Goal: Task Accomplishment & Management: Manage account settings

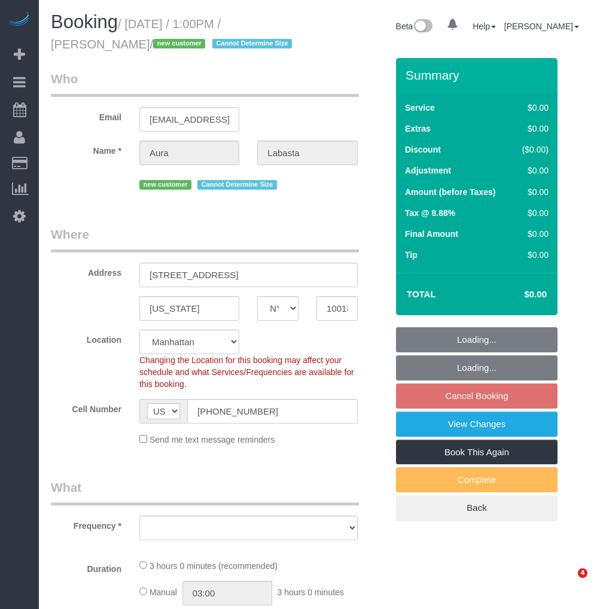
select select "NY"
select select "number:61"
select select "number:74"
select select "number:15"
select select "number:5"
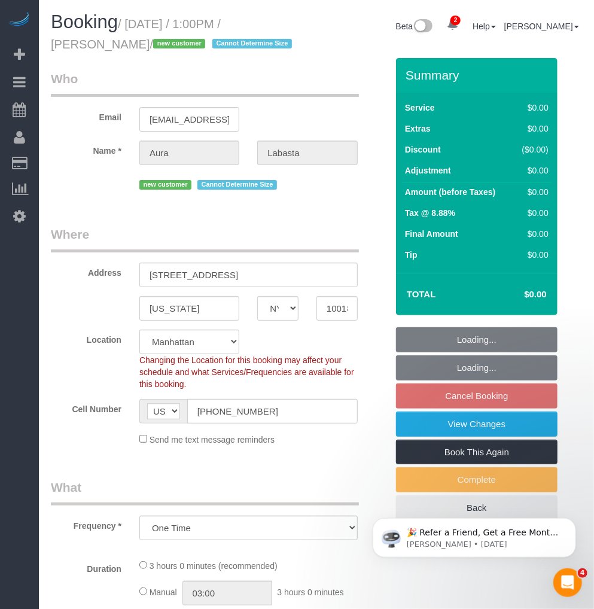
select select "object:777"
select select "spot4"
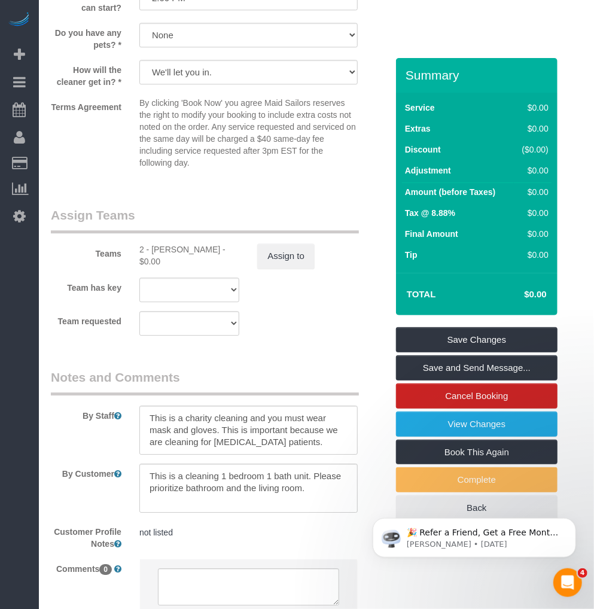
scroll to position [1290, 0]
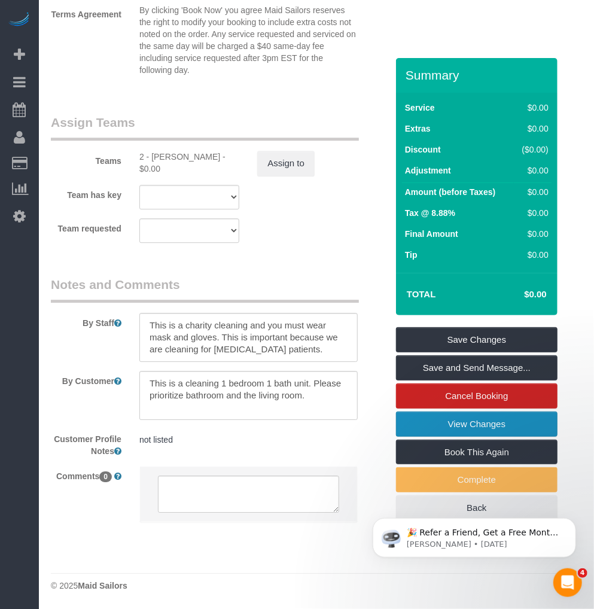
click at [428, 431] on link "View Changes" at bounding box center [477, 424] width 162 height 25
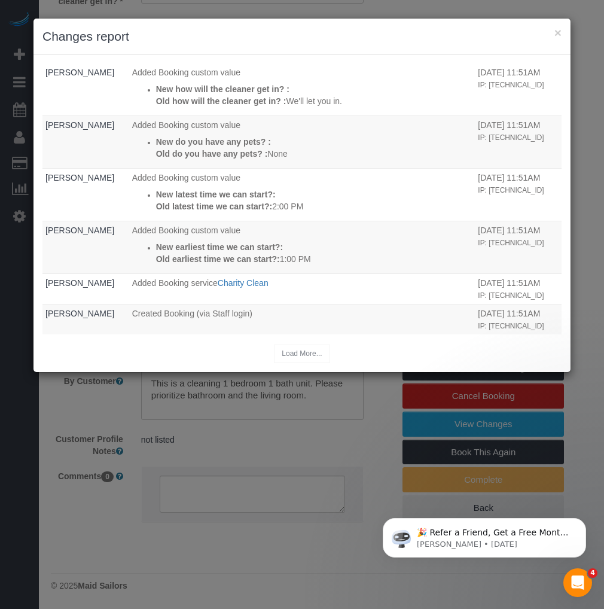
scroll to position [0, 0]
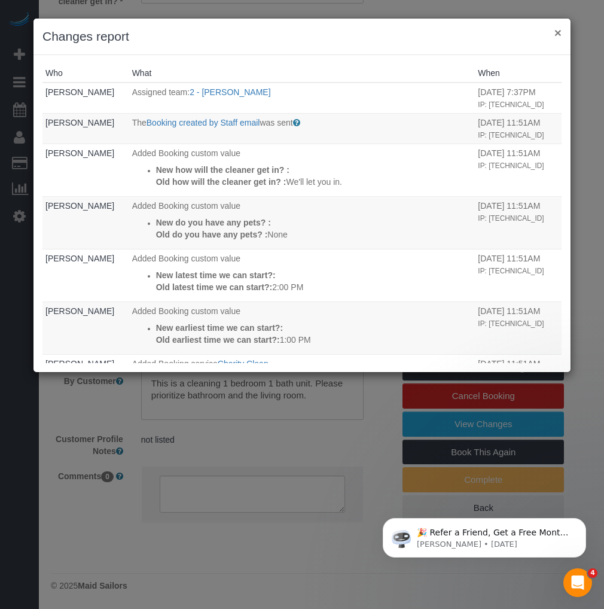
click at [558, 29] on button "×" at bounding box center [558, 32] width 7 height 13
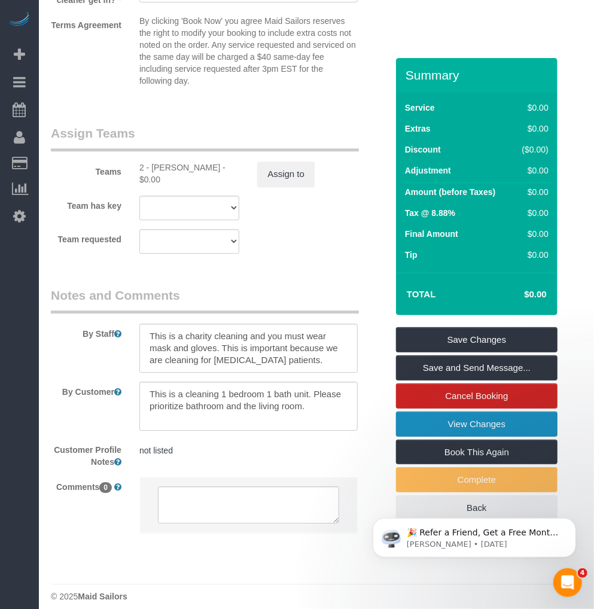
click at [523, 427] on link "View Changes" at bounding box center [477, 424] width 162 height 25
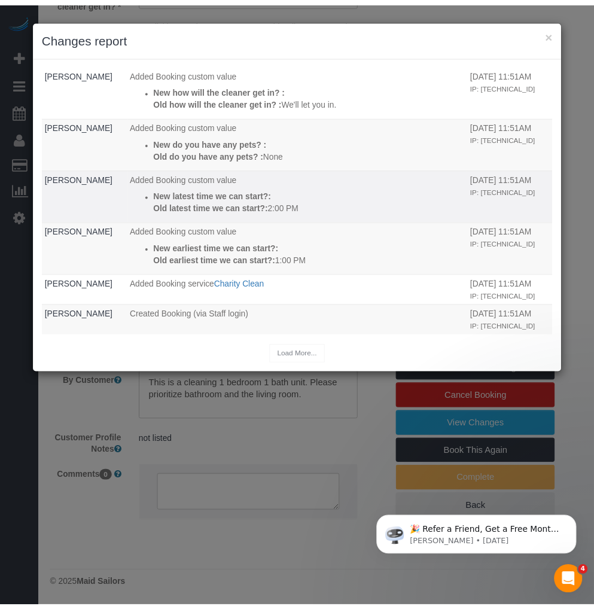
scroll to position [50, 0]
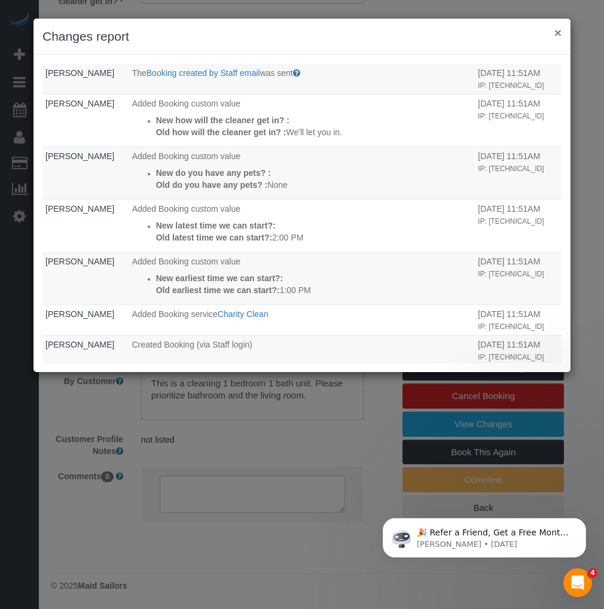
click at [556, 32] on button "×" at bounding box center [558, 32] width 7 height 13
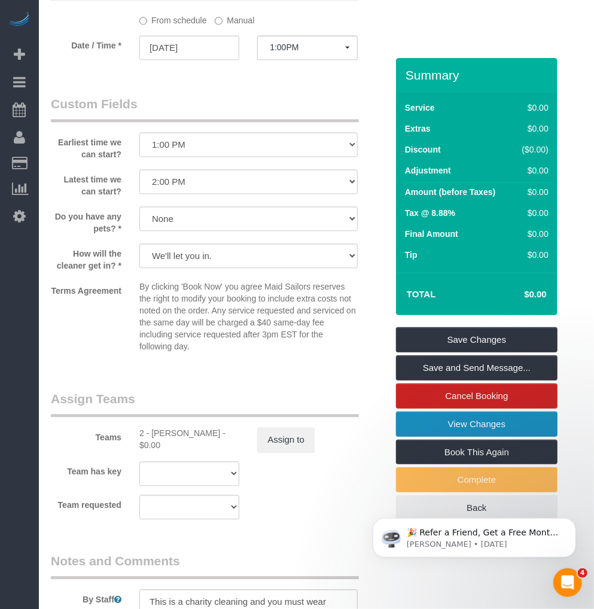
scroll to position [880, 0]
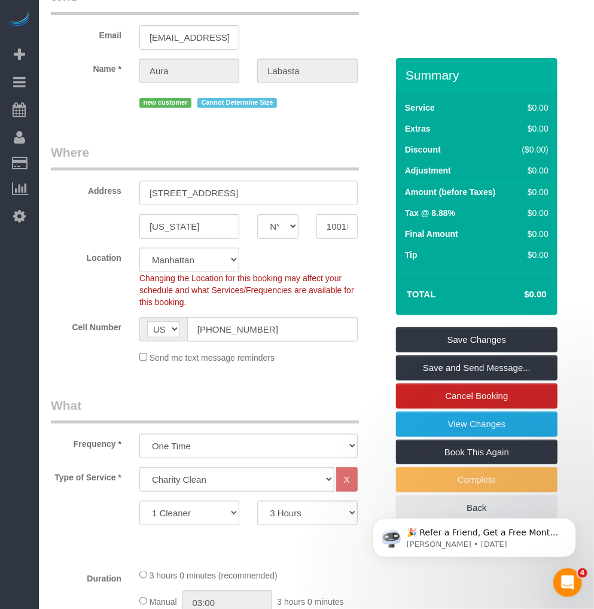
scroll to position [0, 0]
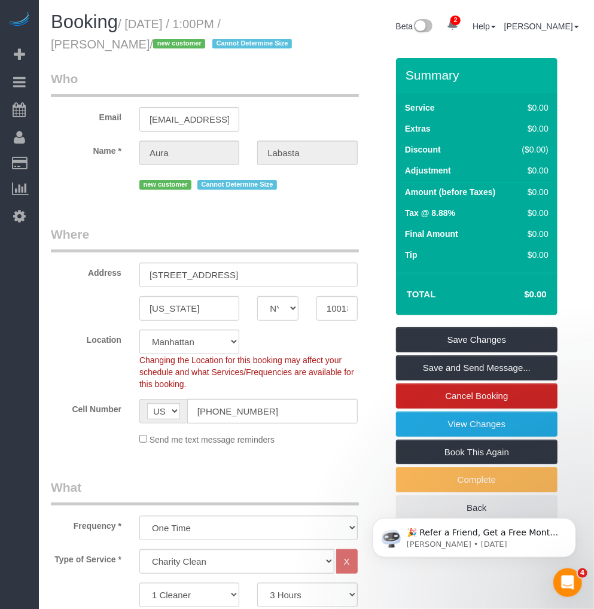
click at [315, 81] on legend "Who" at bounding box center [205, 83] width 308 height 27
click at [141, 20] on small "/ August 25, 2025 / 1:00PM / Aura Labasta / new customer Cannot Determine Size" at bounding box center [173, 34] width 245 height 34
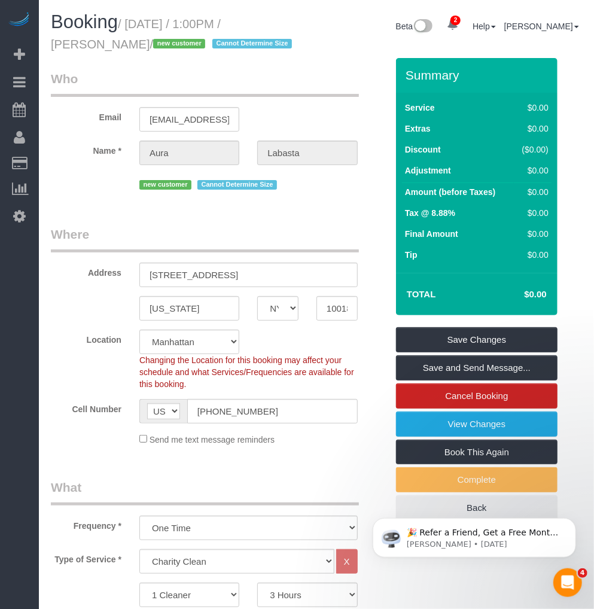
drag, startPoint x: 141, startPoint y: 20, endPoint x: 297, endPoint y: 72, distance: 164.2
click at [297, 72] on legend "Who" at bounding box center [205, 83] width 308 height 27
click at [246, 27] on small "/ August 25, 2025 / 1:00PM / Aura Labasta / new customer Cannot Determine Size" at bounding box center [173, 34] width 245 height 34
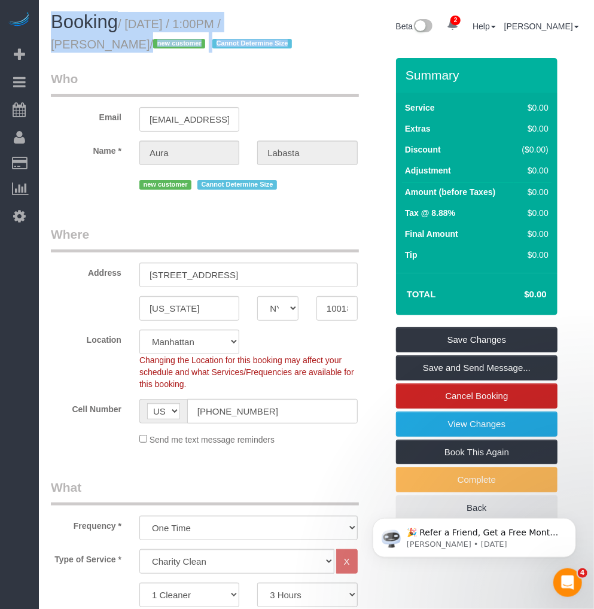
click at [246, 27] on small "/ August 25, 2025 / 1:00PM / Aura Labasta / new customer Cannot Determine Size" at bounding box center [173, 34] width 245 height 34
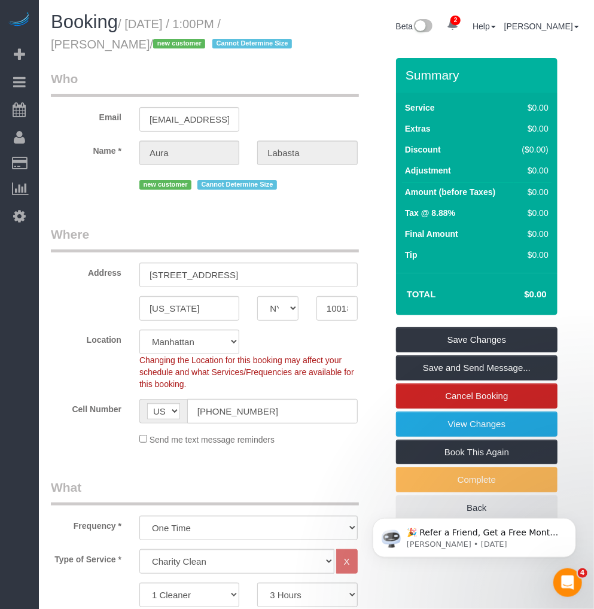
drag, startPoint x: 246, startPoint y: 27, endPoint x: 214, endPoint y: 84, distance: 65.9
click at [214, 84] on legend "Who" at bounding box center [205, 83] width 308 height 27
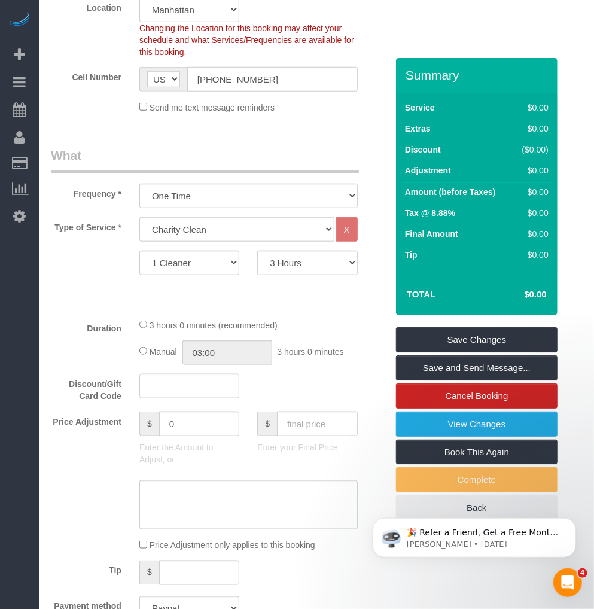
scroll to position [465, 0]
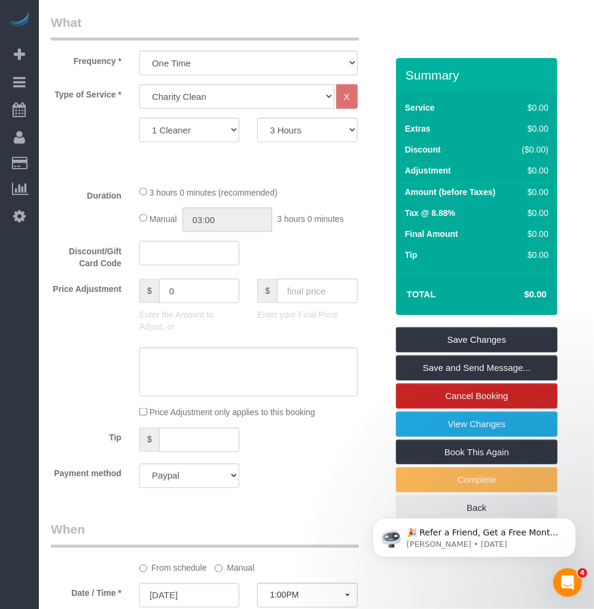
click at [294, 183] on fieldset "What Frequency * One Time Weekly (20% Off) - 20.00% Every 2 Weeks (15% Off) - 1…" at bounding box center [219, 255] width 336 height 483
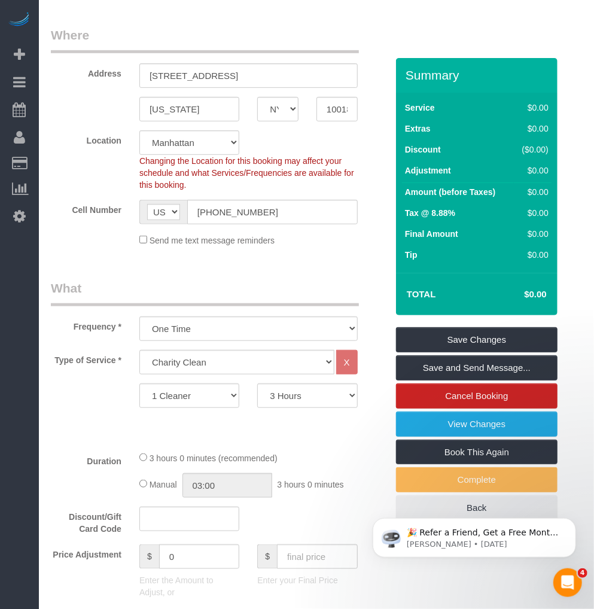
scroll to position [66, 0]
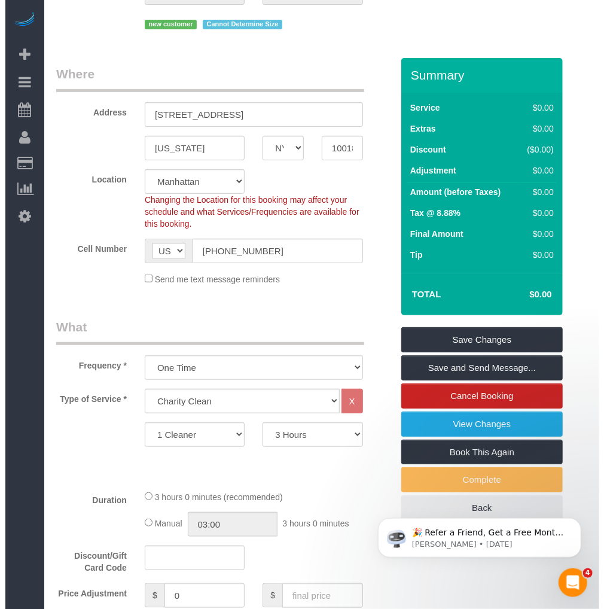
scroll to position [0, 0]
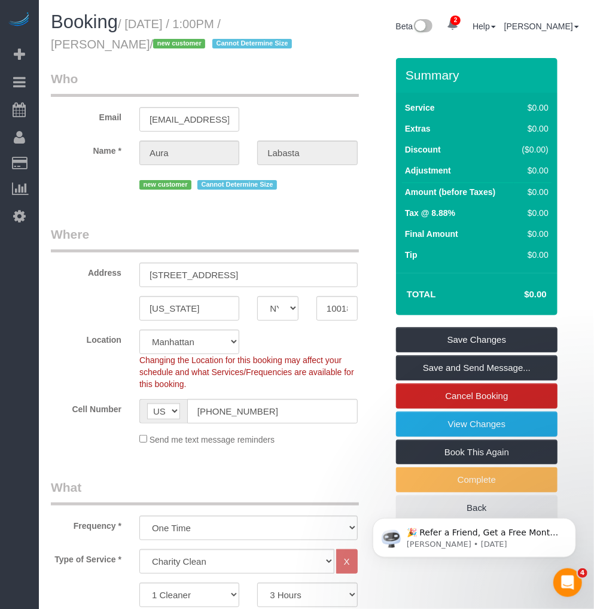
click at [281, 55] on div "Booking / August 25, 2025 / 1:00PM / Aura Labasta / new customer Cannot Determi…" at bounding box center [179, 35] width 275 height 46
click at [290, 53] on div "Booking / August 25, 2025 / 1:00PM / Aura Labasta / new customer Cannot Determi…" at bounding box center [179, 35] width 275 height 46
click at [455, 423] on link "View Changes" at bounding box center [477, 424] width 162 height 25
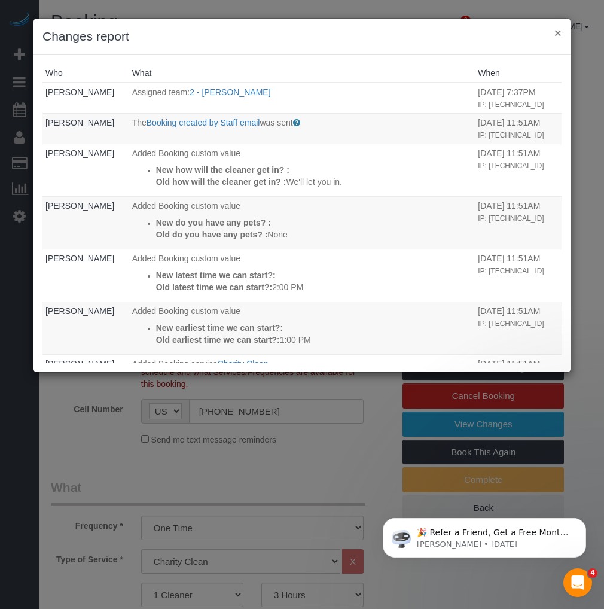
click at [561, 32] on button "×" at bounding box center [558, 32] width 7 height 13
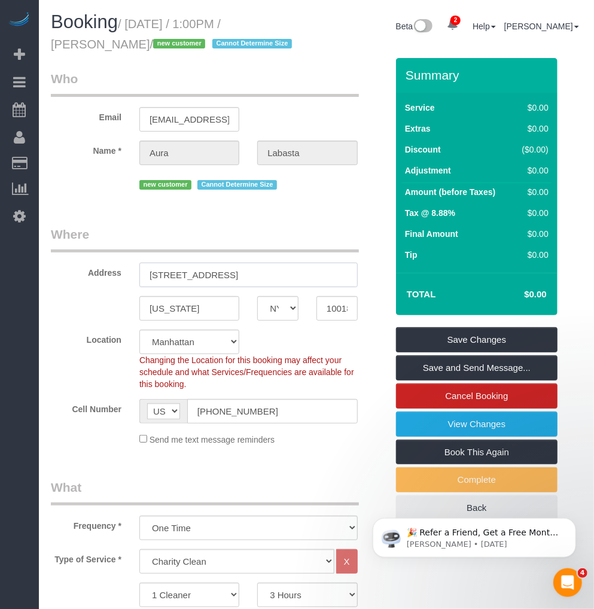
drag, startPoint x: 279, startPoint y: 278, endPoint x: 141, endPoint y: 278, distance: 138.2
click at [141, 278] on input "534 9th Avenue, Apt C3" at bounding box center [248, 275] width 218 height 25
click at [329, 306] on input "10018" at bounding box center [336, 308] width 41 height 25
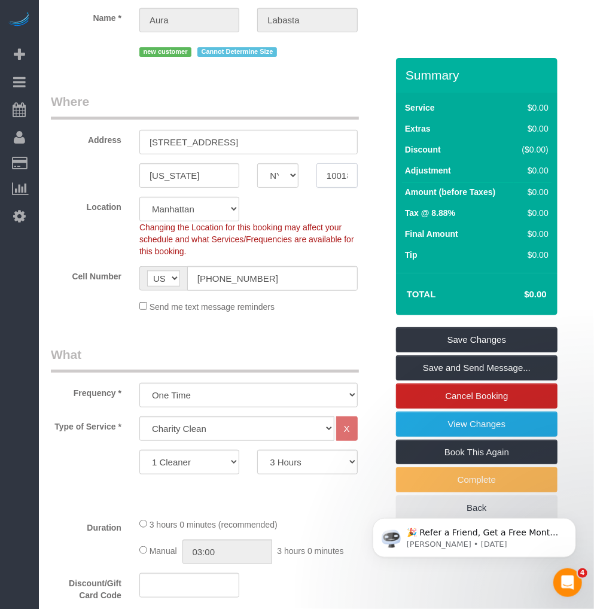
scroll to position [266, 0]
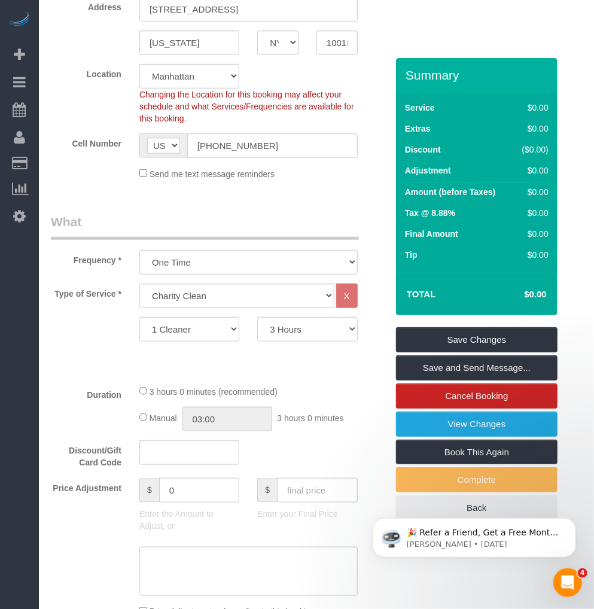
click at [69, 345] on div "Type of Service * Under 1,000 sq. ft. 1,001 - 1,500 sq. ft. 1,500+ sq. ft. Cust…" at bounding box center [219, 330] width 336 height 92
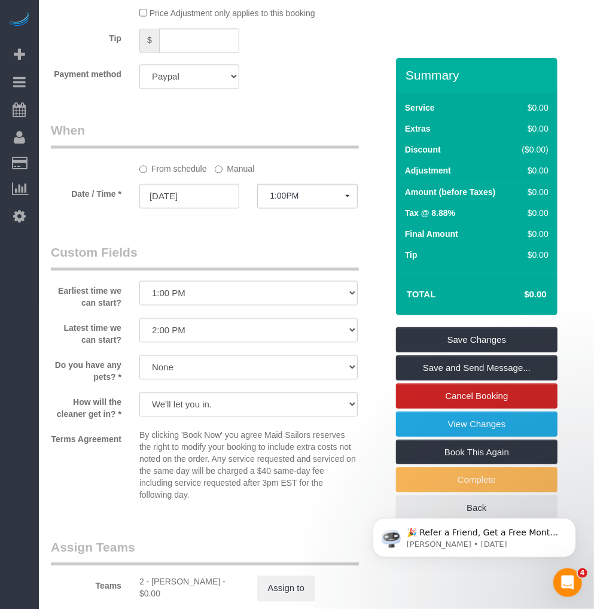
scroll to position [997, 0]
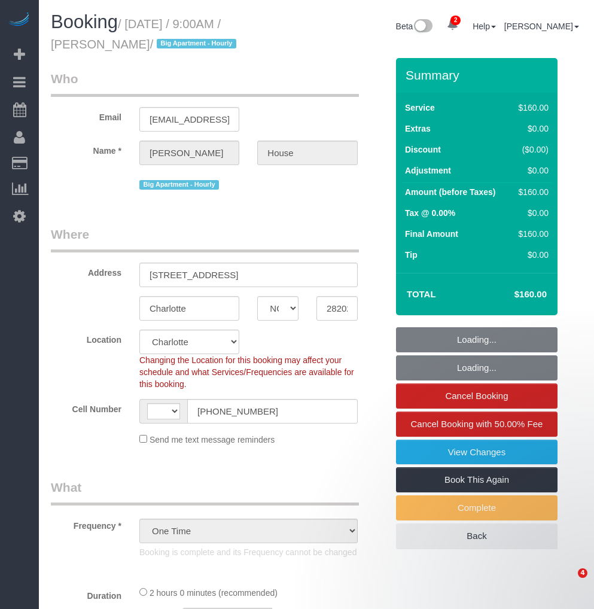
select select "NC"
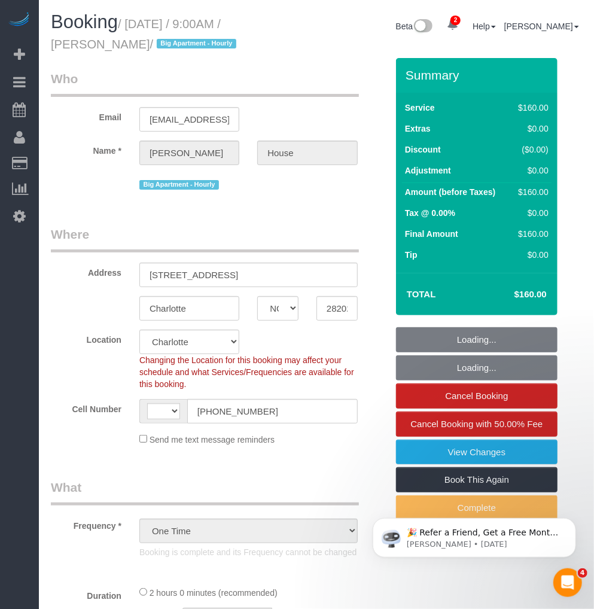
select select "object:632"
select select "string:US"
select select "number:89"
select select "number:71"
select select "number:15"
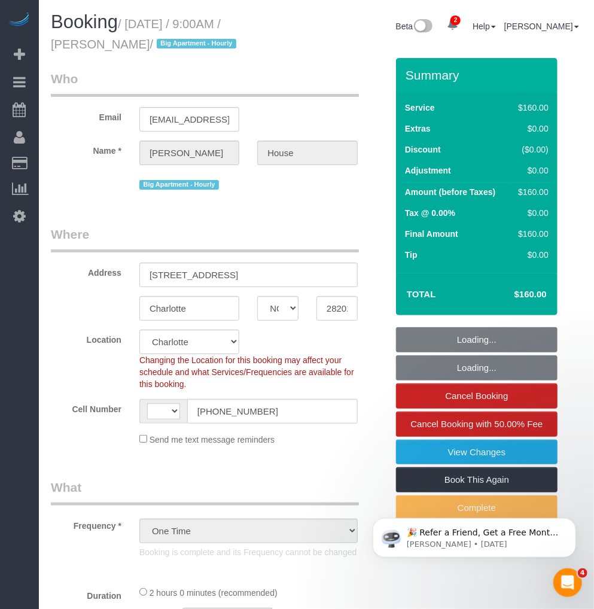
select select "number:7"
select select "string:stripe-pm_1Rz34F4VGloSiKo7c5YBosrh"
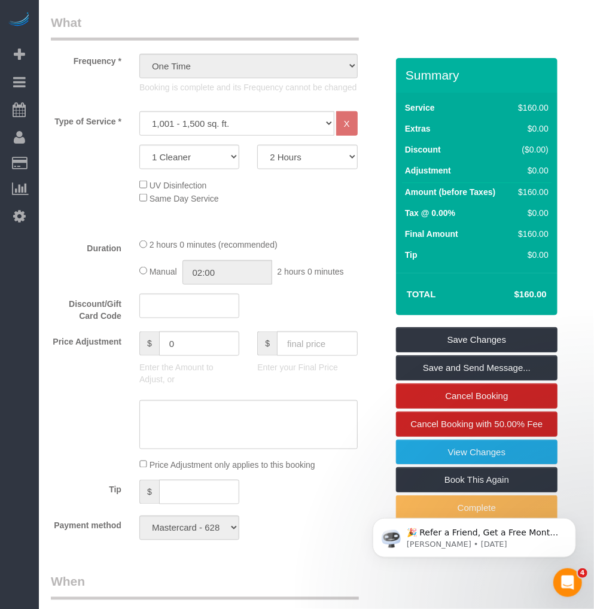
scroll to position [266, 0]
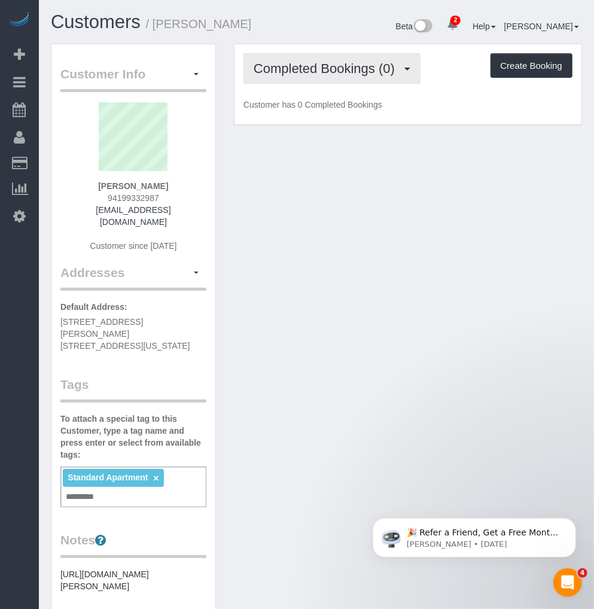
click at [318, 68] on span "Completed Bookings (0)" at bounding box center [327, 68] width 147 height 15
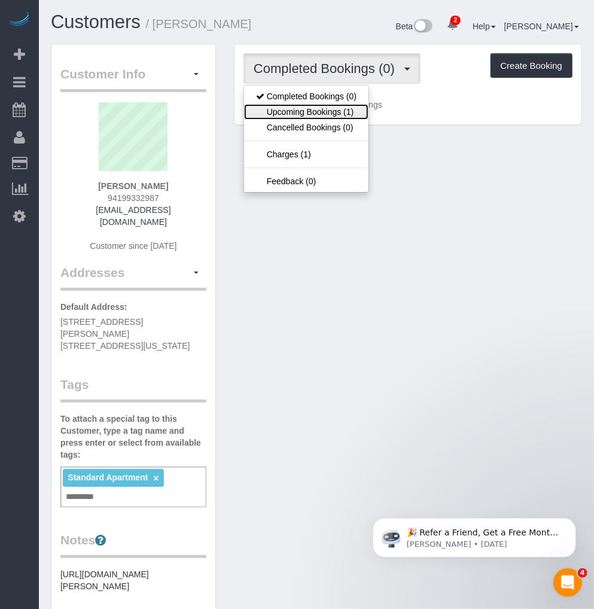
click at [300, 114] on link "Upcoming Bookings (1)" at bounding box center [306, 112] width 124 height 16
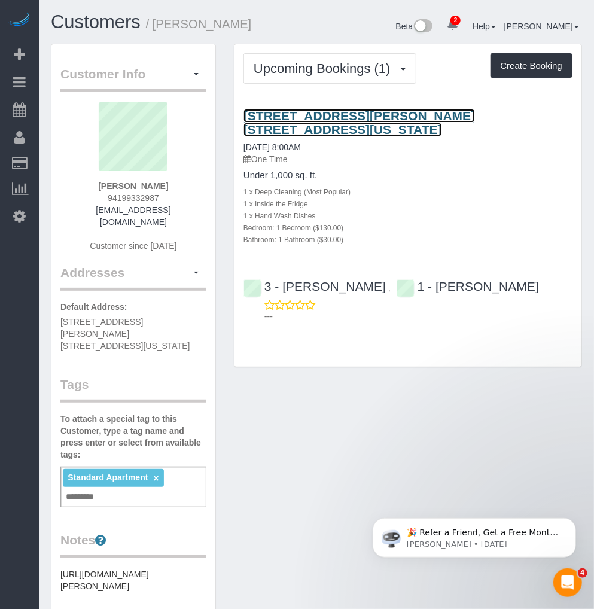
click at [301, 109] on link "[STREET_ADDRESS][PERSON_NAME] [STREET_ADDRESS][US_STATE]" at bounding box center [359, 123] width 232 height 28
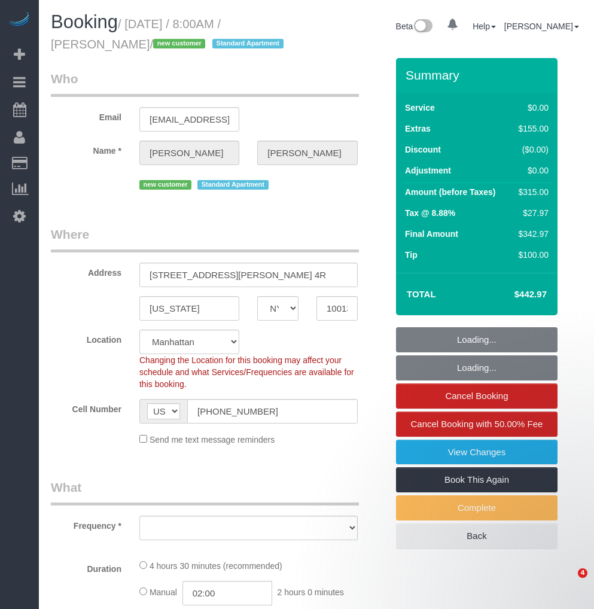
select select "NY"
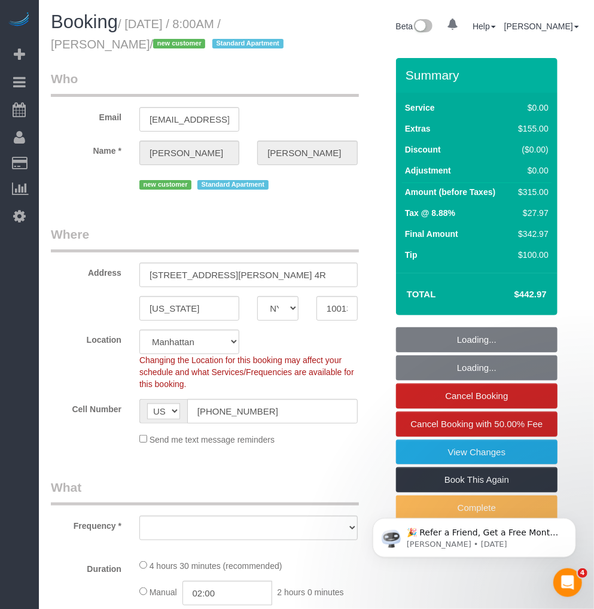
select select "string:stripe-pm_1RzNKs4VGloSiKo7tZGvrrSA"
select select "1"
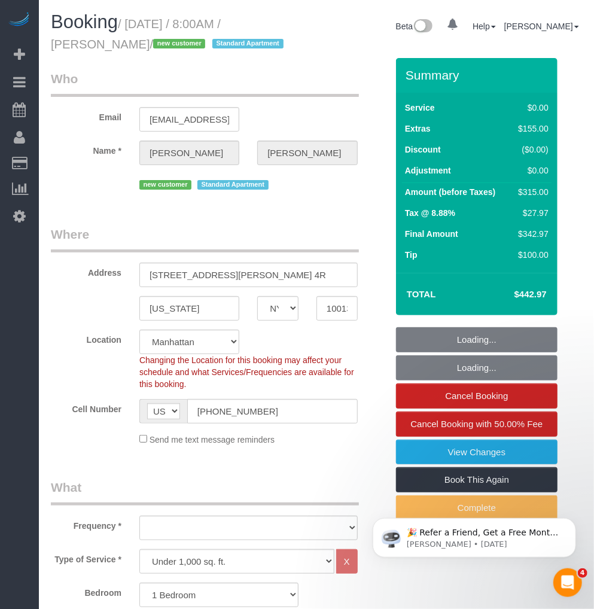
select select "object:900"
select select "number:89"
select select "number:70"
select select "number:15"
select select "number:5"
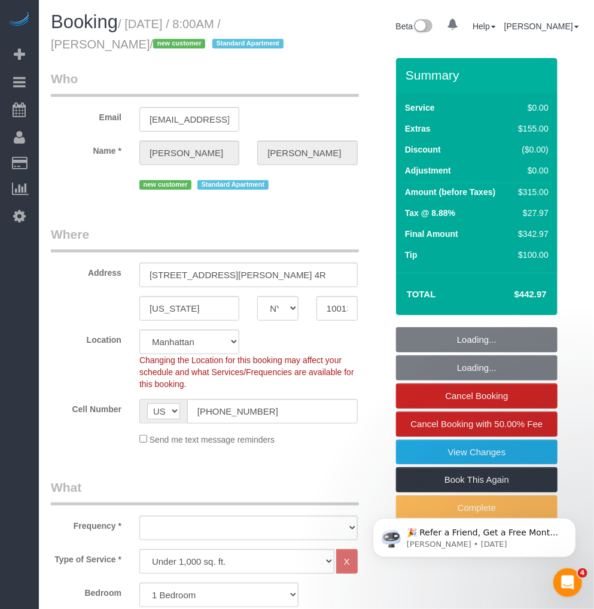
select select "1"
select select "object:945"
select select "spot1"
drag, startPoint x: 130, startPoint y: 23, endPoint x: 132, endPoint y: 39, distance: 16.8
click at [132, 39] on small "/ August 24, 2025 / 8:00AM / Leslie Feinberg / new customer Standard Apartment" at bounding box center [169, 34] width 236 height 34
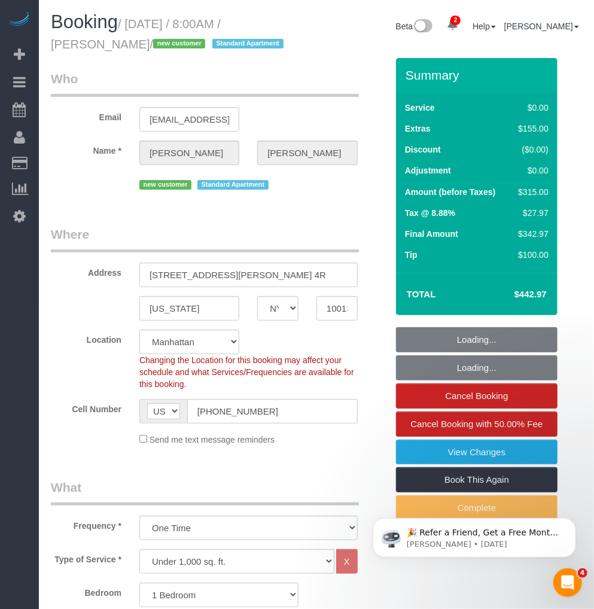
copy small "August 24, 2025 / 8:00AM / Leslie Feinberg"
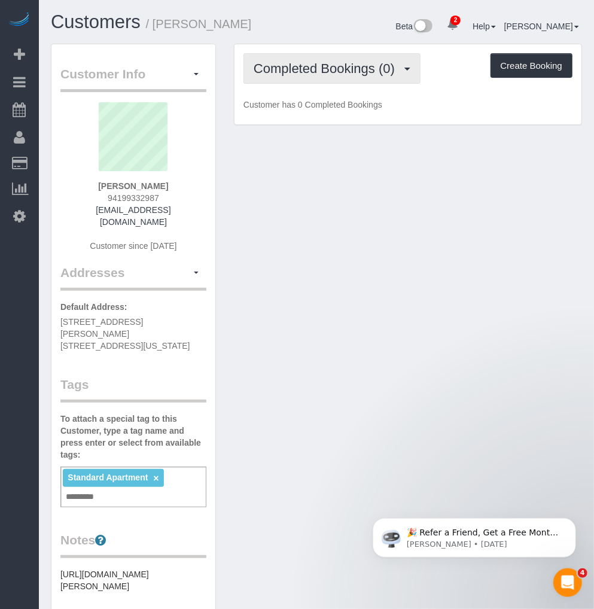
click at [293, 75] on span "Completed Bookings (0)" at bounding box center [327, 68] width 147 height 15
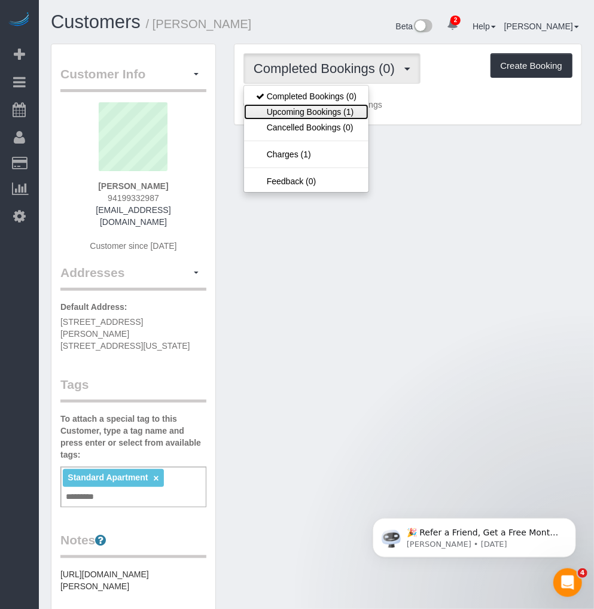
click at [303, 110] on link "Upcoming Bookings (1)" at bounding box center [306, 112] width 124 height 16
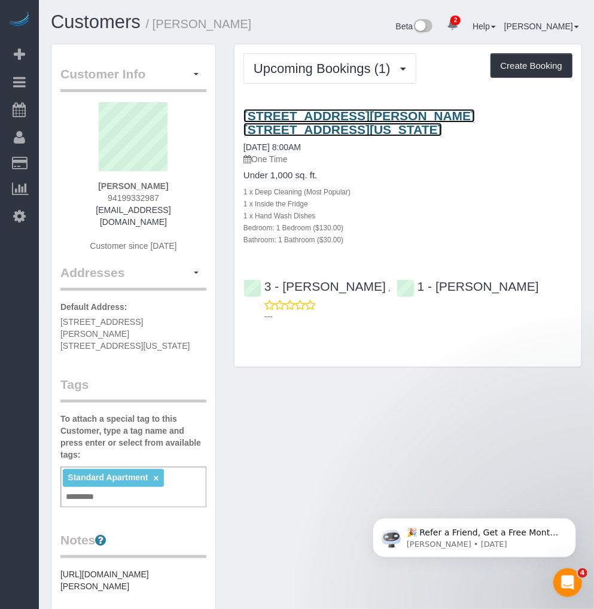
click at [336, 110] on link "[STREET_ADDRESS][PERSON_NAME] [STREET_ADDRESS][US_STATE]" at bounding box center [359, 123] width 232 height 28
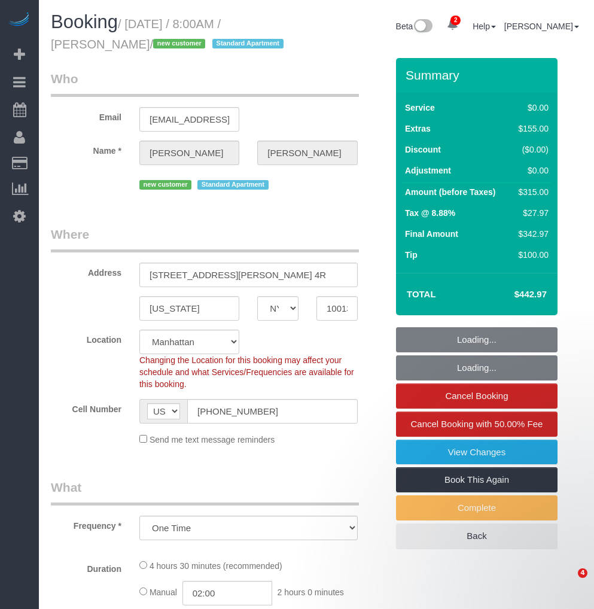
select select "NY"
select select "number:89"
select select "number:70"
select select "number:15"
select select "number:5"
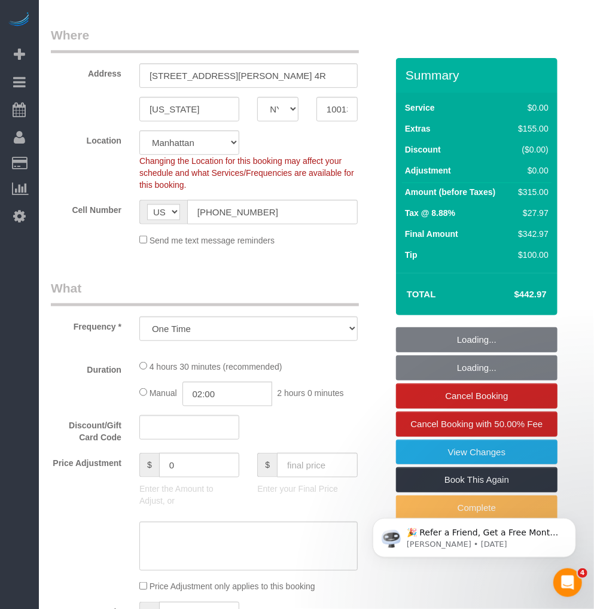
select select "object:801"
select select "string:stripe-pm_1RzNKs4VGloSiKo7tZGvrrSA"
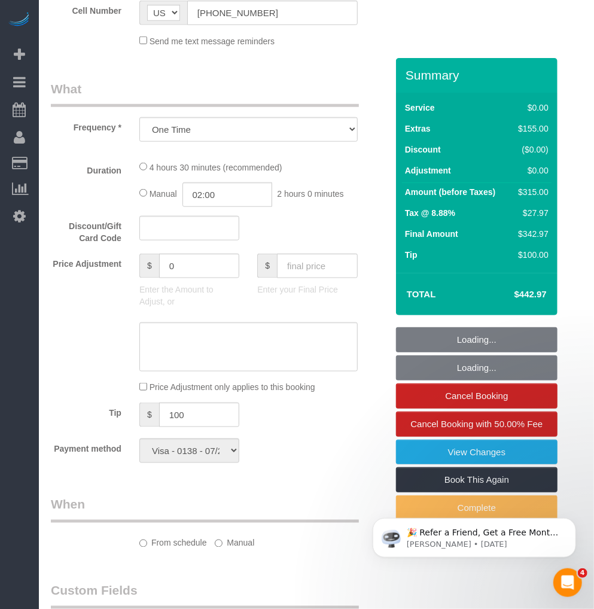
select select "1"
select select "spot1"
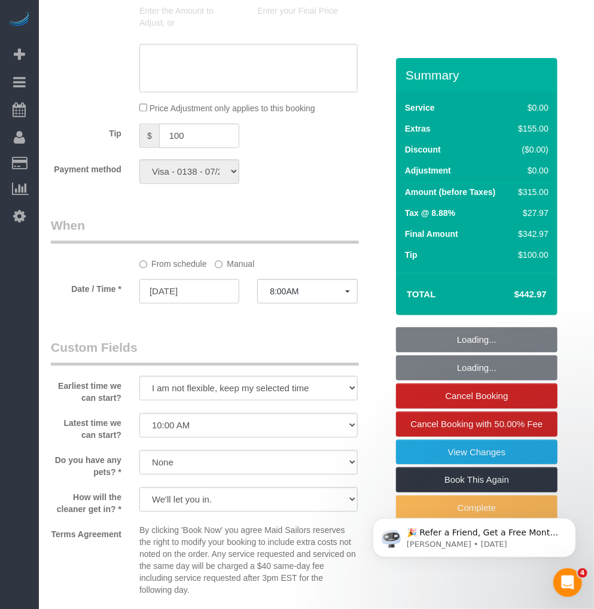
scroll to position [1233, 0]
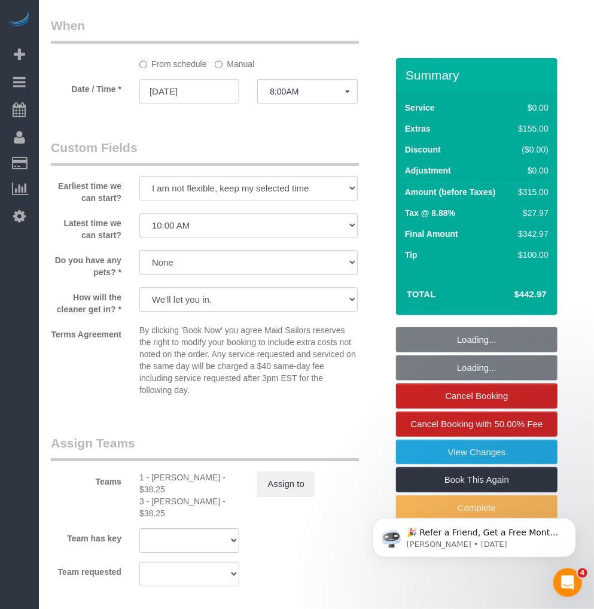
select select "1"
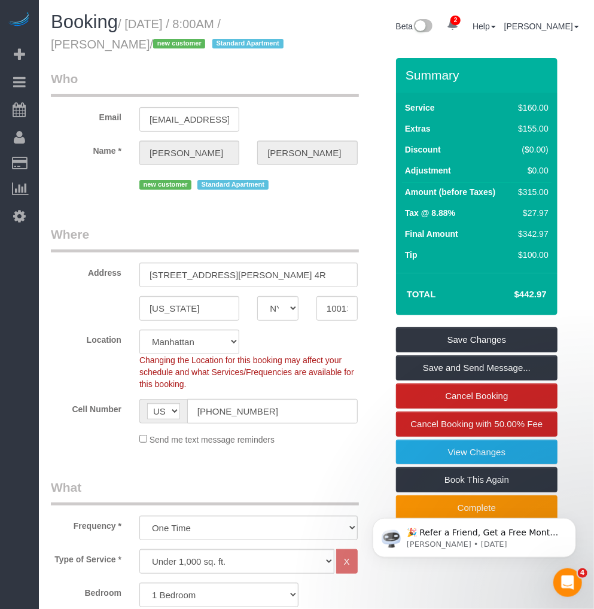
scroll to position [199, 0]
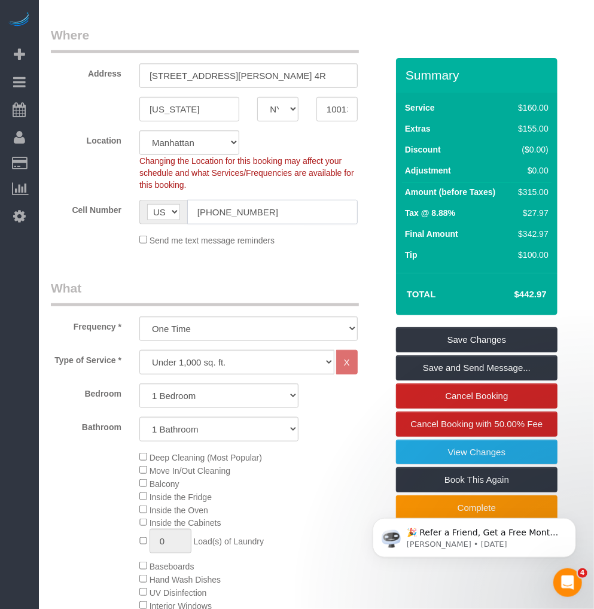
click at [217, 204] on input "(941) 993-2987" at bounding box center [272, 212] width 170 height 25
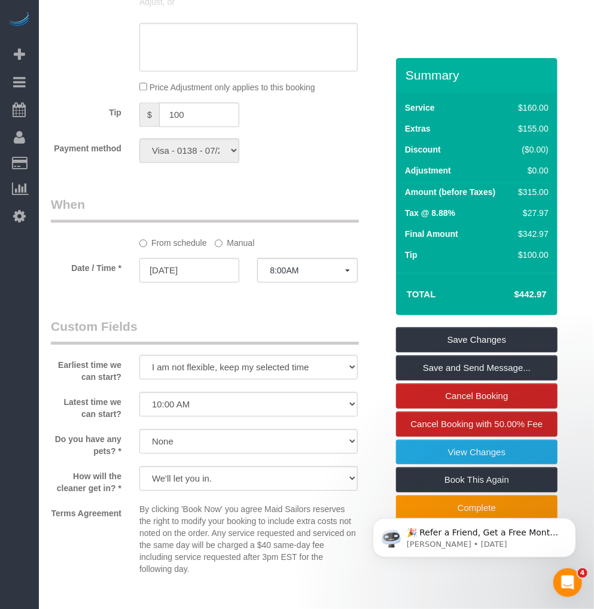
scroll to position [921, 0]
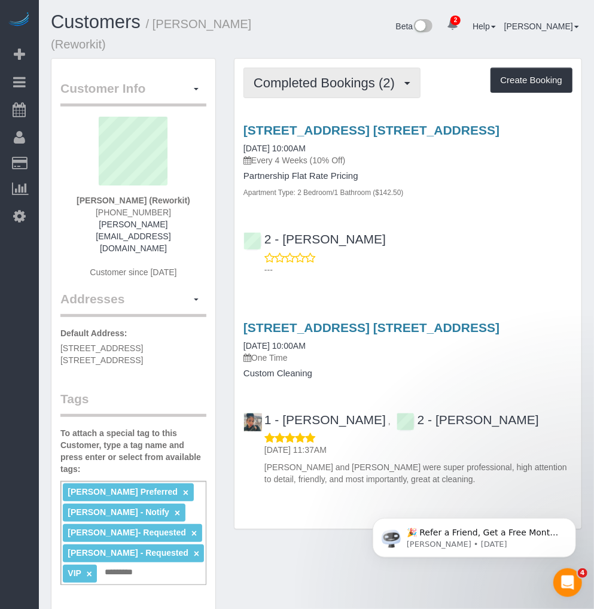
click at [352, 75] on span "Completed Bookings (2)" at bounding box center [327, 82] width 147 height 15
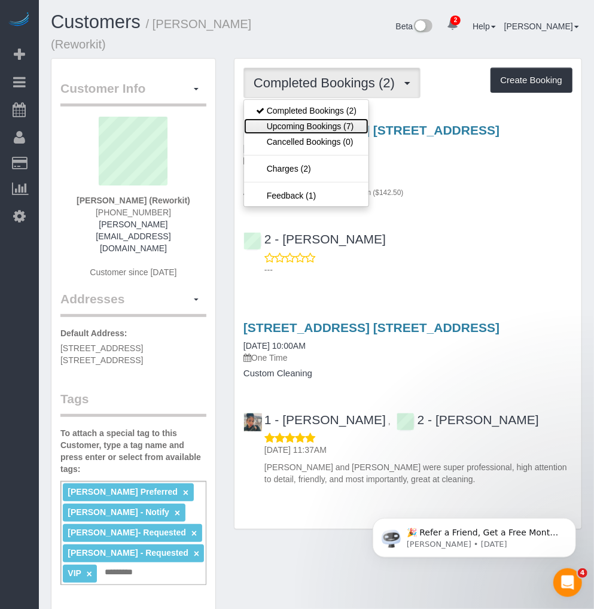
click at [297, 118] on link "Upcoming Bookings (7)" at bounding box center [306, 126] width 124 height 16
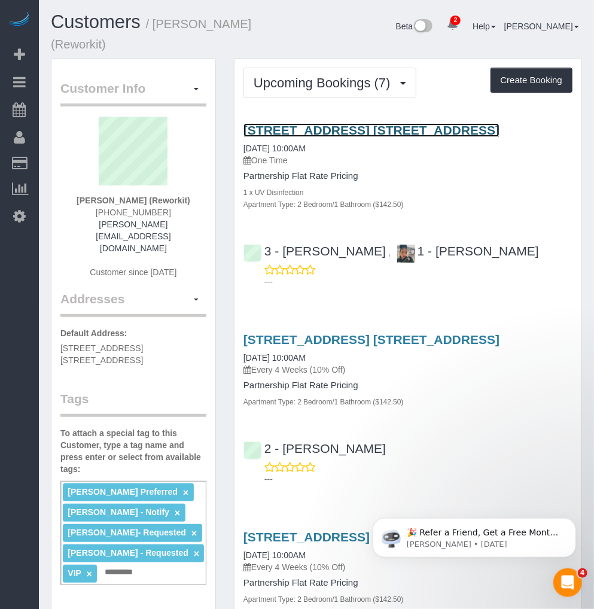
click at [337, 123] on link "86 Fleet Place, Apt. 29r, Brooklyn, NY 11201" at bounding box center [371, 130] width 256 height 14
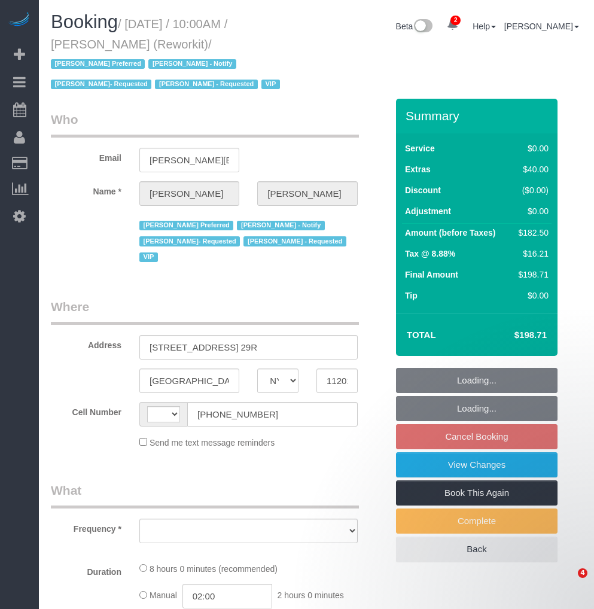
select select "NY"
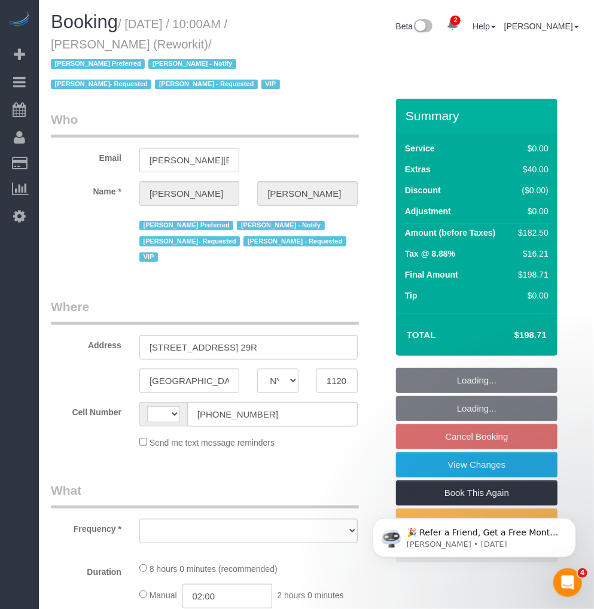
select select "string:[GEOGRAPHIC_DATA]"
select select "object:658"
select select "3"
select select "spot2"
select select "number:57"
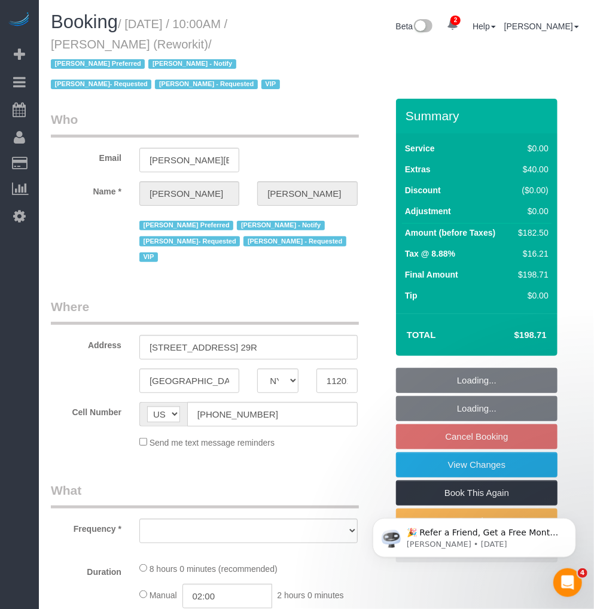
select select "number:71"
select select "number:15"
select select "number:5"
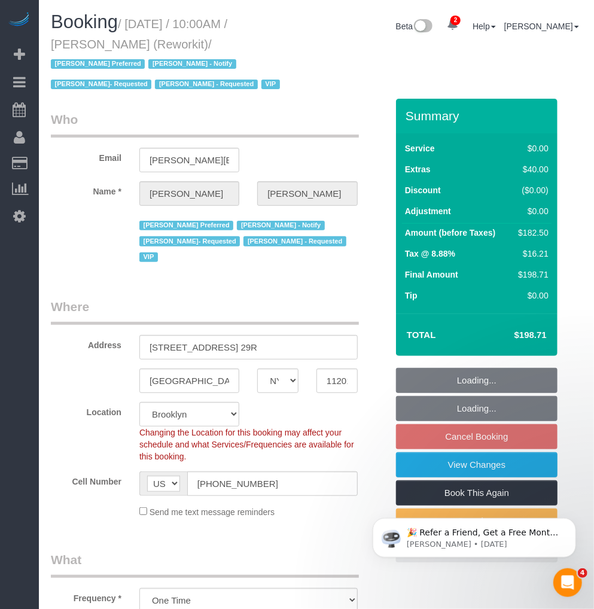
select select "object:1297"
select select "string:stripe-pm_1RyG414VGloSiKo7B97flFS0"
select select "spot61"
select select "3"
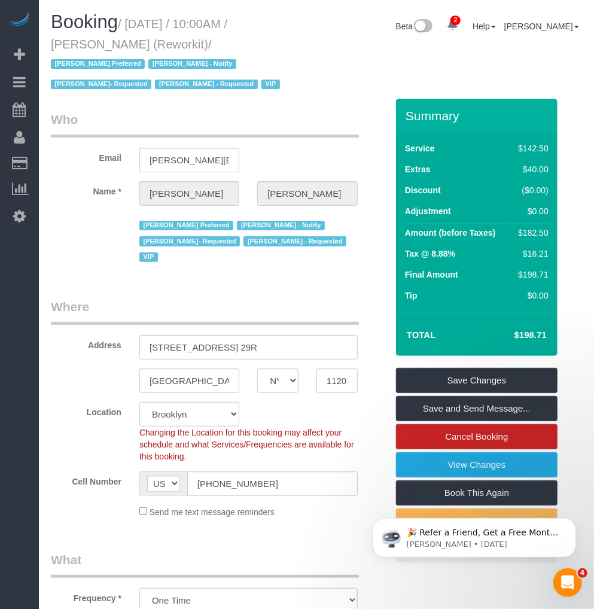
drag, startPoint x: 129, startPoint y: 22, endPoint x: 162, endPoint y: 39, distance: 37.7
click at [163, 39] on small "/ [DATE] / 10:00AM / [PERSON_NAME] (Reworkit) / [PERSON_NAME] Preferred [PERSON…" at bounding box center [167, 54] width 233 height 74
drag, startPoint x: 160, startPoint y: 39, endPoint x: 105, endPoint y: 41, distance: 54.5
click at [105, 41] on small "/ [DATE] / 10:00AM / [PERSON_NAME] (Reworkit) / [PERSON_NAME] Preferred [PERSON…" at bounding box center [167, 54] width 233 height 74
drag, startPoint x: 106, startPoint y: 43, endPoint x: 48, endPoint y: 44, distance: 58.0
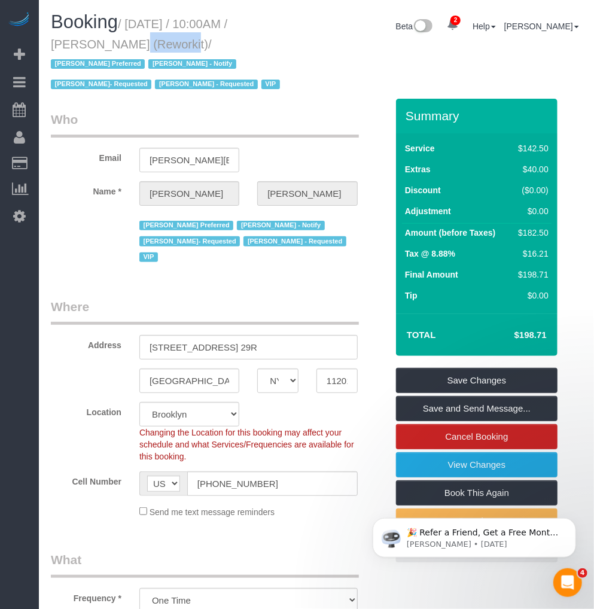
click at [48, 44] on div "Booking / [DATE] / 10:00AM / [PERSON_NAME] (Reworkit) / [PERSON_NAME] Preferred…" at bounding box center [179, 55] width 275 height 87
copy small "[PERSON_NAME]"
click at [141, 16] on h1 "Booking / [DATE] / 10:00AM / [PERSON_NAME] (Reworkit) / [PERSON_NAME] Preferred…" at bounding box center [179, 52] width 257 height 81
drag, startPoint x: 129, startPoint y: 21, endPoint x: 168, endPoint y: 42, distance: 44.2
click at [168, 42] on small "/ [DATE] / 10:00AM / [PERSON_NAME] (Reworkit) / [PERSON_NAME] Preferred [PERSON…" at bounding box center [167, 54] width 233 height 74
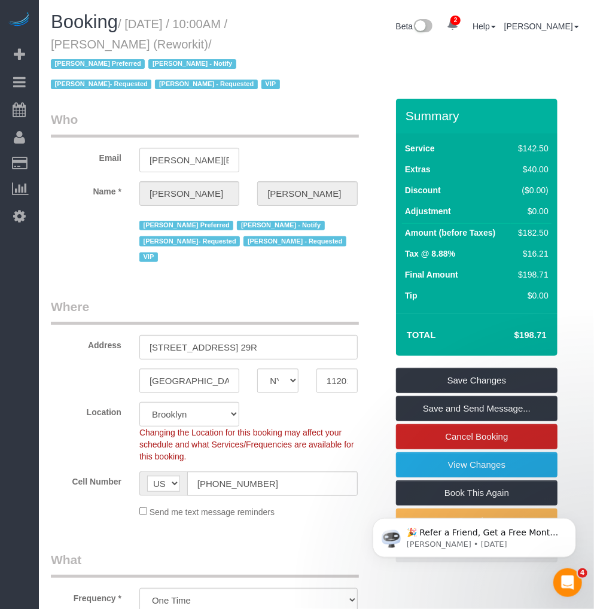
copy small "[DATE] / 10:00AM / [PERSON_NAME] (Reworkit)"
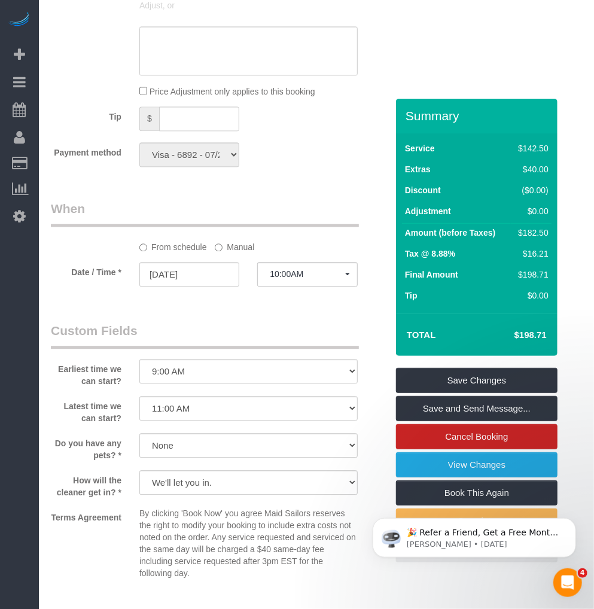
scroll to position [1196, 0]
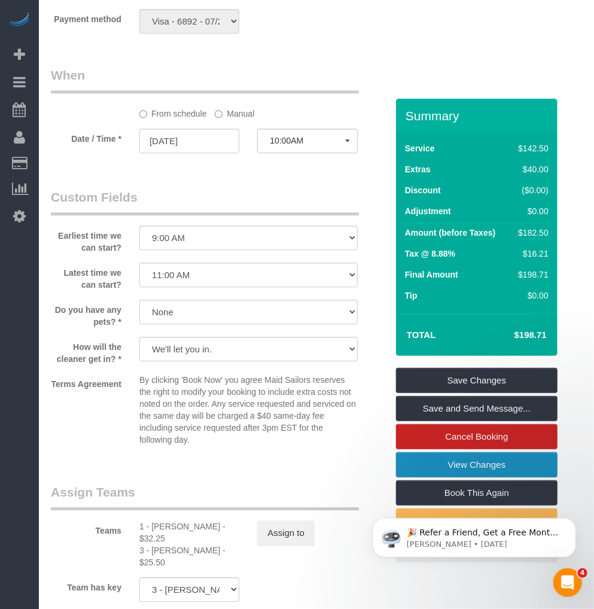
click at [457, 464] on link "View Changes" at bounding box center [477, 464] width 162 height 25
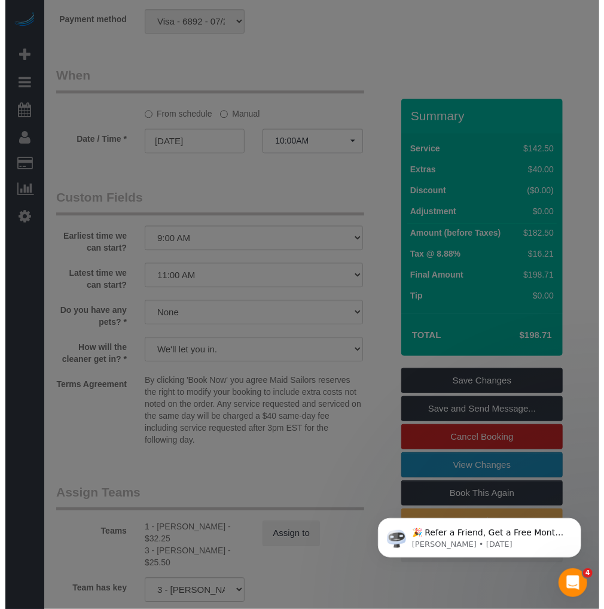
scroll to position [1176, 0]
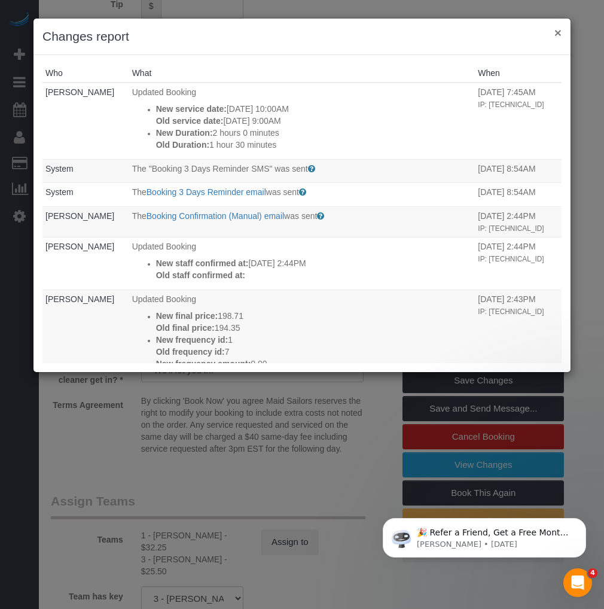
click at [557, 32] on button "×" at bounding box center [558, 32] width 7 height 13
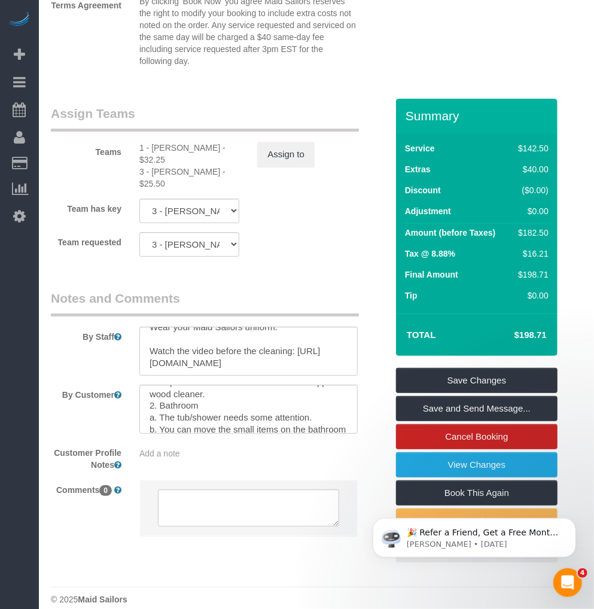
scroll to position [322, 0]
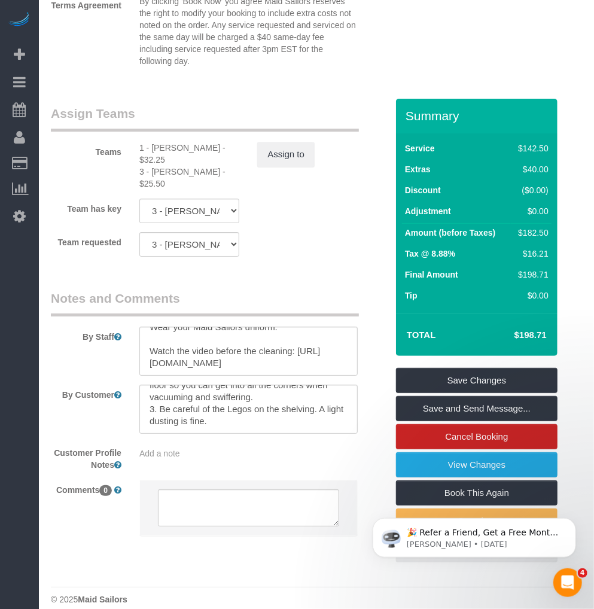
click at [164, 150] on div "1 - [PERSON_NAME] - $32.25" at bounding box center [189, 154] width 100 height 24
click at [164, 150] on div "1 - Marlenyn Robles - $32.25" at bounding box center [189, 154] width 100 height 24
copy div "Marlenyn"
click at [148, 154] on div "1 - Marlenyn Robles - $32.25" at bounding box center [189, 154] width 100 height 24
click at [158, 169] on div "3 - Anette Lopez - $25.50" at bounding box center [189, 178] width 100 height 24
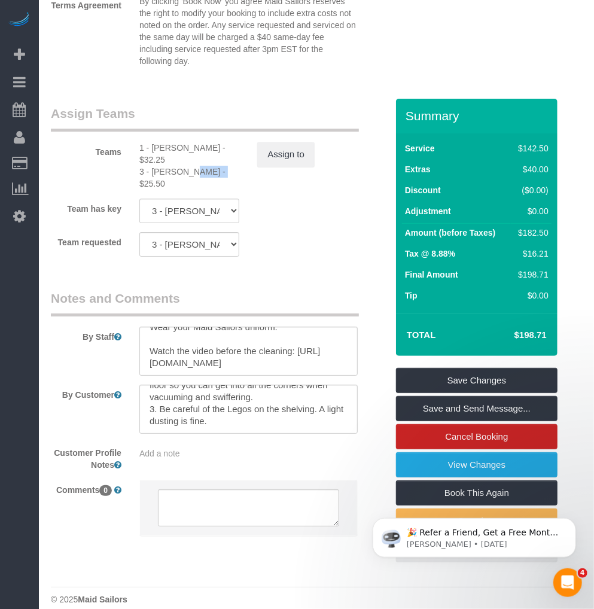
click at [158, 169] on div "3 - Anette Lopez - $25.50" at bounding box center [189, 178] width 100 height 24
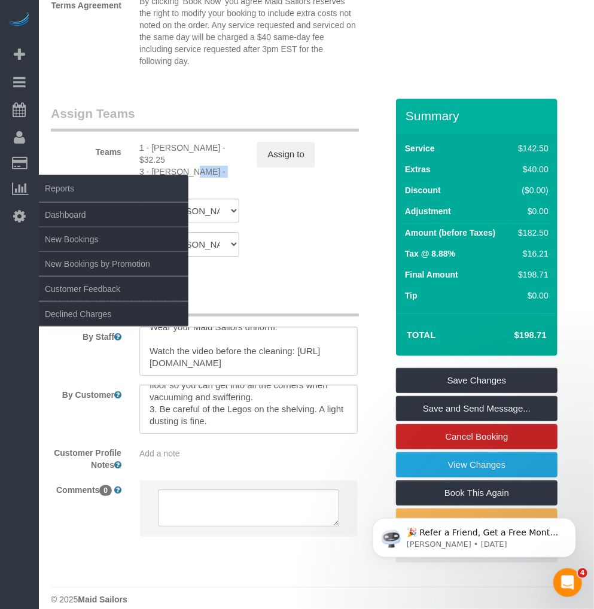
copy div "Anette"
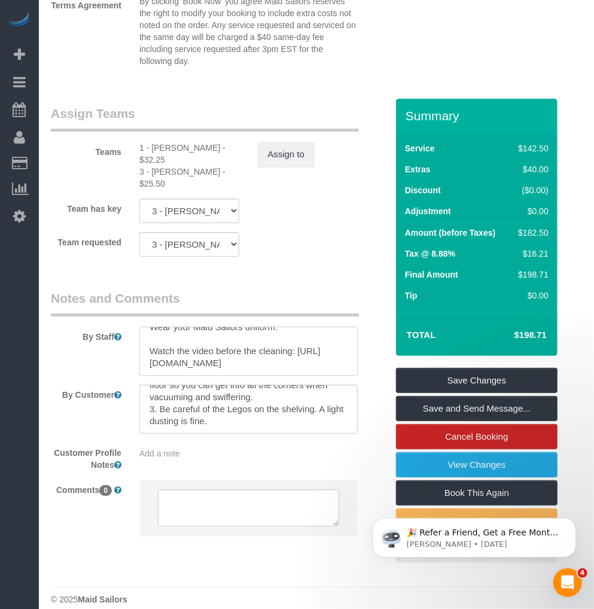
click at [251, 336] on textarea at bounding box center [248, 351] width 218 height 49
click at [152, 327] on textarea at bounding box center [248, 351] width 218 height 49
click at [295, 354] on textarea at bounding box center [248, 351] width 218 height 49
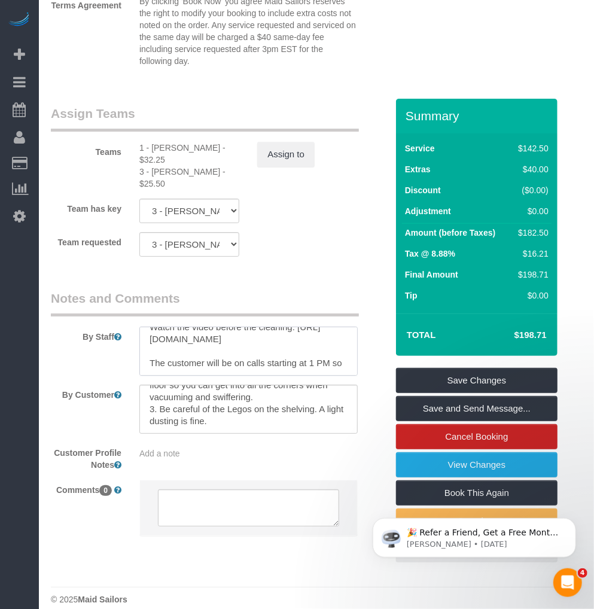
scroll to position [52, 0]
click at [242, 351] on textarea at bounding box center [248, 351] width 218 height 49
click at [231, 349] on textarea at bounding box center [248, 351] width 218 height 49
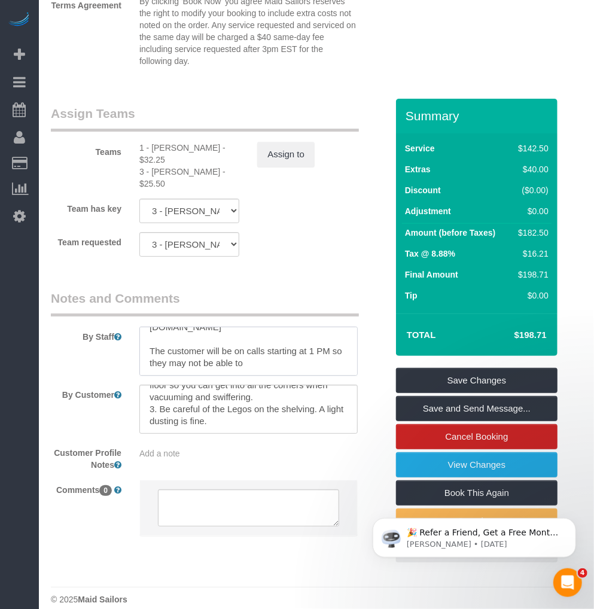
click at [231, 349] on textarea at bounding box center [248, 351] width 218 height 49
paste textarea ", so they may not be able to see you out."
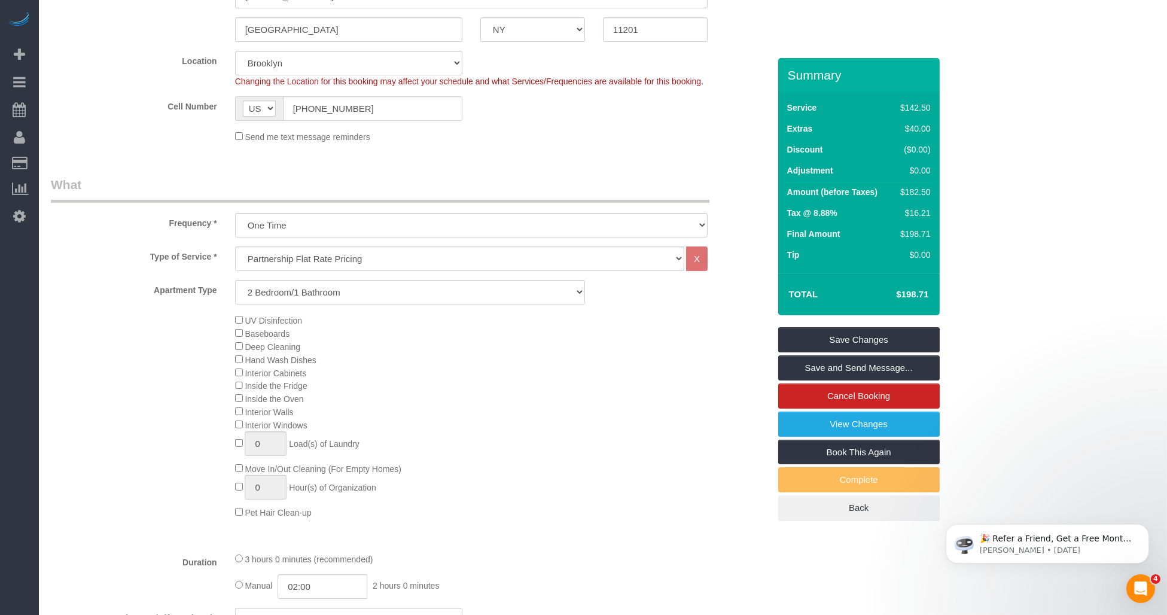
scroll to position [80, 0]
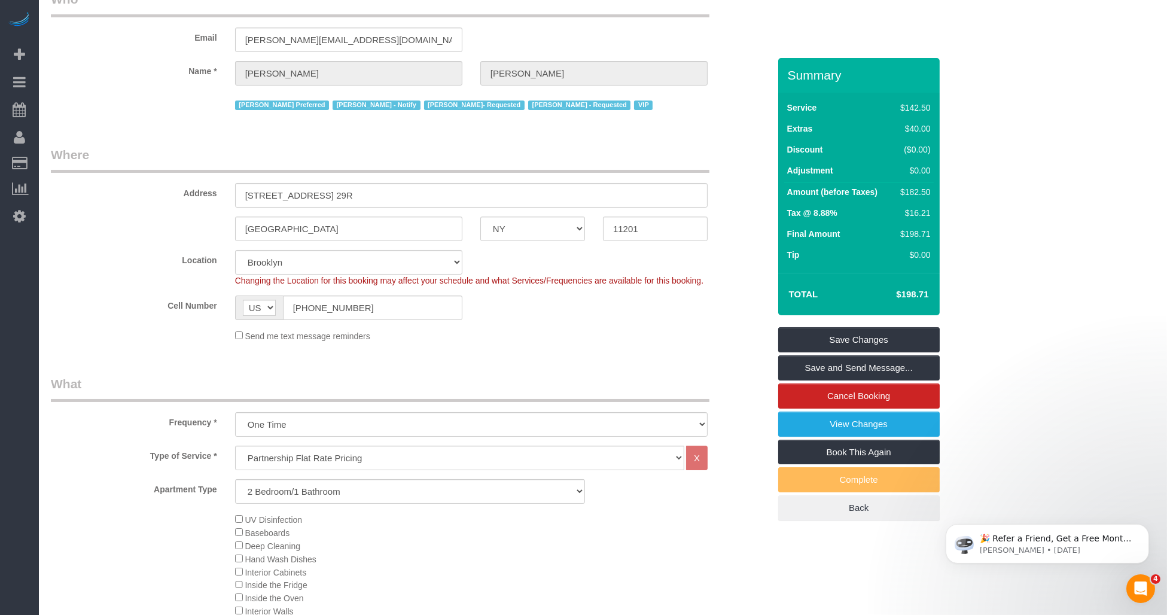
type textarea "Wear your Maid Sailors uniform. Watch the video before the cleaning: https://dr…"
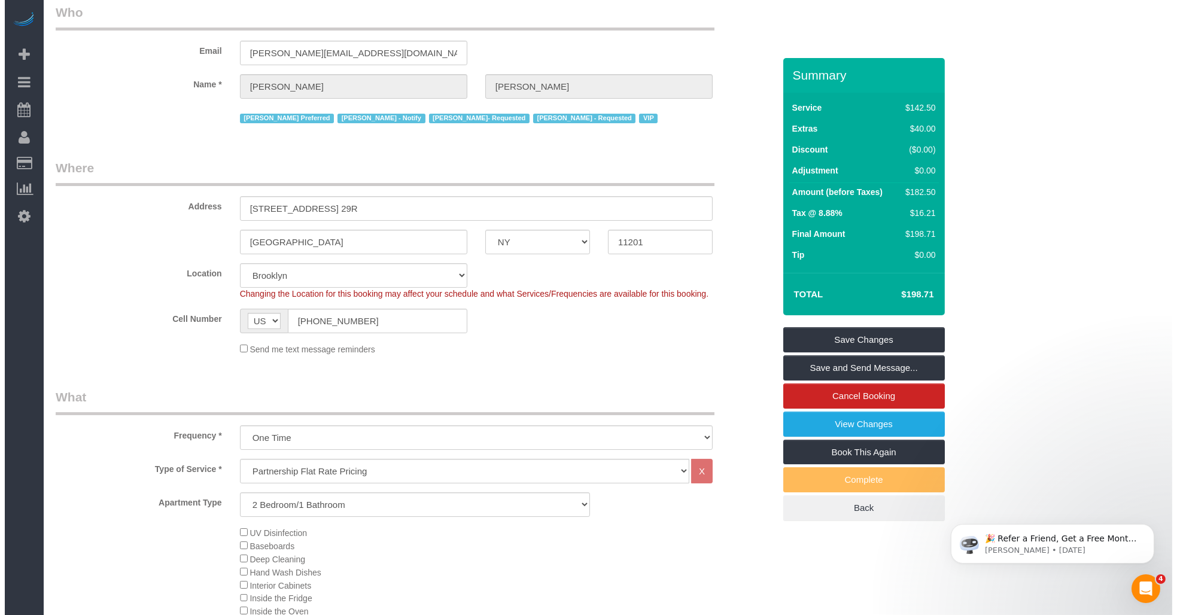
scroll to position [133, 0]
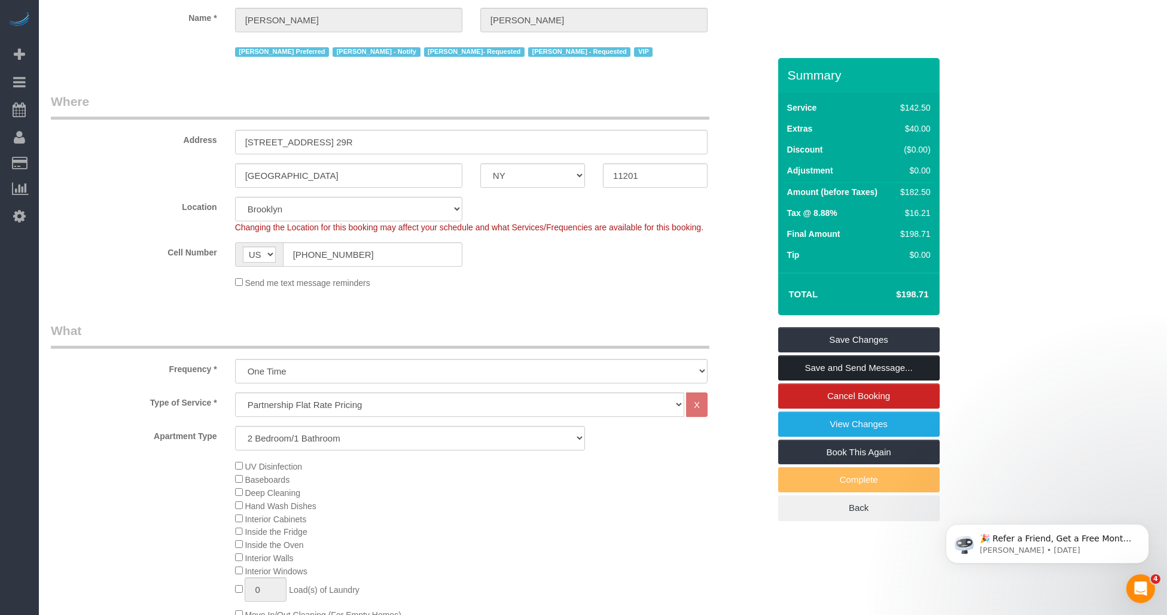
click at [593, 369] on link "Save and Send Message..." at bounding box center [859, 367] width 162 height 25
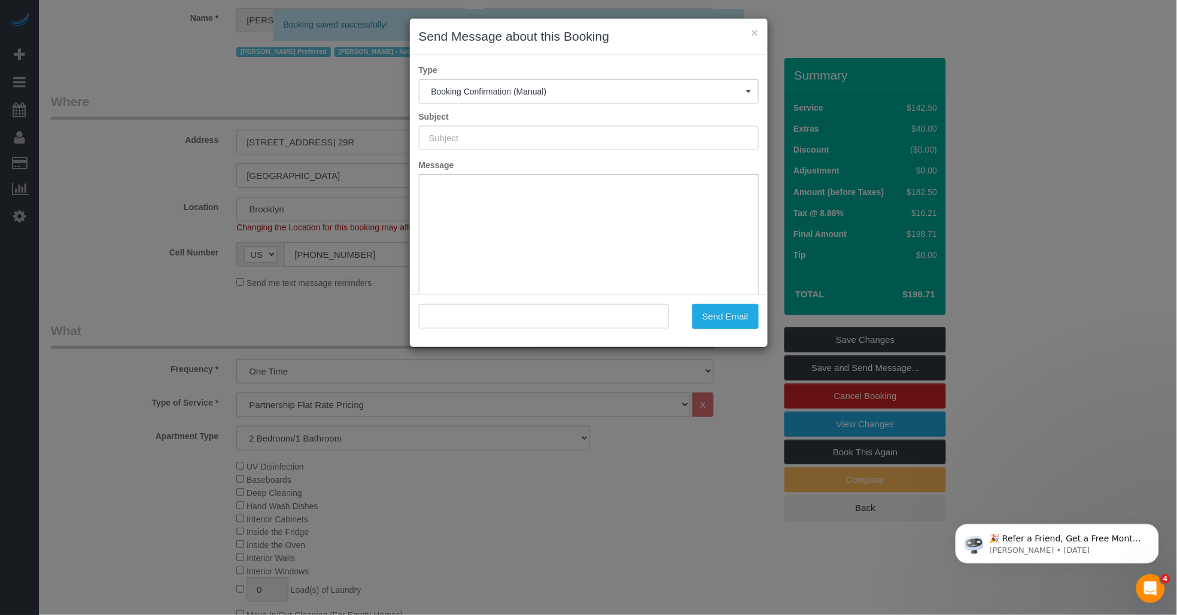
type input "Cleaning Confirmed for 08/25/2025 at 10:00am"
type input ""Jess Wass" <jess@reworkit.co>"
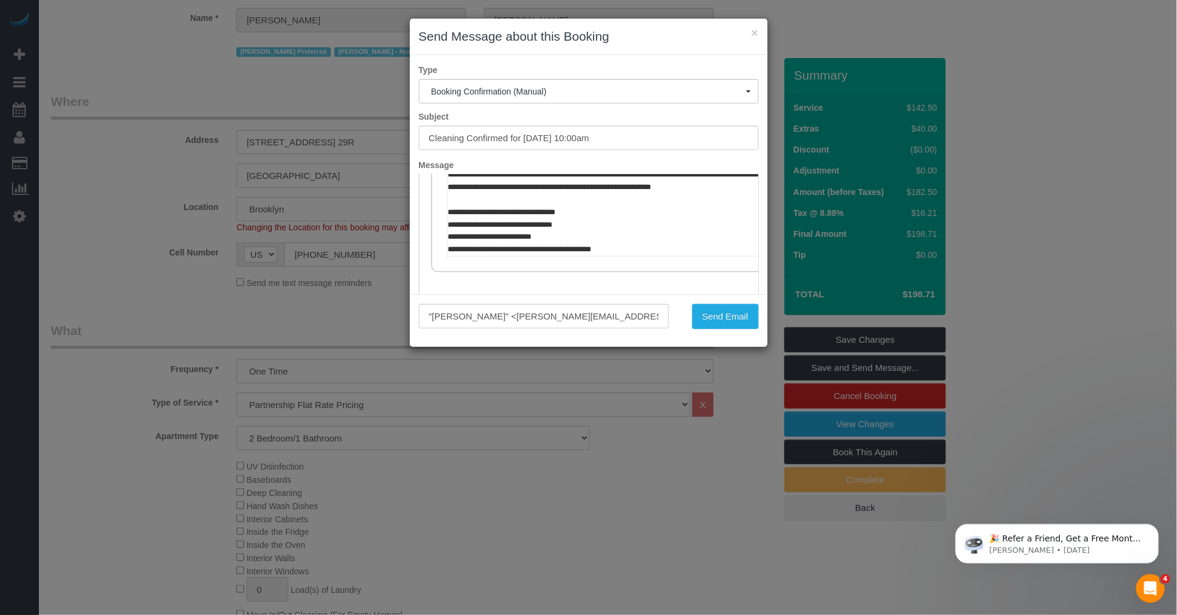
scroll to position [731, 0]
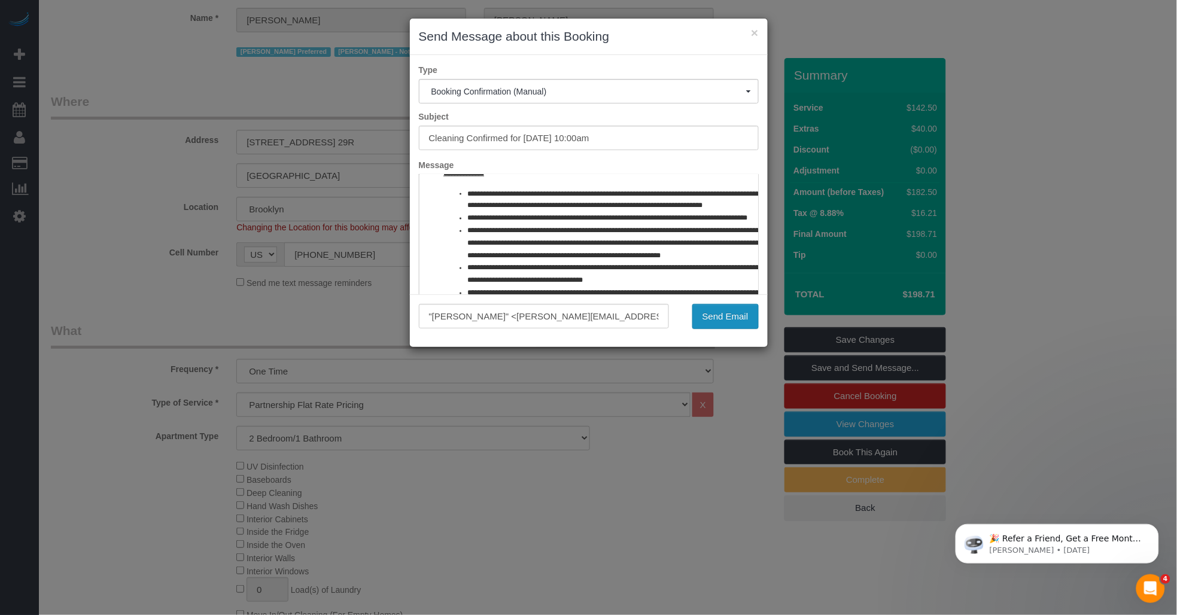
click at [593, 321] on button "Send Email" at bounding box center [725, 316] width 66 height 25
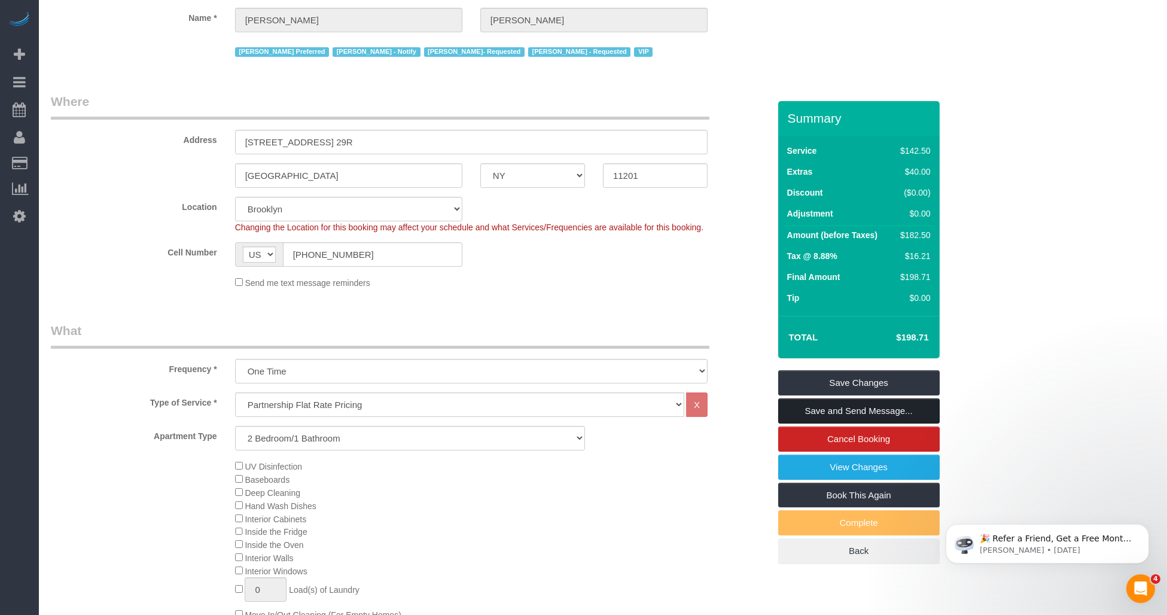
scroll to position [0, 0]
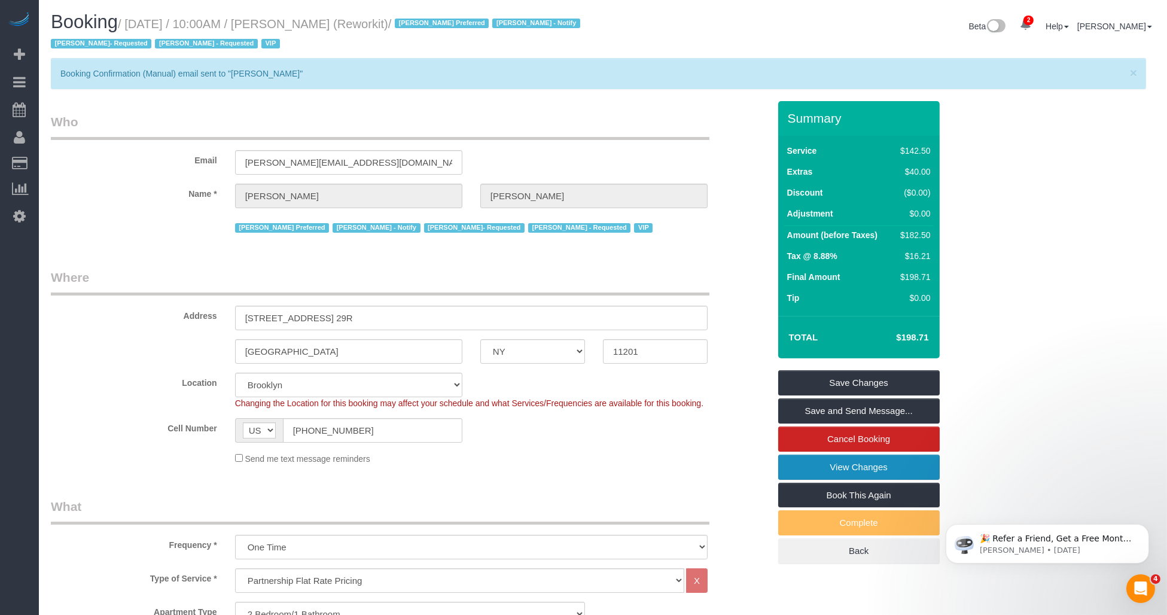
click at [593, 461] on link "View Changes" at bounding box center [859, 467] width 162 height 25
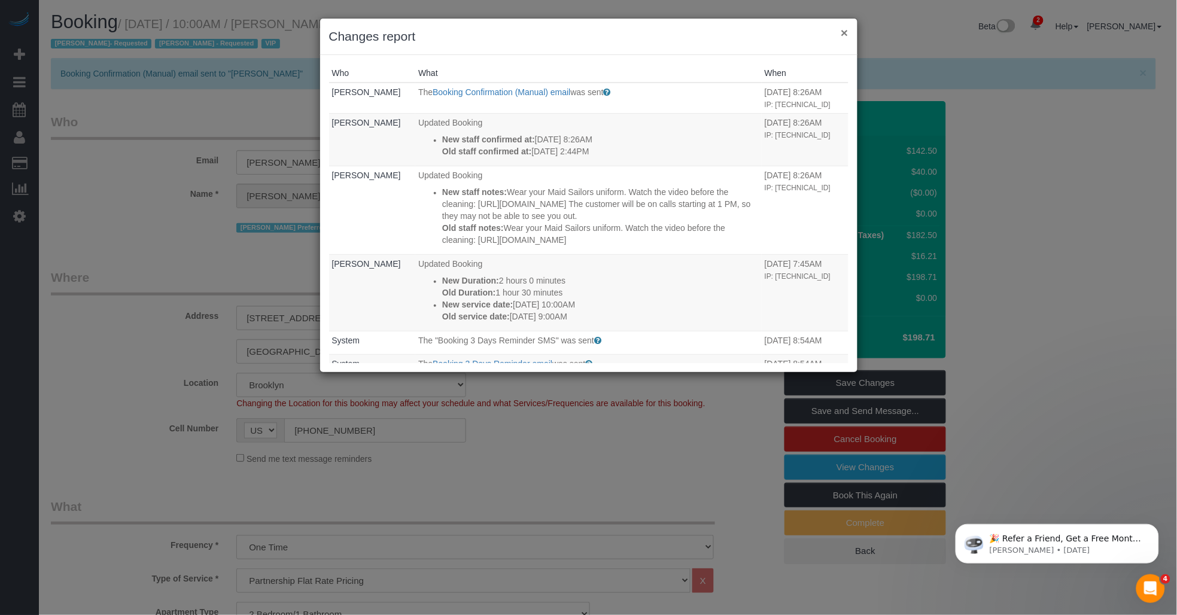
click at [593, 35] on button "×" at bounding box center [844, 32] width 7 height 13
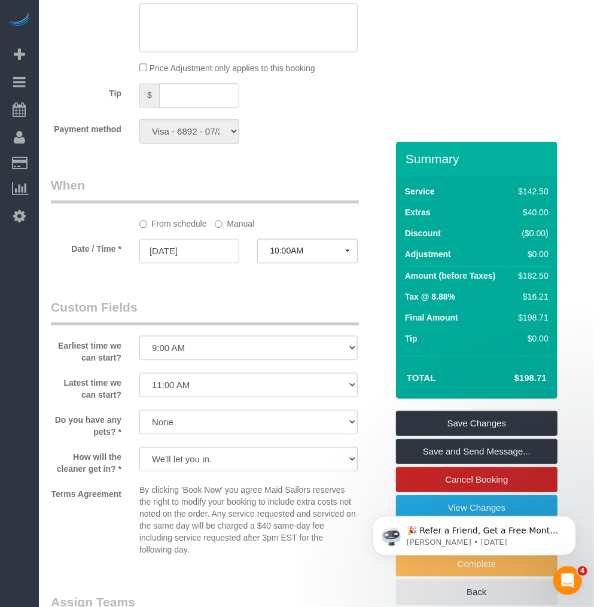
scroll to position [1329, 0]
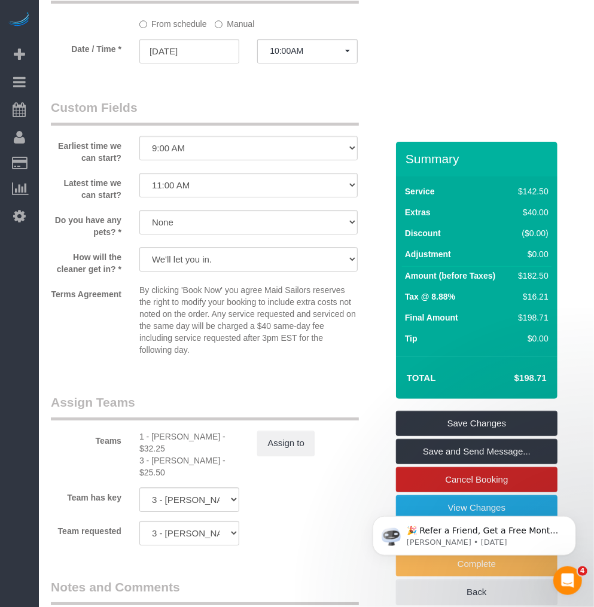
click at [156, 435] on div "1 - Marlenyn Robles - $32.25" at bounding box center [189, 443] width 100 height 24
copy div "Marlenyn"
click at [154, 455] on div "3 - Anette Lopez - $25.50" at bounding box center [189, 467] width 100 height 24
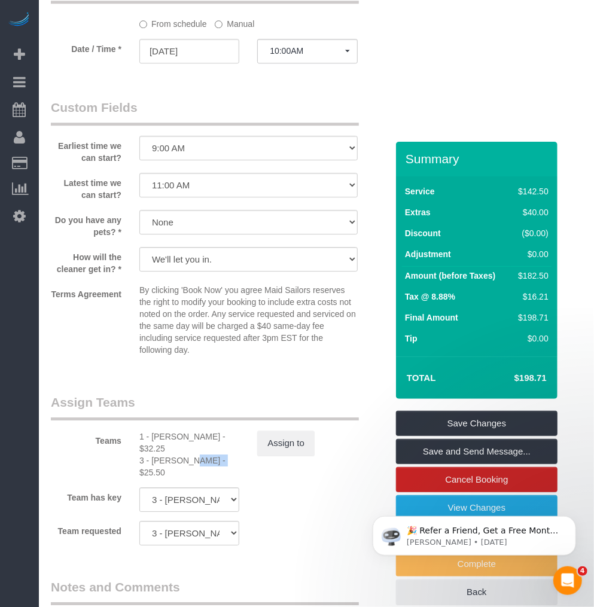
copy div "Anette"
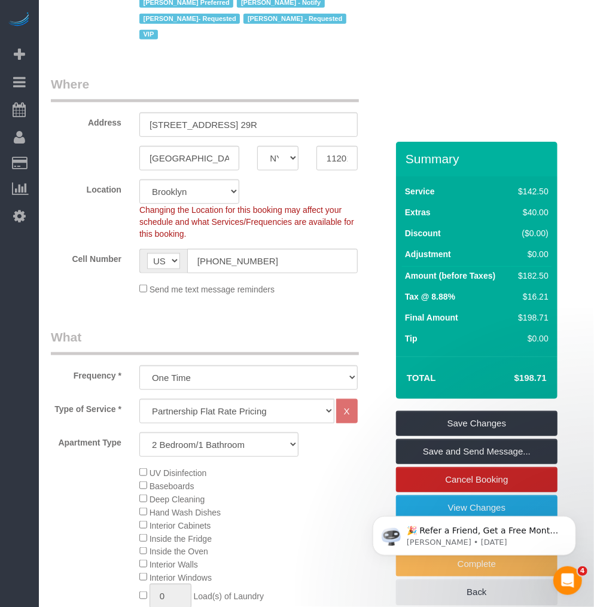
scroll to position [0, 0]
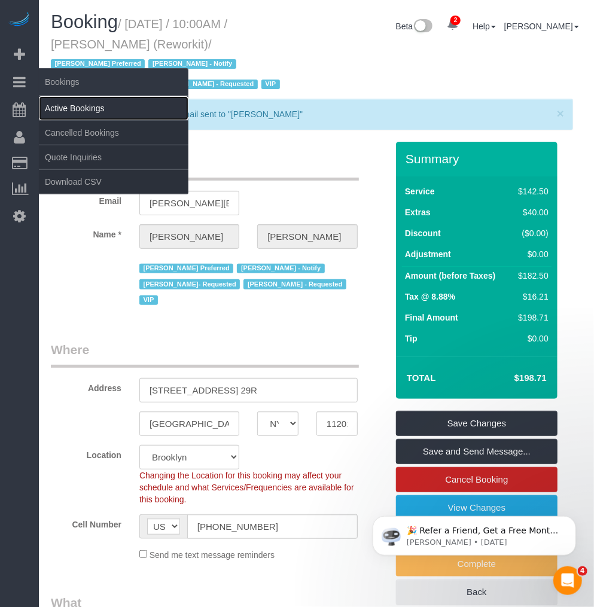
click at [66, 103] on link "Active Bookings" at bounding box center [114, 108] width 150 height 24
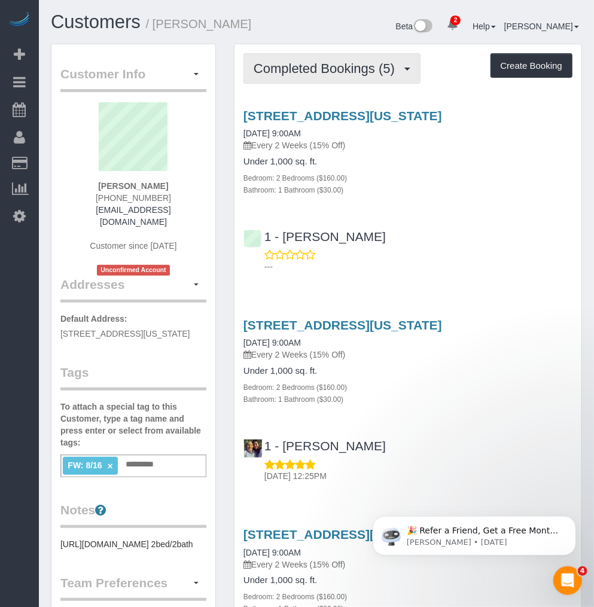
click at [330, 77] on button "Completed Bookings (5)" at bounding box center [331, 68] width 177 height 31
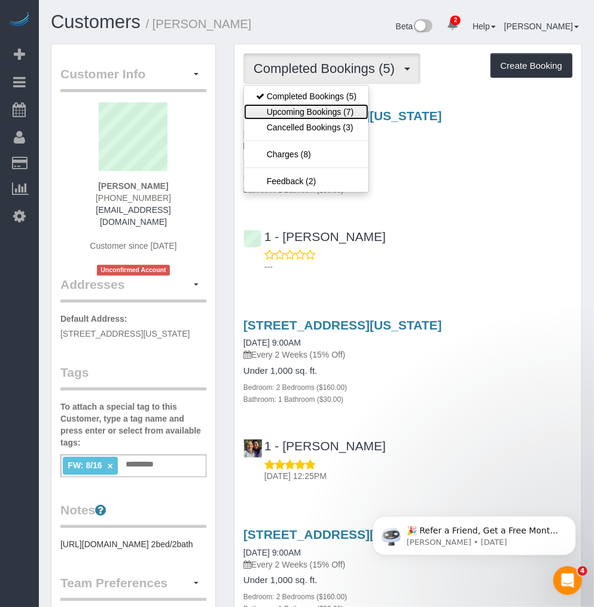
click at [307, 111] on link "Upcoming Bookings (7)" at bounding box center [306, 112] width 124 height 16
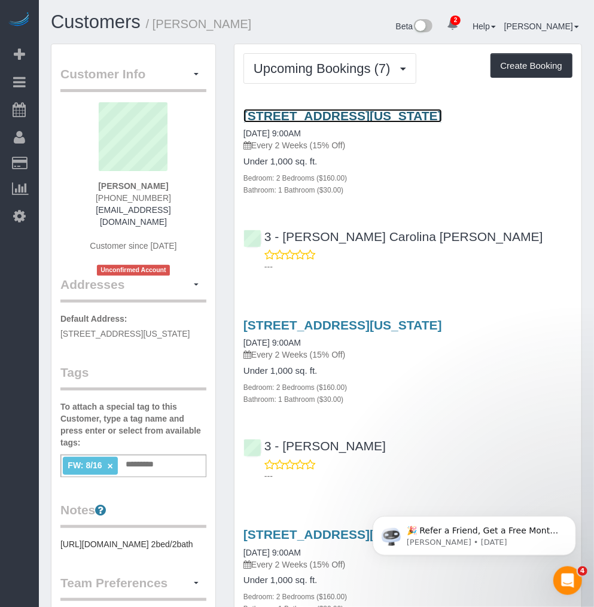
click at [318, 117] on link "[STREET_ADDRESS][US_STATE]" at bounding box center [342, 116] width 199 height 14
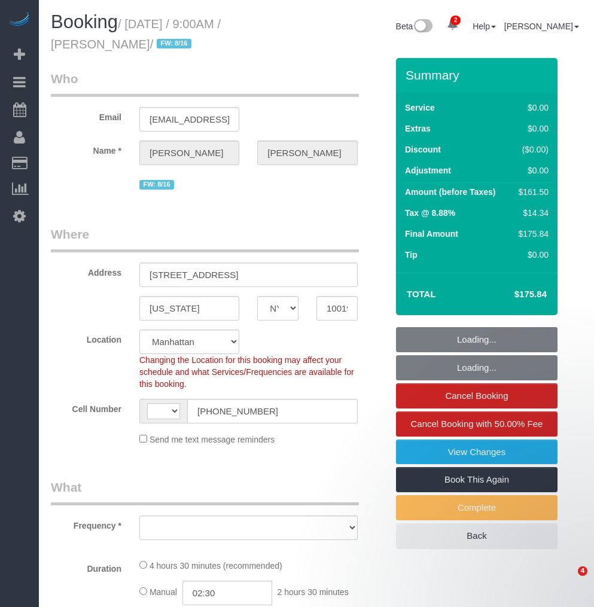
select select "NY"
select select "string:[GEOGRAPHIC_DATA]"
select select "object:648"
select select "number:59"
select select "number:76"
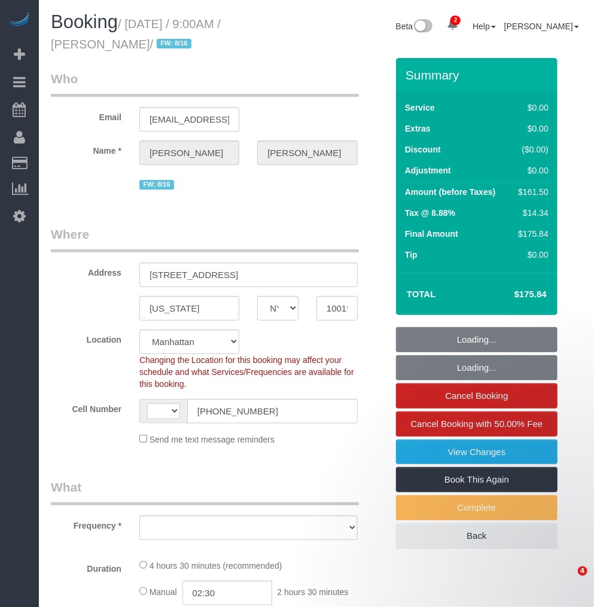
select select "number:15"
select select "number:6"
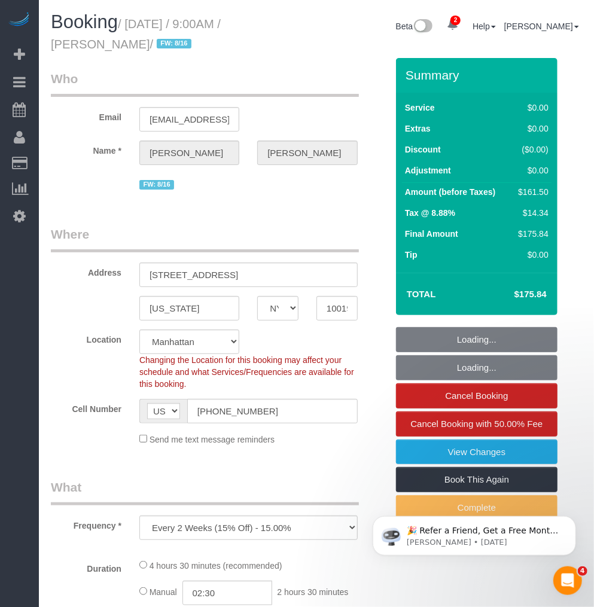
select select "2"
select select "string:stripe-pm_1RK0mp4VGloSiKo7cFIrzZQh"
select select "spot1"
select select "object:1317"
select select "2"
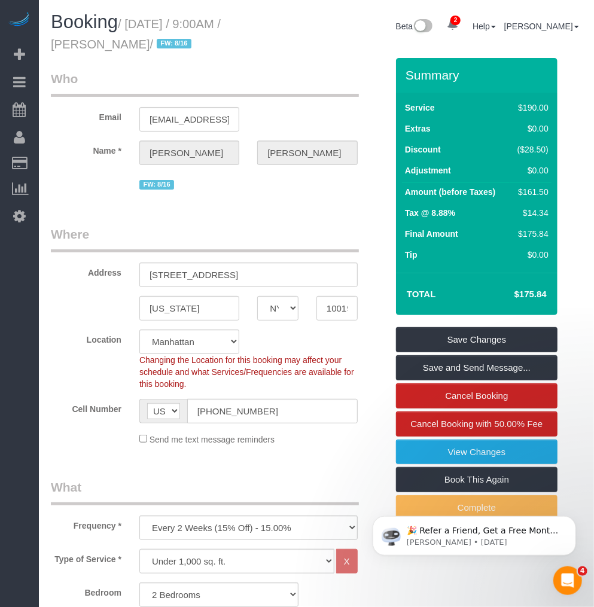
drag, startPoint x: 130, startPoint y: 22, endPoint x: 126, endPoint y: 34, distance: 12.7
click at [126, 34] on h1 "Booking / August 24, 2025 / 9:00AM / William Wang / FW: 8/16" at bounding box center [179, 32] width 257 height 41
copy small "August 24, 2025 / 9:00AM / William Wang"
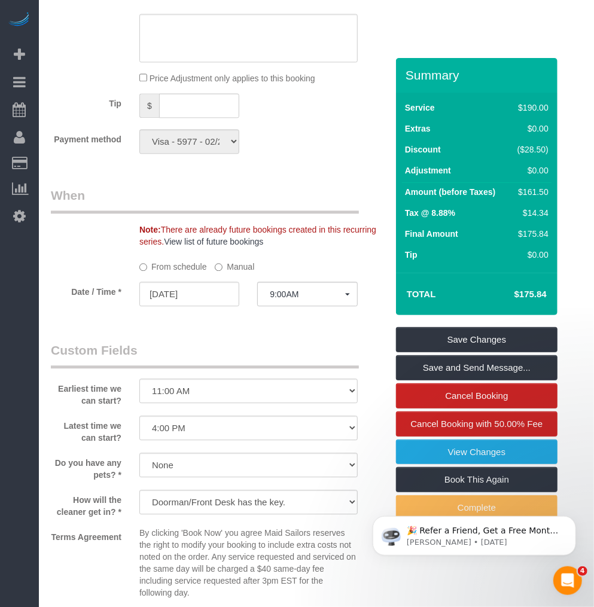
scroll to position [1329, 0]
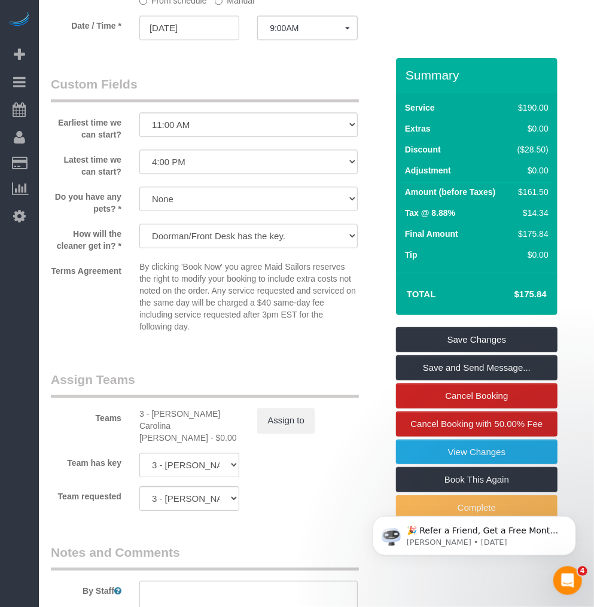
click at [162, 428] on div "3 - Andreina Carolina Manrique Lopez - $0.00" at bounding box center [189, 426] width 100 height 36
copy div "Andreina"
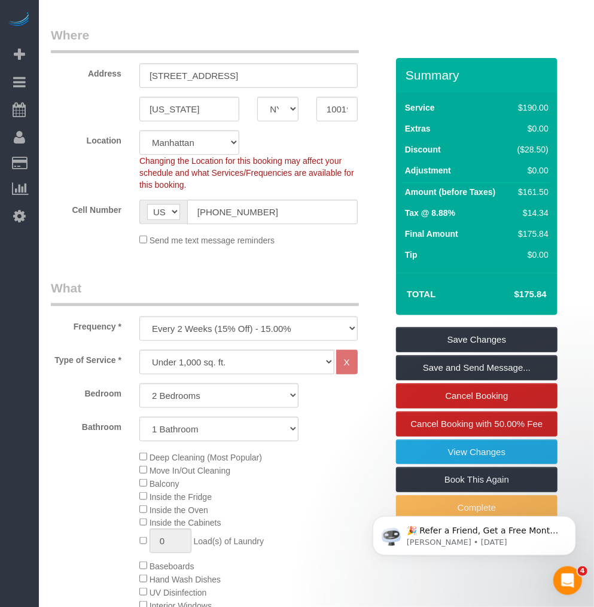
scroll to position [0, 0]
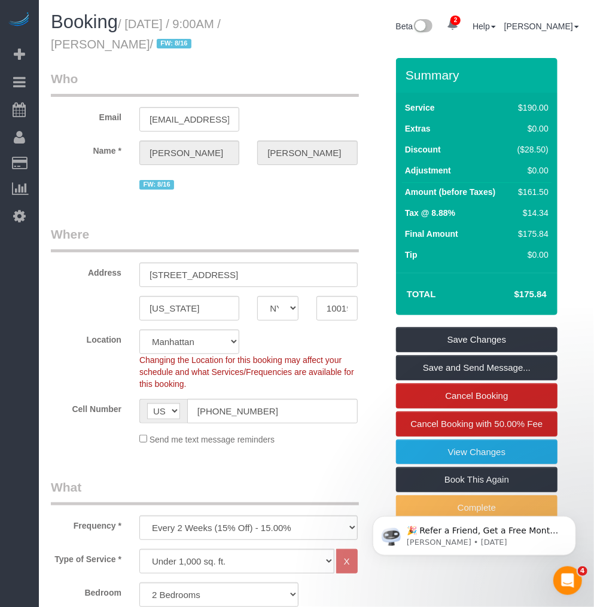
drag, startPoint x: 121, startPoint y: 35, endPoint x: 130, endPoint y: 23, distance: 15.0
click at [130, 23] on small "/ August 24, 2025 / 9:00AM / William Wang / FW: 8/16" at bounding box center [136, 34] width 170 height 34
copy small "August 24, 2025 / 9:00AM / William Wang"
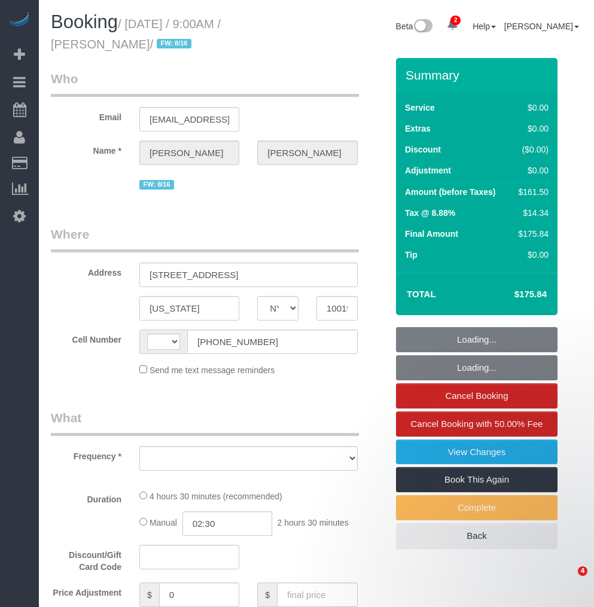
select select "NY"
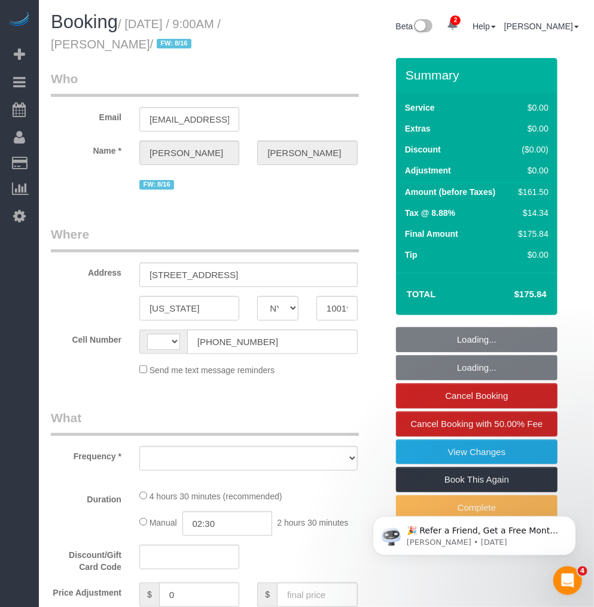
select select "number:59"
select select "number:76"
select select "number:15"
select select "number:6"
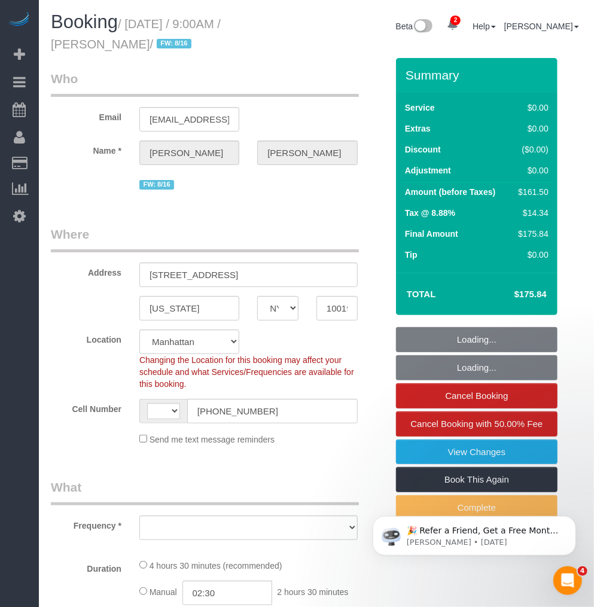
select select "object:542"
select select "string:stripe-pm_1RK0mp4VGloSiKo7cFIrzZQh"
select select "2"
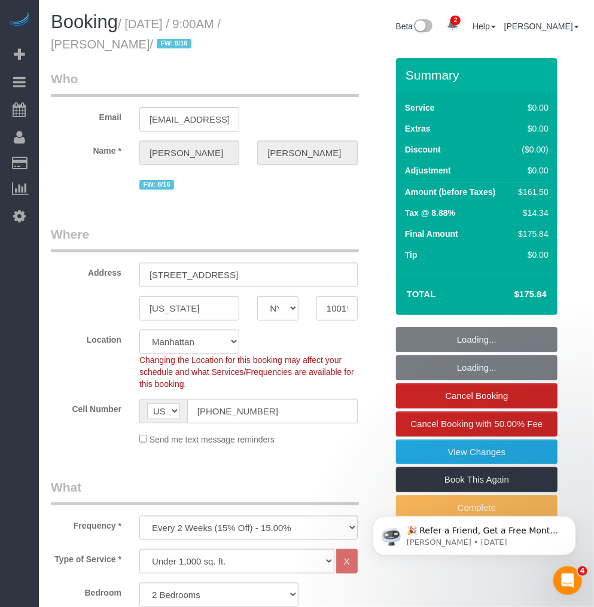
select select "string:[GEOGRAPHIC_DATA]"
select select "spot1"
select select "object:1317"
select select "2"
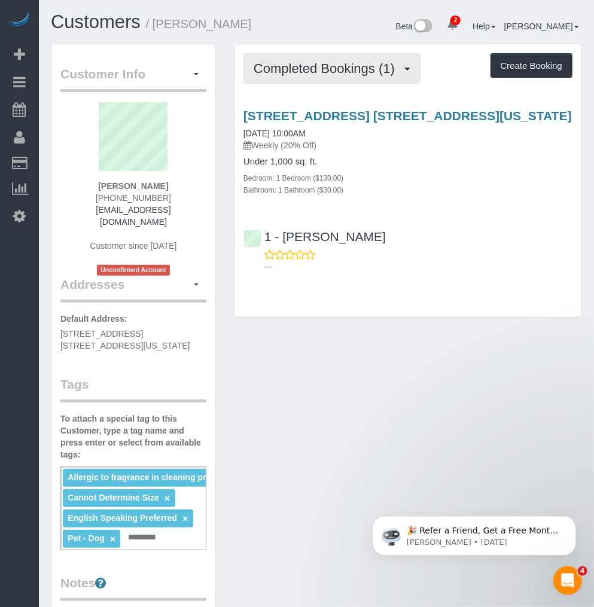
click at [296, 65] on span "Completed Bookings (1)" at bounding box center [327, 68] width 147 height 15
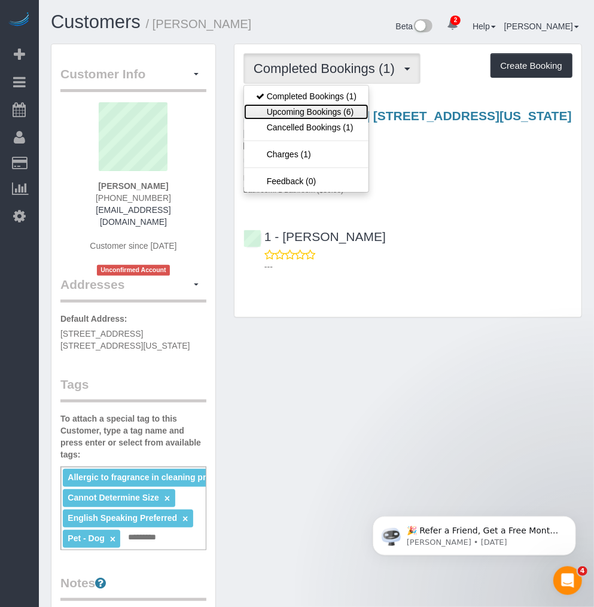
click at [297, 112] on link "Upcoming Bookings (6)" at bounding box center [306, 112] width 124 height 16
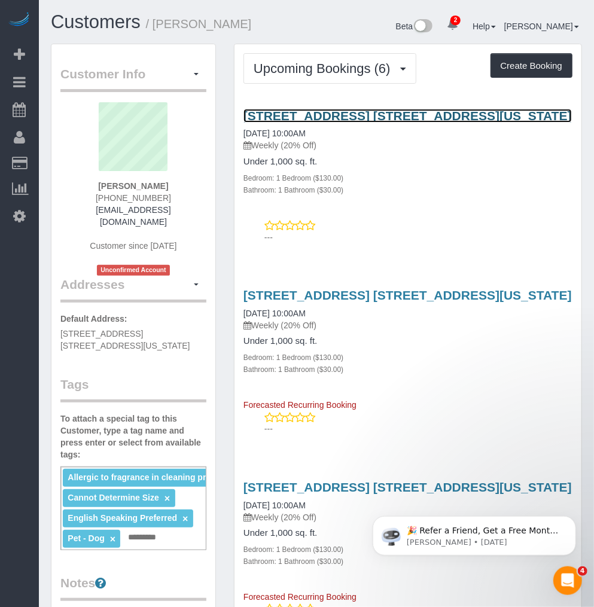
click at [328, 117] on link "[STREET_ADDRESS] [STREET_ADDRESS][US_STATE]" at bounding box center [407, 116] width 328 height 14
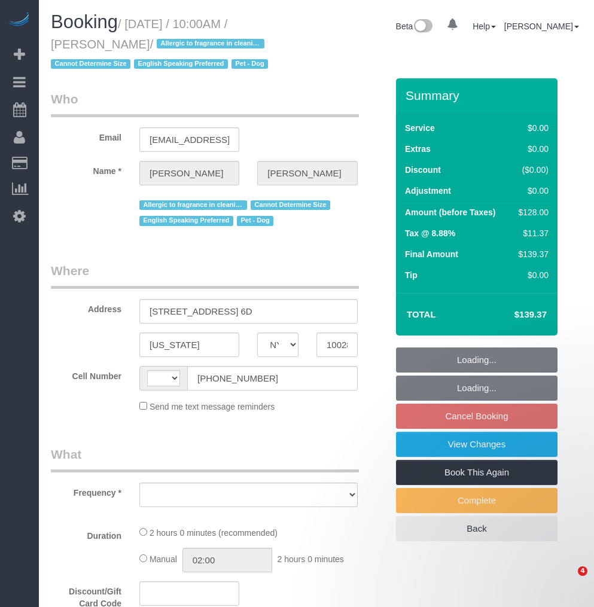
select select "NY"
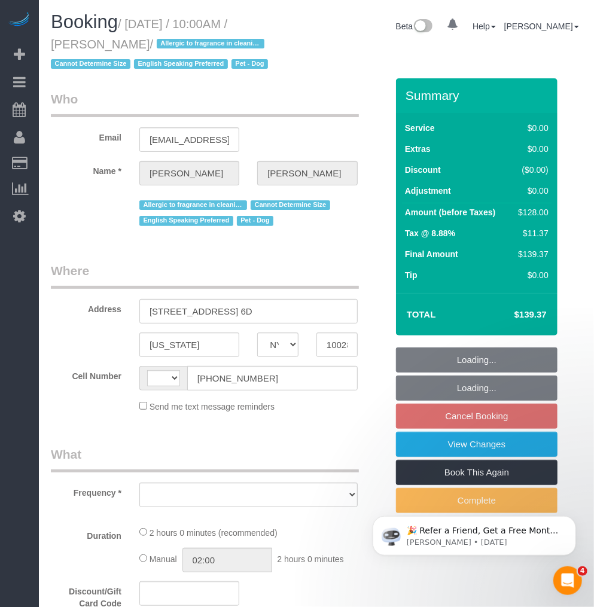
select select "string:US"
select select "number:57"
select select "number:76"
select select "number:13"
select select "number:5"
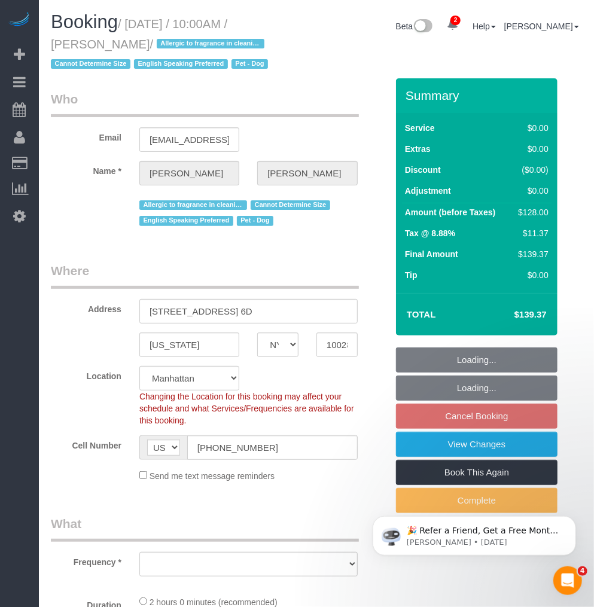
select select "object:791"
select select "string:stripe-pm_1RuITc4VGloSiKo7L867WxHG"
select select "spot3"
select select "1"
select select "object:1314"
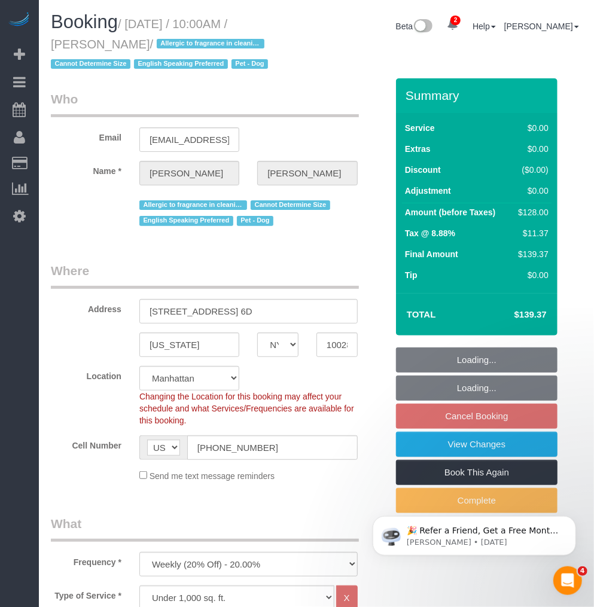
select select "1"
drag, startPoint x: 130, startPoint y: 21, endPoint x: 132, endPoint y: 40, distance: 19.2
click at [132, 40] on small "/ August 27, 2025 / 10:00AM / Kelly McKenna / Allergic to fragrance in cleaning…" at bounding box center [161, 44] width 221 height 54
copy small "August 27, 2025 / 10:00AM / Kelly McKenna"
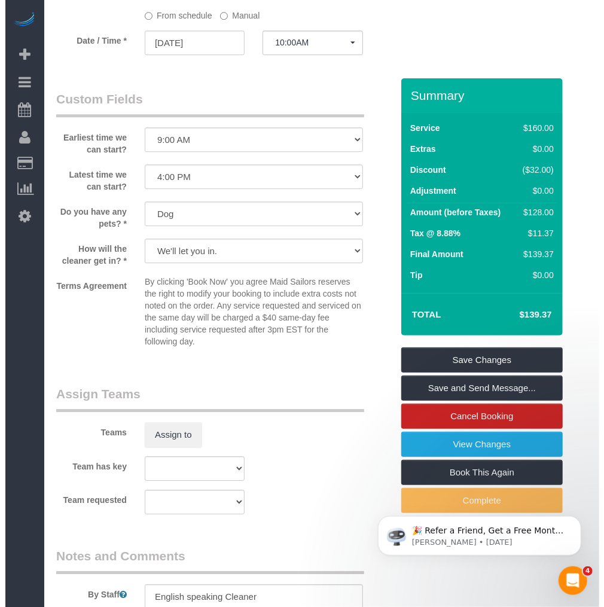
scroll to position [1185, 0]
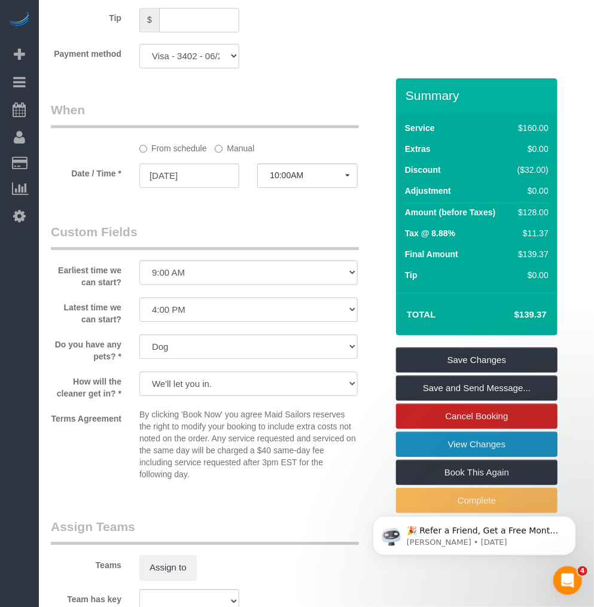
click at [483, 439] on link "View Changes" at bounding box center [477, 444] width 162 height 25
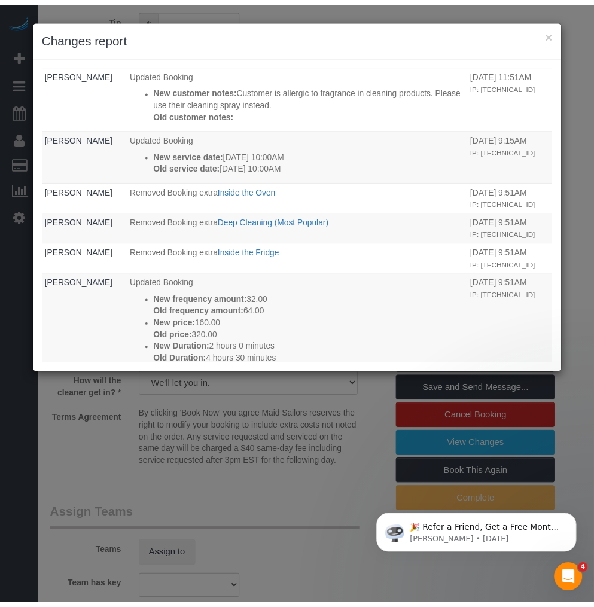
scroll to position [0, 0]
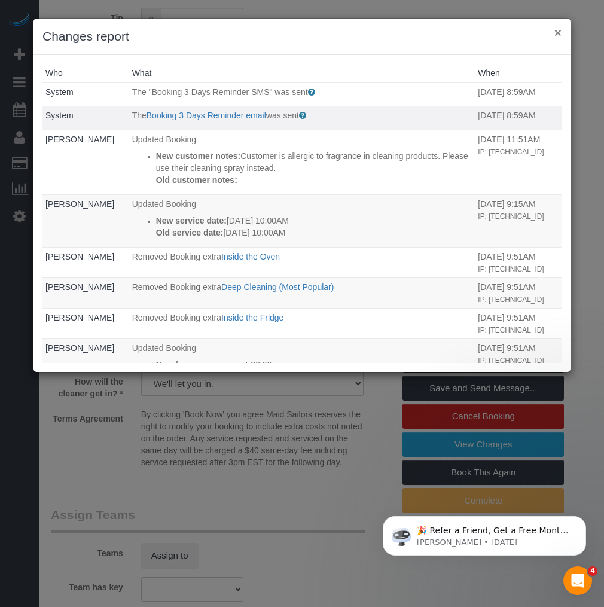
drag, startPoint x: 559, startPoint y: 32, endPoint x: 403, endPoint y: 90, distance: 167.1
click at [559, 32] on button "×" at bounding box center [558, 32] width 7 height 13
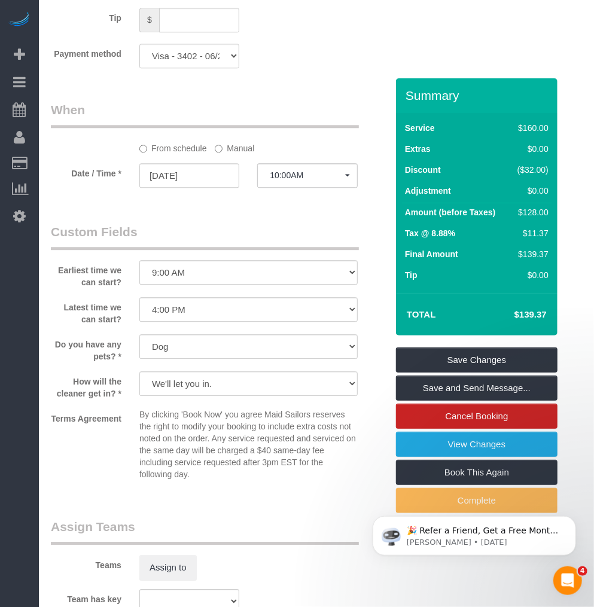
click at [459, 442] on div "🎉 Refer a Friend, Get a Free Month! 🎉 Love Automaid? Share the love! When you r…" at bounding box center [474, 481] width 220 height 150
click at [494, 438] on link "View Changes" at bounding box center [477, 444] width 162 height 25
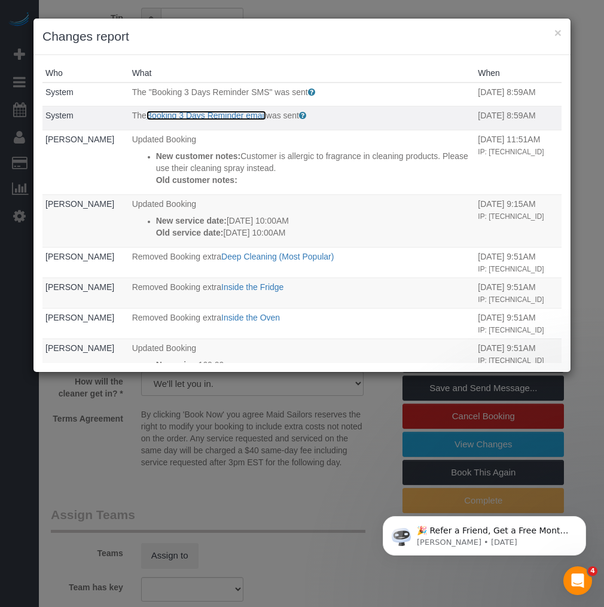
click at [216, 111] on link "Booking 3 Days Reminder email" at bounding box center [207, 116] width 120 height 10
click at [555, 34] on button "×" at bounding box center [558, 32] width 7 height 13
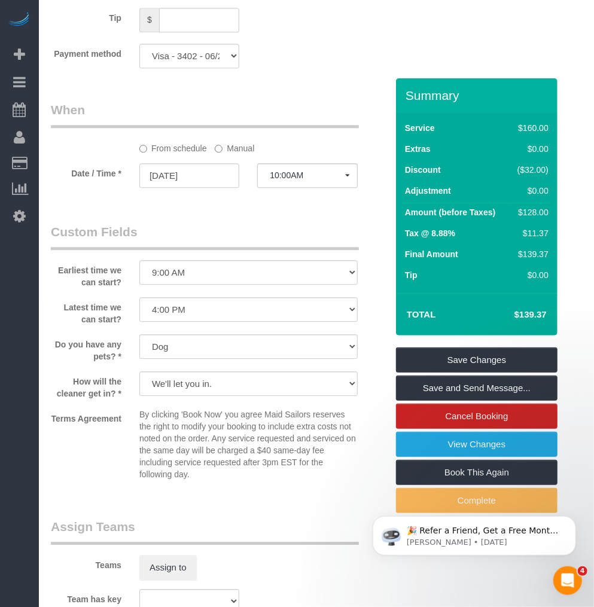
click at [132, 250] on legend "Custom Fields" at bounding box center [205, 236] width 308 height 27
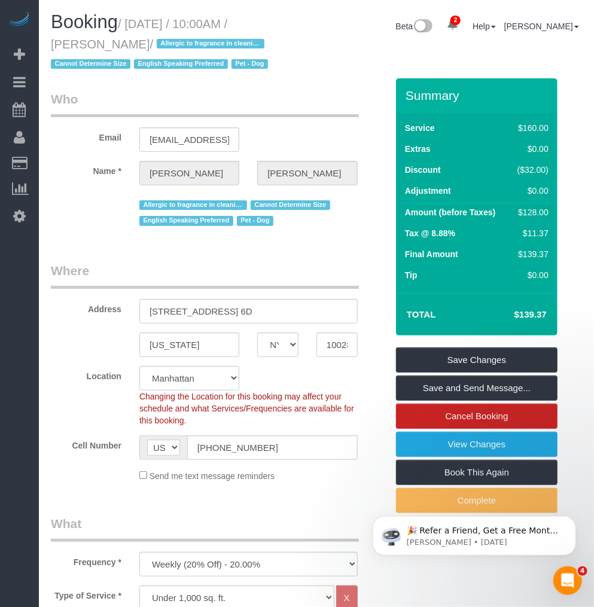
drag, startPoint x: 132, startPoint y: 42, endPoint x: 49, endPoint y: 42, distance: 83.2
click at [49, 42] on div "Booking / August 27, 2025 / 10:00AM / Kelly McKenna / Allergic to fragrance in …" at bounding box center [179, 45] width 275 height 66
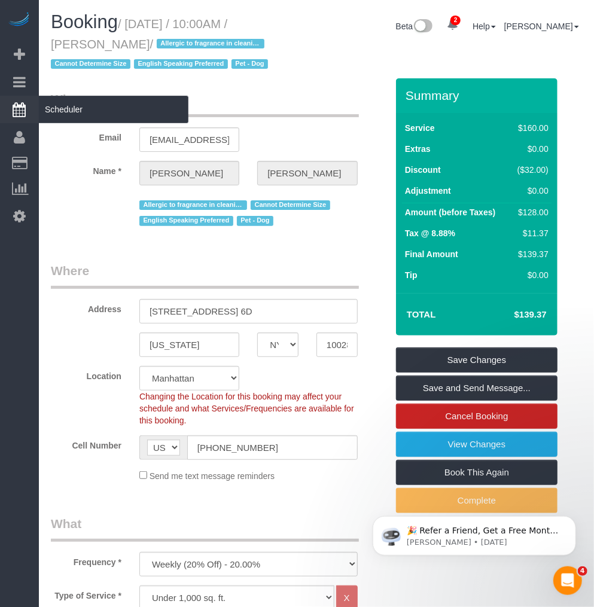
copy small "[PERSON_NAME]"
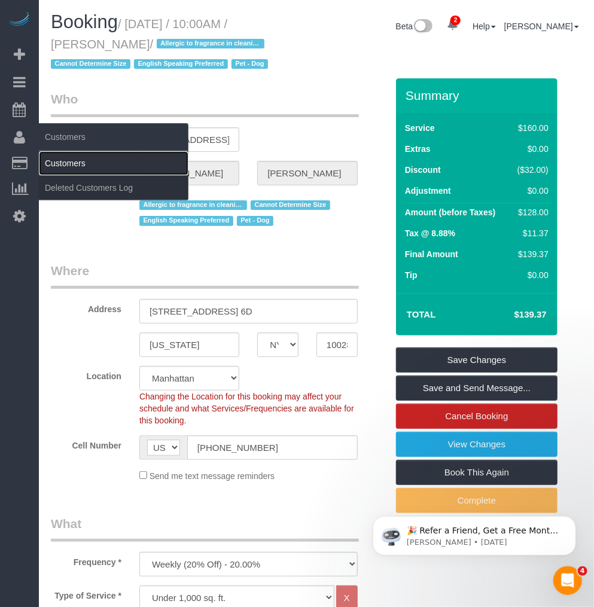
click at [67, 162] on link "Customers" at bounding box center [114, 163] width 150 height 24
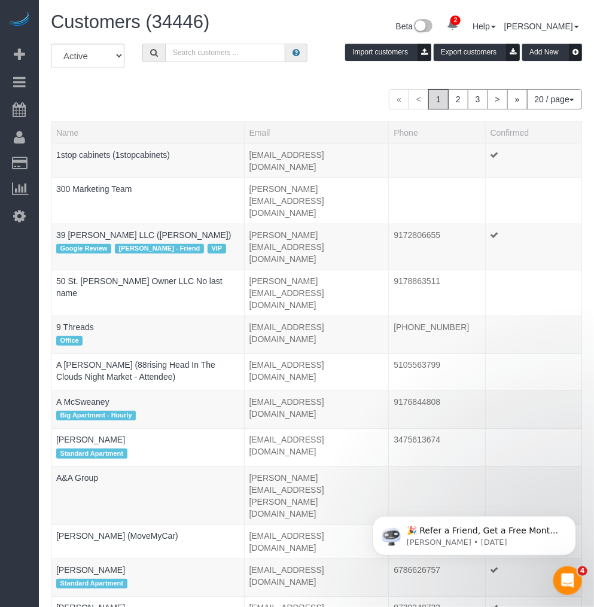
click at [190, 54] on input "text" at bounding box center [225, 53] width 120 height 19
paste input "Kelly McKenna"
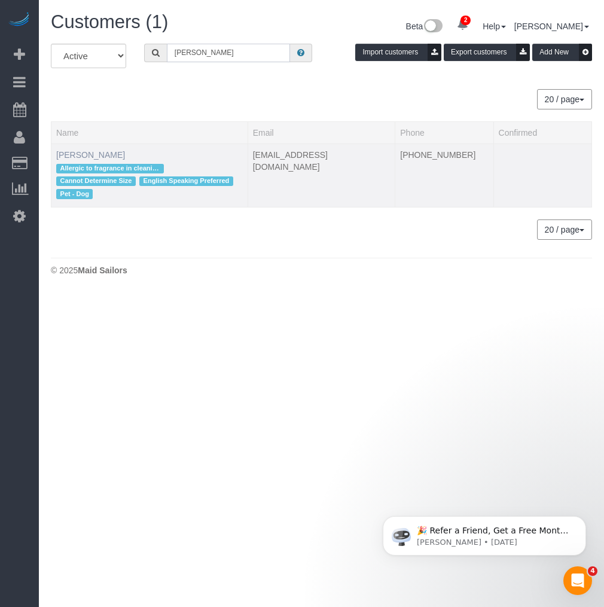
type input "Kelly McKenna"
click at [84, 154] on link "Kelly McKenna" at bounding box center [90, 155] width 69 height 10
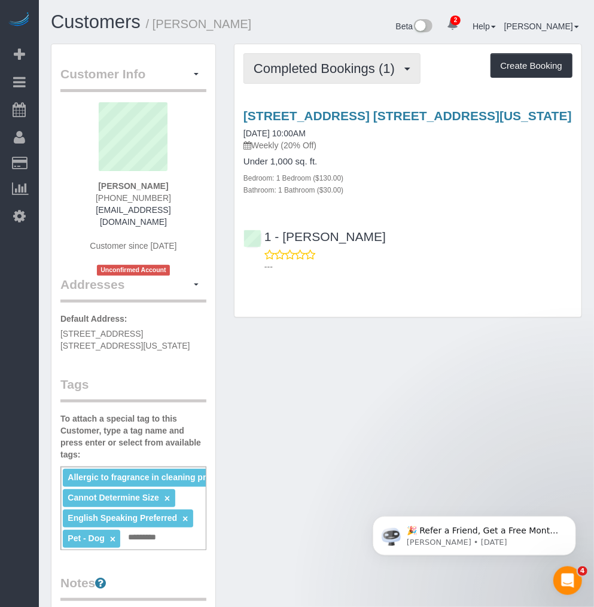
click at [290, 71] on span "Completed Bookings (1)" at bounding box center [327, 68] width 147 height 15
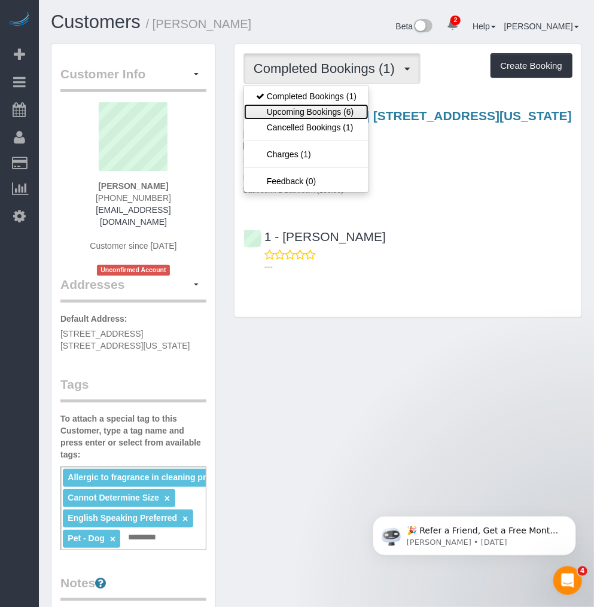
click at [309, 109] on link "Upcoming Bookings (6)" at bounding box center [306, 112] width 124 height 16
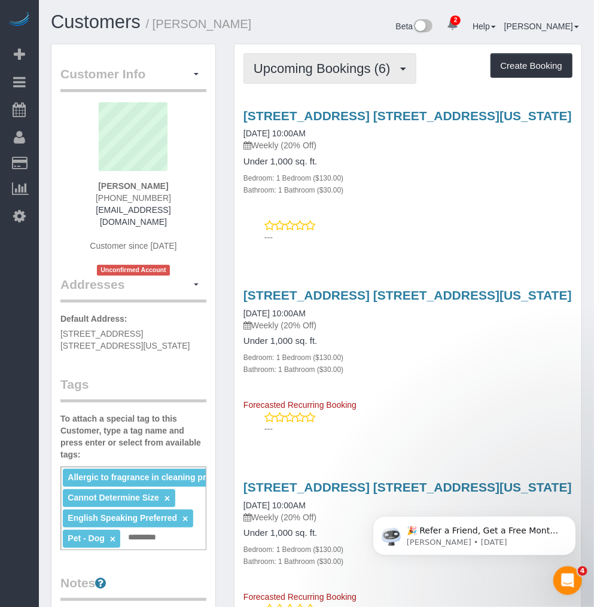
click at [321, 80] on button "Upcoming Bookings (6)" at bounding box center [329, 68] width 173 height 31
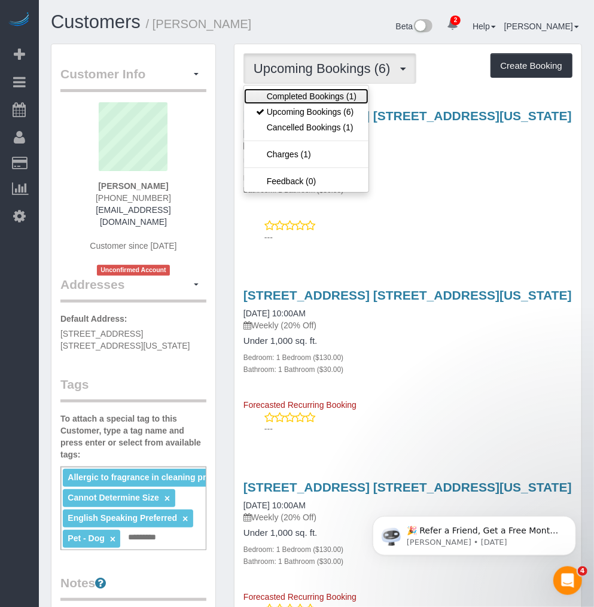
drag, startPoint x: 296, startPoint y: 99, endPoint x: 318, endPoint y: 87, distance: 24.9
click at [297, 100] on link "Completed Bookings (1)" at bounding box center [306, 97] width 124 height 16
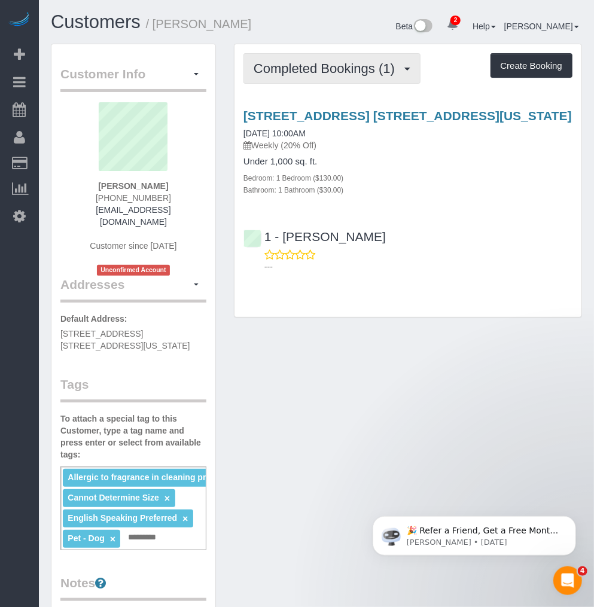
click at [328, 74] on span "Completed Bookings (1)" at bounding box center [327, 68] width 147 height 15
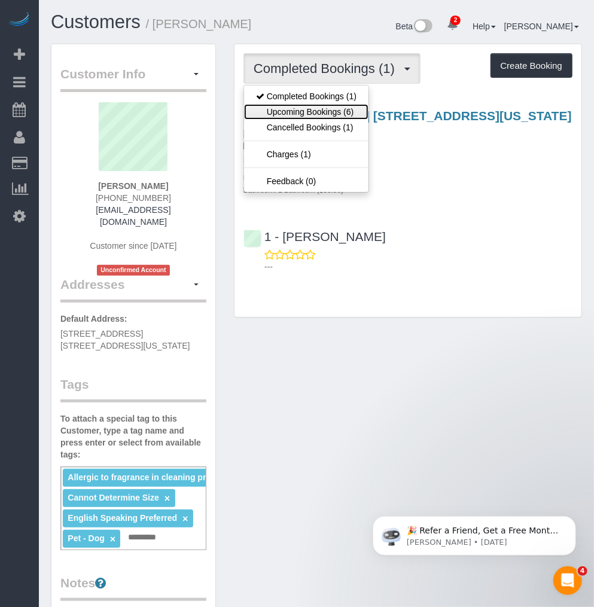
click at [301, 106] on link "Upcoming Bookings (6)" at bounding box center [306, 112] width 124 height 16
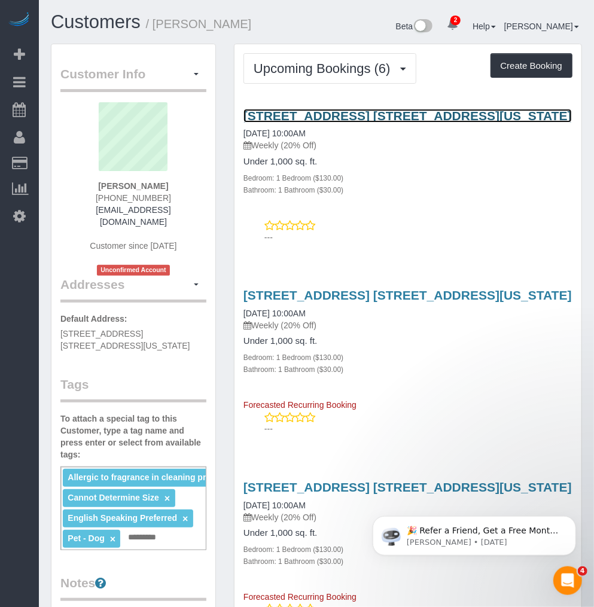
click at [296, 117] on link "7 East 85th Street, Apt. 6d, New York, NY 10028" at bounding box center [407, 116] width 328 height 14
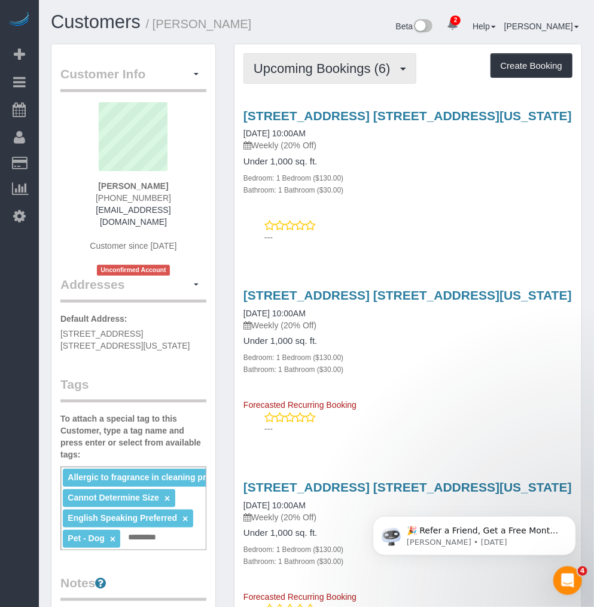
click at [302, 68] on span "Upcoming Bookings (6)" at bounding box center [325, 68] width 143 height 15
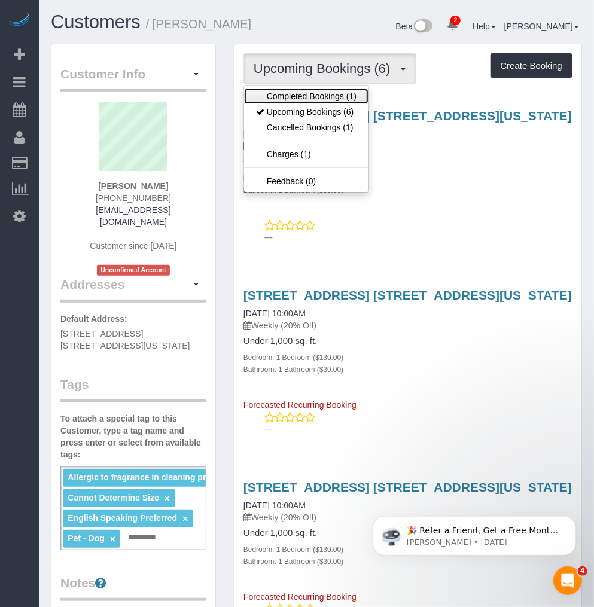
click at [301, 93] on link "Completed Bookings (1)" at bounding box center [306, 97] width 124 height 16
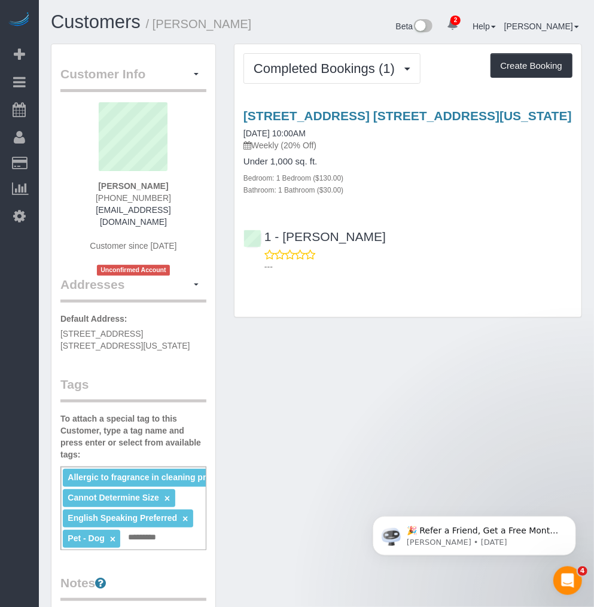
click at [300, 342] on div "Customer Info Edit Contact Info Send Message Email Preferences Special Sales Ta…" at bounding box center [316, 506] width 549 height 925
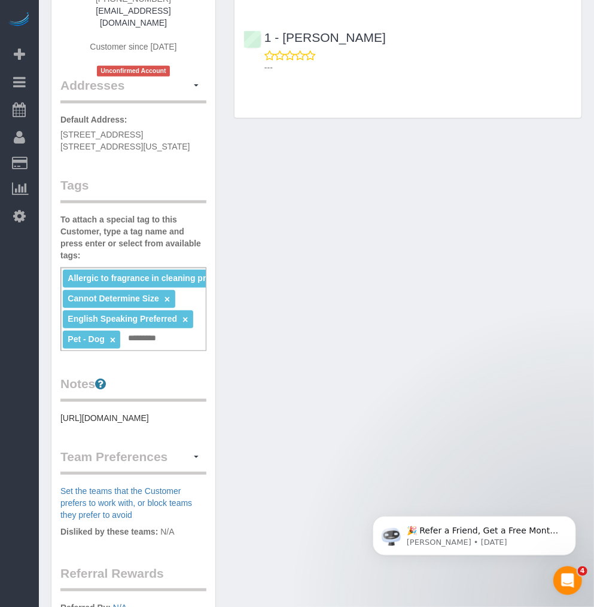
scroll to position [266, 0]
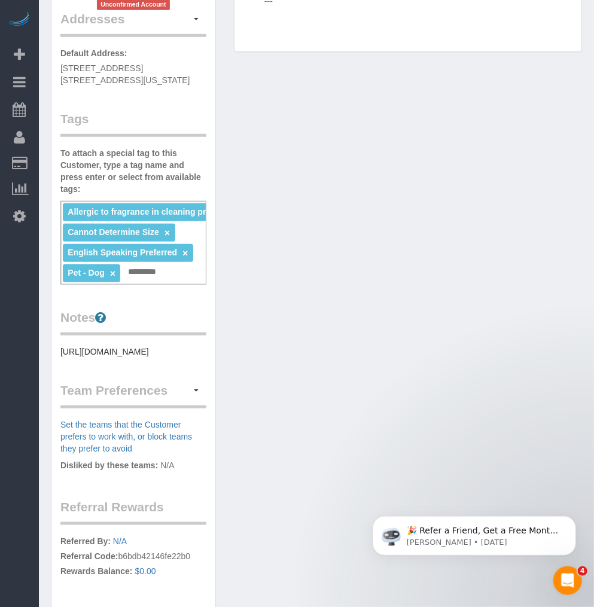
click at [345, 269] on div "Customer Info Edit Contact Info Send Message Email Preferences Special Sales Ta…" at bounding box center [316, 240] width 549 height 925
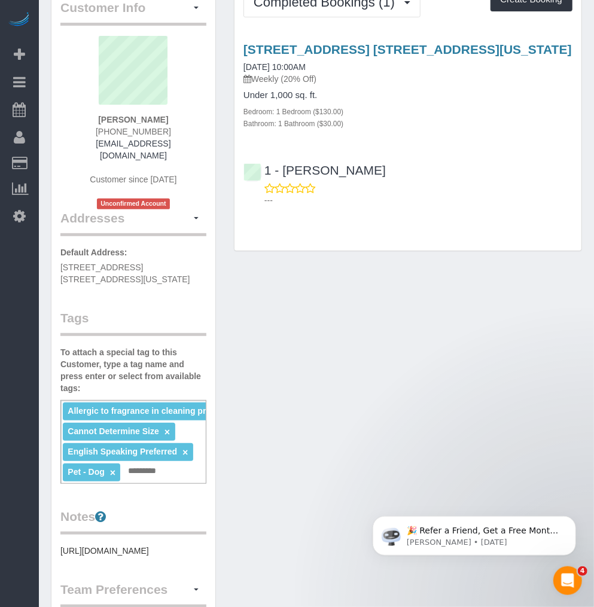
scroll to position [0, 0]
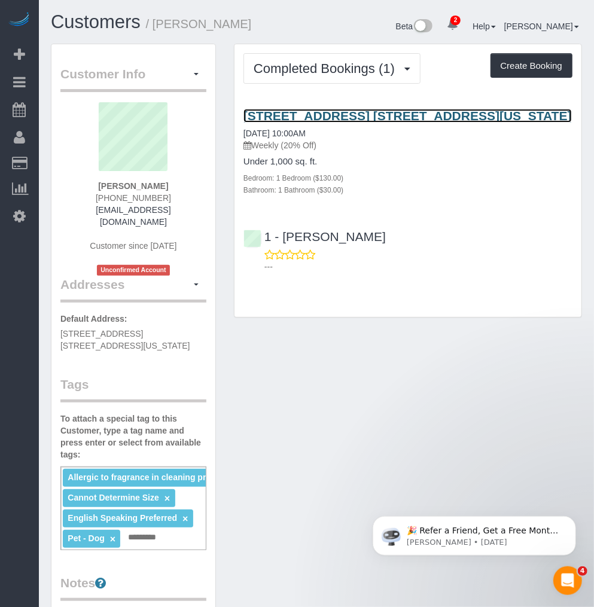
click at [316, 111] on link "7 East 85th Street, Apt. 6d, New York, NY 10028" at bounding box center [407, 116] width 328 height 14
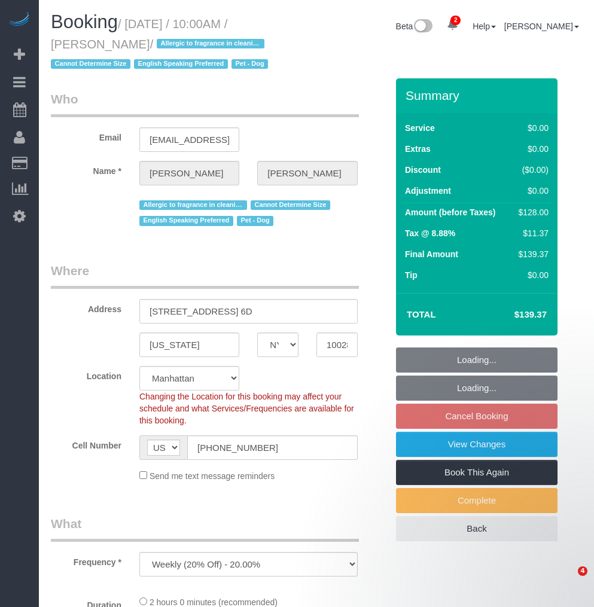
select select "NY"
select select "number:57"
select select "number:76"
select select "number:13"
select select "number:5"
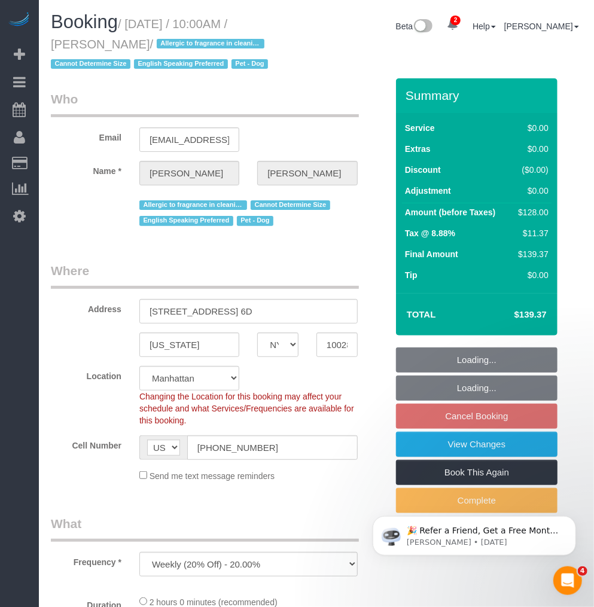
select select "1"
select select "spot3"
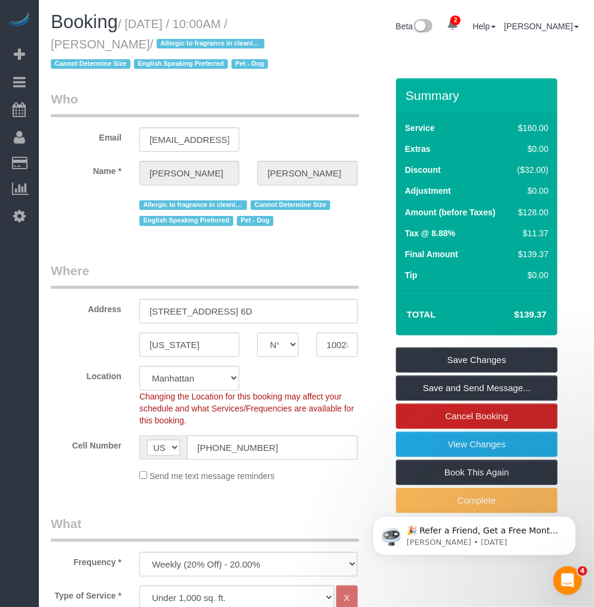
scroll to position [199, 0]
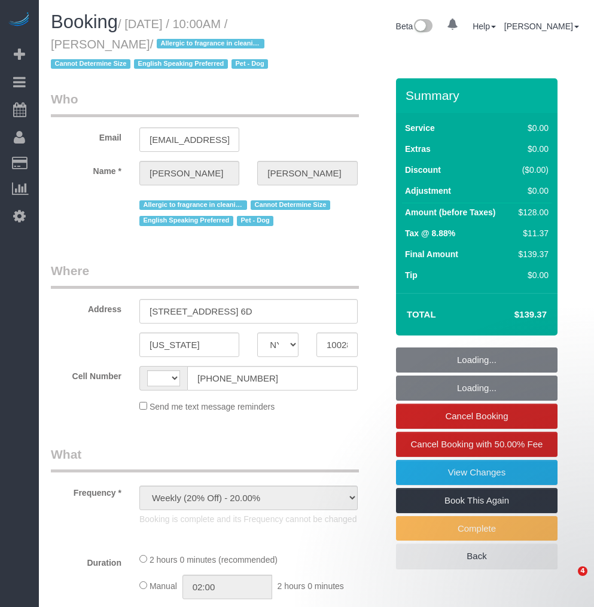
select select "NY"
select select "number:57"
select select "number:76"
select select "number:13"
select select "number:5"
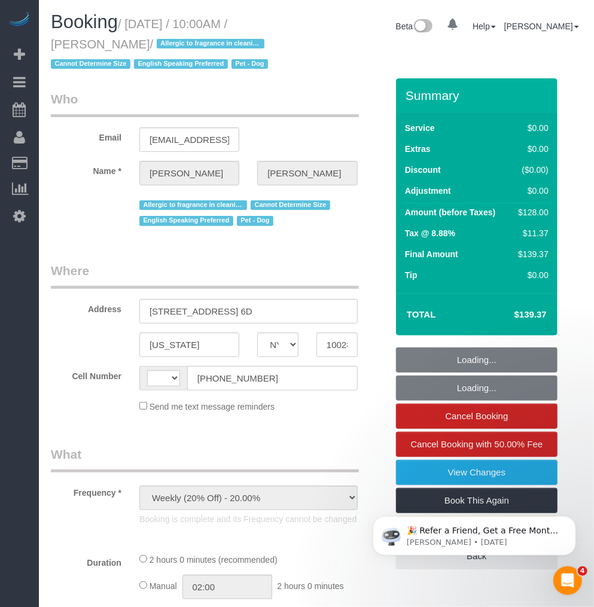
select select "string:[GEOGRAPHIC_DATA]"
select select "string:stripe-pm_1RuITc4VGloSiKo7L867WxHG"
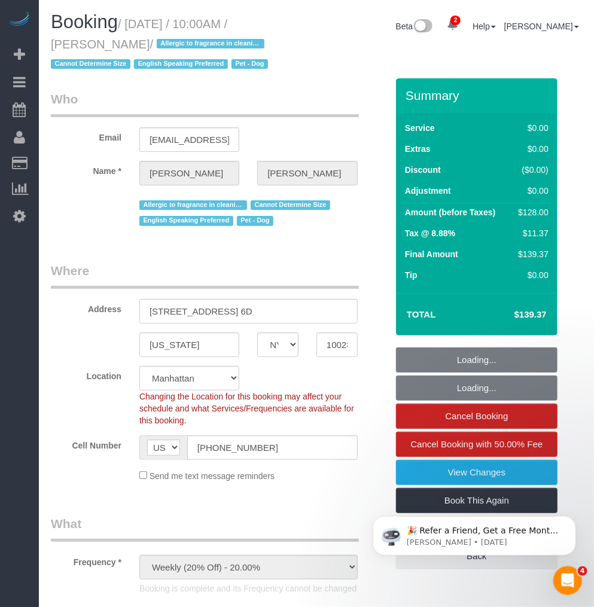
select select "1"
select select "spot1"
select select "object:1336"
select select "1"
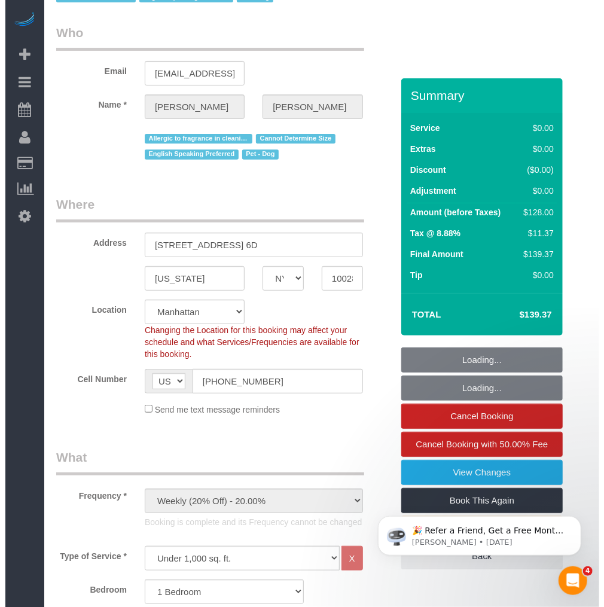
scroll to position [133, 0]
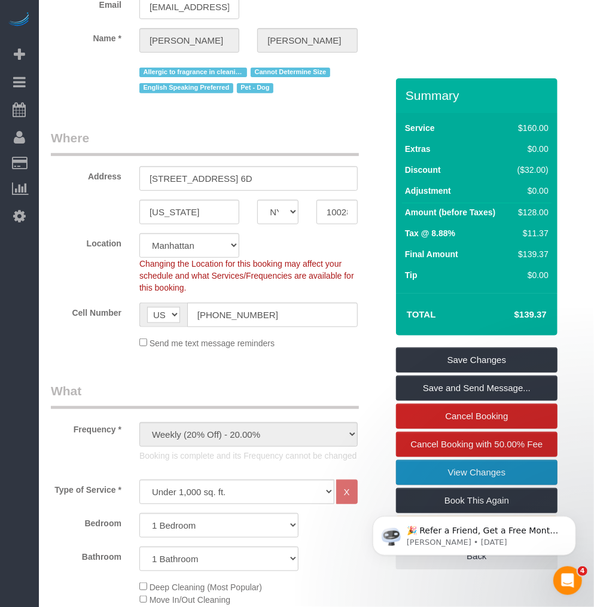
click at [477, 468] on link "View Changes" at bounding box center [477, 472] width 162 height 25
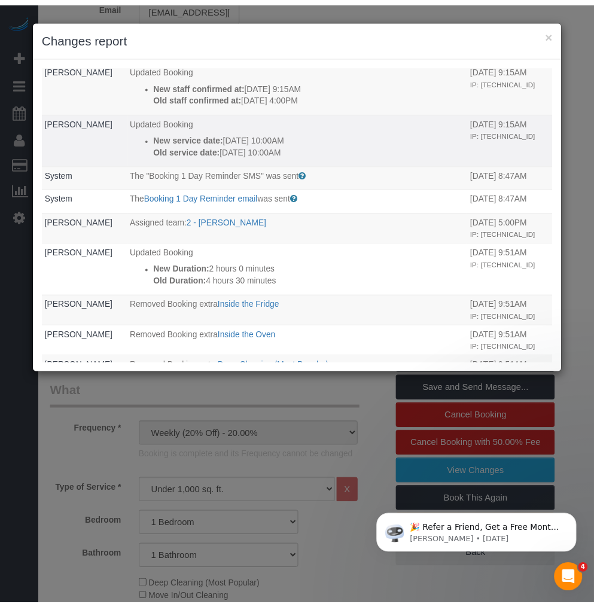
scroll to position [465, 0]
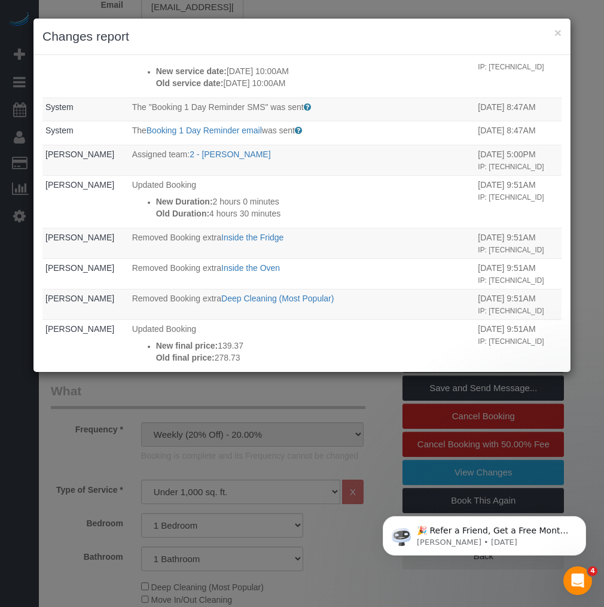
click at [552, 31] on h3 "Changes report" at bounding box center [301, 37] width 519 height 18
click at [559, 30] on button "×" at bounding box center [558, 32] width 7 height 13
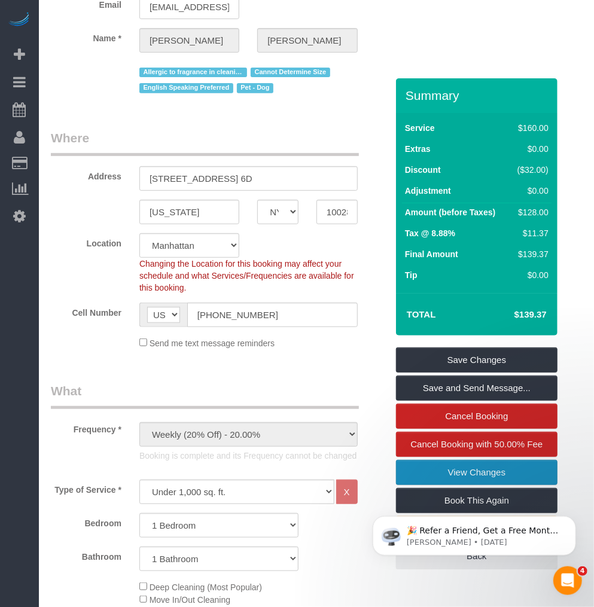
scroll to position [0, 0]
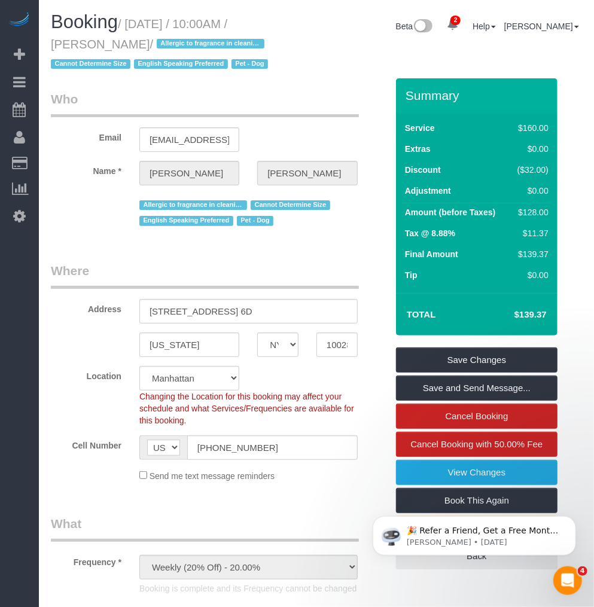
drag, startPoint x: 130, startPoint y: 42, endPoint x: 53, endPoint y: 42, distance: 77.2
click at [53, 42] on small "/ August 13, 2025 / 10:00AM / Kelly McKenna / Allergic to fragrance in cleaning…" at bounding box center [161, 44] width 221 height 54
copy small "Kelly McKenna"
click at [78, 214] on div "Allergic to fragrance in cleaning products Cannot Determine Size English Speaki…" at bounding box center [219, 211] width 354 height 35
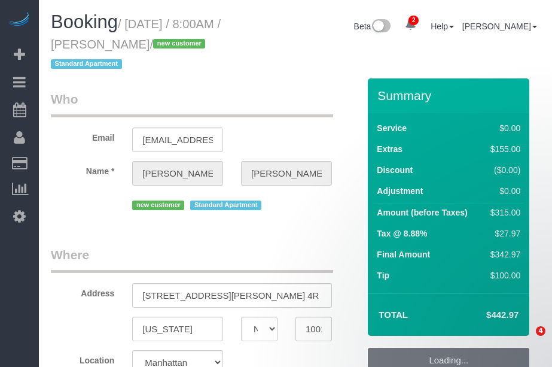
select select "NY"
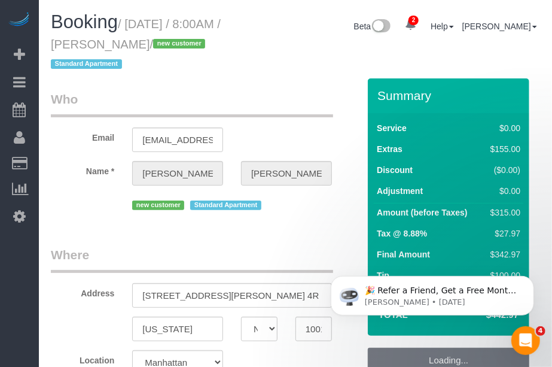
select select "spot1"
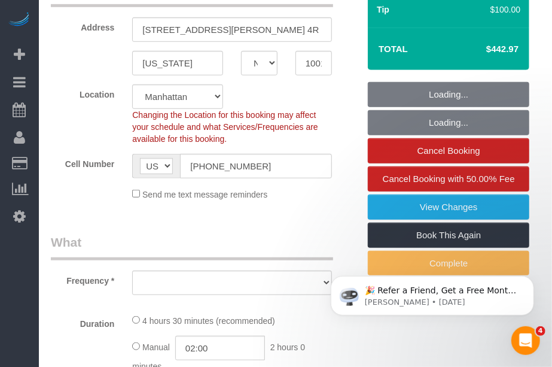
select select "object:802"
select select "number:89"
select select "number:70"
select select "number:15"
select select "number:5"
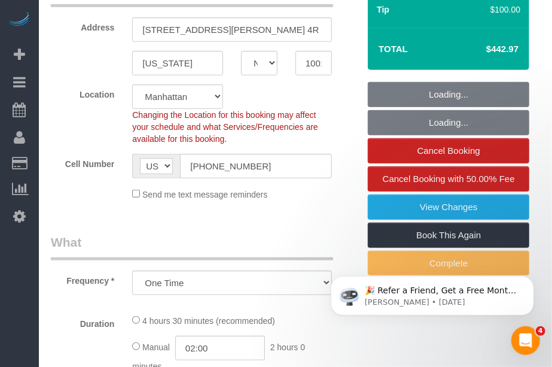
select select "object:909"
select select "string:stripe-pm_1RzNKs4VGloSiKo7tZGvrrSA"
select select "1"
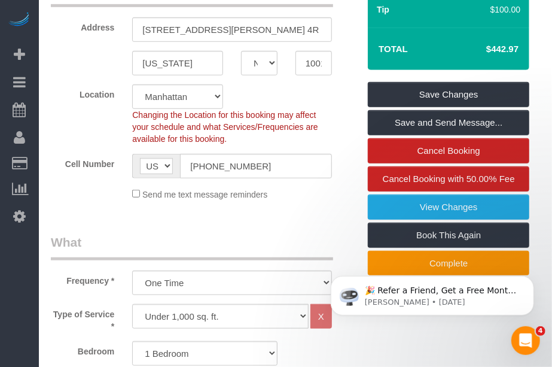
scroll to position [199, 0]
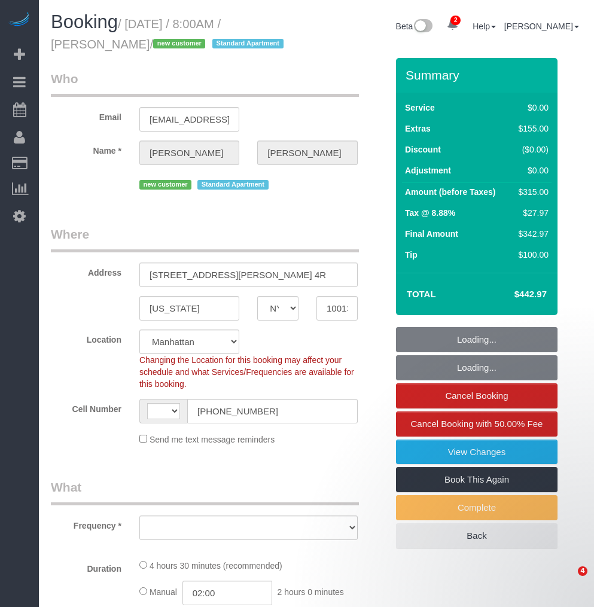
select select "NY"
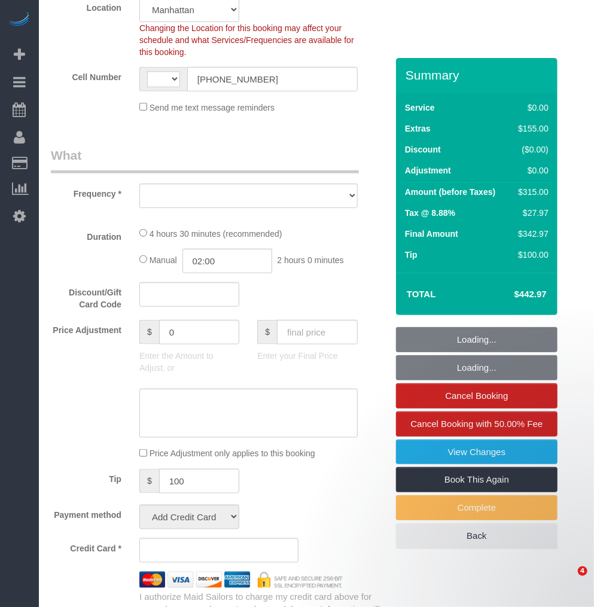
select select "string:[GEOGRAPHIC_DATA]"
select select "string:stripe-pm_1RzNKs4VGloSiKo7tZGvrrSA"
select select "1"
select select "number:89"
select select "number:70"
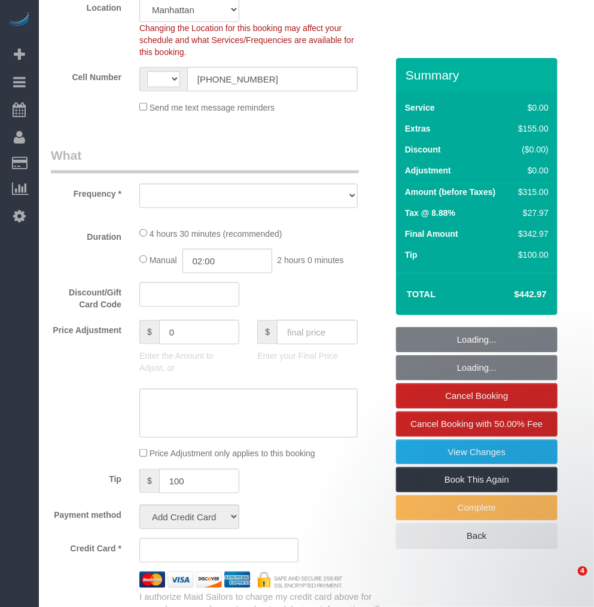
select select "number:15"
select select "number:5"
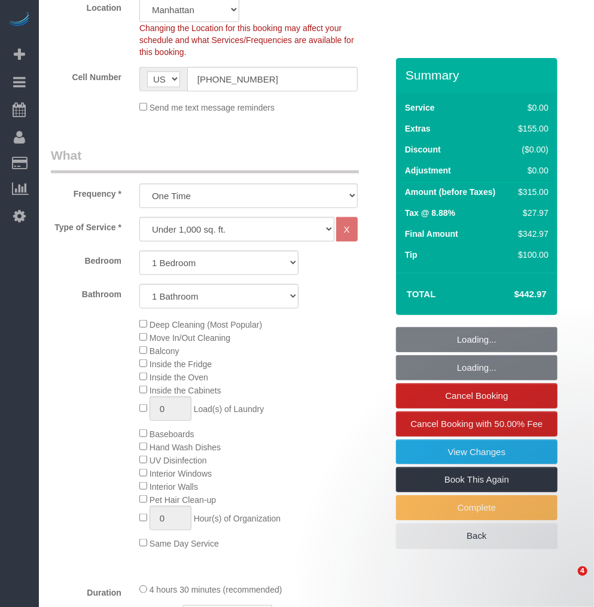
select select "object:1360"
select select "spot1"
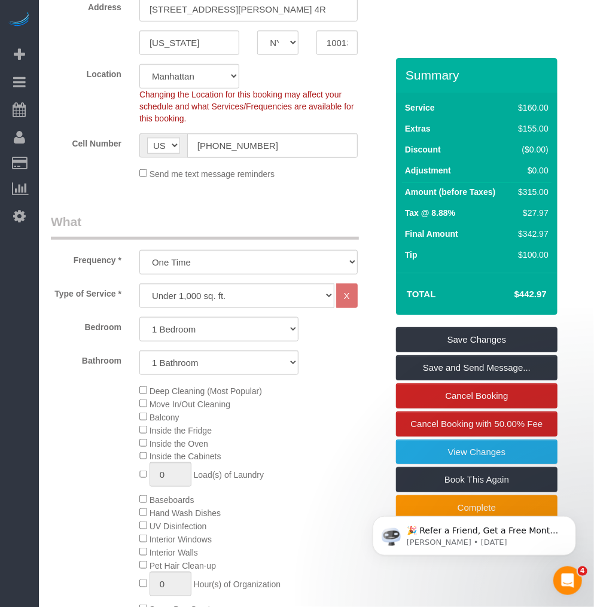
scroll to position [0, 0]
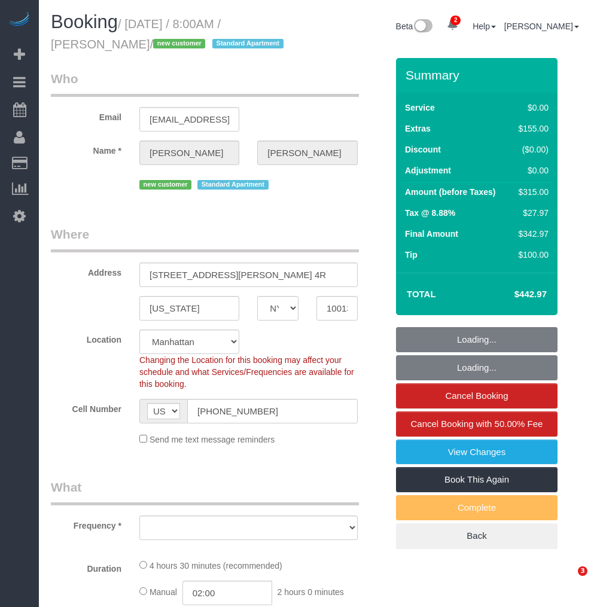
select select "NY"
select select "number:89"
select select "number:70"
select select "number:15"
select select "number:5"
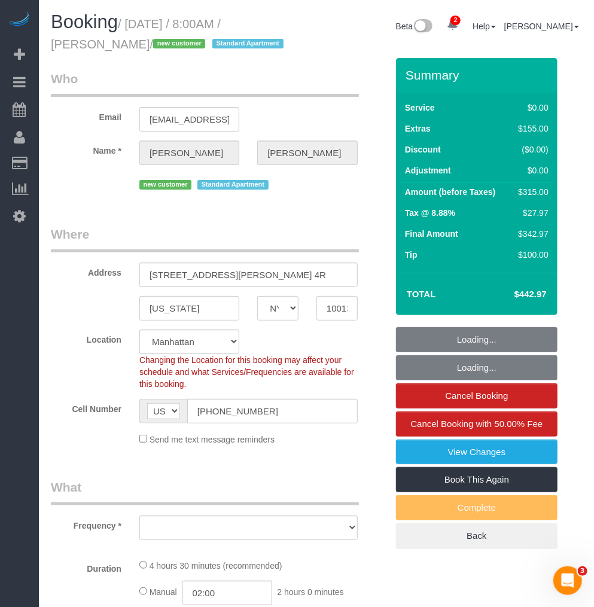
select select "string:stripe-pm_1RzNKs4VGloSiKo7tZGvrrSA"
select select "1"
select select "object:1360"
select select "spot1"
select select "1"
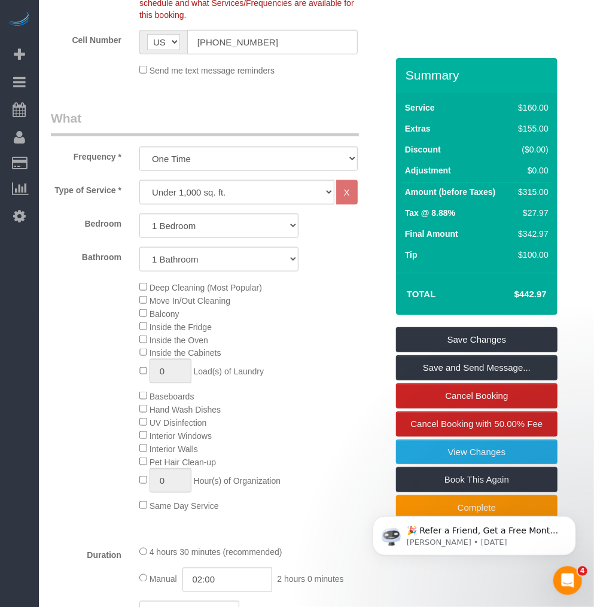
scroll to position [635, 0]
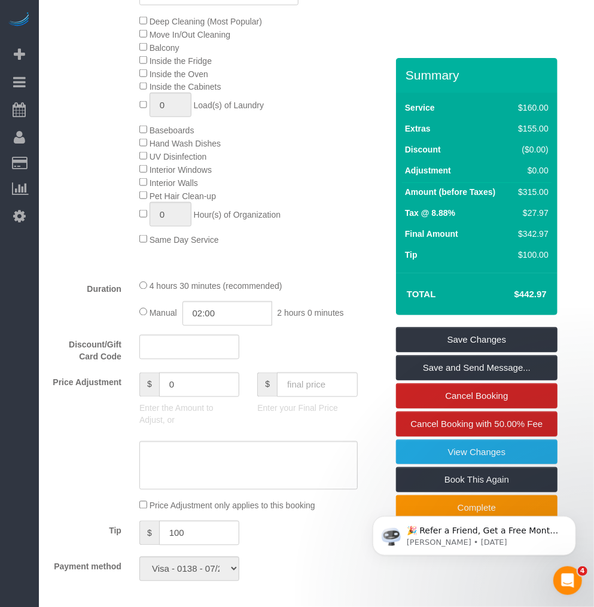
click at [82, 265] on div "Type of Service * Under 1,000 sq. ft. 1,001 - 1,500 sq. ft. 1,500+ sq. ft. Cust…" at bounding box center [219, 92] width 336 height 356
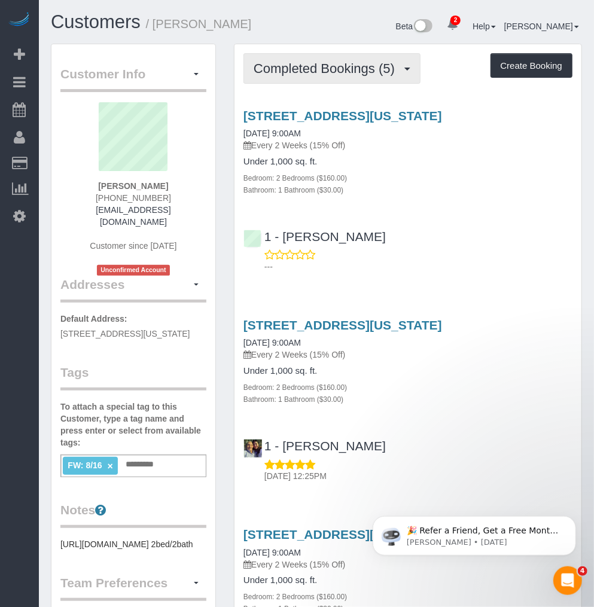
click at [340, 66] on span "Completed Bookings (5)" at bounding box center [327, 68] width 147 height 15
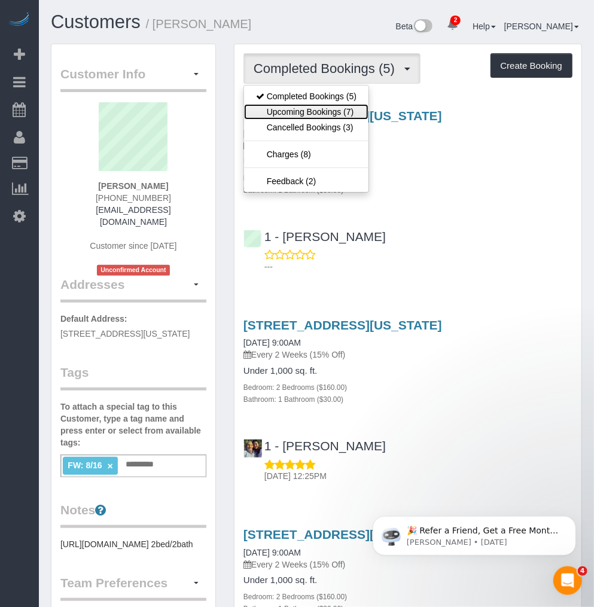
click at [297, 110] on link "Upcoming Bookings (7)" at bounding box center [306, 112] width 124 height 16
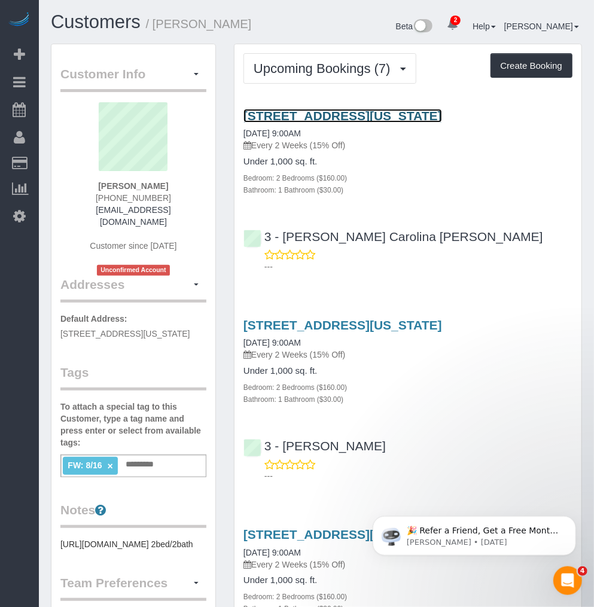
click at [326, 117] on link "[STREET_ADDRESS][US_STATE]" at bounding box center [342, 116] width 199 height 14
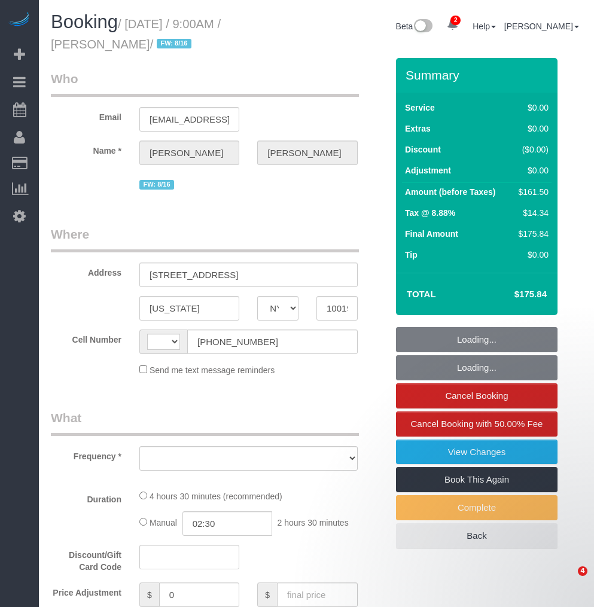
select select "NY"
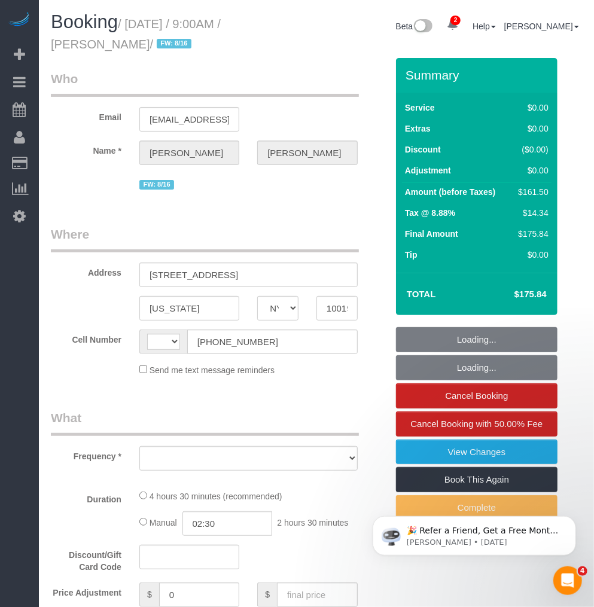
select select "string:US"
select select "string:stripe-pm_1RK0mp4VGloSiKo7cFIrzZQh"
select select "2"
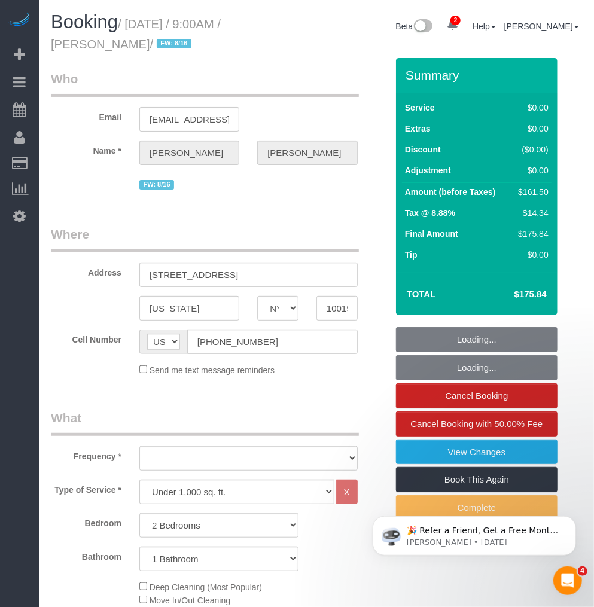
select select "object:892"
select select "spot1"
select select "number:59"
select select "number:76"
select select "number:15"
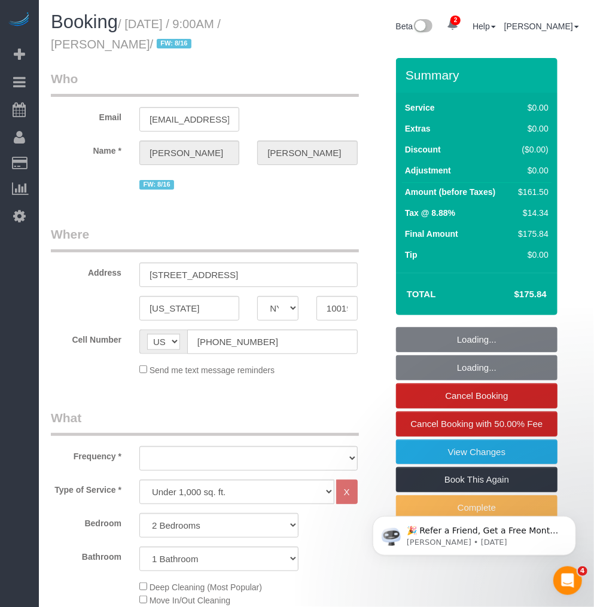
select select "number:6"
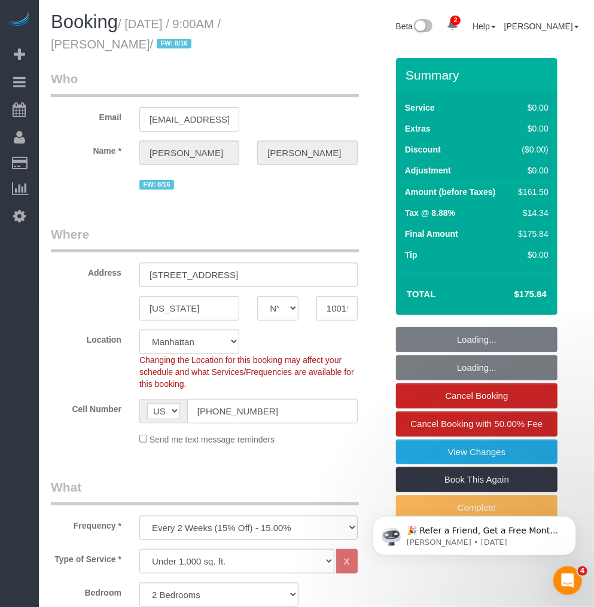
drag, startPoint x: 124, startPoint y: 44, endPoint x: 45, endPoint y: 44, distance: 79.6
click at [45, 44] on div "Booking / August 24, 2025 / 9:00AM / William Wang / FW: 8/16" at bounding box center [179, 35] width 275 height 46
select select "2"
select select "object:1353"
copy small "William Wang"
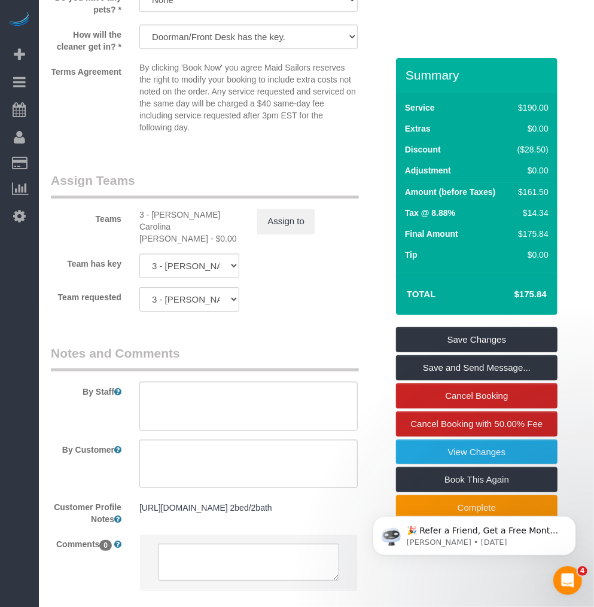
scroll to position [1610, 0]
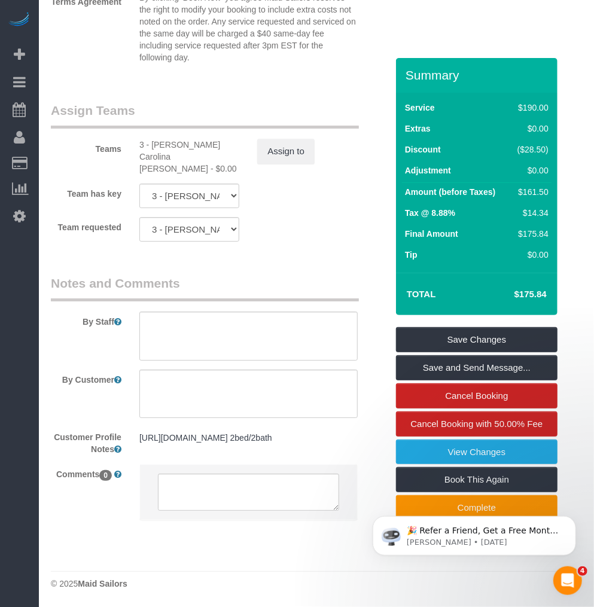
click at [224, 432] on pre "https://www.zillow.com/homedetails/1600-Broadway-APT-12C-New-York-NY-10019/8000…" at bounding box center [248, 438] width 218 height 12
click at [0, 0] on textarea "https://www.zillow.com/homedetails/1600-Broadway-APT-12C-New-York-NY-10019/8000…" at bounding box center [0, 0] width 0 height 0
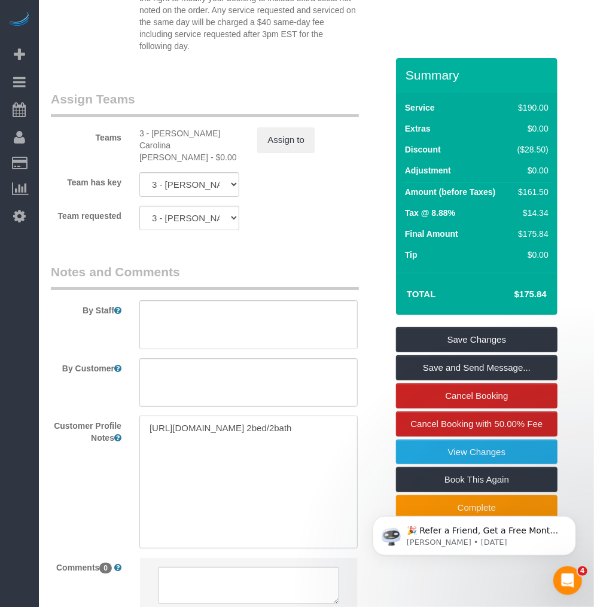
click at [224, 430] on textarea "[URL][DOMAIN_NAME] 2bed/2bath" at bounding box center [248, 482] width 218 height 132
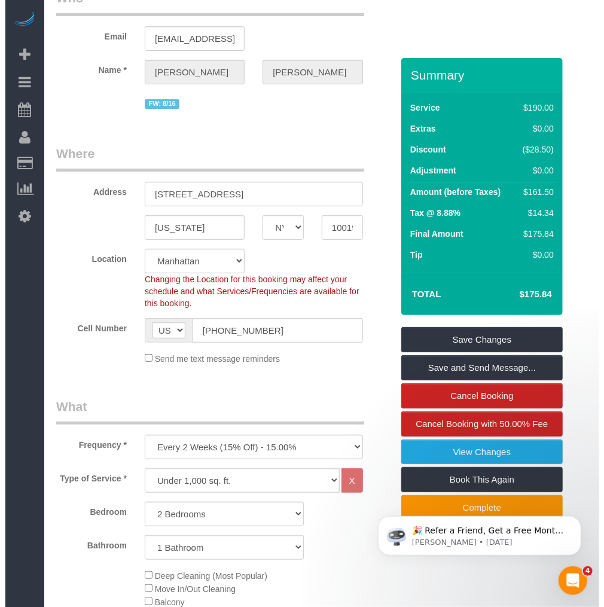
scroll to position [0, 0]
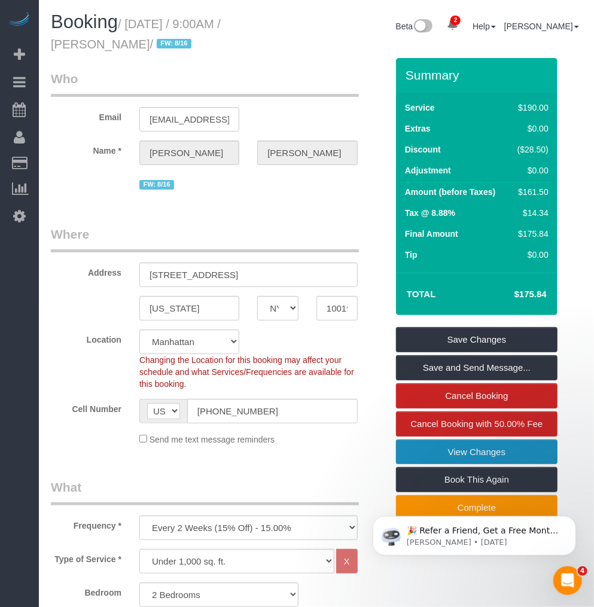
click at [486, 455] on link "View Changes" at bounding box center [477, 452] width 162 height 25
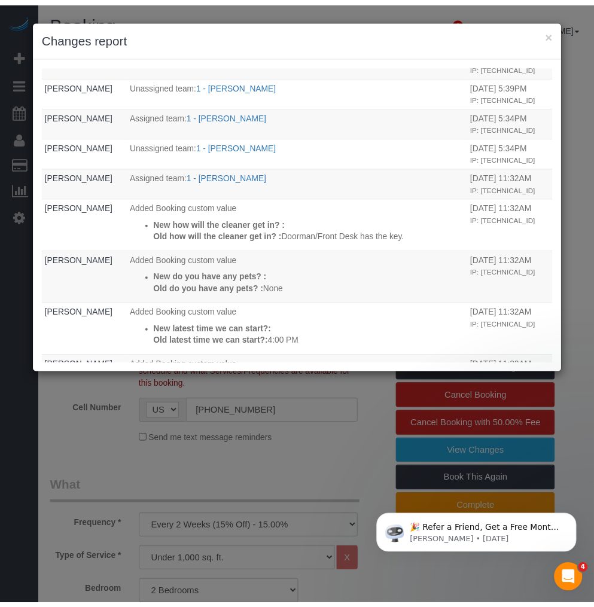
scroll to position [332, 0]
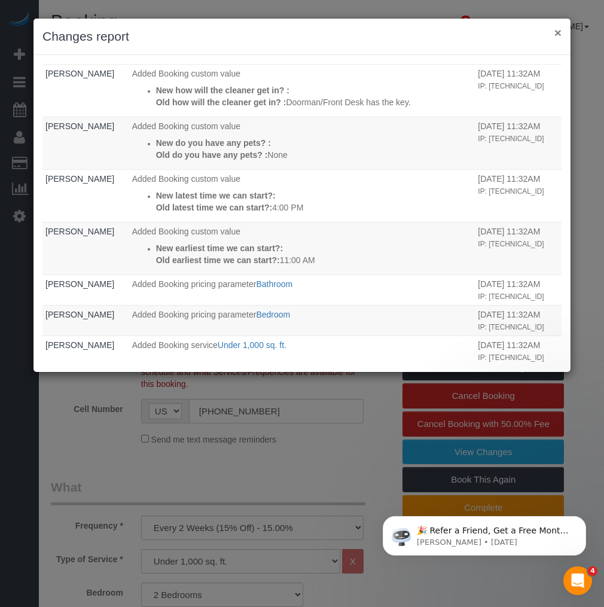
drag, startPoint x: 558, startPoint y: 30, endPoint x: 452, endPoint y: 71, distance: 113.4
click at [542, 36] on div "× Changes report" at bounding box center [302, 37] width 537 height 36
click at [558, 31] on button "×" at bounding box center [558, 32] width 7 height 13
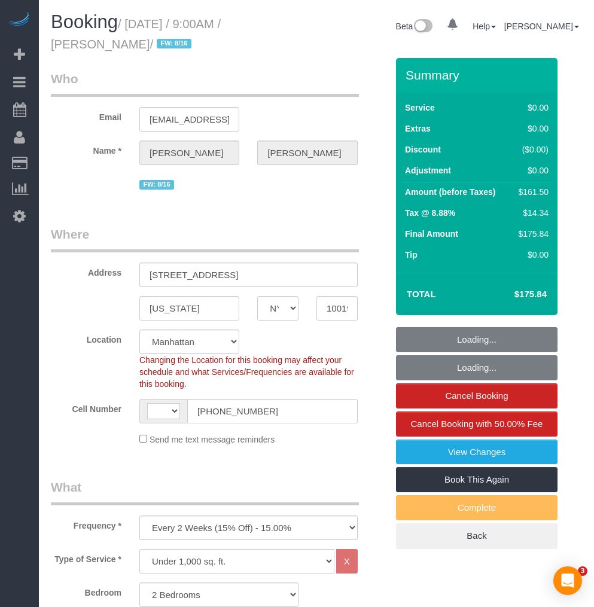
select select "NY"
select select "number:59"
select select "number:76"
select select "number:15"
select select "number:6"
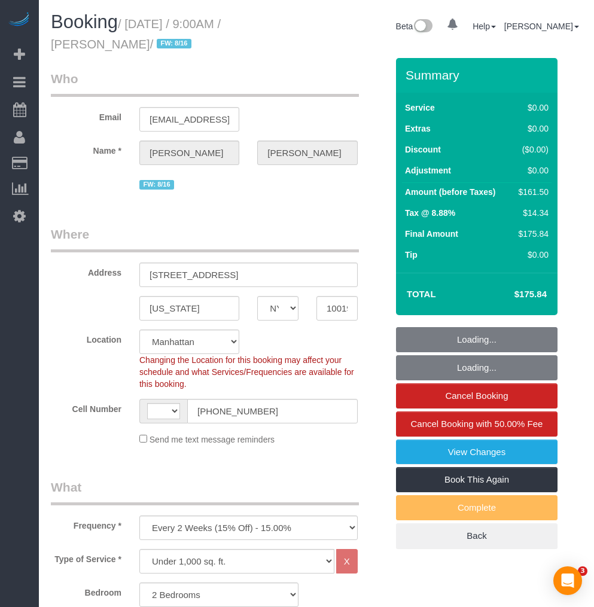
select select "string:US"
select select "2"
select select "spot1"
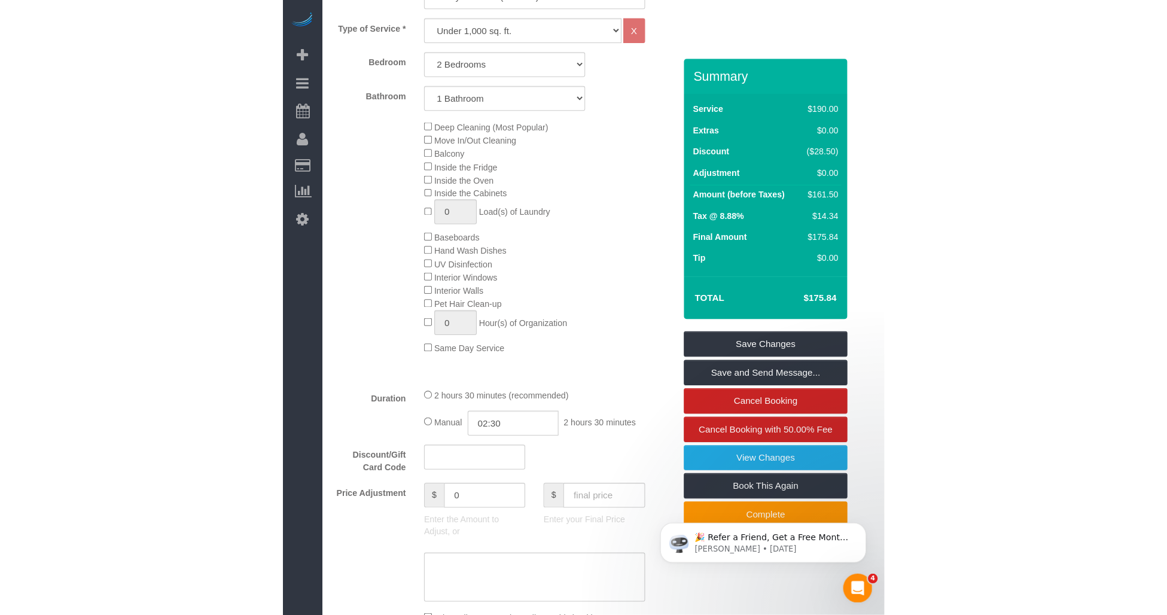
scroll to position [494, 0]
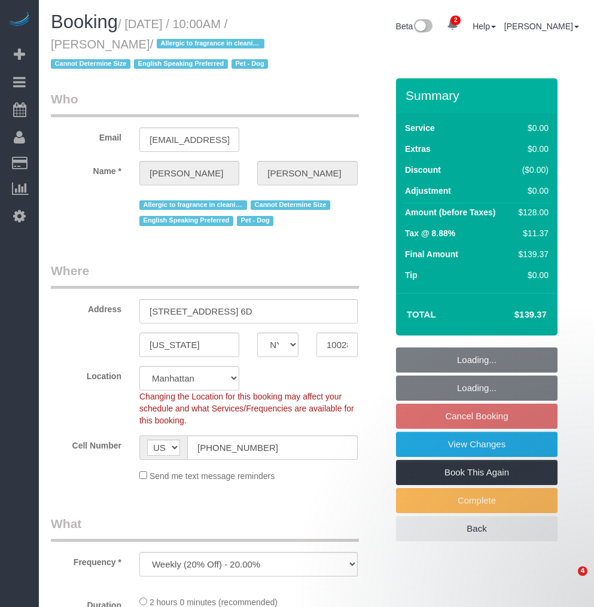
select select "NY"
select select "number:57"
select select "number:76"
select select "number:13"
select select "number:5"
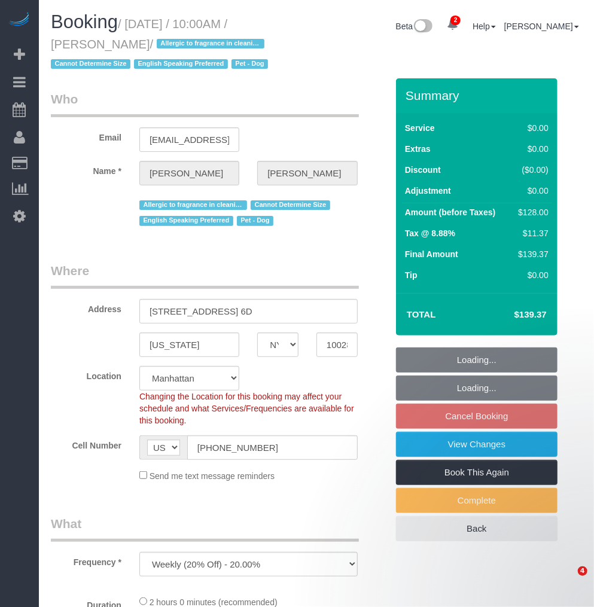
select select "spot3"
select select "1"
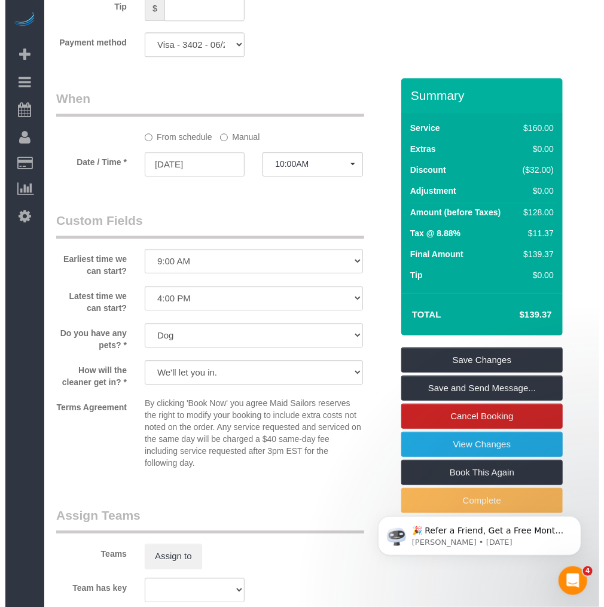
scroll to position [1462, 0]
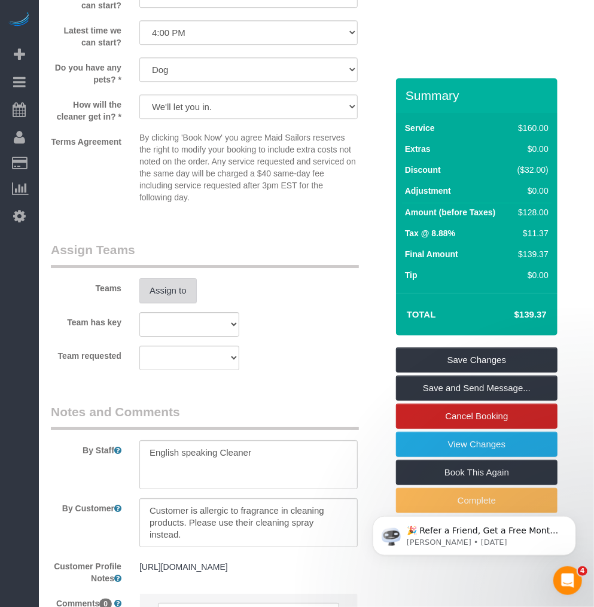
click at [172, 300] on button "Assign to" at bounding box center [167, 290] width 57 height 25
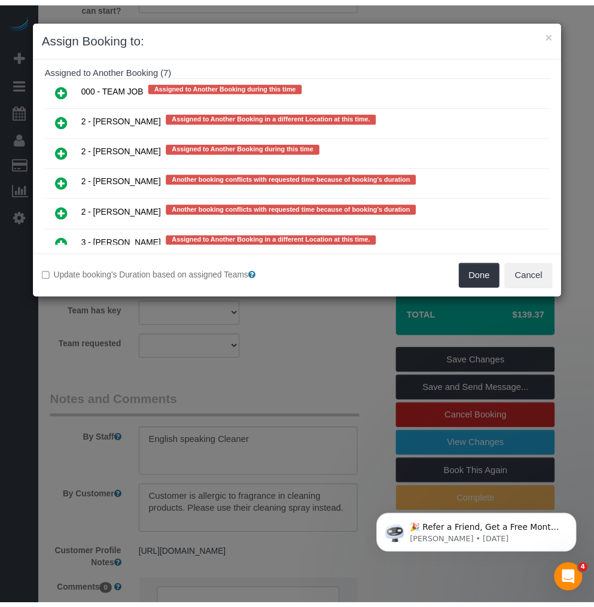
scroll to position [2418, 0]
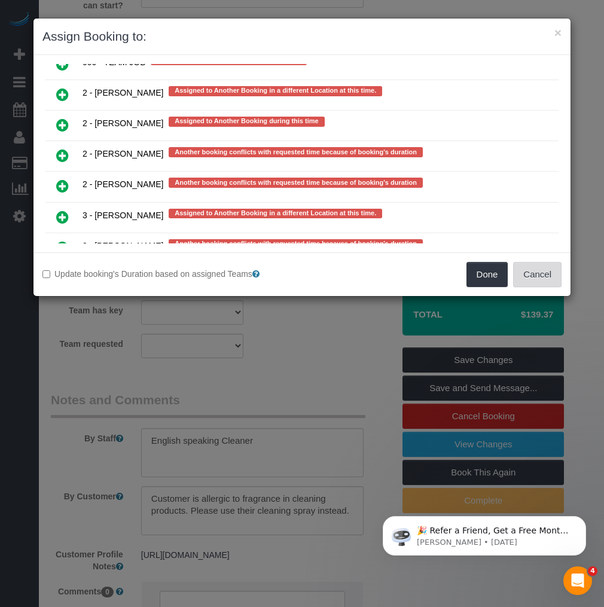
click at [552, 274] on button "Cancel" at bounding box center [537, 274] width 48 height 25
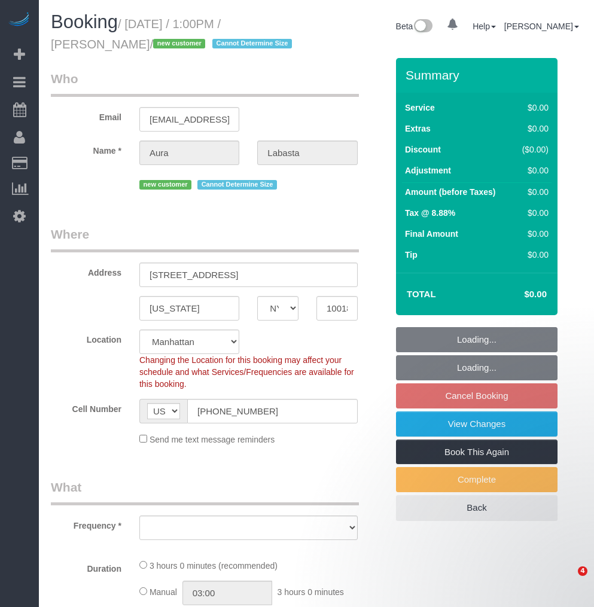
select select "NY"
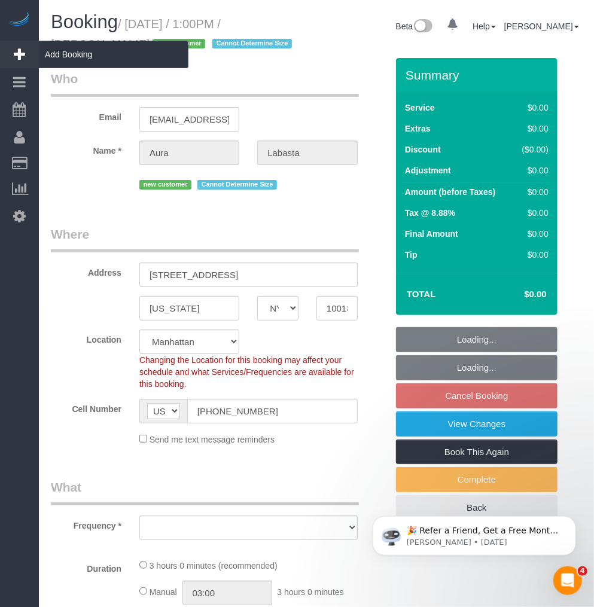
select select "object:628"
select select "number:61"
select select "number:74"
select select "number:15"
select select "number:5"
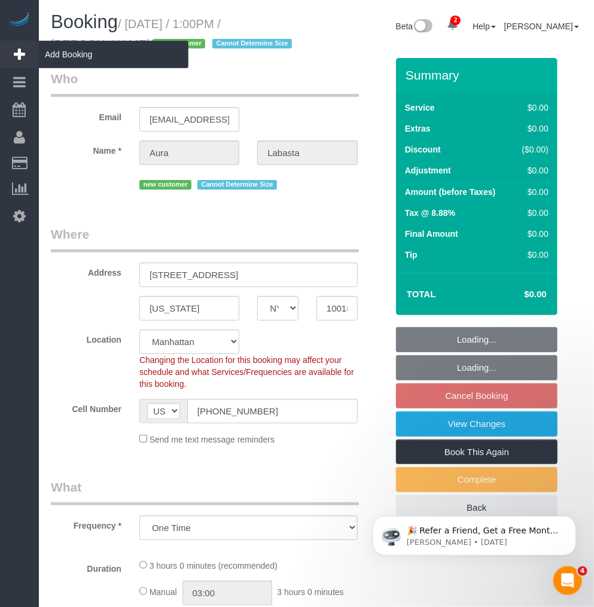
select select "spot3"
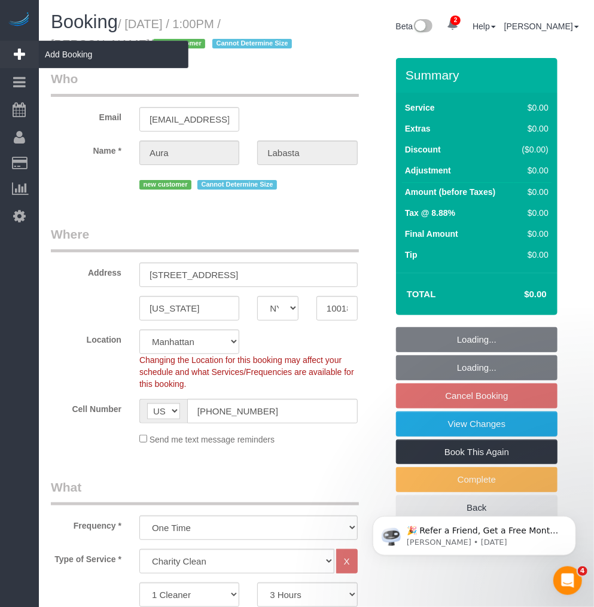
select select "object:1220"
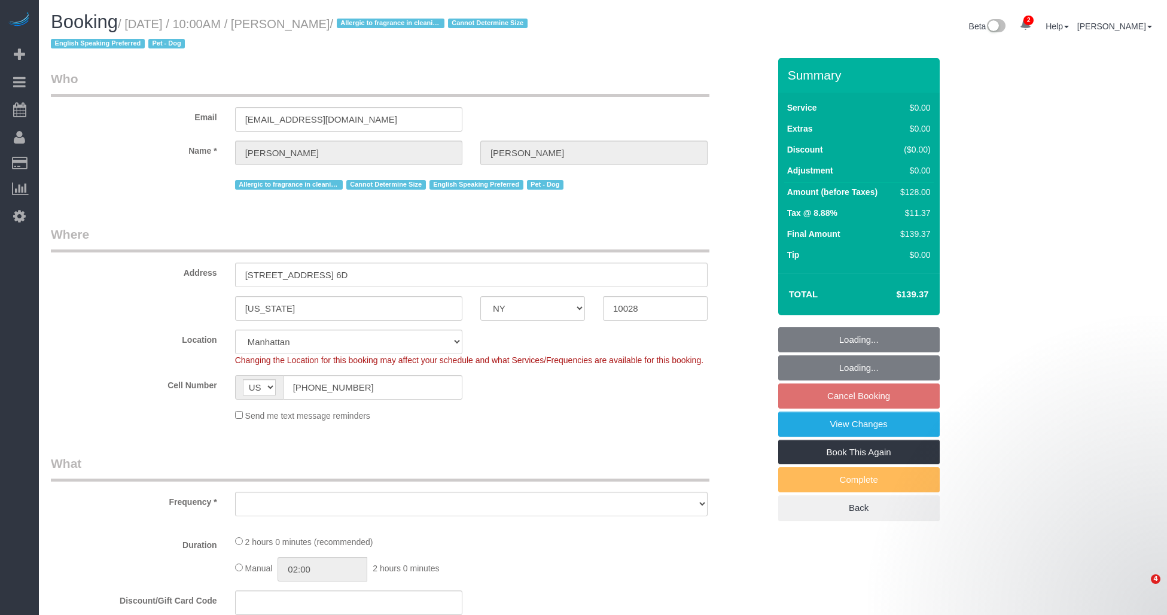
select select "NY"
select select "string:stripe-pm_1RuITc4VGloSiKo7L867WxHG"
select select "1"
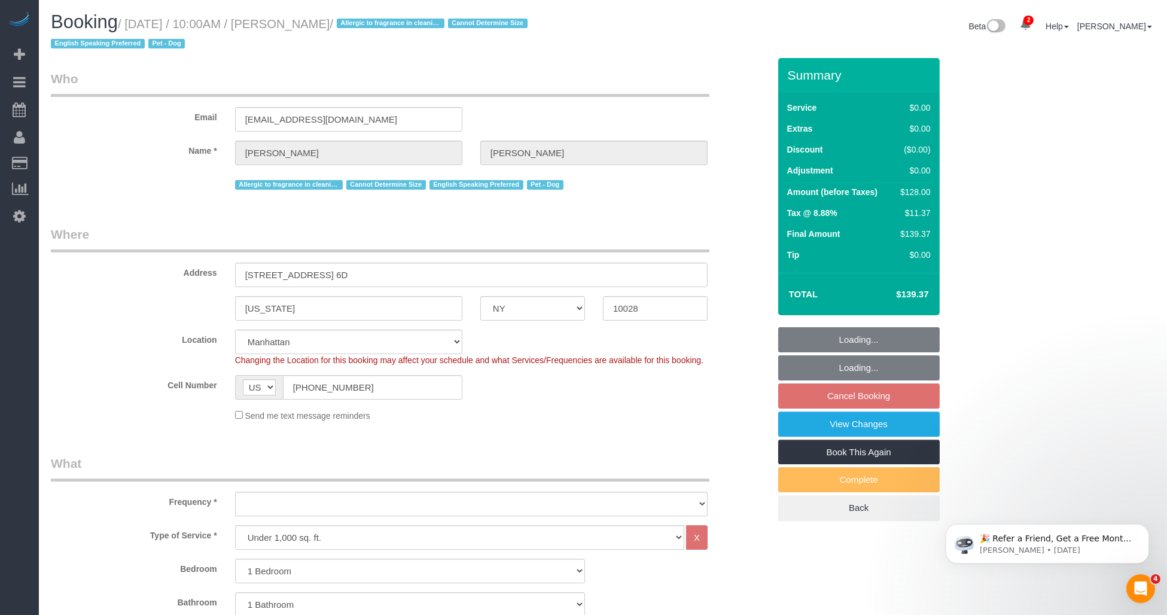
select select "object:749"
select select "spot3"
select select "number:57"
select select "number:76"
select select "number:13"
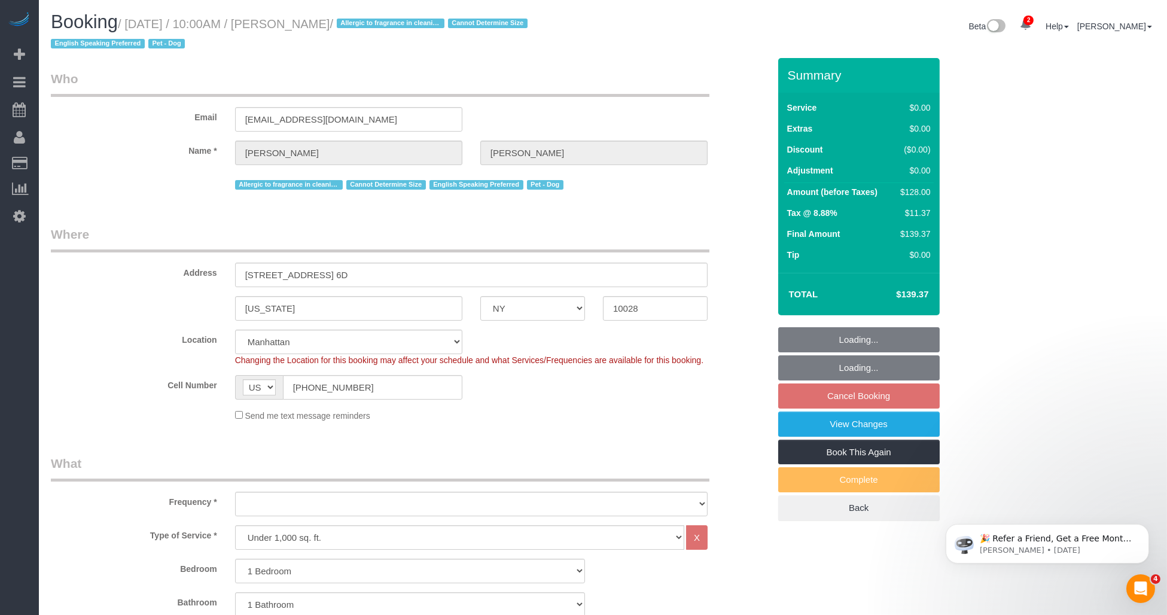
select select "number:5"
select select "1"
select select "object:1350"
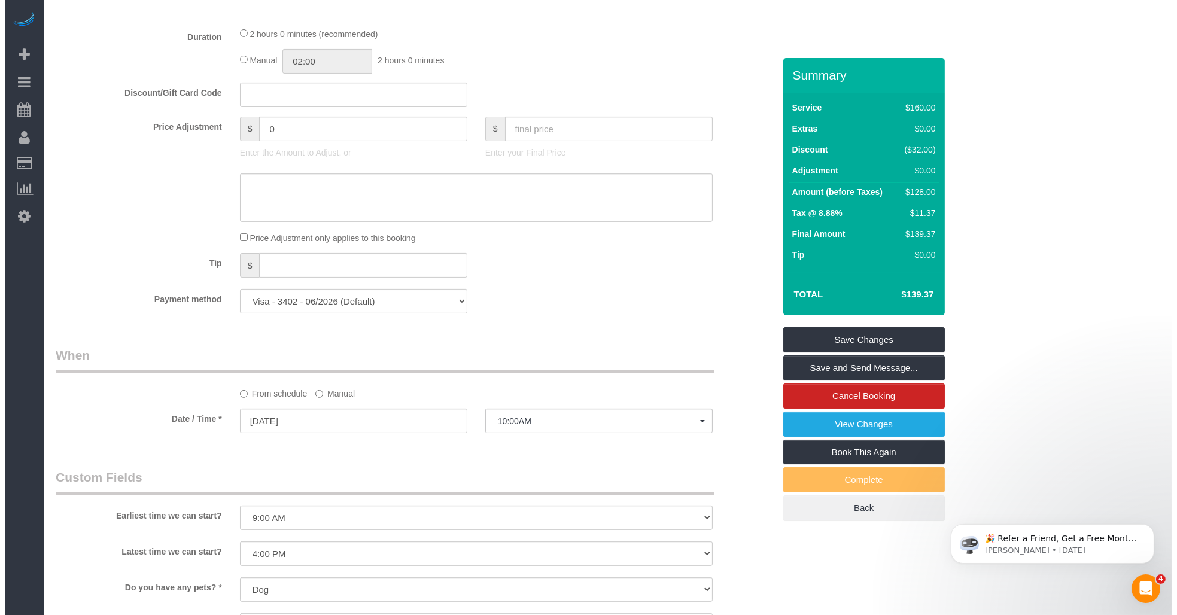
scroll to position [1329, 0]
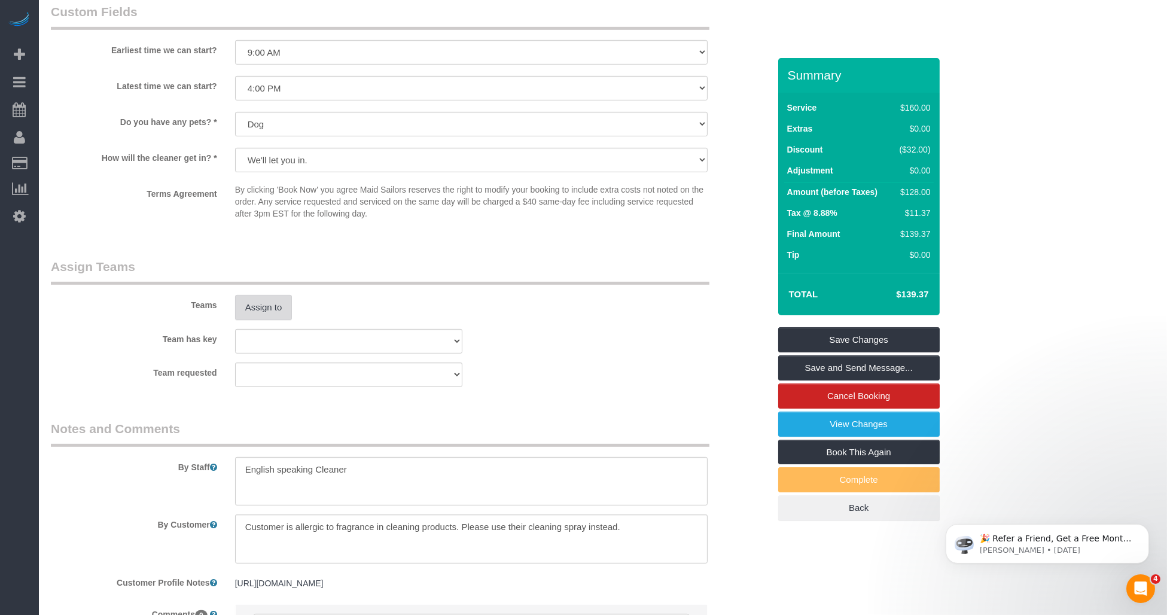
click at [263, 320] on button "Assign to" at bounding box center [263, 307] width 57 height 25
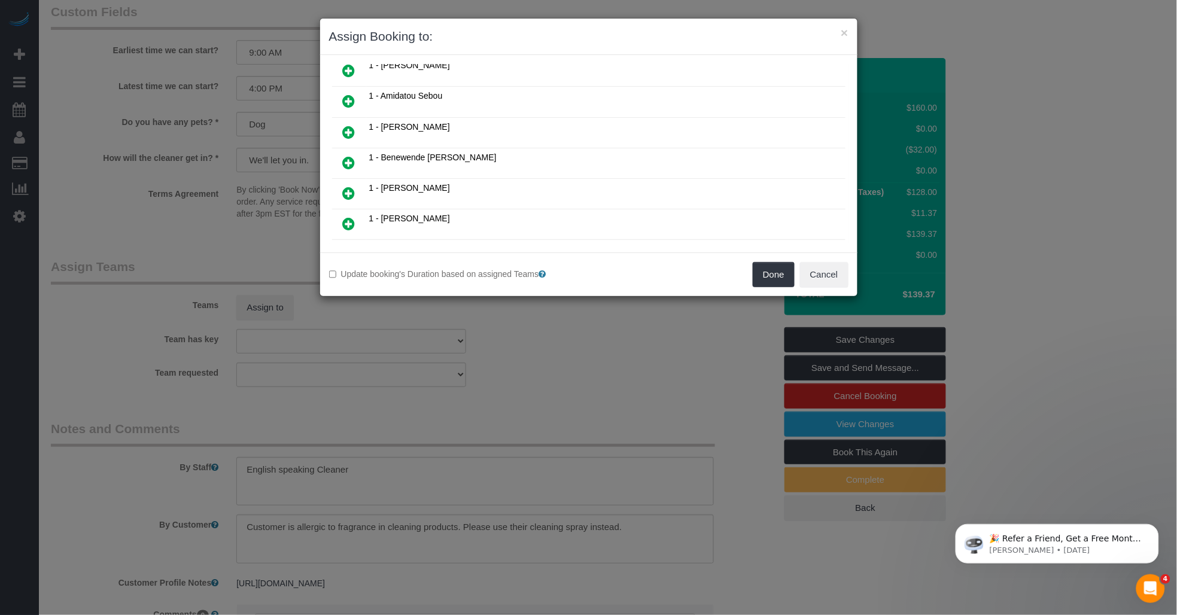
scroll to position [976, 0]
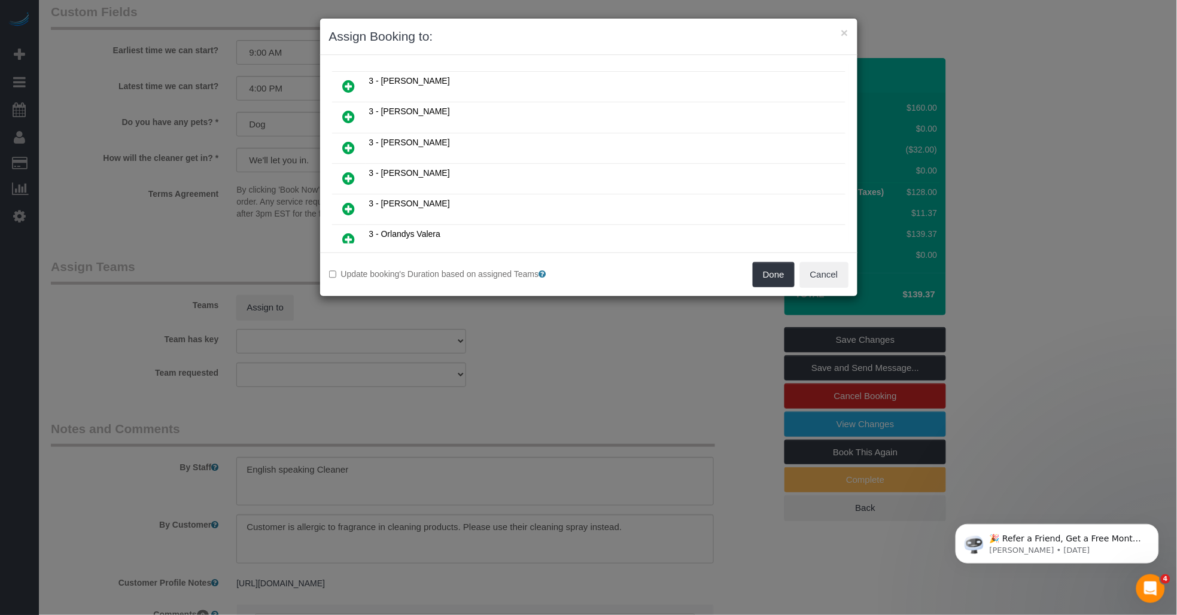
click at [347, 171] on icon at bounding box center [349, 178] width 13 height 14
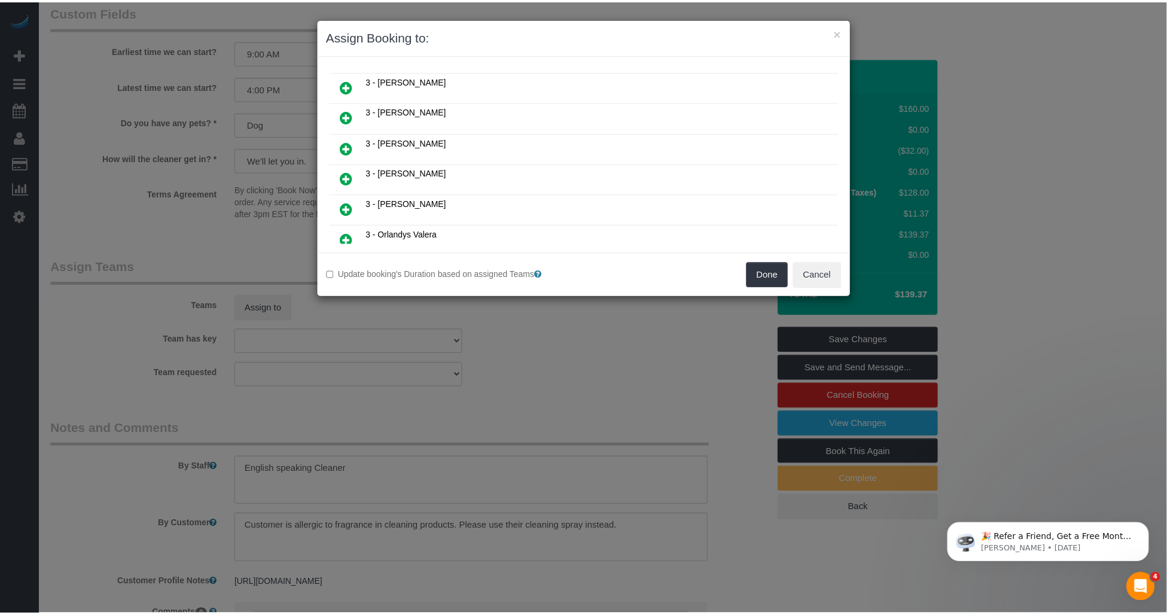
scroll to position [1005, 0]
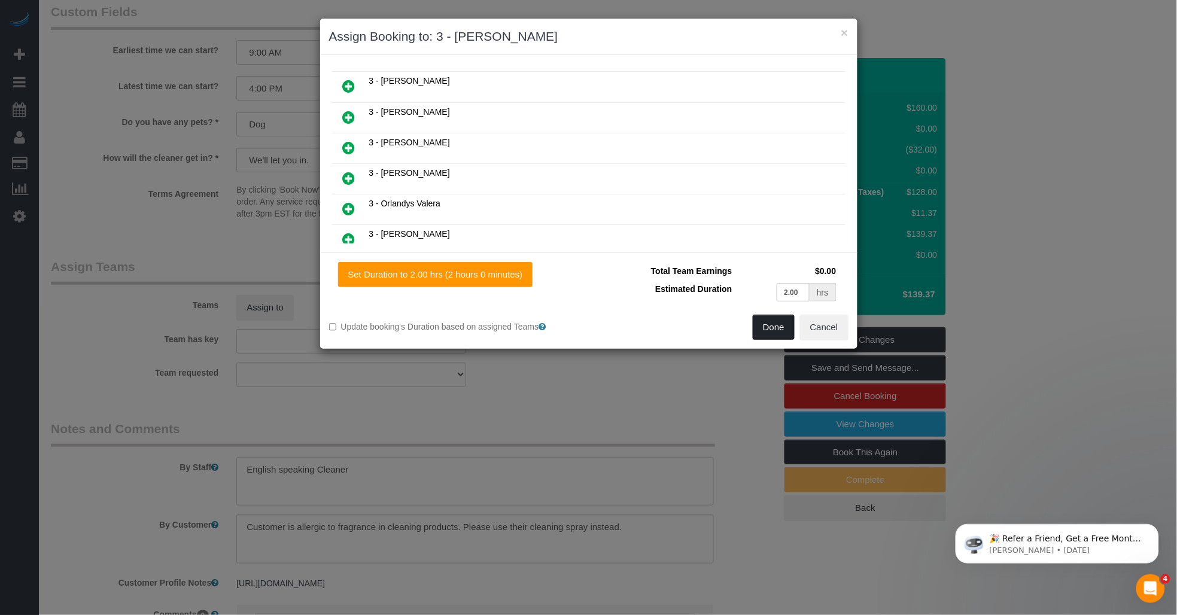
click at [767, 325] on button "Done" at bounding box center [774, 327] width 42 height 25
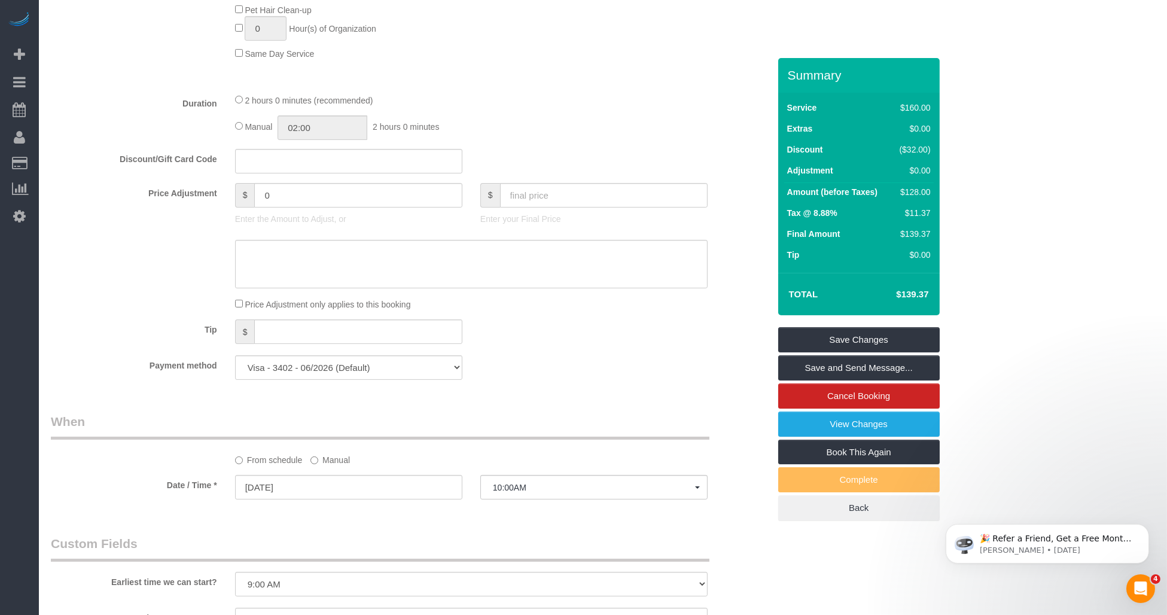
scroll to position [930, 0]
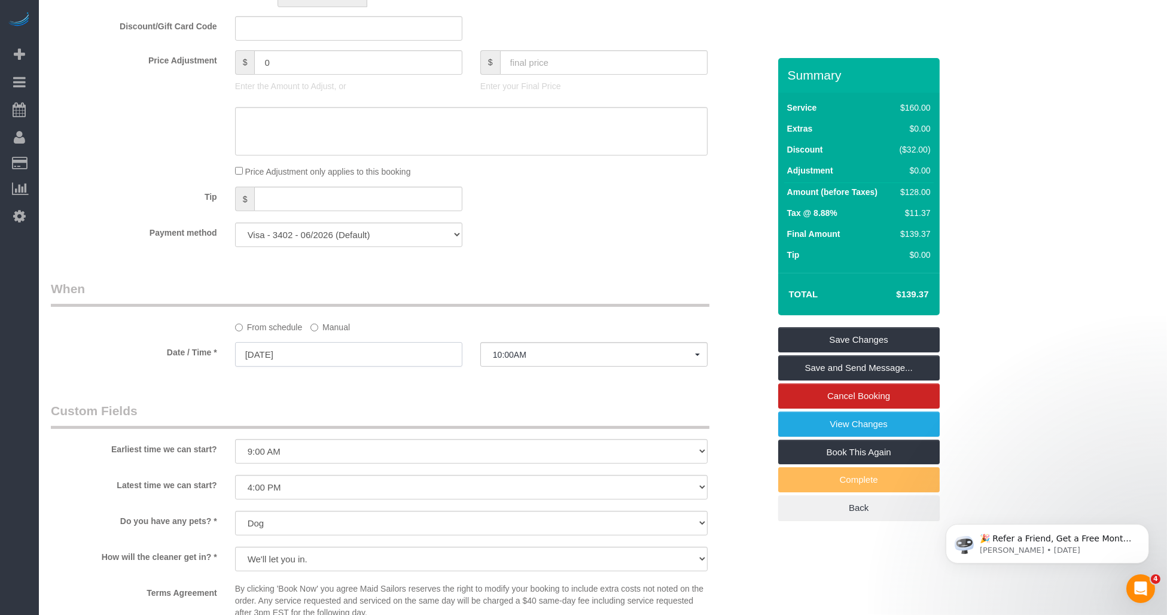
click at [373, 367] on input "08/27/2025" at bounding box center [348, 354] width 227 height 25
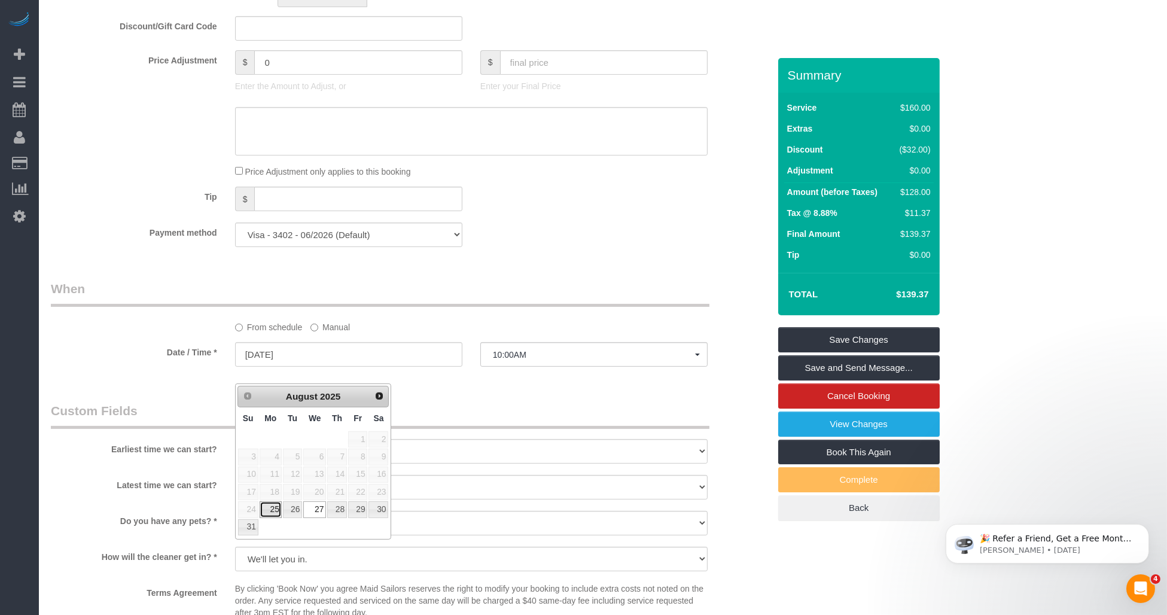
click at [272, 510] on link "25" at bounding box center [271, 509] width 22 height 16
type input "08/25/2025"
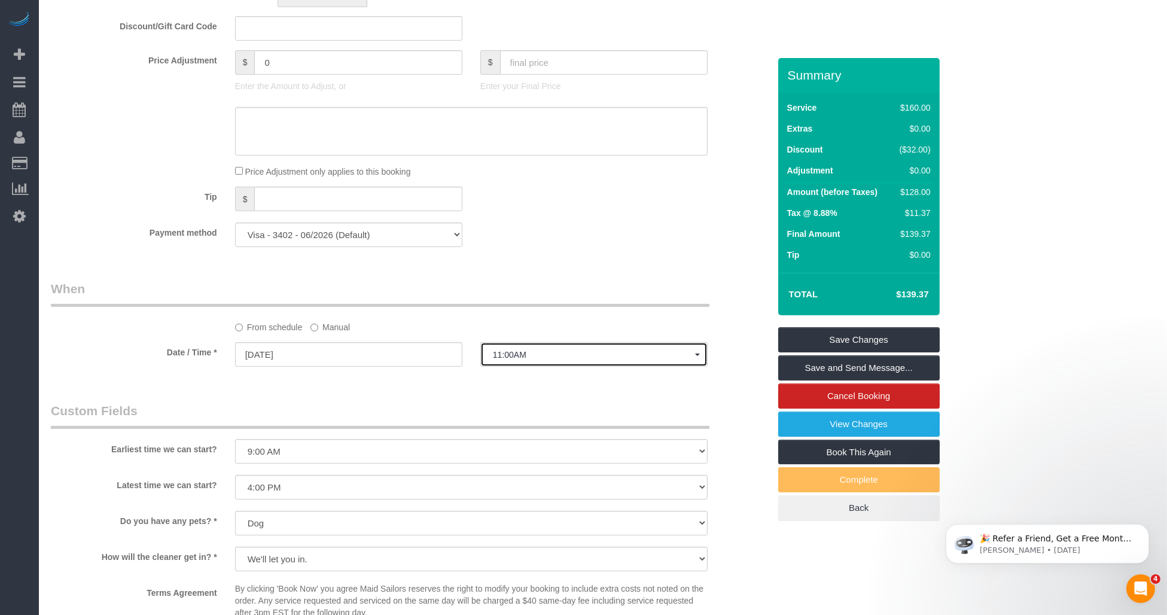
click at [555, 367] on button "11:00AM" at bounding box center [593, 354] width 227 height 25
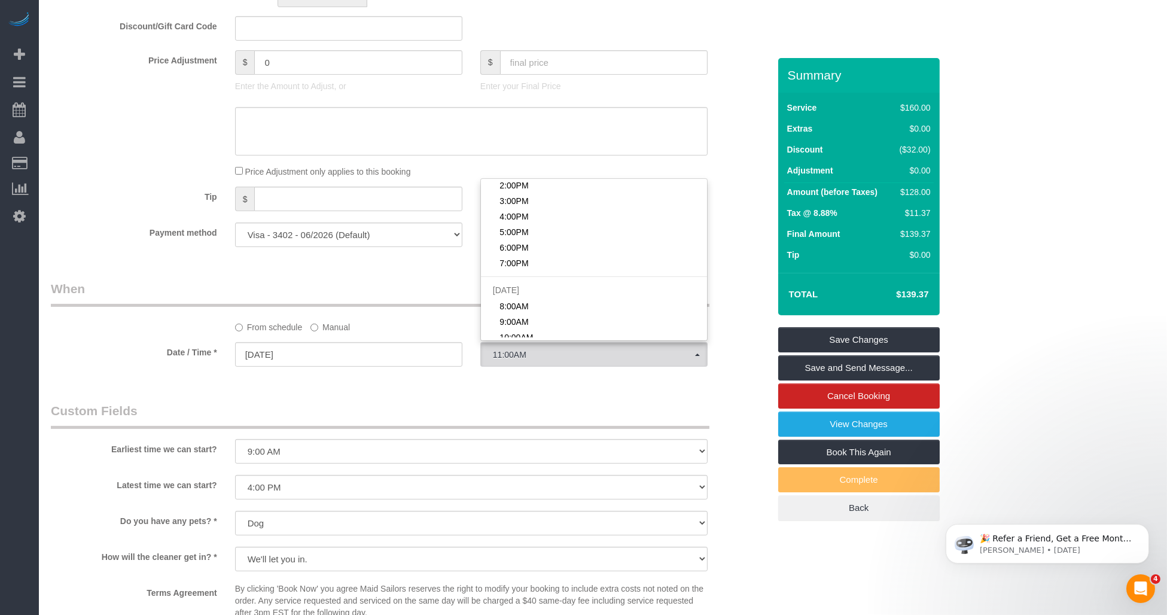
scroll to position [133, 0]
click at [537, 263] on link "9:00AM" at bounding box center [594, 256] width 226 height 16
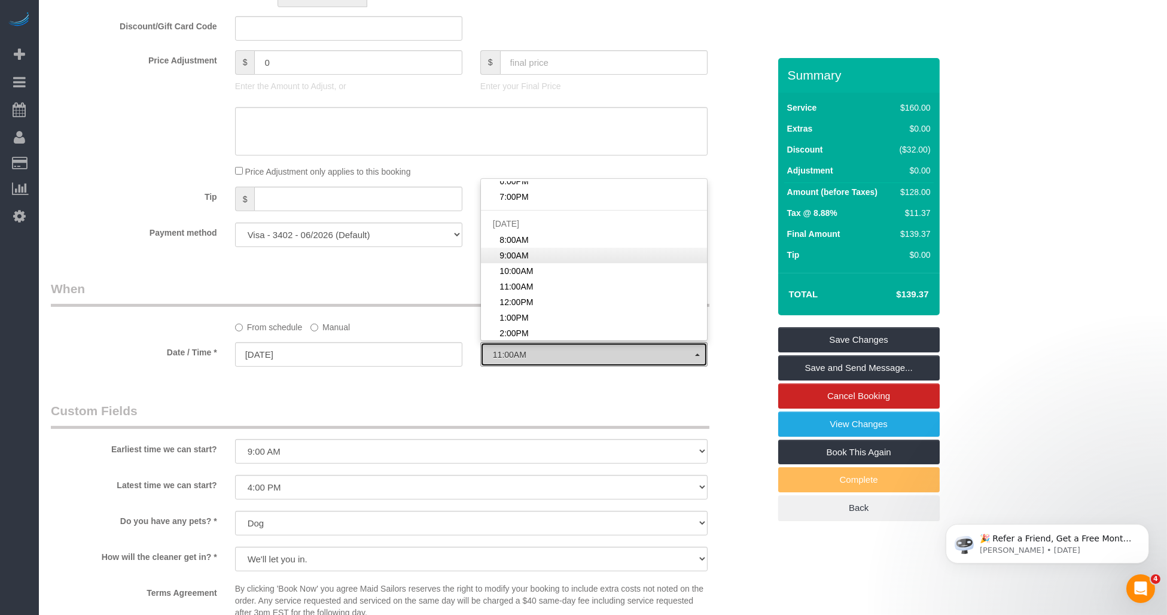
select select "spot71"
type input "08/26/2025"
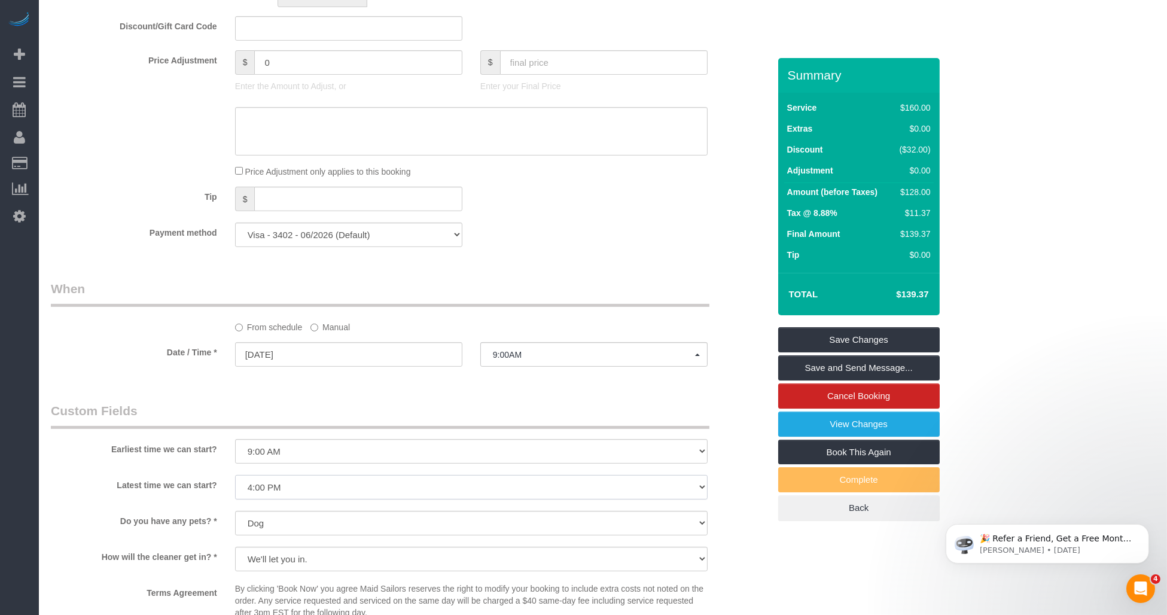
click at [278, 500] on select "I am not flexible, keep my selected time 8:00 AM 9:00 AM 10:00 AM 11:00 AM 12:0…" at bounding box center [471, 487] width 473 height 25
select select "number:72"
click at [235, 491] on select "I am not flexible, keep my selected time 8:00 AM 9:00 AM 10:00 AM 11:00 AM 12:0…" at bounding box center [471, 487] width 473 height 25
click at [154, 398] on div "Who Email kellycarolinemckenna@gmail.com Name * Kelly McKenna Allergic to fragr…" at bounding box center [410, 116] width 736 height 1977
click at [314, 367] on input "08/26/2025" at bounding box center [348, 354] width 227 height 25
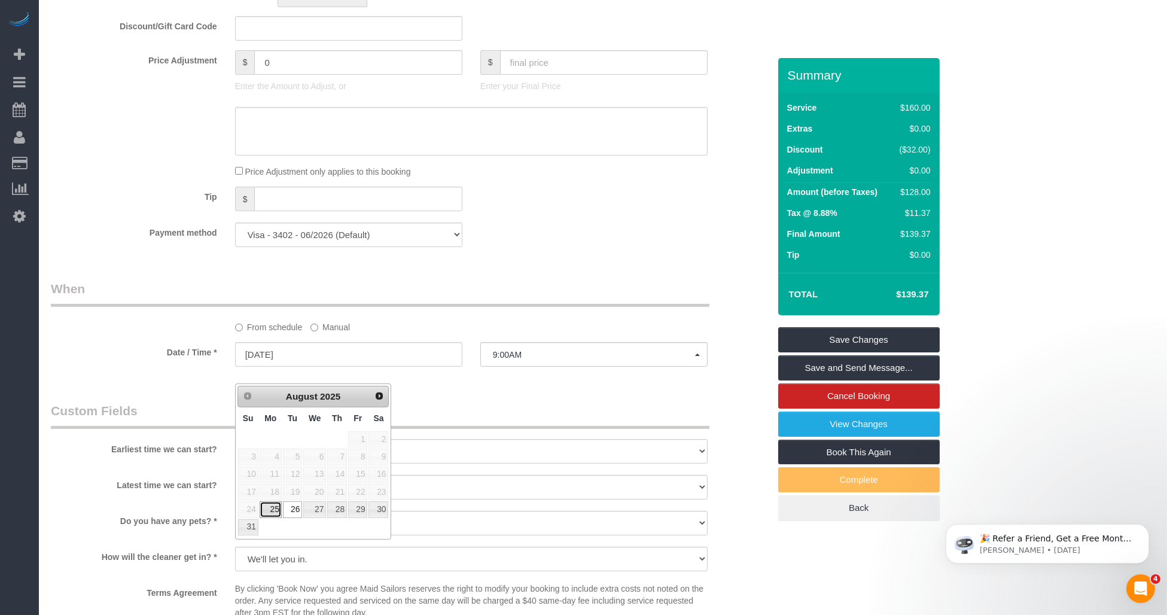
click at [267, 510] on link "25" at bounding box center [271, 509] width 22 height 16
type input "[DATE]"
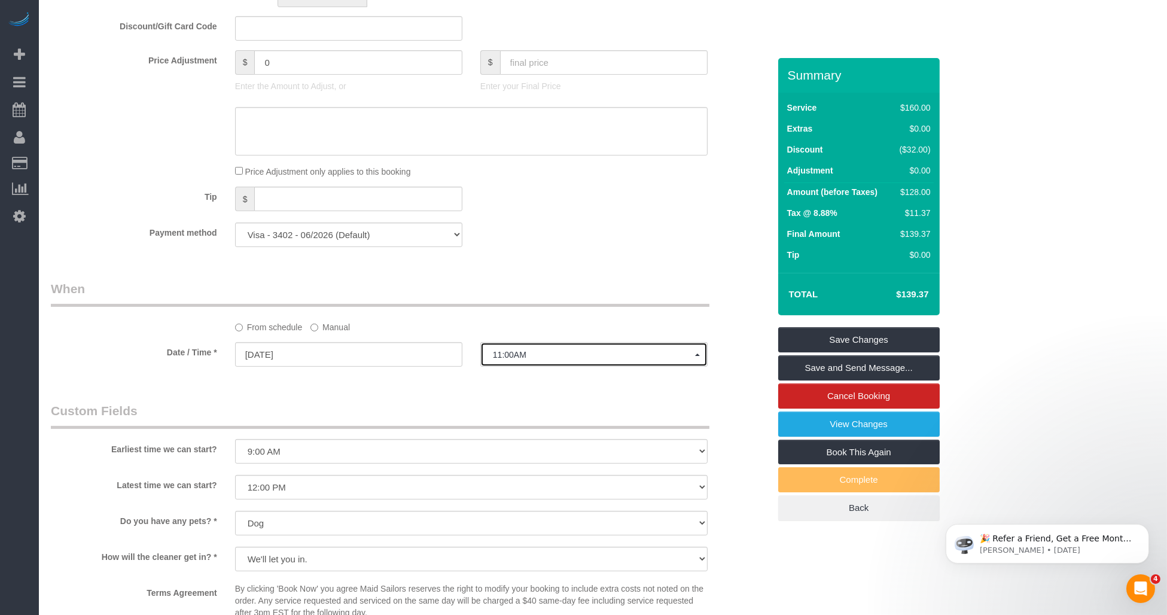
click at [529, 360] on span "11:00AM" at bounding box center [594, 355] width 202 height 10
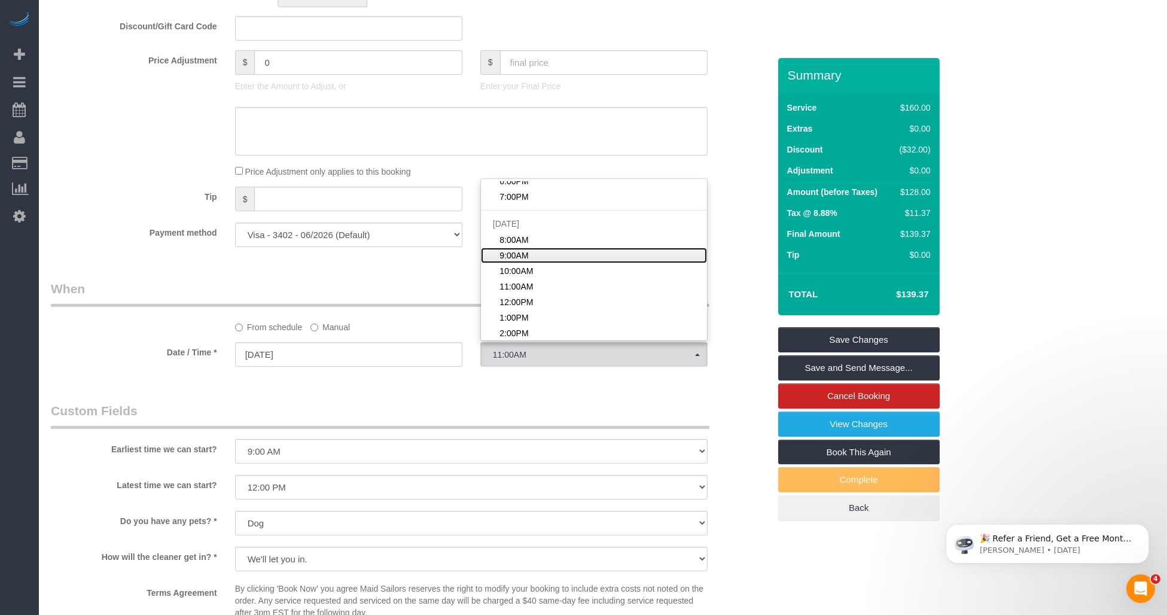
click at [533, 263] on link "9:00AM" at bounding box center [594, 256] width 226 height 16
select select "spot71"
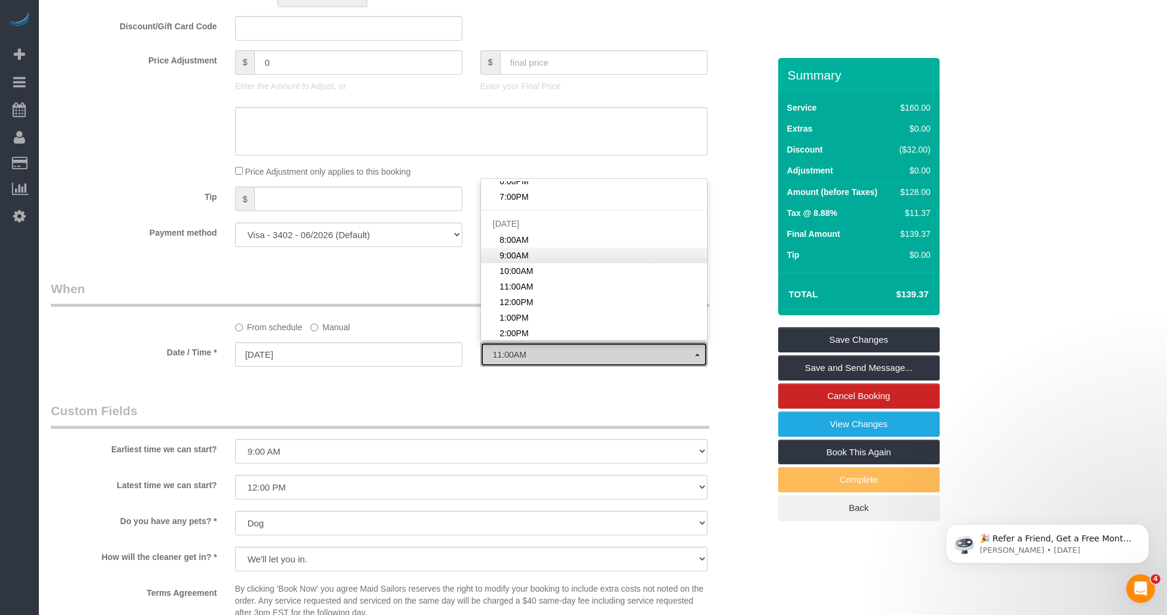
type input "08/26/2025"
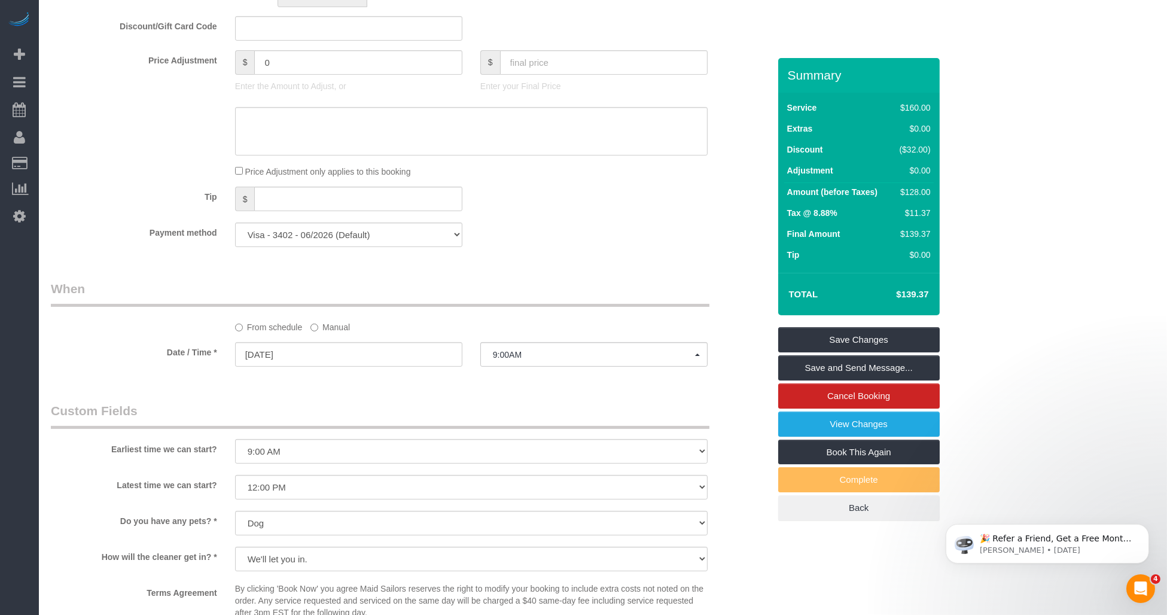
click at [459, 414] on div "Who Email kellycarolinemckenna@gmail.com Name * Kelly McKenna Allergic to fragr…" at bounding box center [410, 116] width 736 height 1977
click at [369, 420] on legend "Custom Fields" at bounding box center [380, 415] width 659 height 27
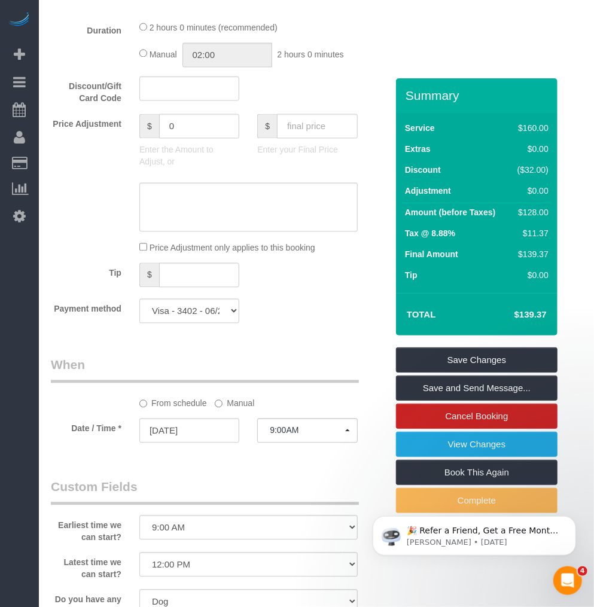
scroll to position [1063, 0]
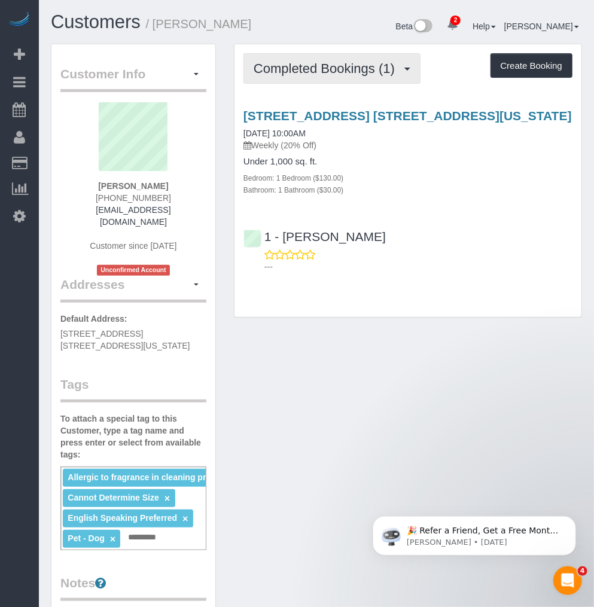
click at [289, 75] on span "Completed Bookings (1)" at bounding box center [327, 68] width 147 height 15
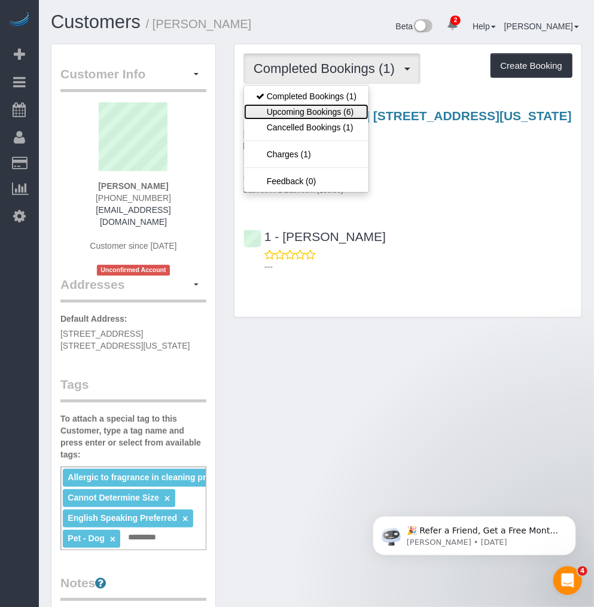
click at [303, 105] on link "Upcoming Bookings (6)" at bounding box center [306, 112] width 124 height 16
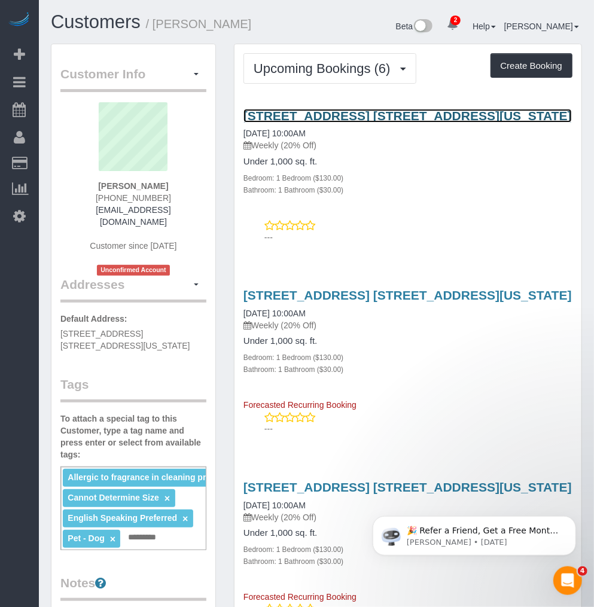
click at [327, 109] on link "[STREET_ADDRESS] [STREET_ADDRESS][US_STATE]" at bounding box center [407, 116] width 328 height 14
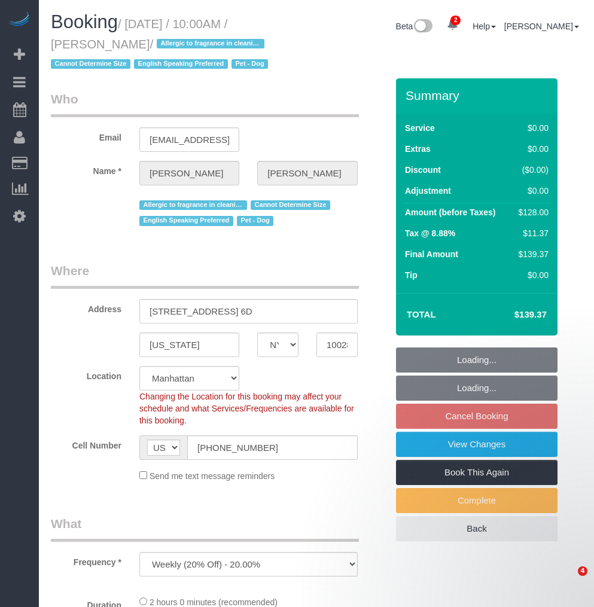
select select "NY"
select select "spot3"
select select "number:57"
select select "number:76"
select select "number:13"
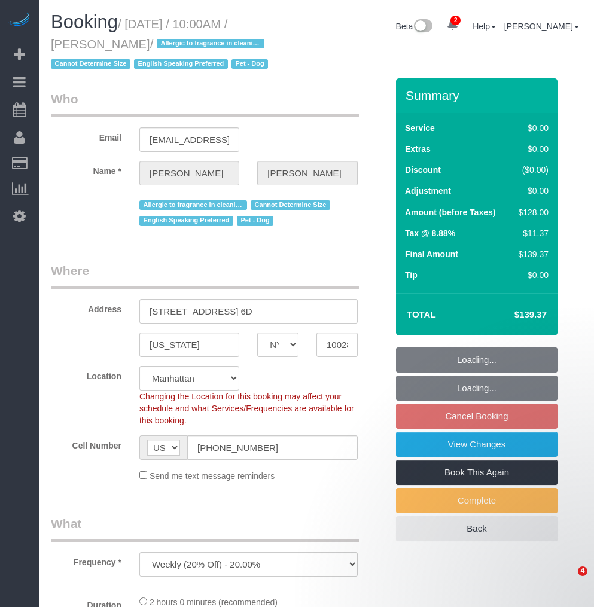
select select "number:5"
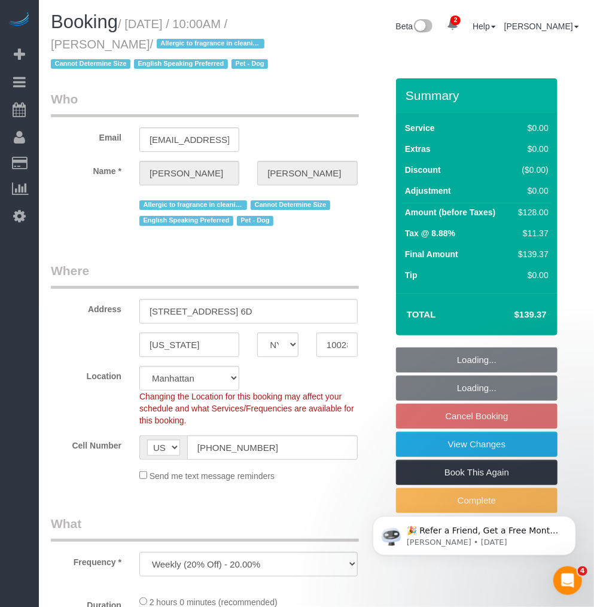
select select "1"
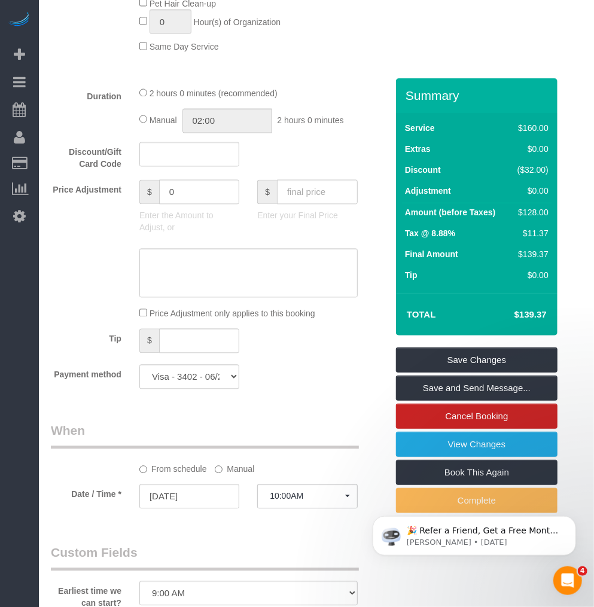
scroll to position [1063, 0]
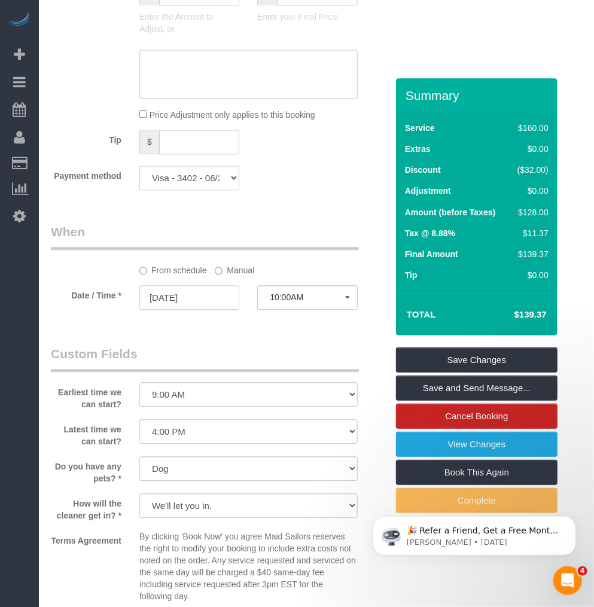
click at [194, 309] on input "[DATE]" at bounding box center [189, 297] width 100 height 25
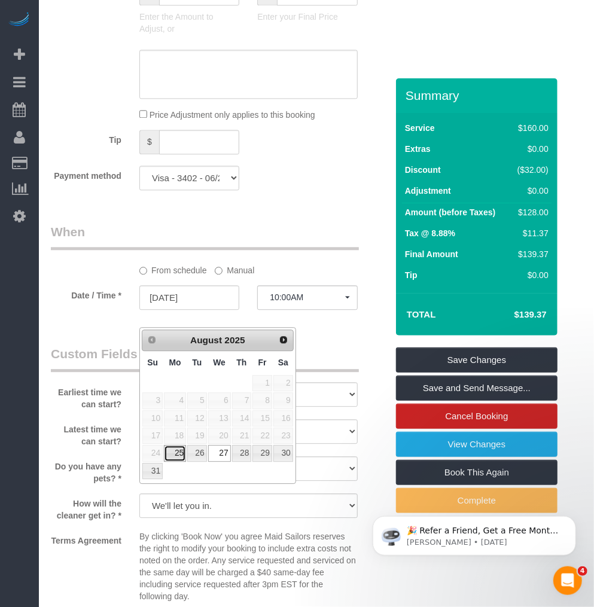
click at [171, 449] on link "25" at bounding box center [175, 453] width 22 height 16
type input "[DATE]"
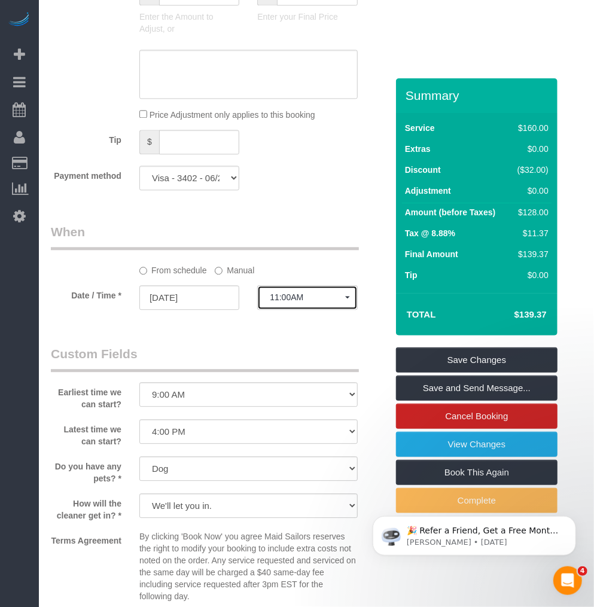
click at [291, 302] on span "11:00AM" at bounding box center [307, 298] width 75 height 10
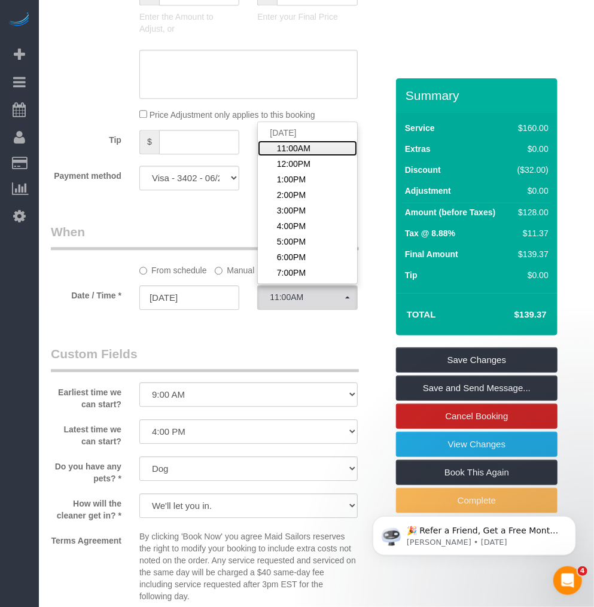
click at [293, 154] on span "11:00AM" at bounding box center [294, 148] width 34 height 12
select select "spot61"
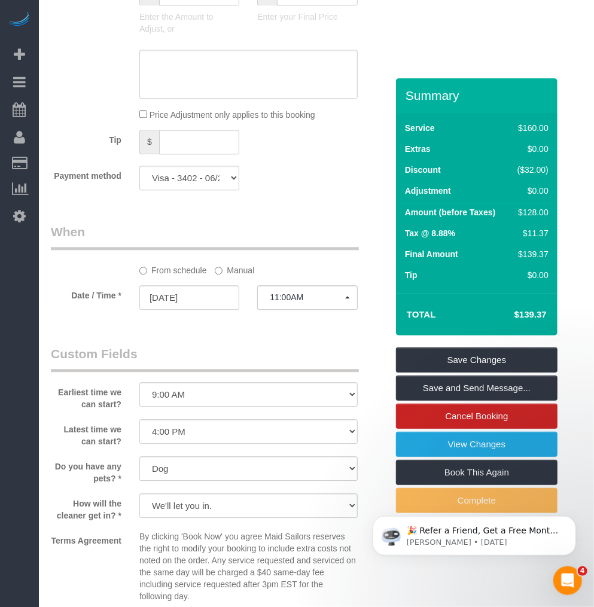
click at [229, 364] on legend "Custom Fields" at bounding box center [205, 358] width 308 height 27
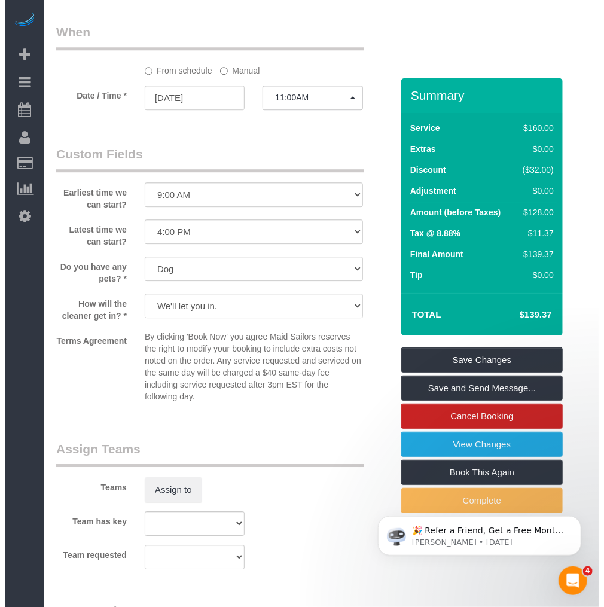
scroll to position [1396, 0]
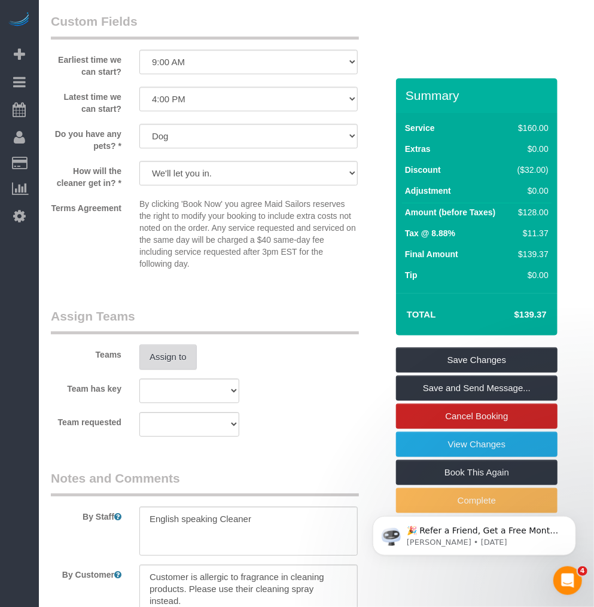
click at [159, 366] on button "Assign to" at bounding box center [167, 357] width 57 height 25
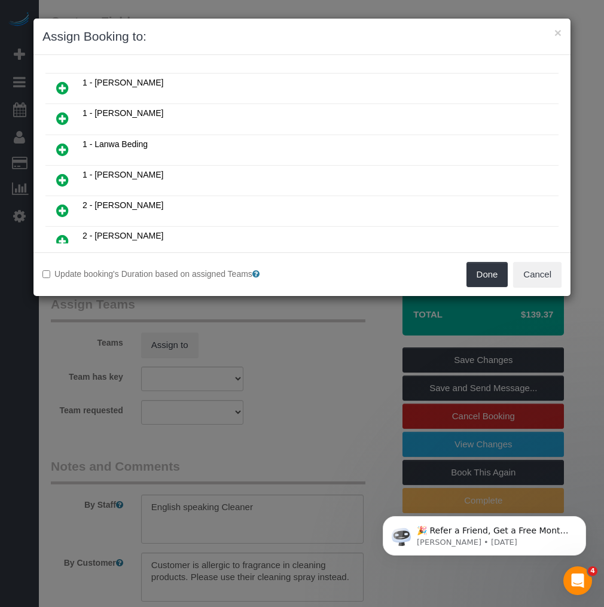
scroll to position [398, 0]
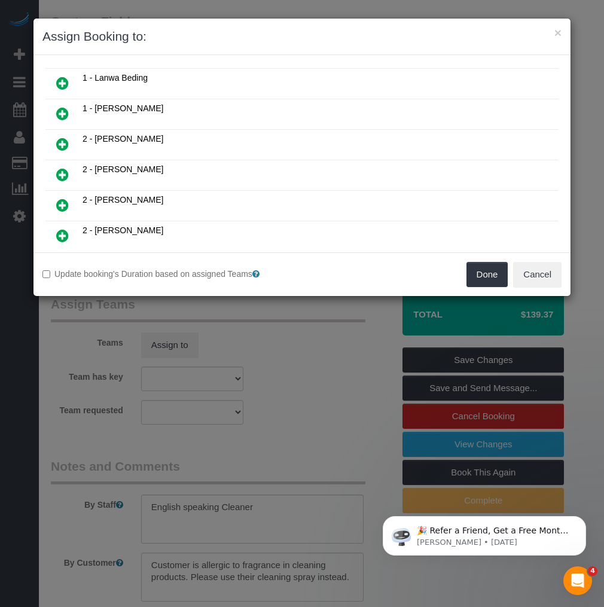
click at [60, 168] on icon at bounding box center [62, 175] width 13 height 14
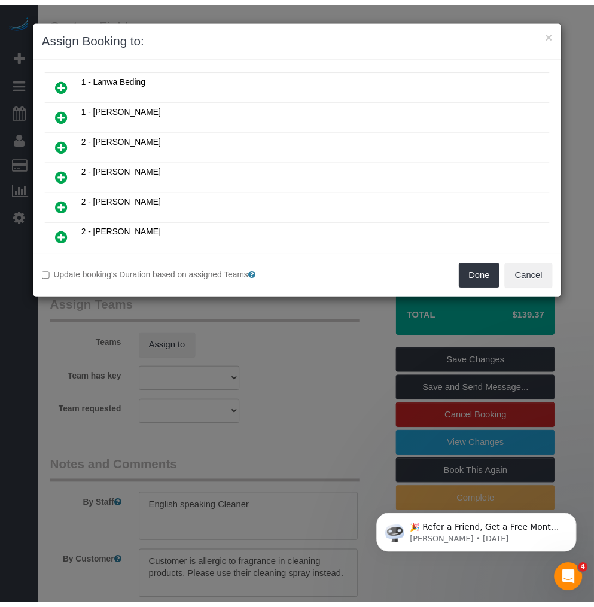
scroll to position [427, 0]
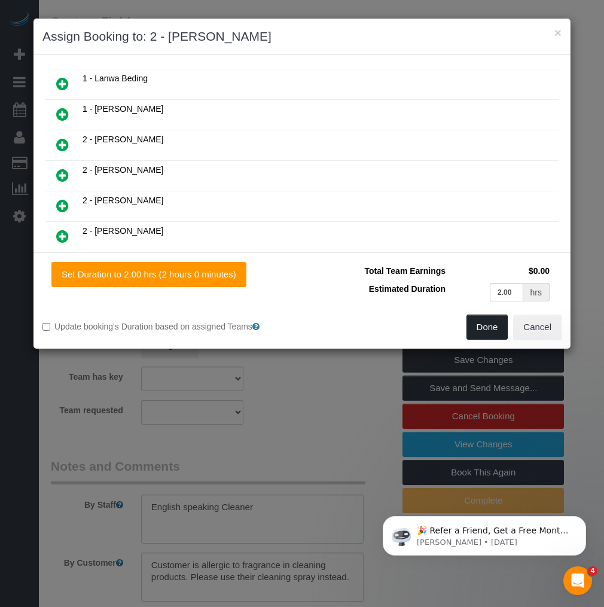
click at [485, 324] on button "Done" at bounding box center [488, 327] width 42 height 25
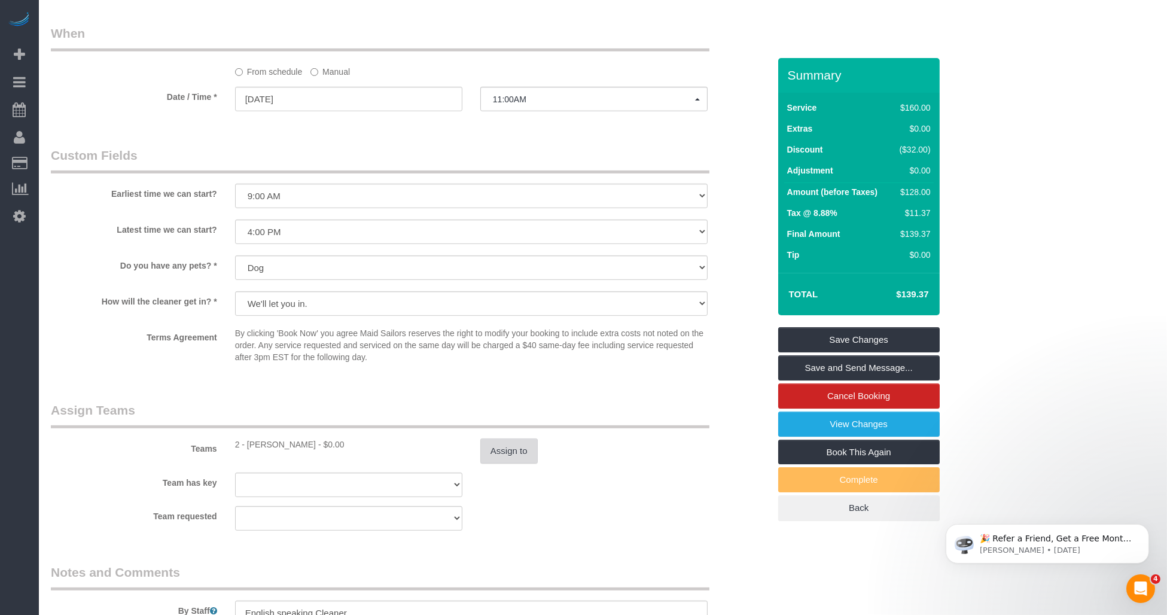
scroll to position [1053, 0]
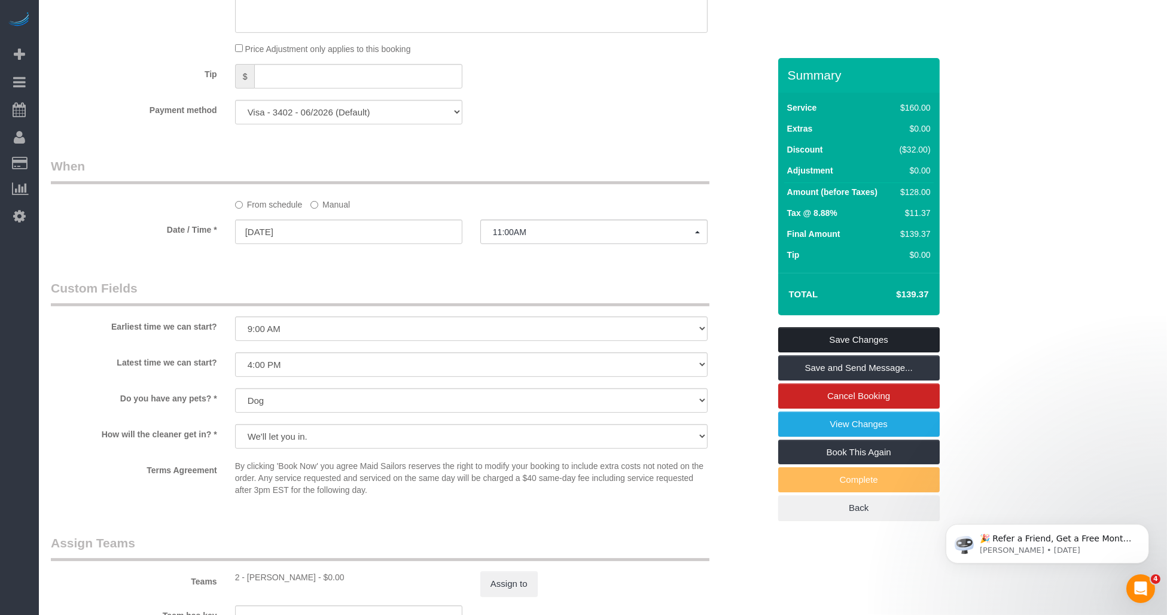
click at [593, 336] on link "Save Changes" at bounding box center [859, 339] width 162 height 25
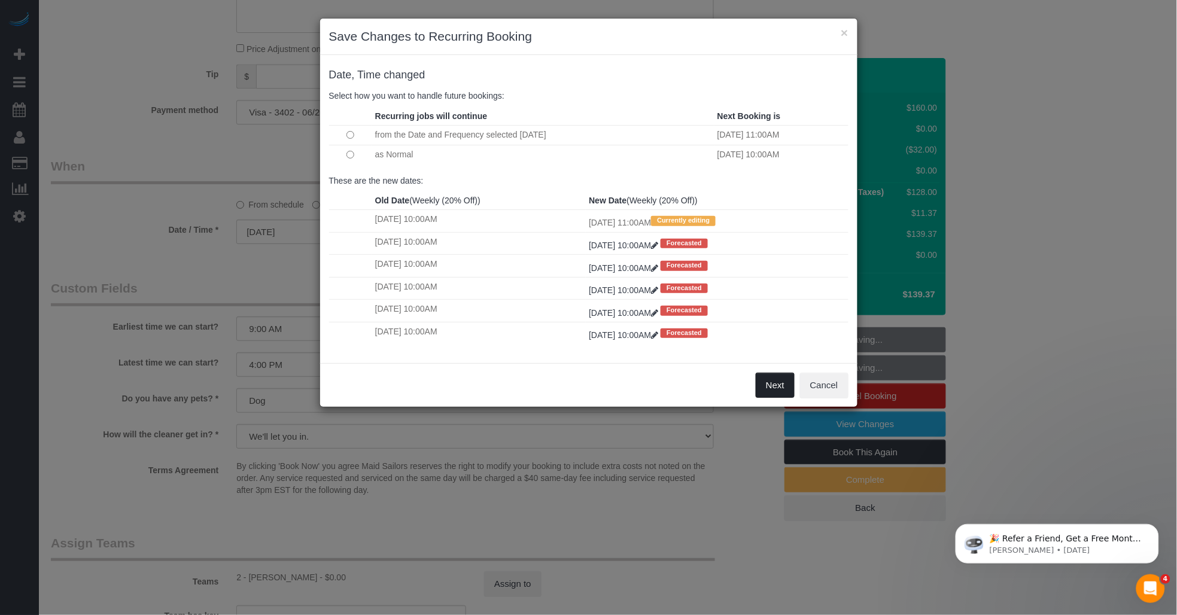
click at [593, 394] on button "Next" at bounding box center [775, 385] width 39 height 25
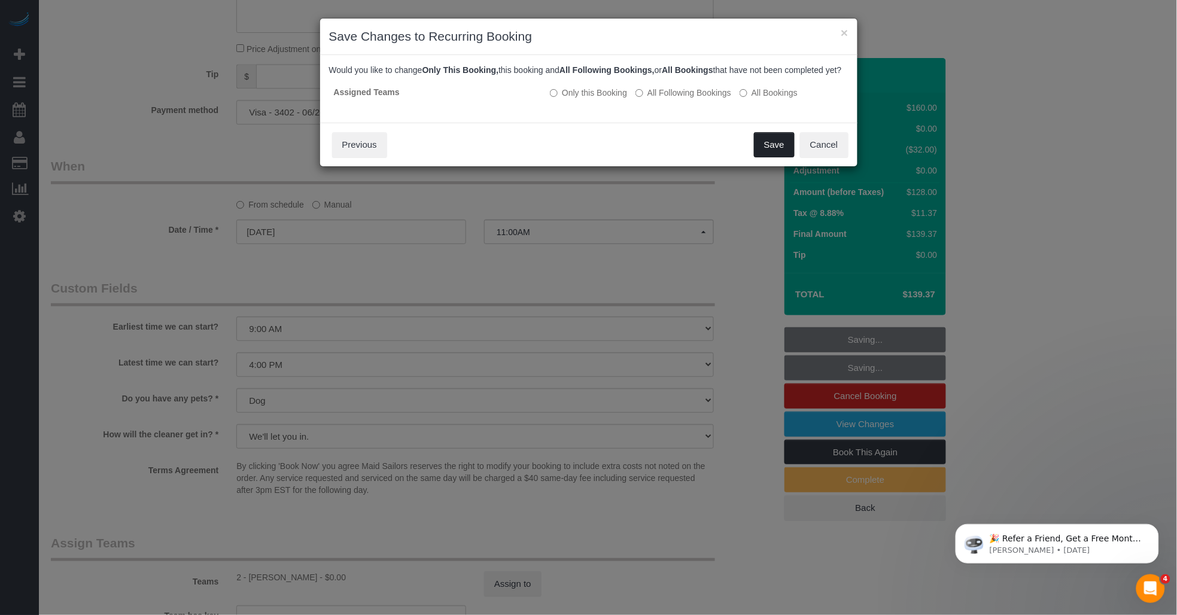
click at [593, 154] on button "Save" at bounding box center [774, 144] width 41 height 25
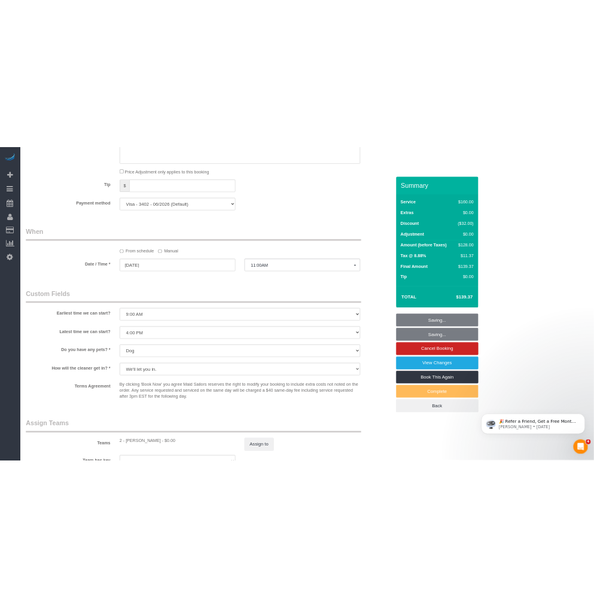
scroll to position [1129, 0]
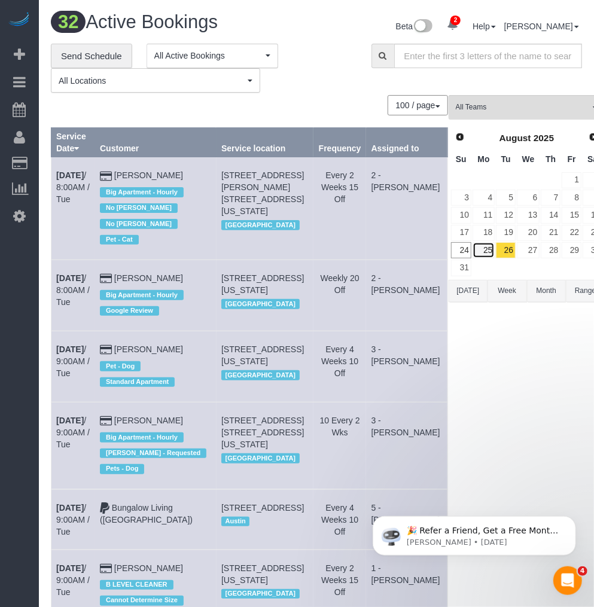
click at [473, 254] on link "25" at bounding box center [484, 250] width 22 height 16
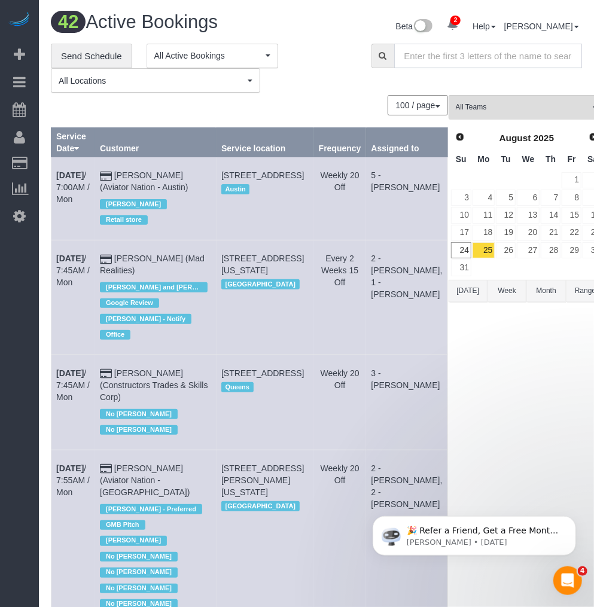
click at [447, 59] on input "text" at bounding box center [488, 56] width 188 height 25
paste input "Kelly McKenna"
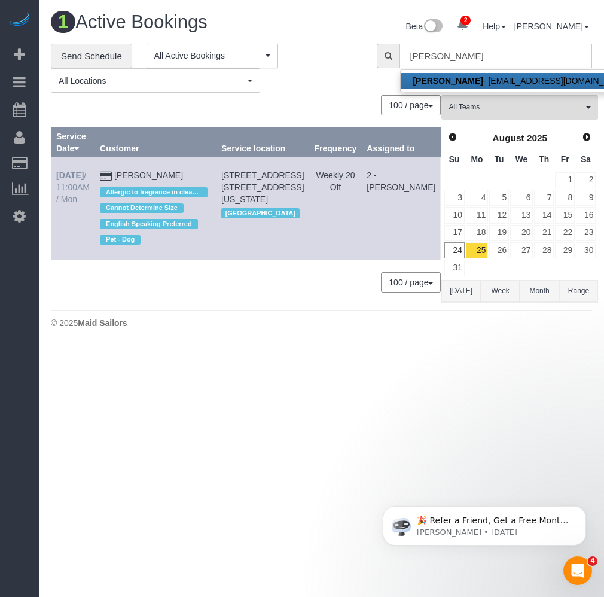
type input "Kelly McKenna"
click at [73, 173] on b "Aug 25th" at bounding box center [70, 175] width 28 height 10
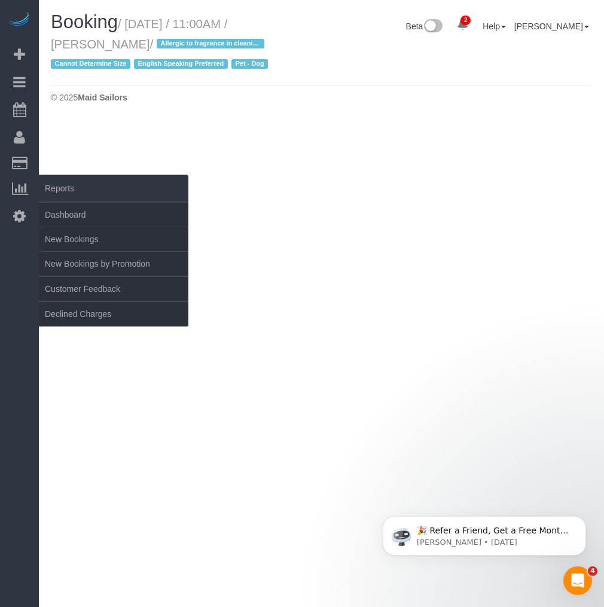
select select "NY"
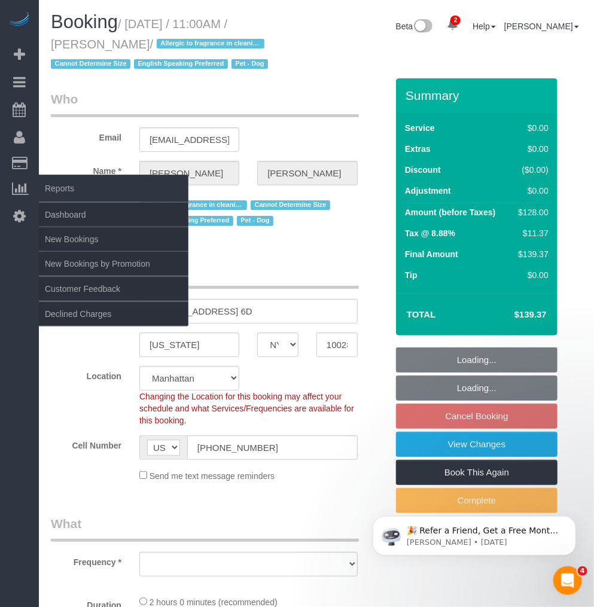
select select "object:5821"
select select "spot118"
select select "number:57"
select select "number:76"
select select "number:13"
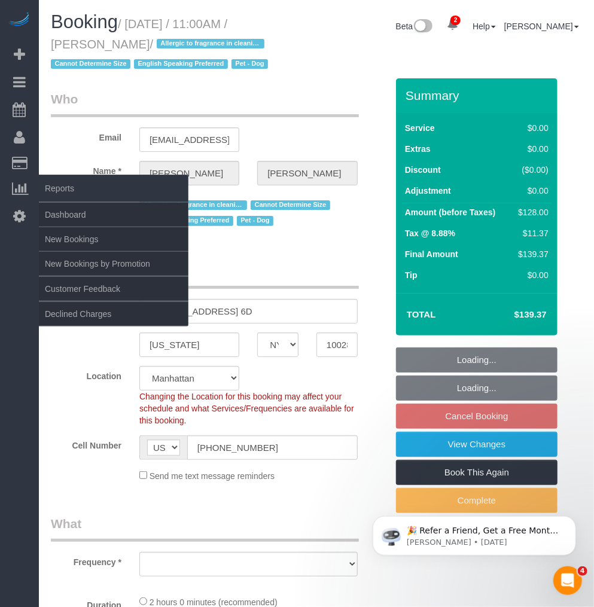
select select "number:5"
select select "object:6494"
select select "string:stripe-pm_1RuITc4VGloSiKo7L867WxHG"
select select "1"
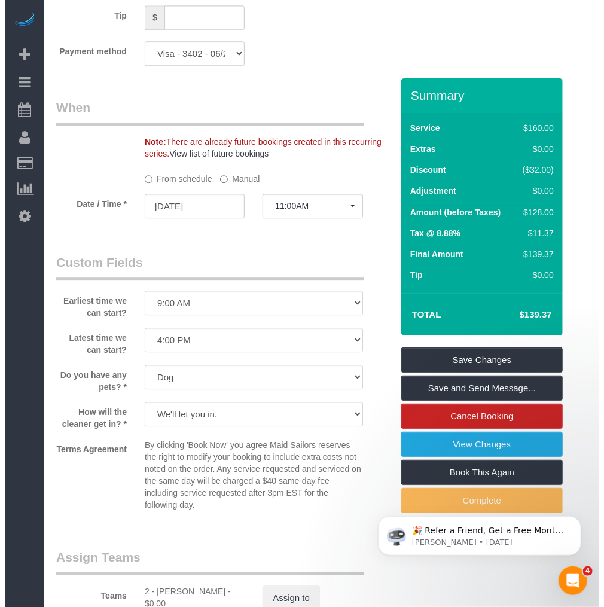
scroll to position [1320, 0]
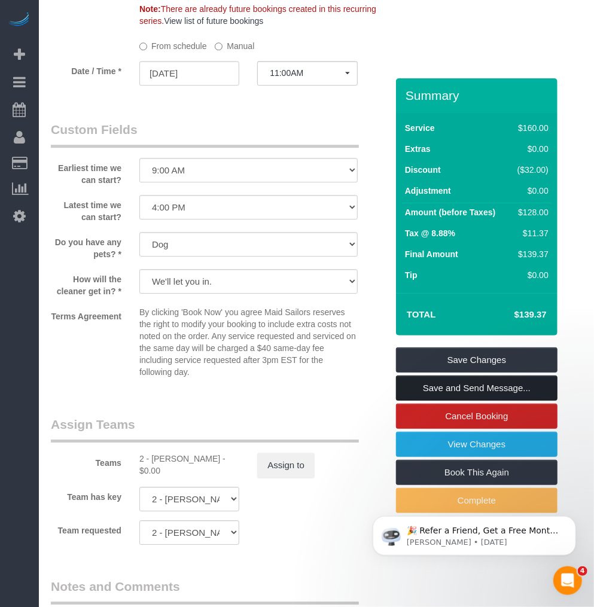
click at [428, 387] on link "Save and Send Message..." at bounding box center [477, 388] width 162 height 25
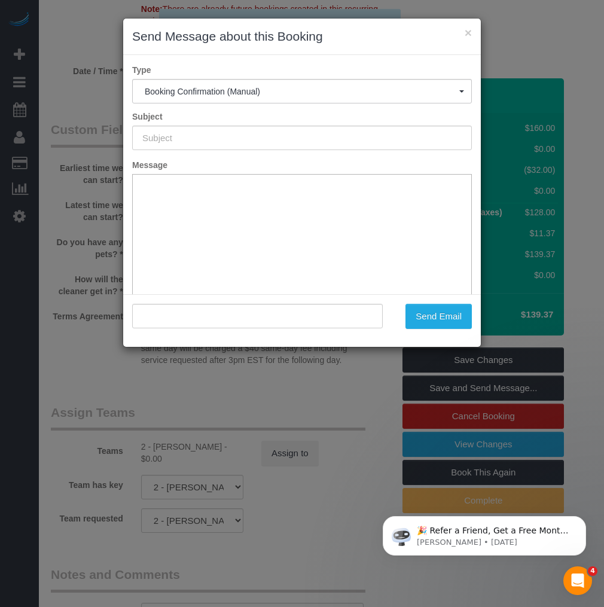
type input "Cleaning Confirmed for 08/25/2025 at 11:00am"
type input ""Kelly McKenna" <kellycarolinemckenna@gmail.com>"
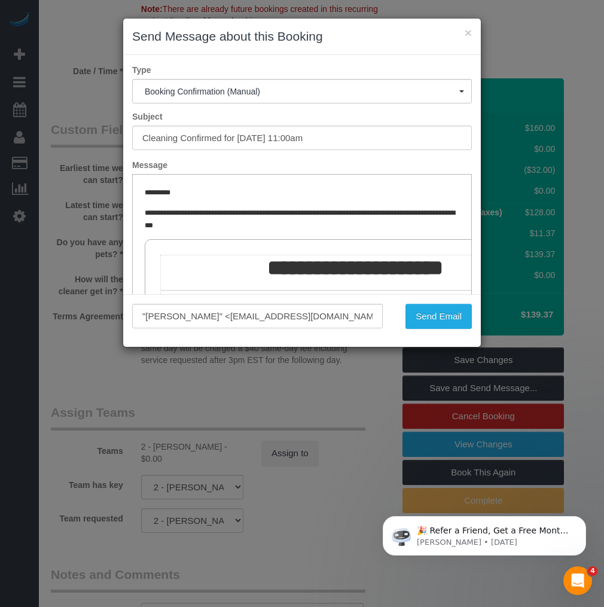
scroll to position [133, 0]
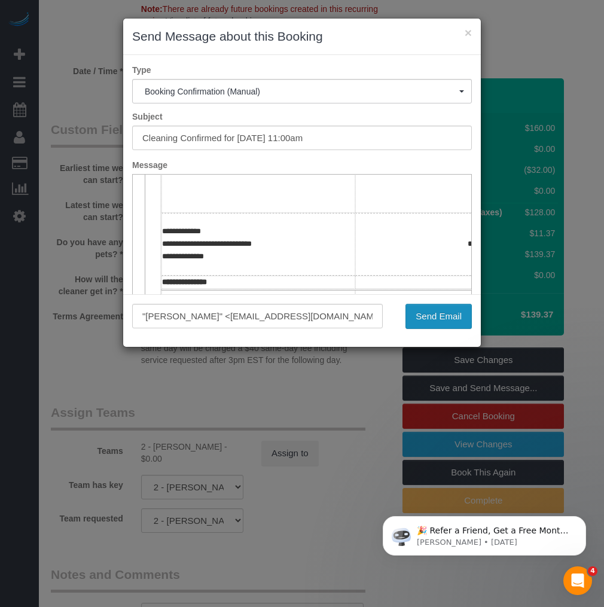
click at [452, 319] on button "Send Email" at bounding box center [439, 316] width 66 height 25
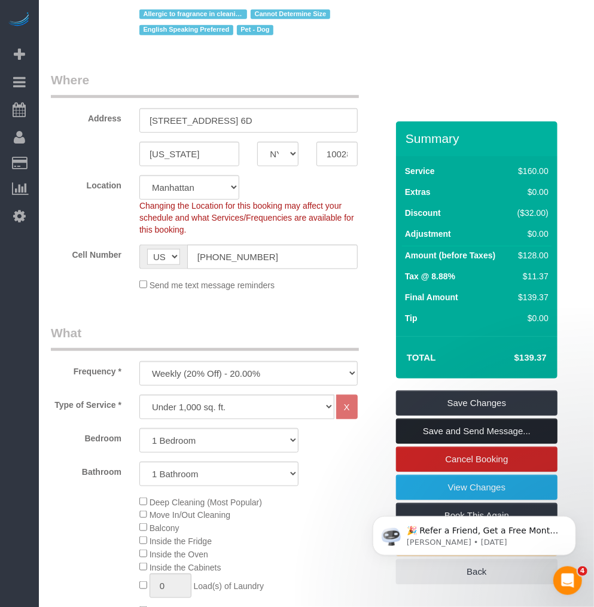
scroll to position [0, 0]
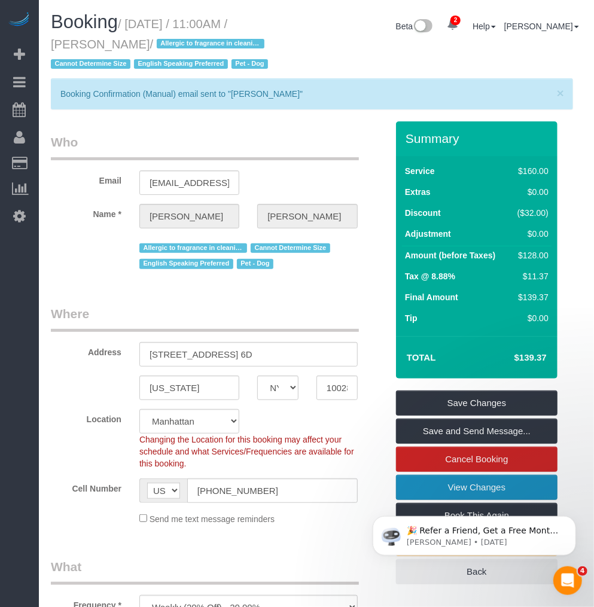
click at [453, 483] on link "View Changes" at bounding box center [477, 487] width 162 height 25
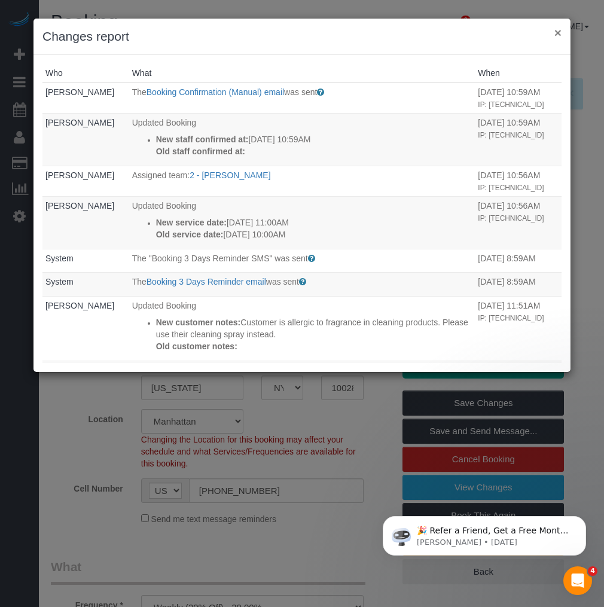
click at [555, 29] on button "×" at bounding box center [558, 32] width 7 height 13
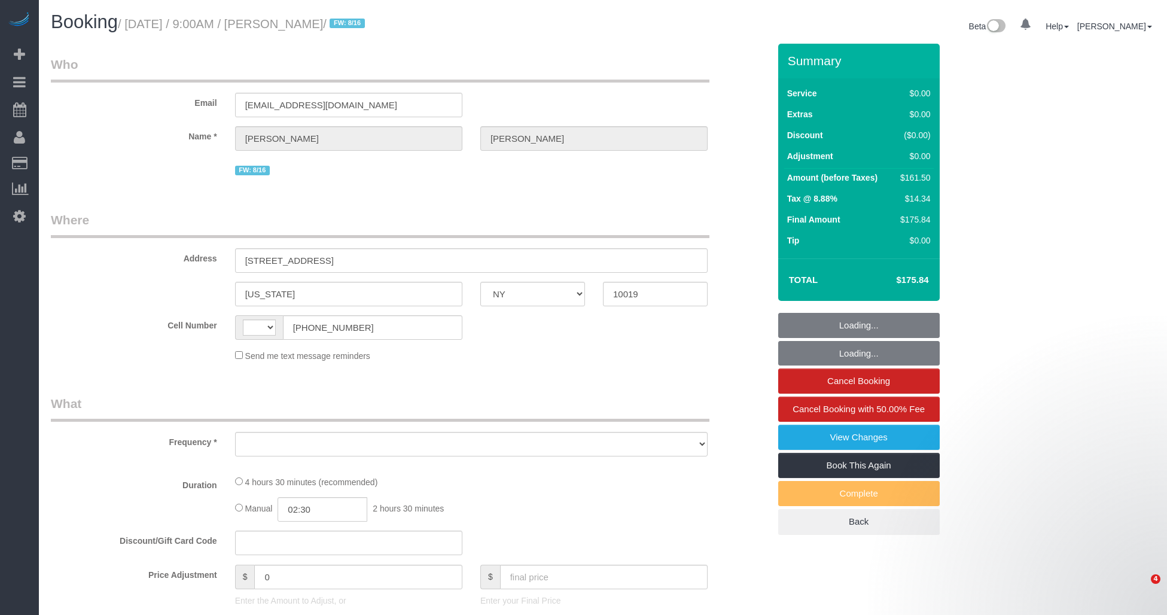
select select "NY"
select select "string:[GEOGRAPHIC_DATA]"
select select "number:59"
select select "number:76"
select select "number:15"
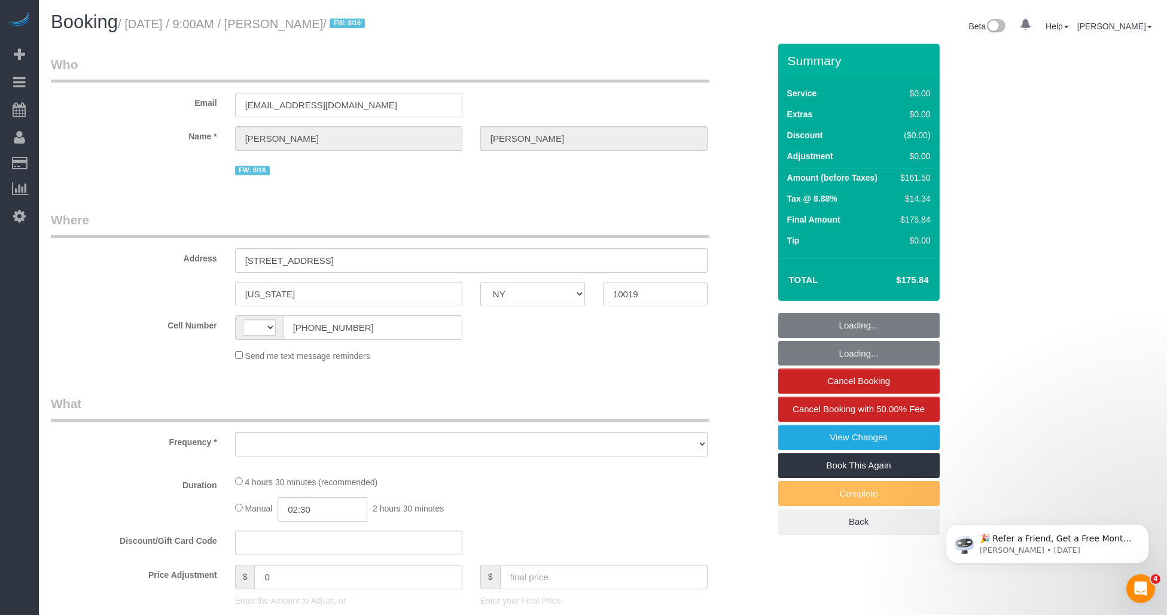
select select "number:6"
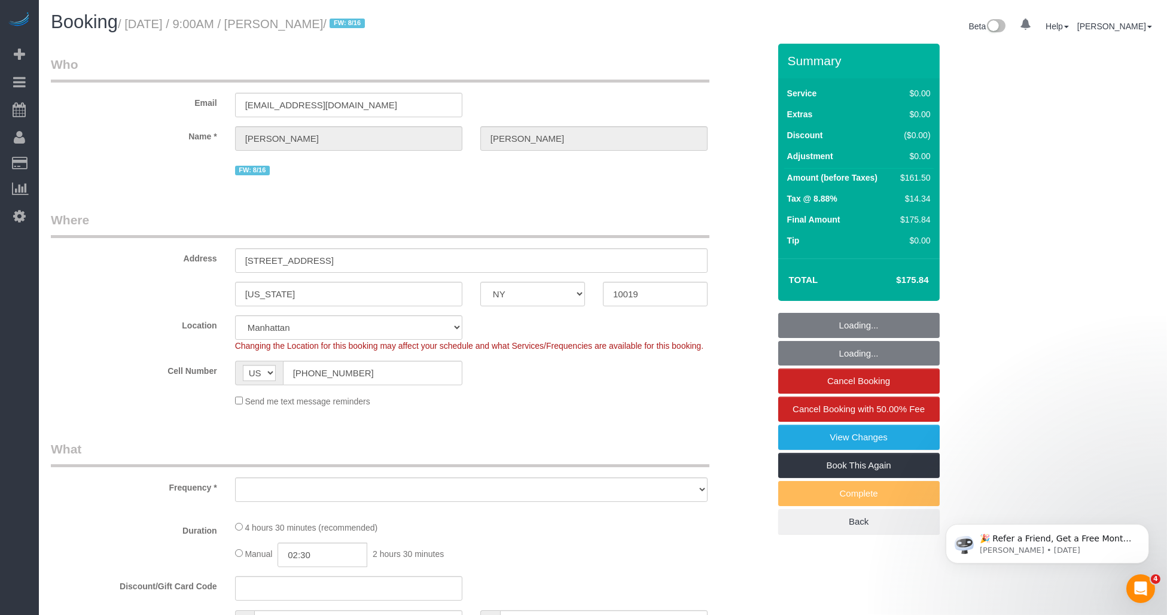
select select "object:789"
select select "spot1"
select select "string:stripe-pm_1RK0mp4VGloSiKo7cFIrzZQh"
select select "object:1317"
select select "2"
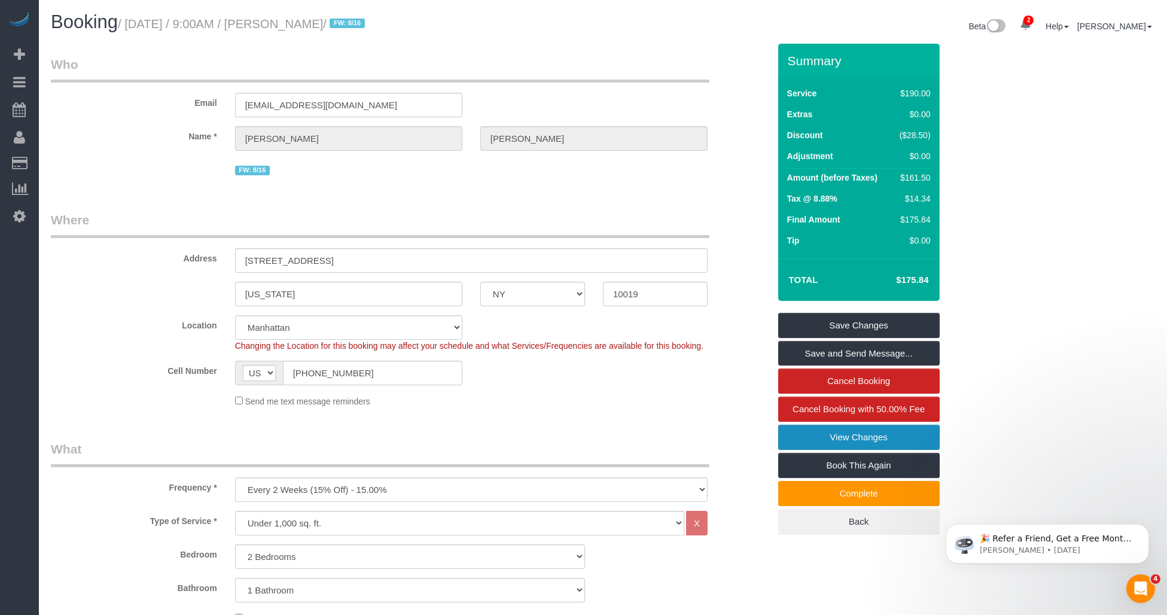
click at [858, 439] on link "View Changes" at bounding box center [859, 437] width 162 height 25
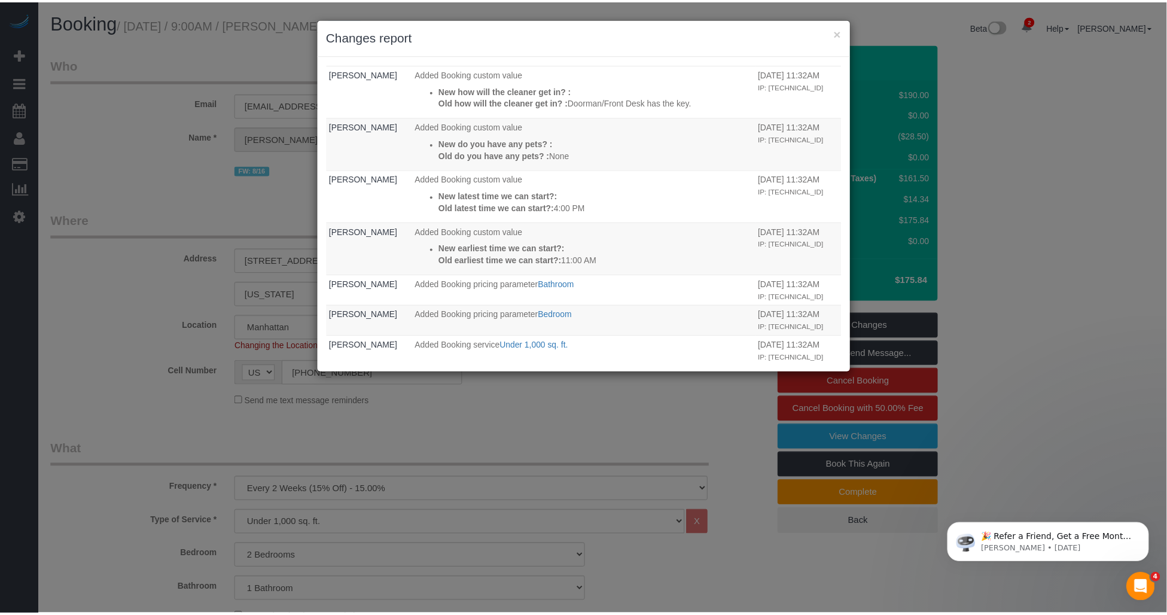
scroll to position [453, 0]
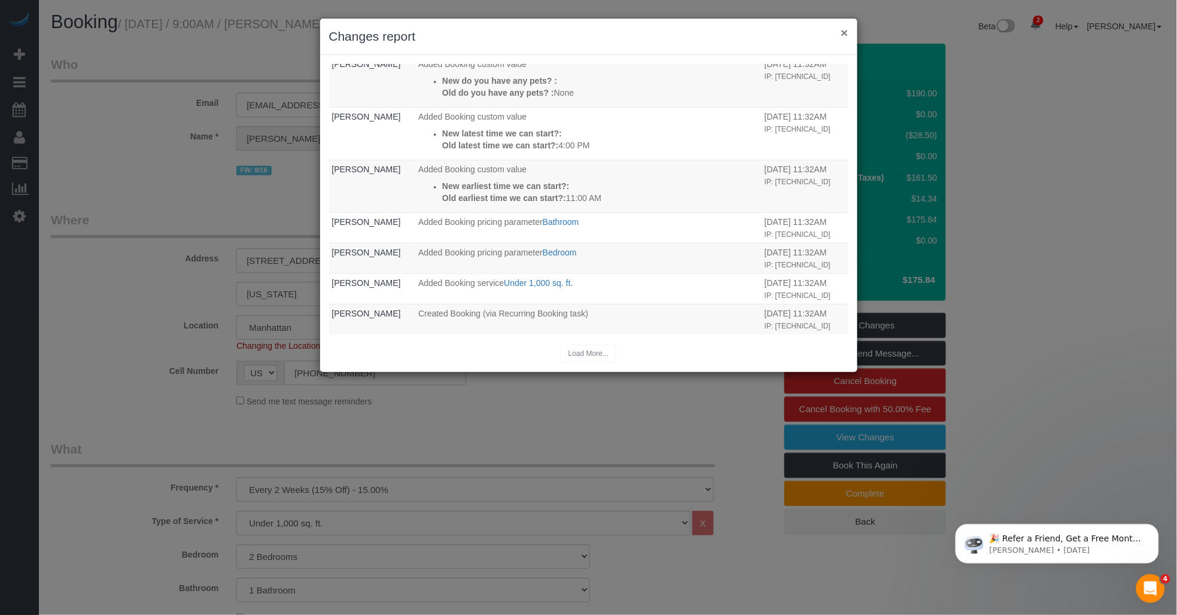
click at [844, 31] on button "×" at bounding box center [844, 32] width 7 height 13
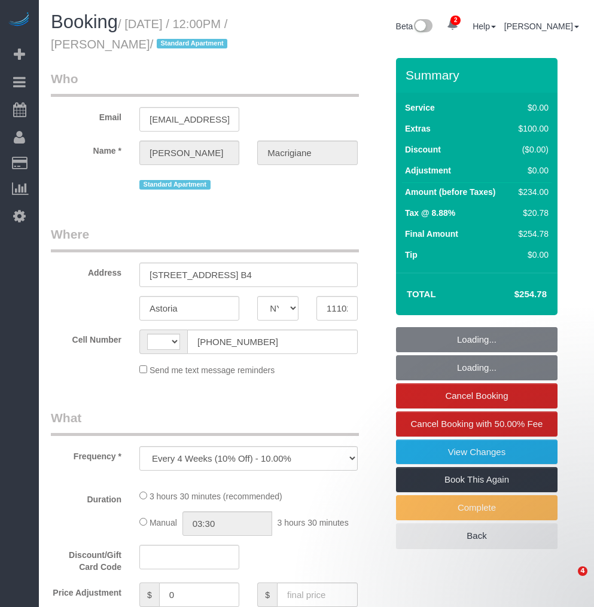
select select "NY"
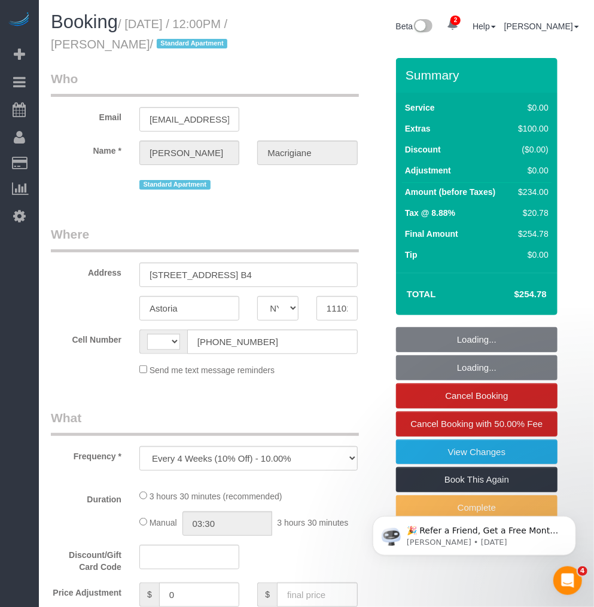
select select "string:stripe-pm_1RUufj4VGloSiKo7Kr9elXu8"
select select "1"
select select "number:59"
select select "number:73"
select select "number:15"
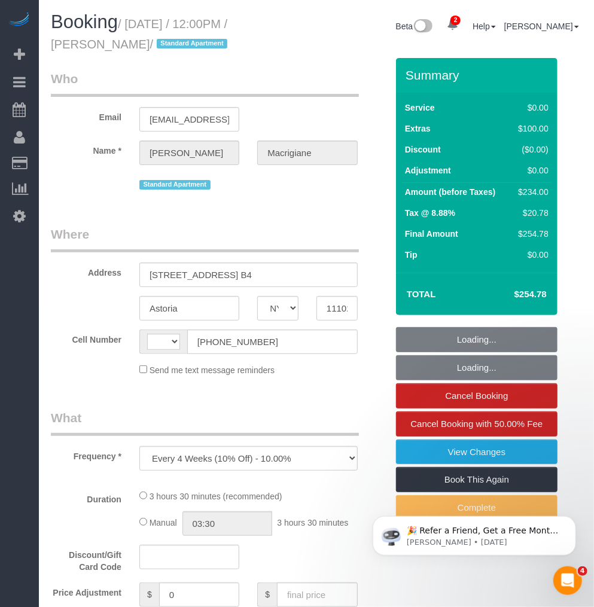
select select "number:5"
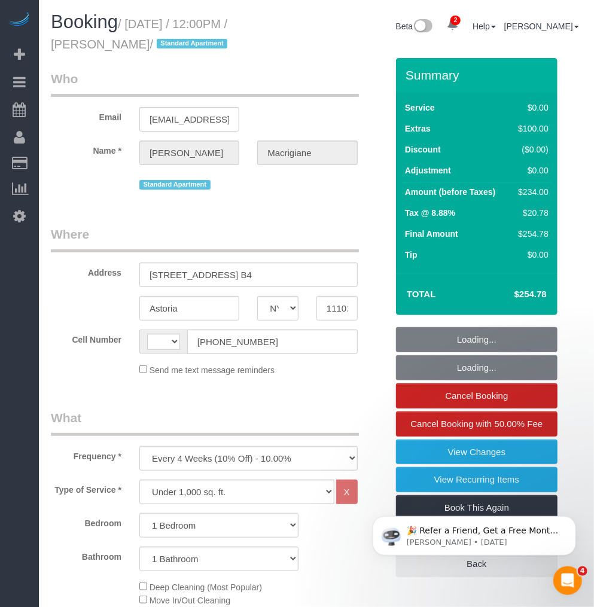
select select "string:[GEOGRAPHIC_DATA]"
select select "spot1"
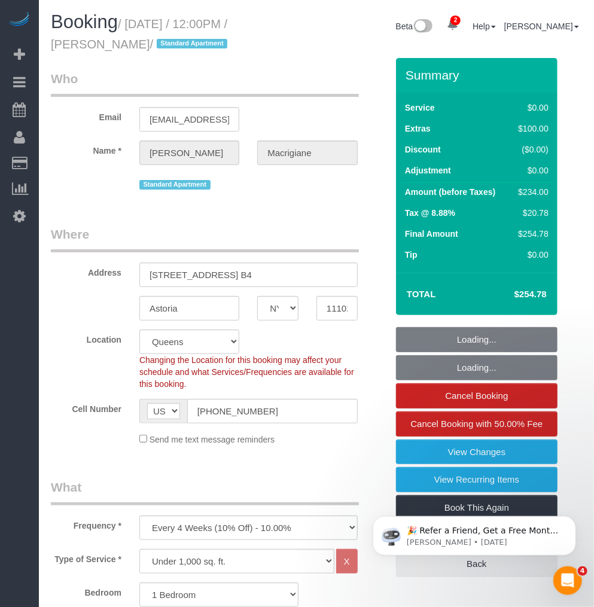
select select "object:1299"
select select "1"
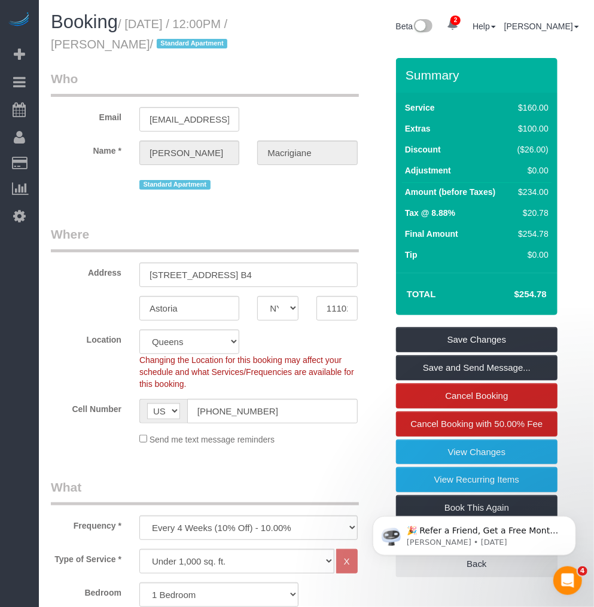
drag, startPoint x: 130, startPoint y: 24, endPoint x: 153, endPoint y: 42, distance: 28.9
click at [153, 42] on small "/ [DATE] / 12:00PM / [PERSON_NAME] / Standard Apartment" at bounding box center [141, 34] width 180 height 34
click at [130, 26] on small "/ [DATE] / 12:00PM / [PERSON_NAME] / Standard Apartment" at bounding box center [141, 34] width 180 height 34
click at [174, 264] on input "[STREET_ADDRESS] B4" at bounding box center [248, 275] width 218 height 25
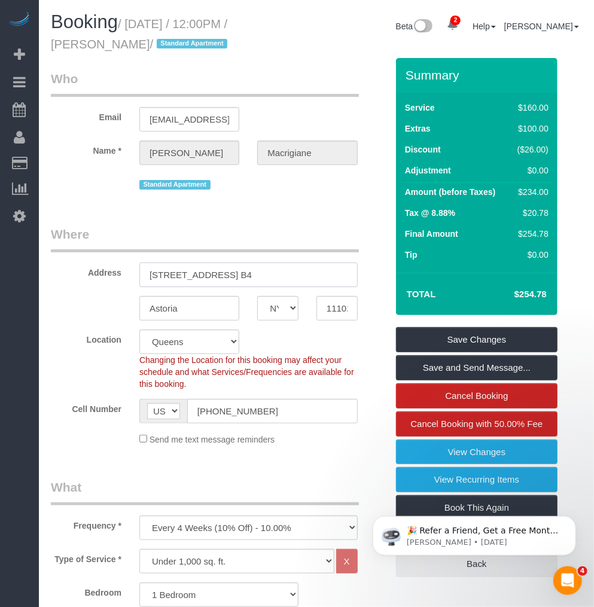
click at [174, 264] on input "[STREET_ADDRESS] B4" at bounding box center [248, 275] width 218 height 25
drag, startPoint x: 150, startPoint y: 41, endPoint x: 45, endPoint y: 45, distance: 104.2
click at [45, 45] on div "Booking / [DATE] / 12:00PM / [PERSON_NAME] / Standard Apartment" at bounding box center [179, 35] width 275 height 46
copy small "[PERSON_NAME]"
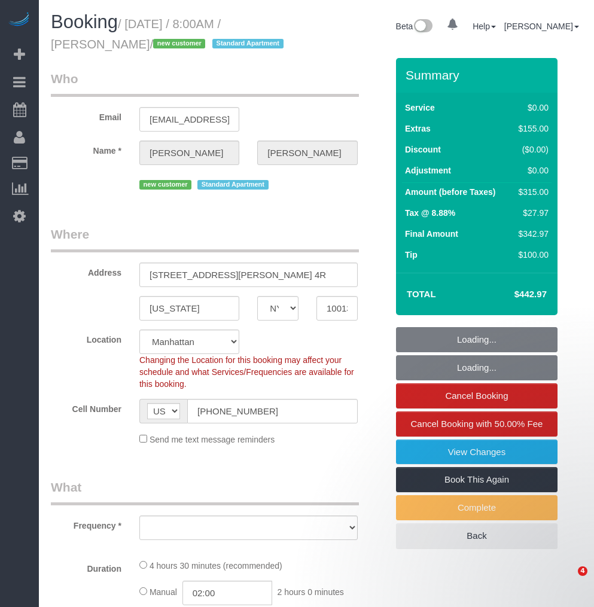
select select "NY"
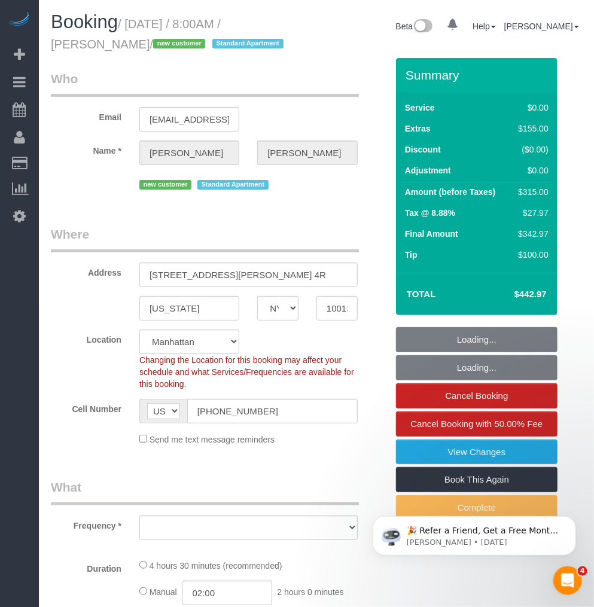
select select "string:stripe-pm_1RzNKs4VGloSiKo7tZGvrrSA"
select select "object:797"
select select "spot1"
select select "number:89"
select select "number:70"
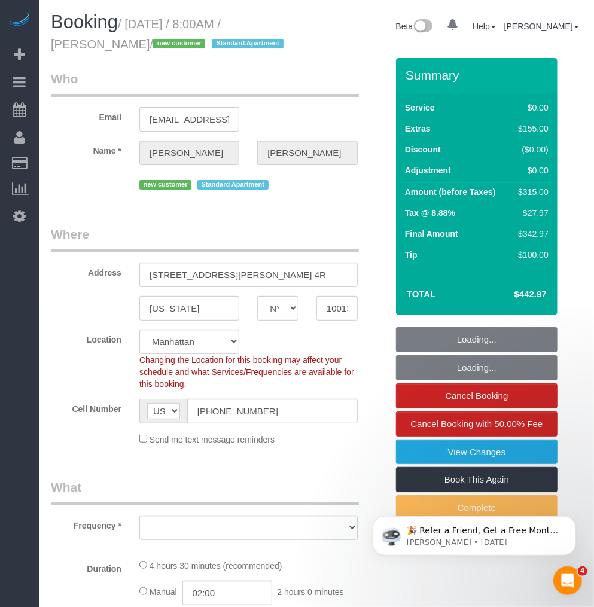
select select "number:15"
select select "number:5"
select select "1"
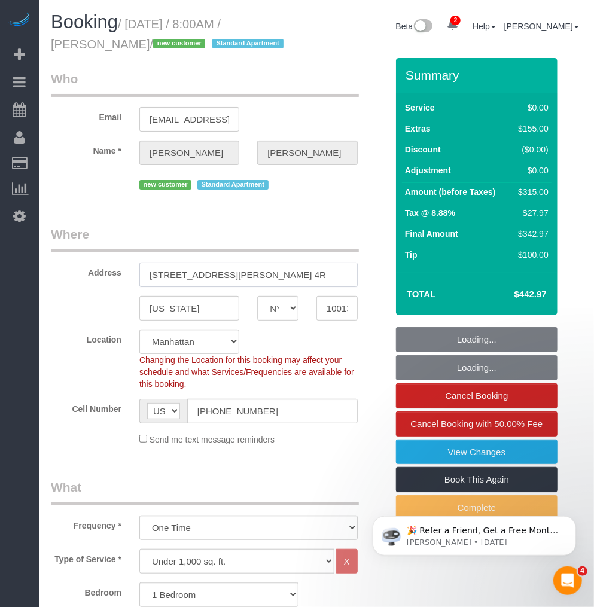
select select "object:1324"
click at [195, 272] on input "[STREET_ADDRESS][PERSON_NAME] 4R" at bounding box center [248, 275] width 218 height 25
select select "1"
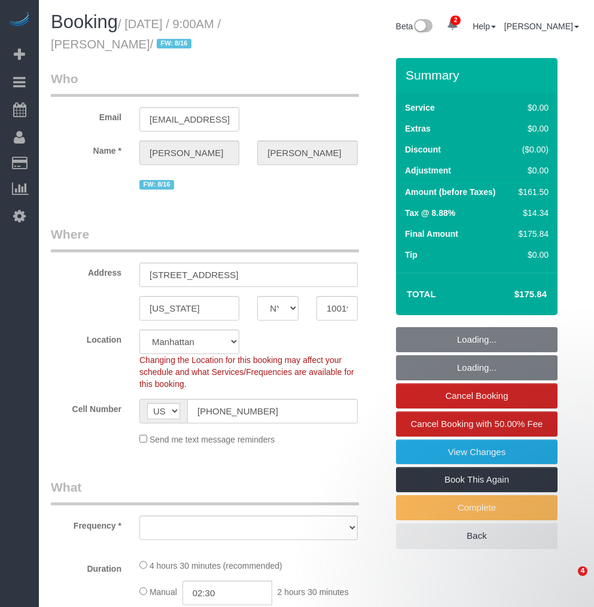
select select "NY"
select select "number:59"
select select "number:76"
select select "number:15"
select select "number:6"
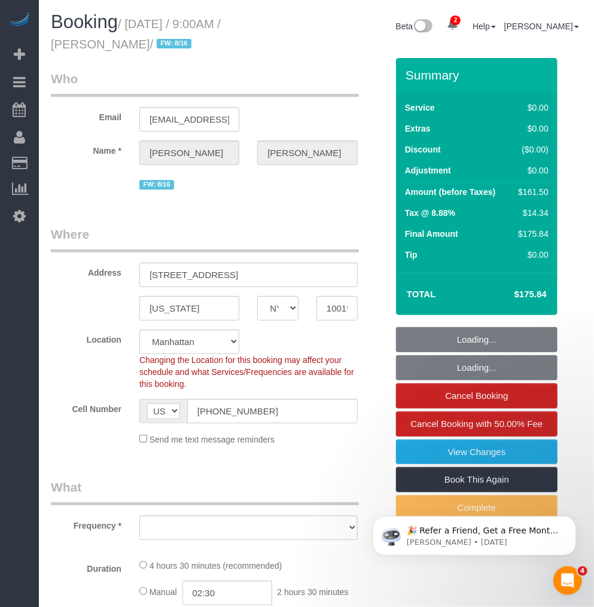
select select "spot1"
select select "object:1317"
select select "2"
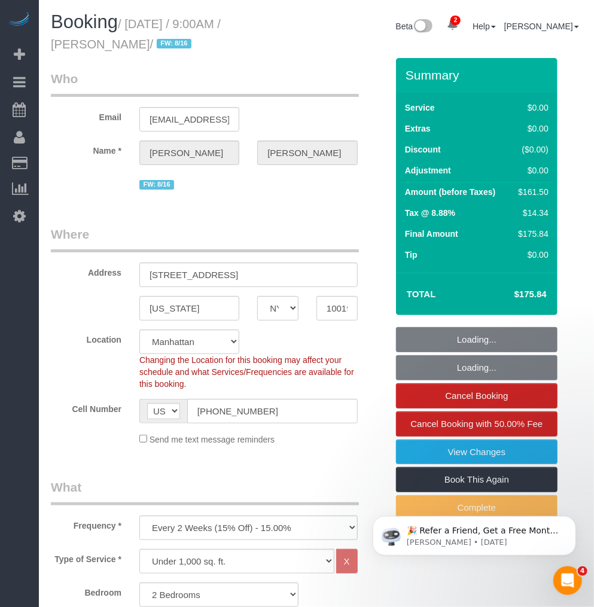
select select "2"
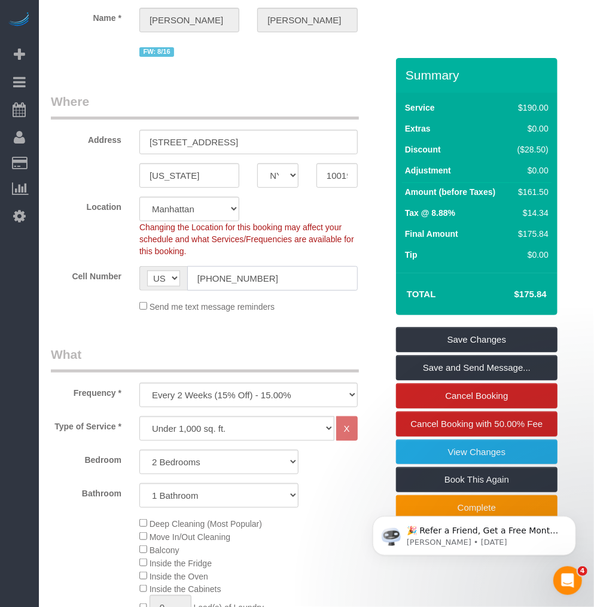
click at [236, 282] on input "1 (609) 902-5243" at bounding box center [272, 278] width 170 height 25
click at [232, 282] on input "1 (609) 902-5243" at bounding box center [272, 278] width 170 height 25
drag, startPoint x: 205, startPoint y: 278, endPoint x: 297, endPoint y: 276, distance: 92.7
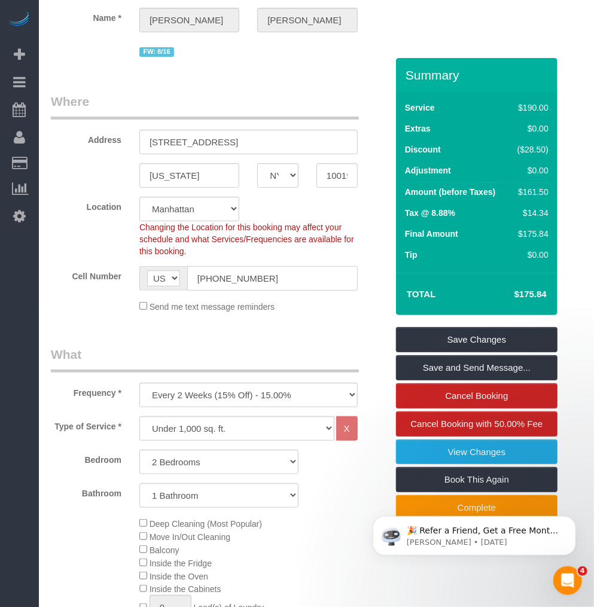
click at [297, 276] on input "1 (609) 902-5243" at bounding box center [272, 278] width 170 height 25
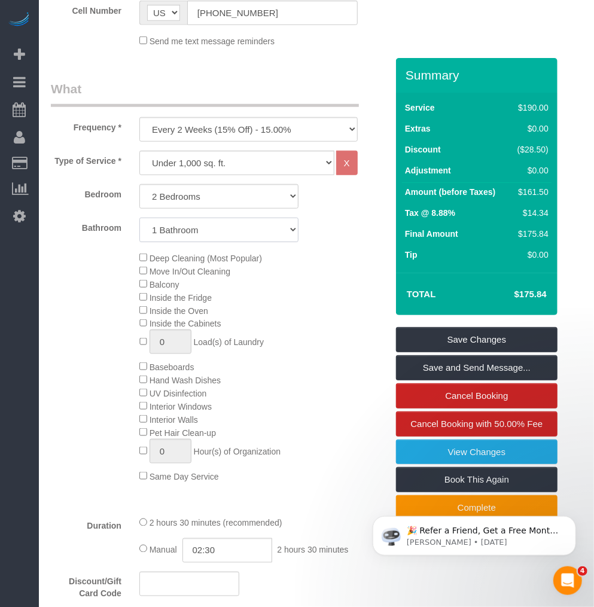
click at [227, 232] on select "1 Bathroom 2 Bathrooms" at bounding box center [218, 230] width 159 height 25
select select "2"
click at [139, 218] on select "1 Bathroom 2 Bathrooms" at bounding box center [218, 230] width 159 height 25
click at [245, 235] on select "1 Bathroom 2 Bathrooms" at bounding box center [218, 230] width 159 height 25
click at [111, 272] on div "Deep Cleaning (Most Popular) Move In/Out Cleaning Balcony Inside the Fridge Ins…" at bounding box center [219, 367] width 354 height 232
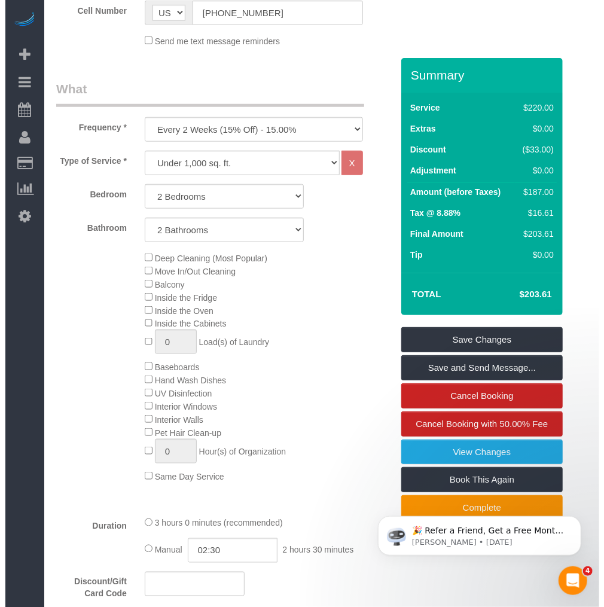
scroll to position [465, 0]
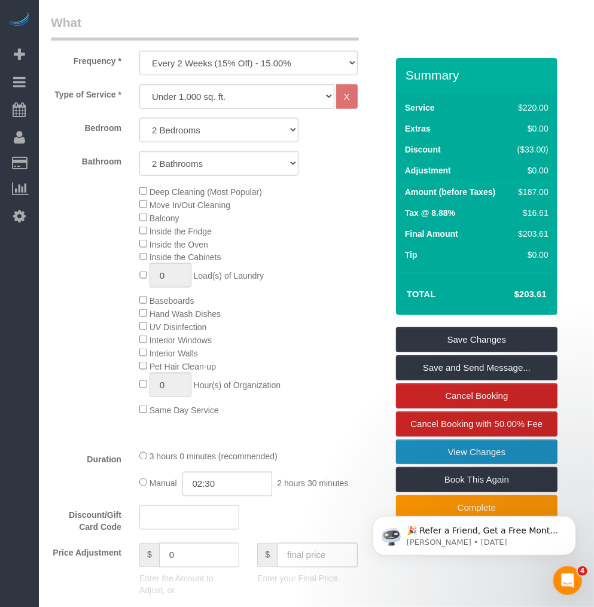
click at [444, 440] on link "View Changes" at bounding box center [477, 452] width 162 height 25
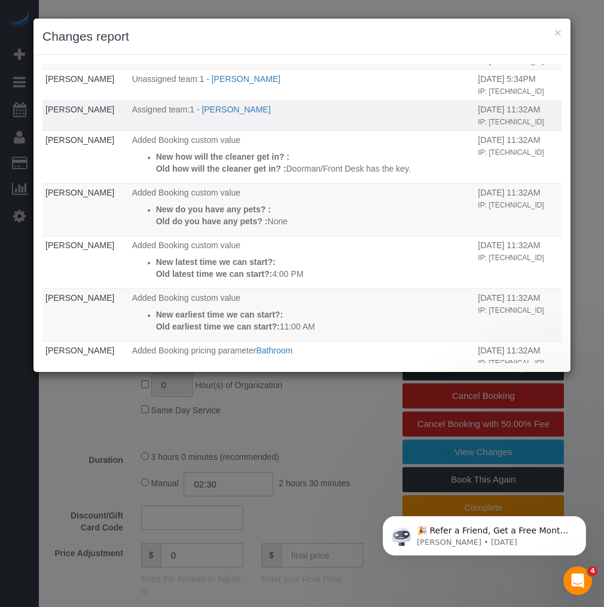
scroll to position [332, 0]
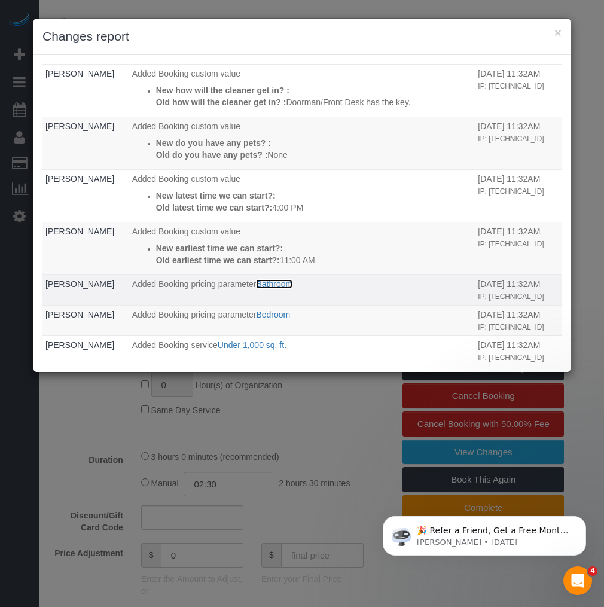
click at [268, 289] on link "Bathroom" at bounding box center [274, 284] width 36 height 10
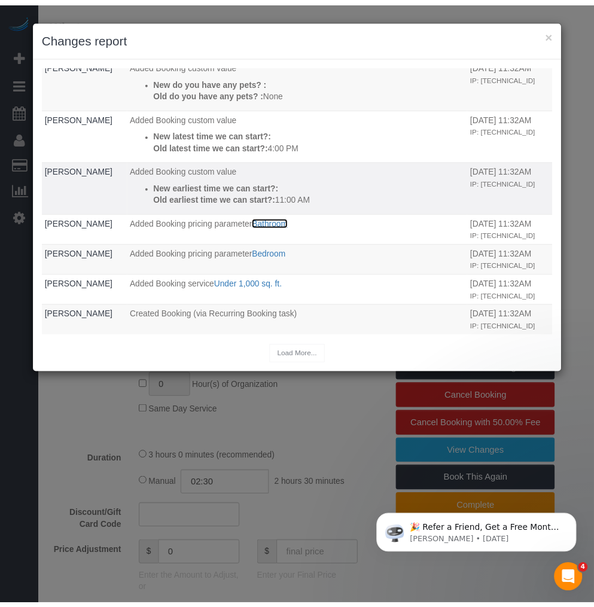
scroll to position [453, 0]
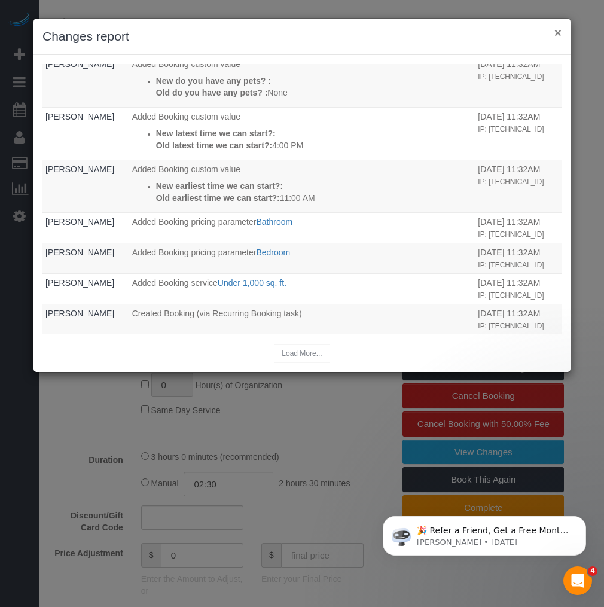
click at [561, 34] on button "×" at bounding box center [558, 32] width 7 height 13
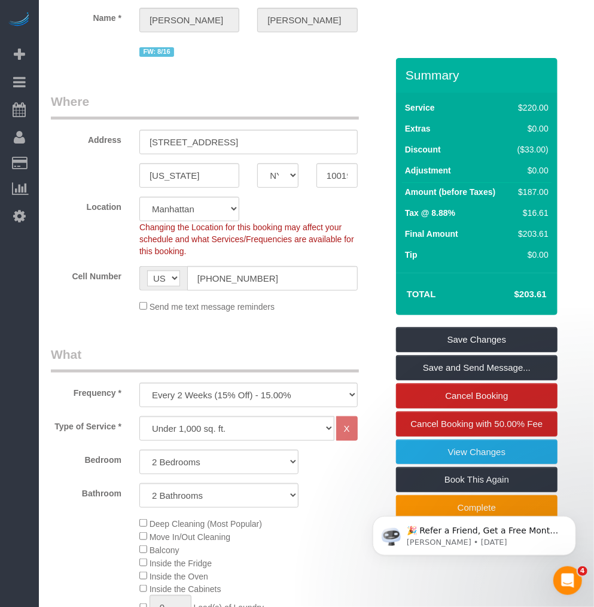
scroll to position [199, 0]
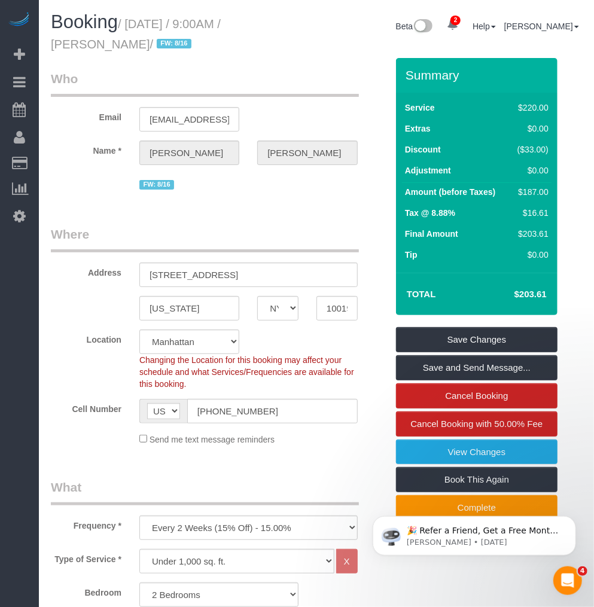
click at [184, 229] on legend "Where" at bounding box center [205, 239] width 308 height 27
click at [249, 245] on legend "Where" at bounding box center [205, 239] width 308 height 27
drag, startPoint x: 126, startPoint y: 44, endPoint x: 51, endPoint y: 39, distance: 74.9
click at [51, 39] on small "/ August 24, 2025 / 9:00AM / William Wang / FW: 8/16" at bounding box center [136, 34] width 170 height 34
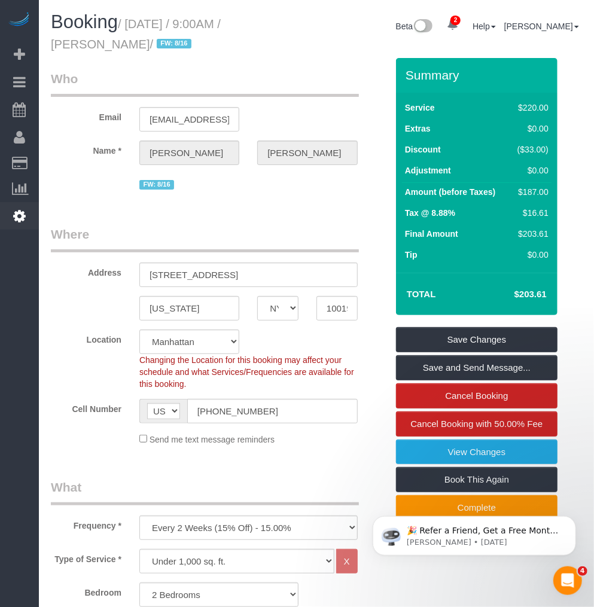
copy small "William Wang"
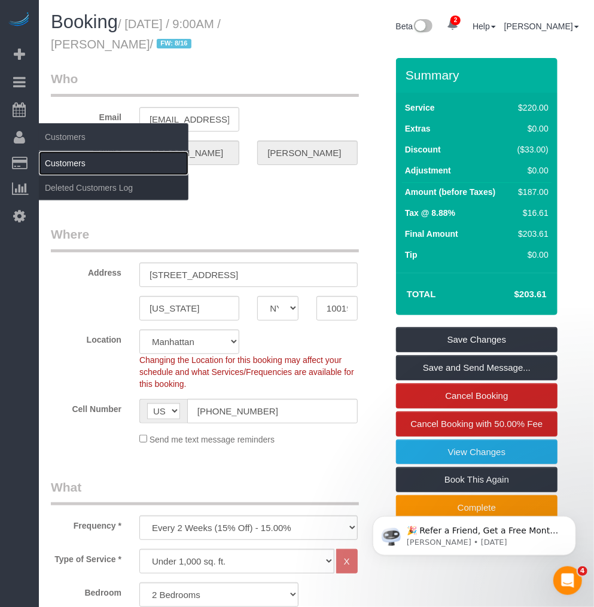
click at [50, 163] on link "Customers" at bounding box center [114, 163] width 150 height 24
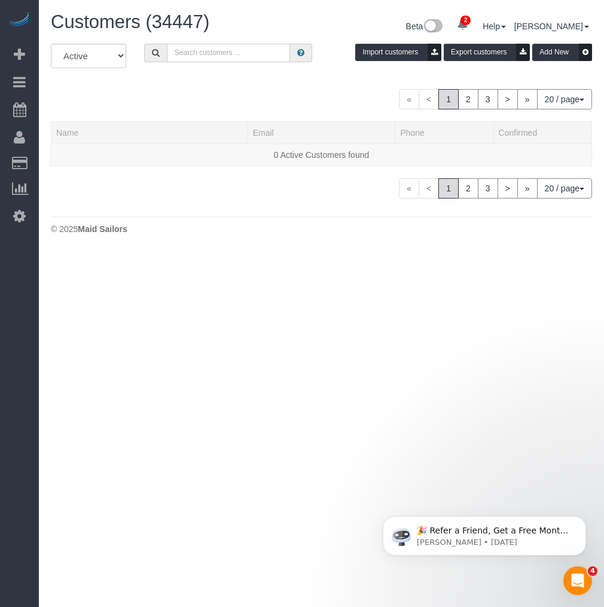
click at [214, 52] on input "text" at bounding box center [229, 53] width 124 height 19
paste input "William Wang"
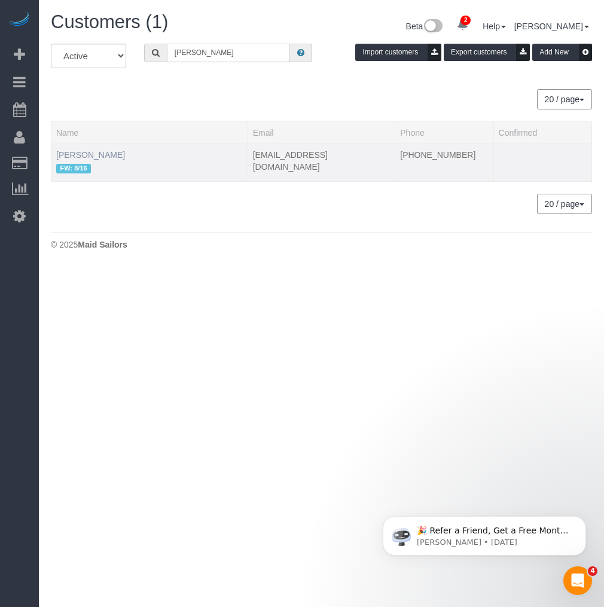
type input "William Wang"
click at [87, 157] on link "William Wang" at bounding box center [90, 155] width 69 height 10
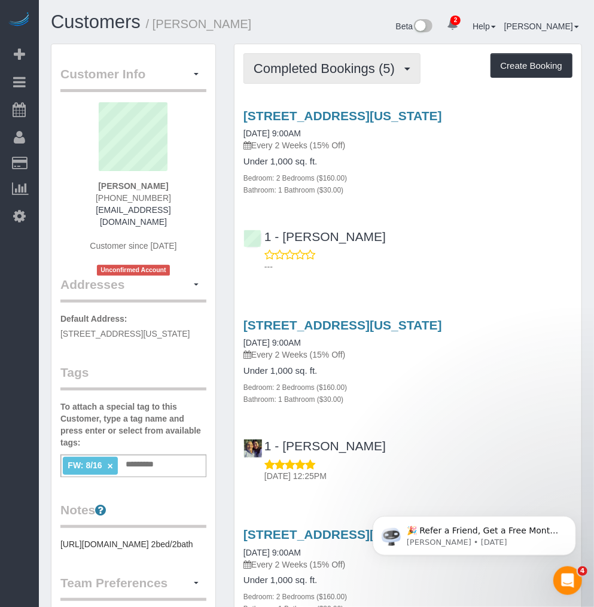
click at [309, 77] on button "Completed Bookings (5)" at bounding box center [331, 68] width 177 height 31
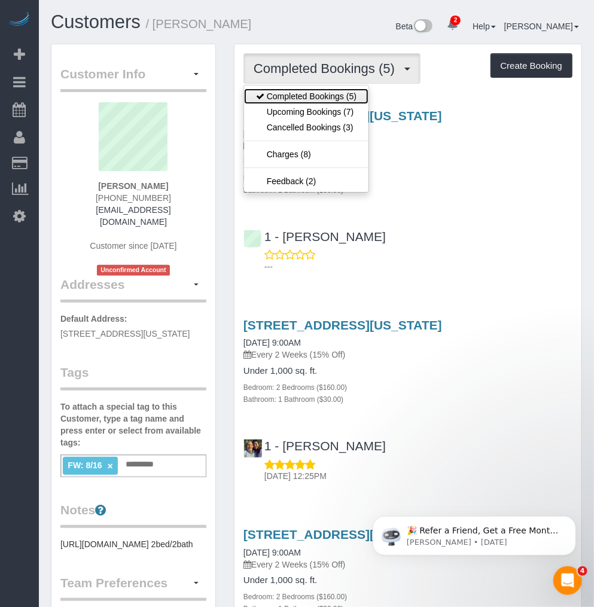
click at [304, 96] on link "Completed Bookings (5)" at bounding box center [306, 97] width 124 height 16
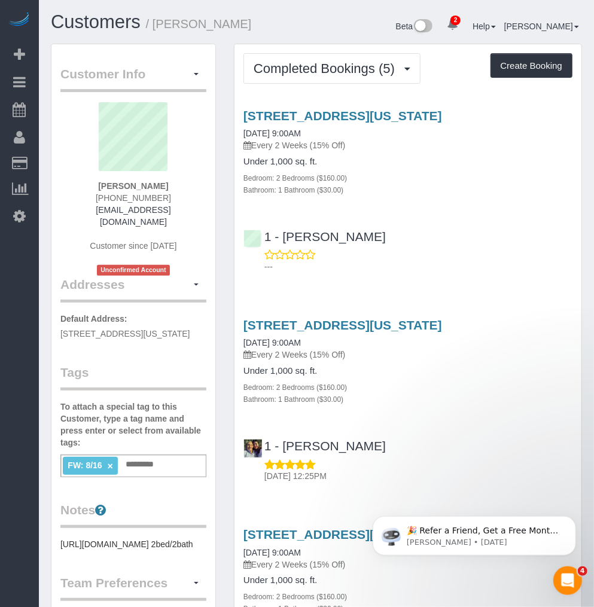
drag, startPoint x: 303, startPoint y: 114, endPoint x: 491, endPoint y: 182, distance: 199.3
click at [491, 182] on div "Bedroom: 2 Bedrooms ($160.00)" at bounding box center [407, 178] width 329 height 12
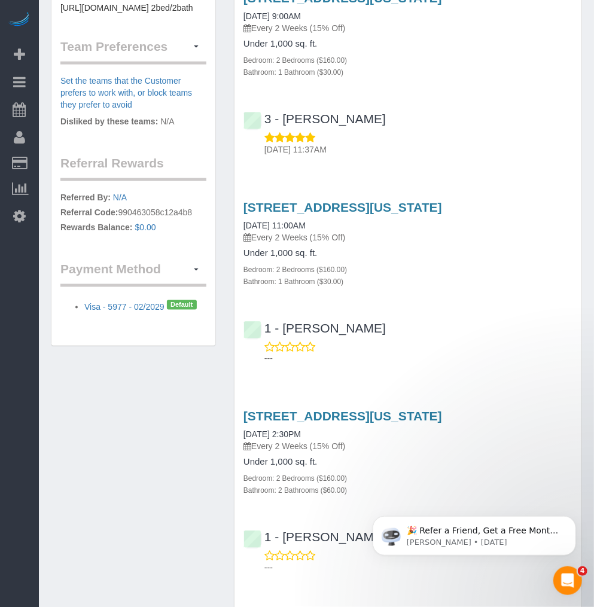
scroll to position [603, 0]
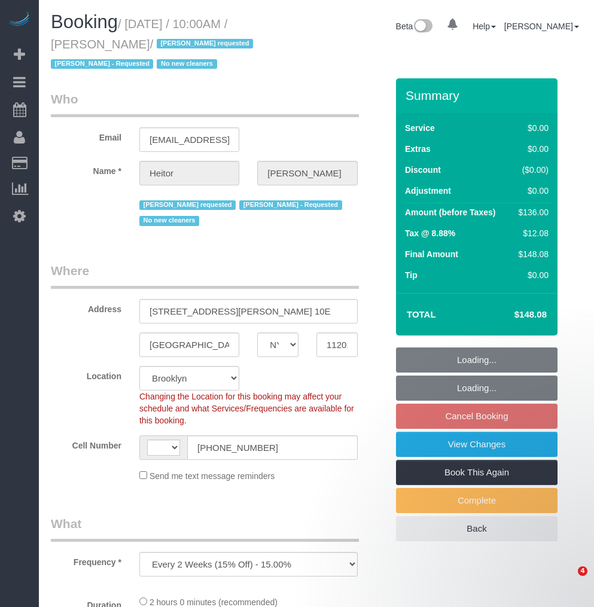
select select "NY"
select select "number:89"
select select "number:90"
select select "number:15"
select select "number:5"
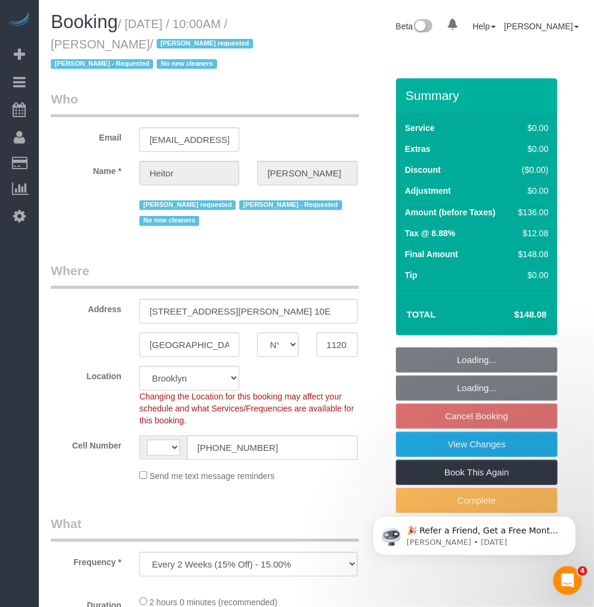
select select "object:797"
select select "string:[GEOGRAPHIC_DATA]"
select select "string:stripe-pm_1PWhey4VGloSiKo7qzyUrVVp"
select select "1"
select select "spot3"
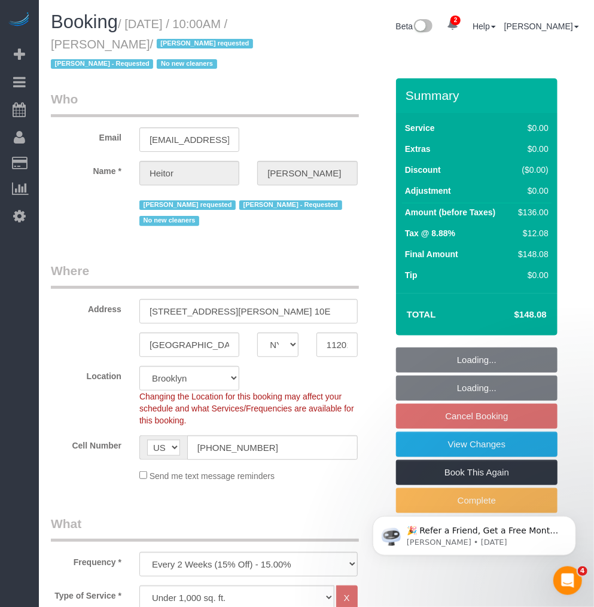
select select "1"
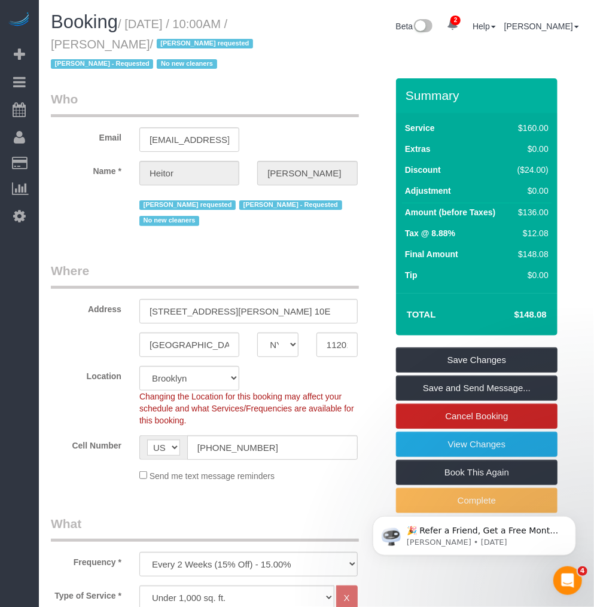
drag, startPoint x: 122, startPoint y: 43, endPoint x: 50, endPoint y: 44, distance: 72.4
click at [50, 44] on div "Booking / [DATE] / 10:00AM / [PERSON_NAME] / [PERSON_NAME] requested [PERSON_NA…" at bounding box center [179, 45] width 275 height 66
copy small "[PERSON_NAME]"
drag, startPoint x: 50, startPoint y: 44, endPoint x: 64, endPoint y: 178, distance: 134.8
click at [68, 181] on div "Name * Heitor Santos" at bounding box center [219, 173] width 354 height 25
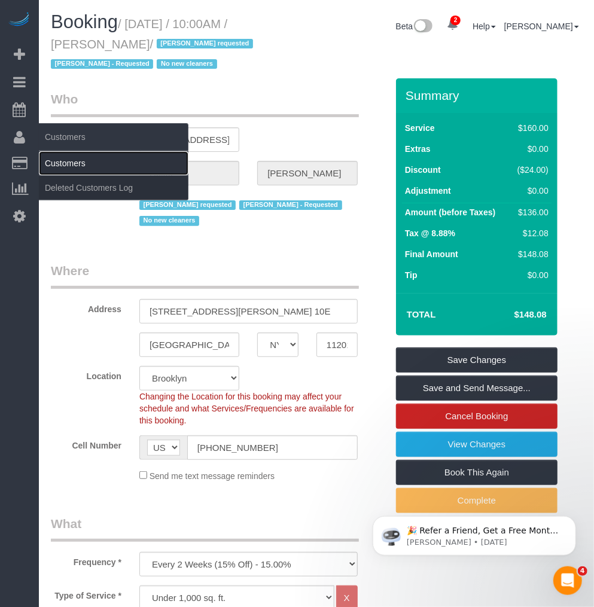
click at [57, 163] on link "Customers" at bounding box center [114, 163] width 150 height 24
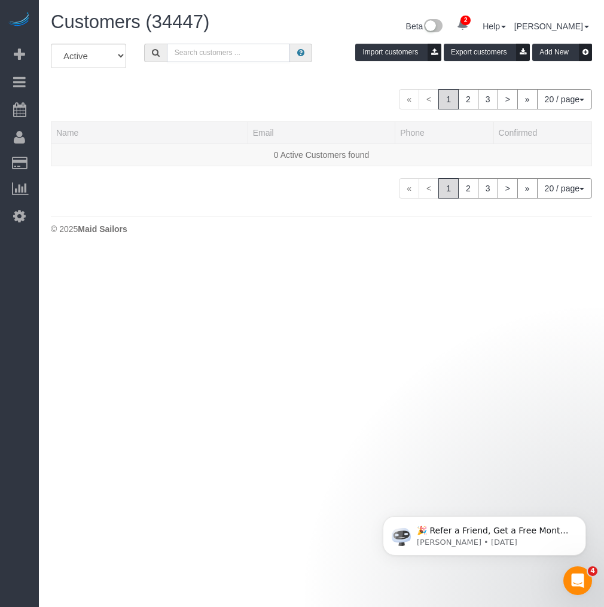
click at [212, 56] on input "text" at bounding box center [229, 53] width 124 height 19
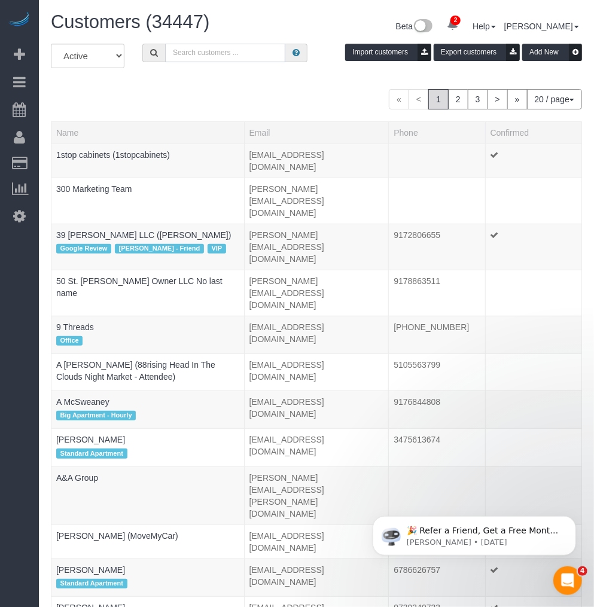
paste input "Heitor Santos"
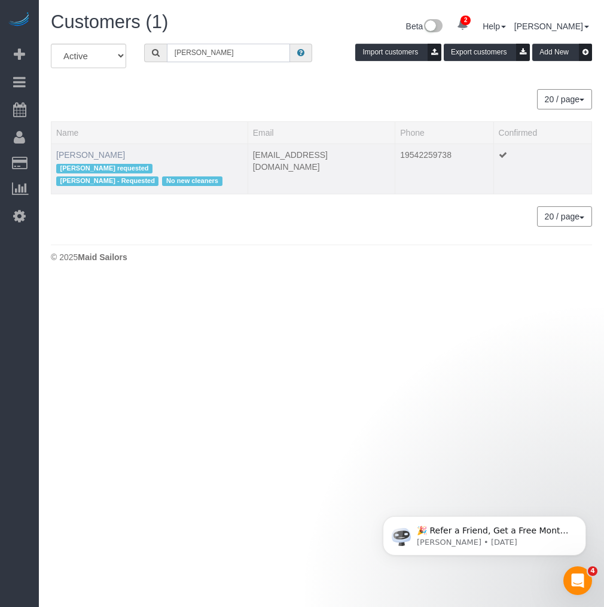
type input "Heitor Santos"
click at [81, 153] on link "Heitor Santos" at bounding box center [90, 155] width 69 height 10
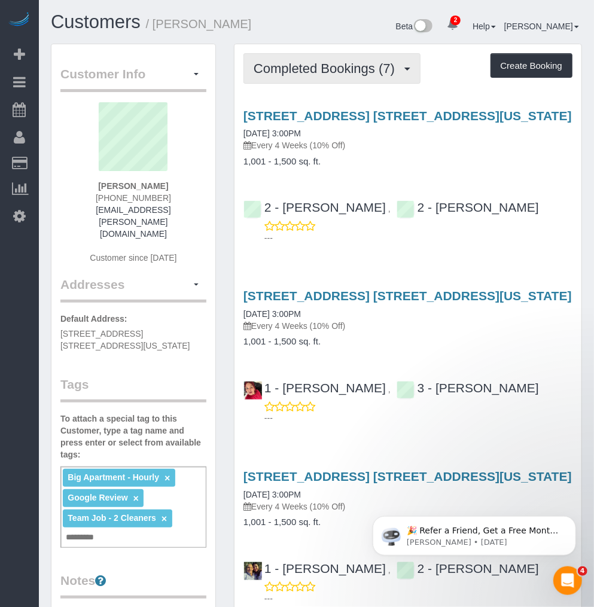
click at [335, 84] on button "Completed Bookings (7)" at bounding box center [331, 68] width 177 height 31
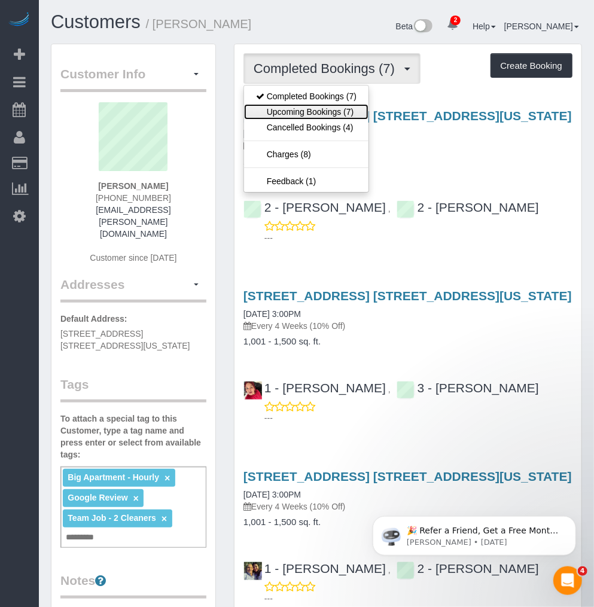
click at [313, 106] on link "Upcoming Bookings (7)" at bounding box center [306, 112] width 124 height 16
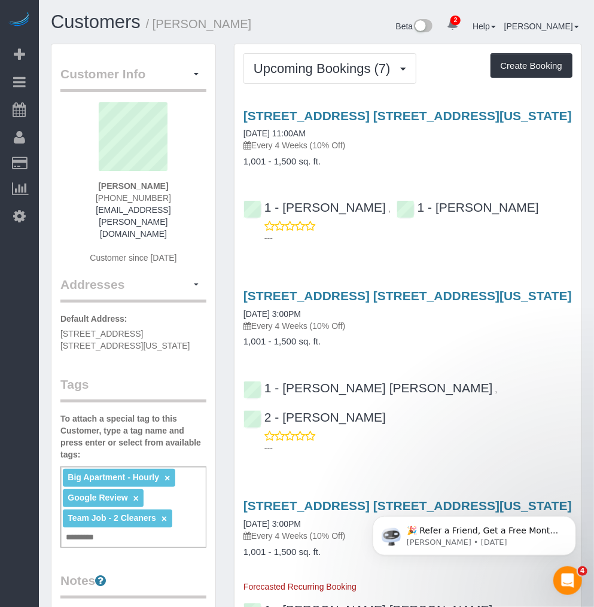
drag, startPoint x: 191, startPoint y: 16, endPoint x: 242, endPoint y: 16, distance: 50.9
click at [242, 16] on h1 "Customers / [PERSON_NAME]" at bounding box center [179, 22] width 257 height 20
copy small "[PERSON_NAME]"
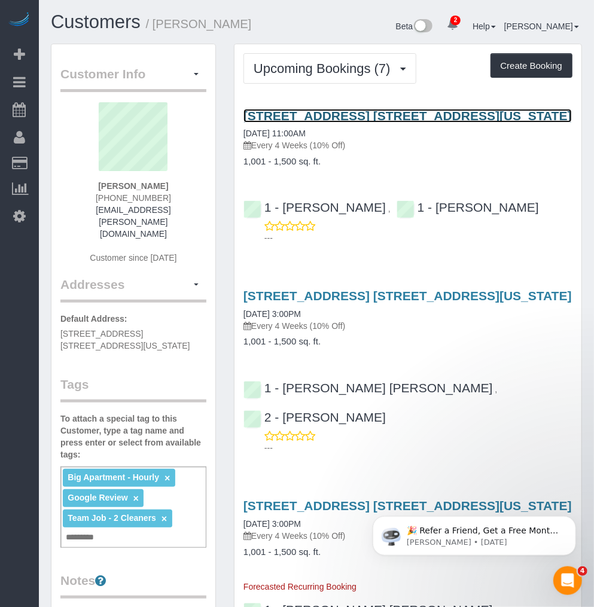
click at [327, 111] on link "[STREET_ADDRESS] [STREET_ADDRESS][US_STATE]" at bounding box center [407, 116] width 328 height 14
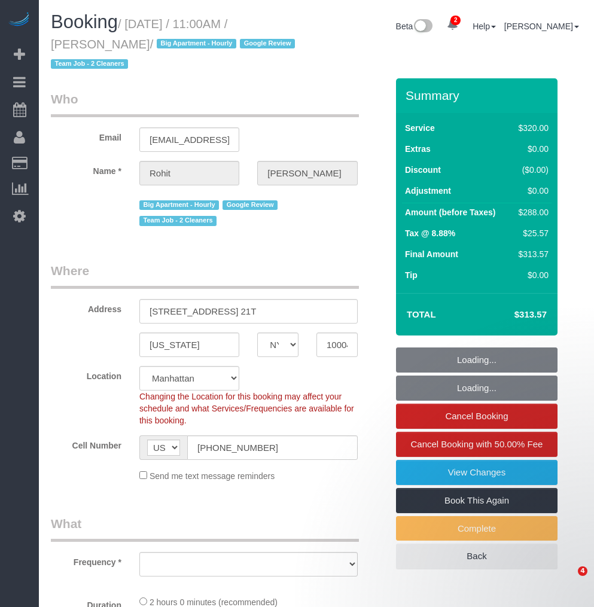
select select "NY"
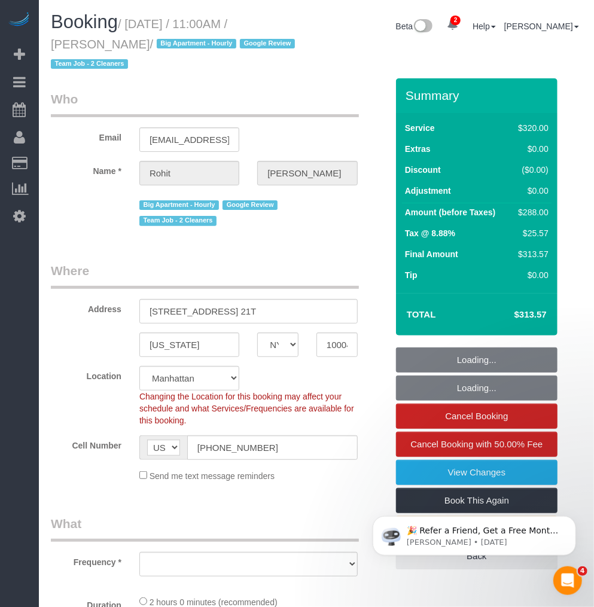
select select "string:stripe-pm_1Qkc8H4VGloSiKo7xjSCdFB1"
select select "number:89"
select select "number:90"
select select "number:15"
select select "number:6"
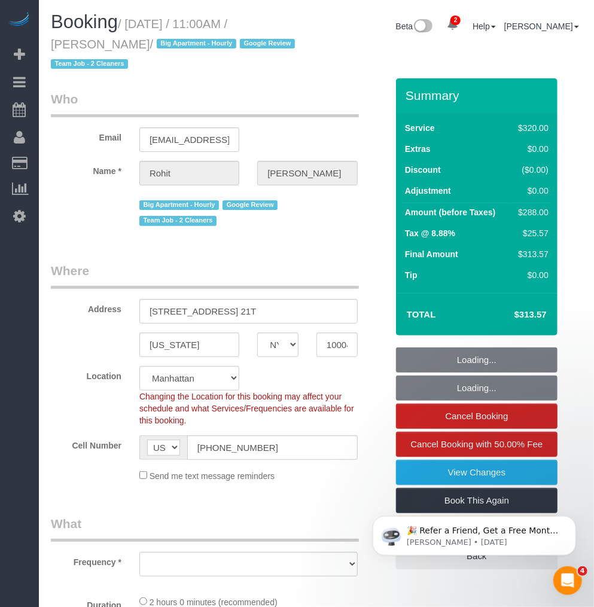
select select "object:801"
select select "spot1"
select select "2"
select select "object:1228"
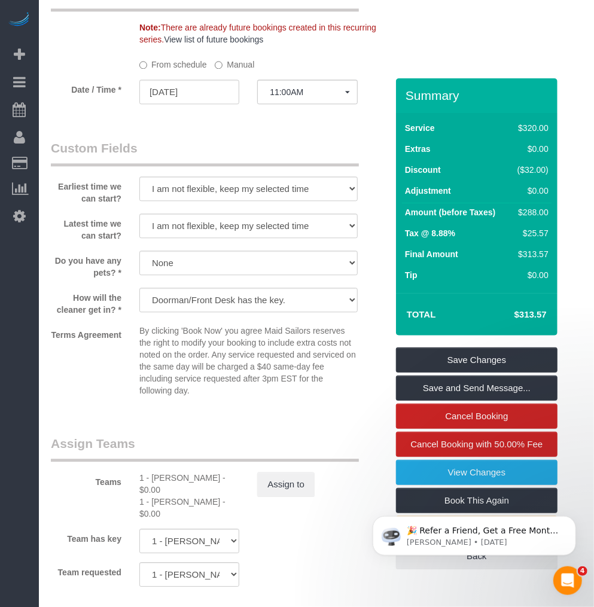
scroll to position [1129, 0]
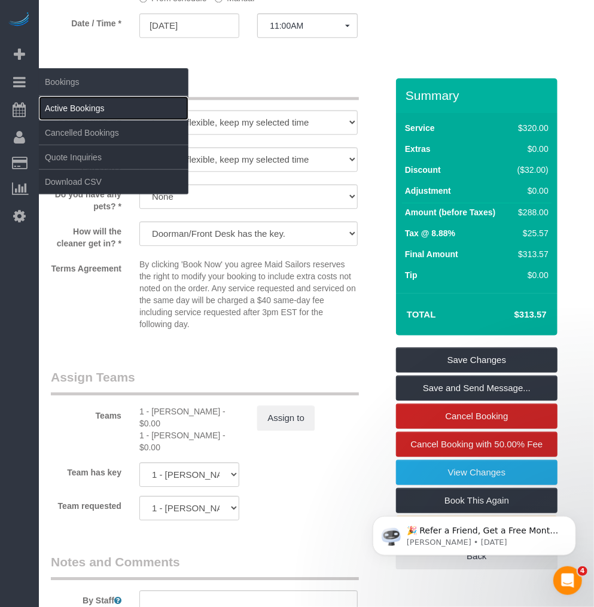
click at [58, 109] on link "Active Bookings" at bounding box center [114, 108] width 150 height 24
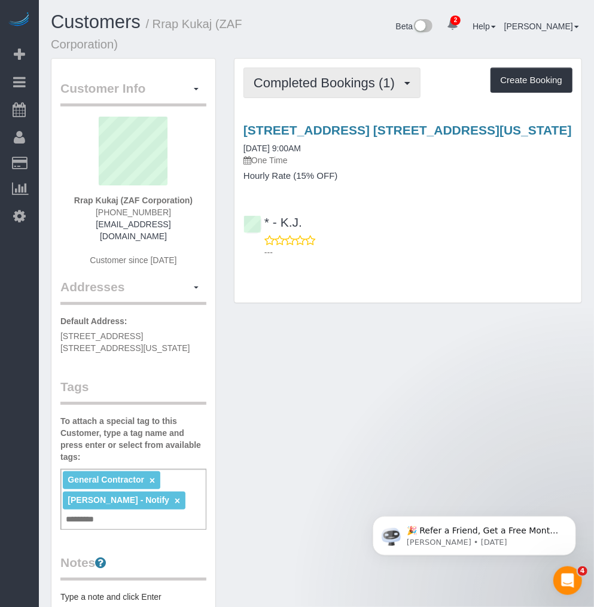
click at [331, 93] on button "Completed Bookings (1)" at bounding box center [331, 83] width 177 height 31
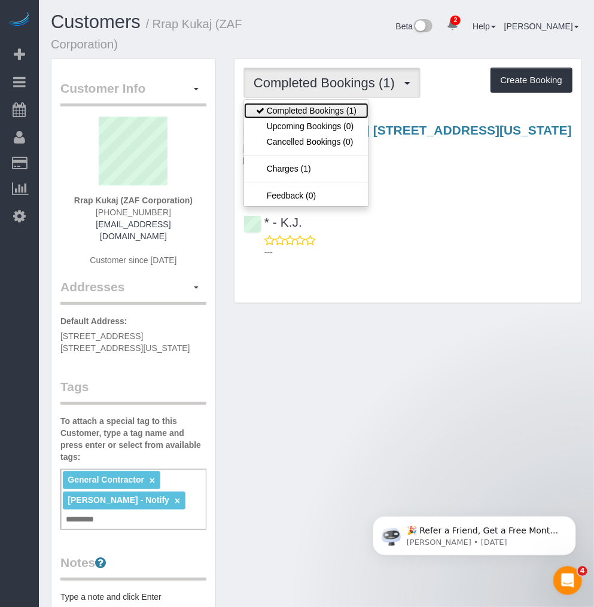
click at [333, 108] on link "Completed Bookings (1)" at bounding box center [306, 111] width 124 height 16
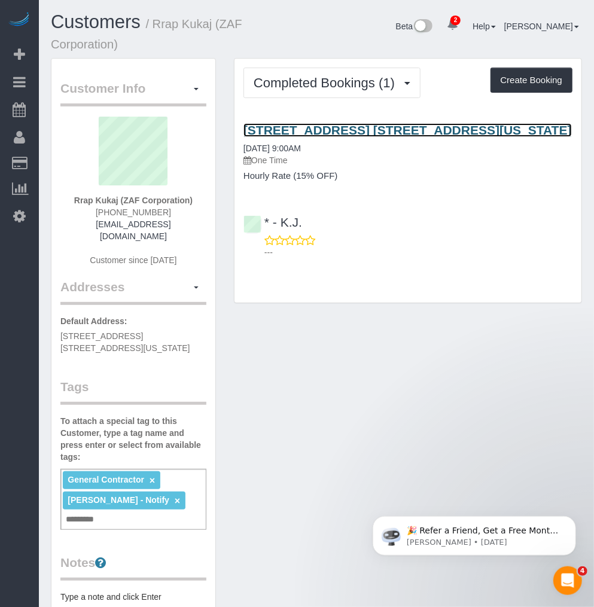
click at [307, 130] on link "1150 Park Ave, Apt. 16a, New York, NY 10128" at bounding box center [407, 130] width 328 height 14
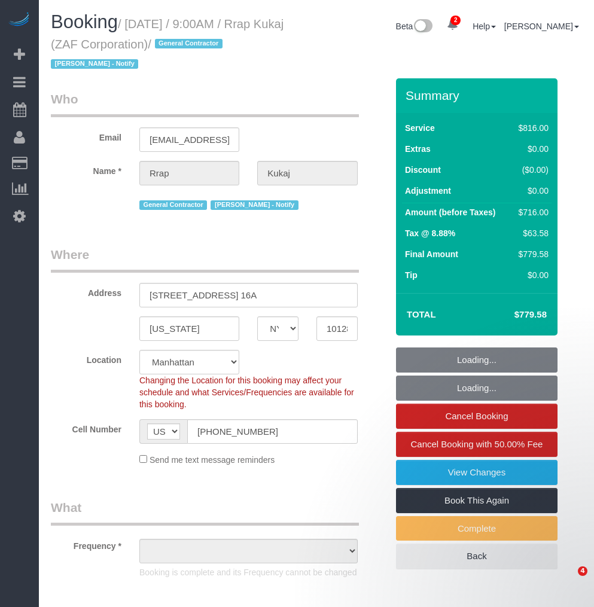
select select "NY"
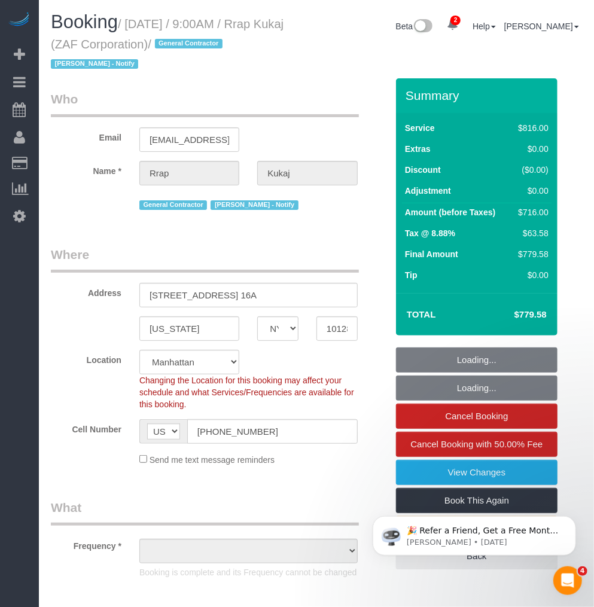
select select "string:stripe-pm_1RtaDS4VGloSiKo7rLiEkzFZ"
select select "3"
select select "240"
select select "object:1113"
select select "spot1"
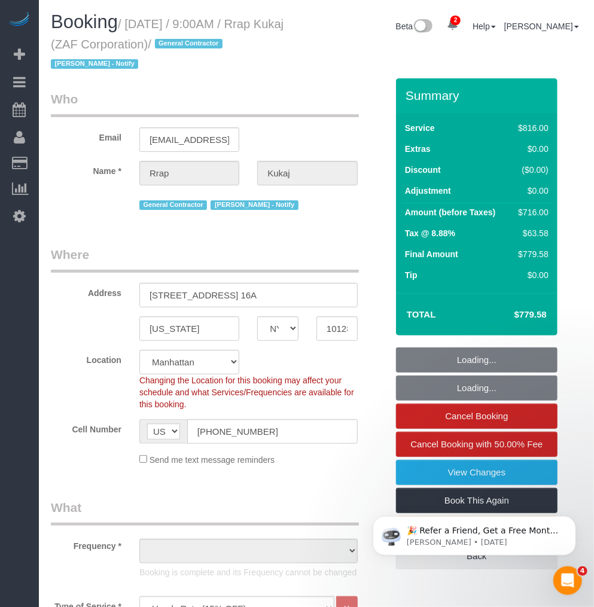
select select "number:89"
select select "number:90"
select select "number:15"
select select "number:7"
select select "object:1537"
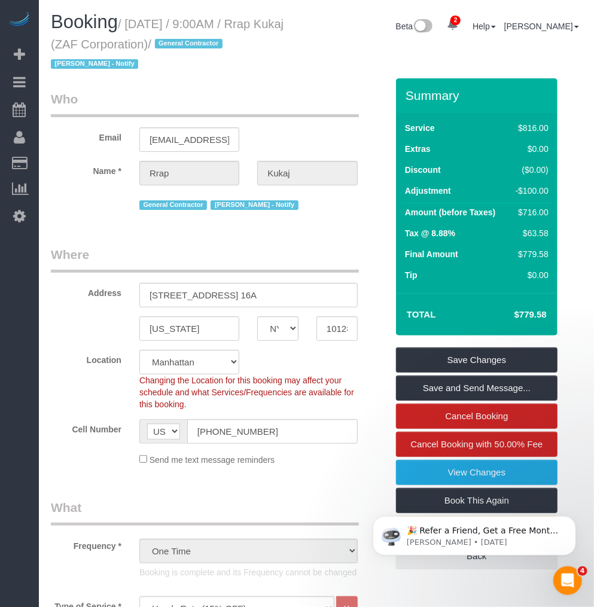
click at [281, 25] on small "/ August 12, 2025 / 9:00AM / Rrap Kukaj (ZAF Corporation) / General Contractor …" at bounding box center [167, 44] width 233 height 54
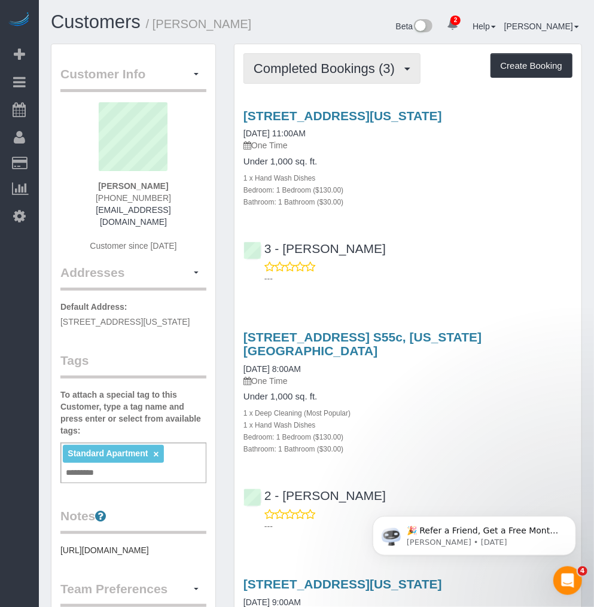
drag, startPoint x: 311, startPoint y: 71, endPoint x: 309, endPoint y: 78, distance: 8.0
click at [311, 71] on span "Completed Bookings (3)" at bounding box center [327, 68] width 147 height 15
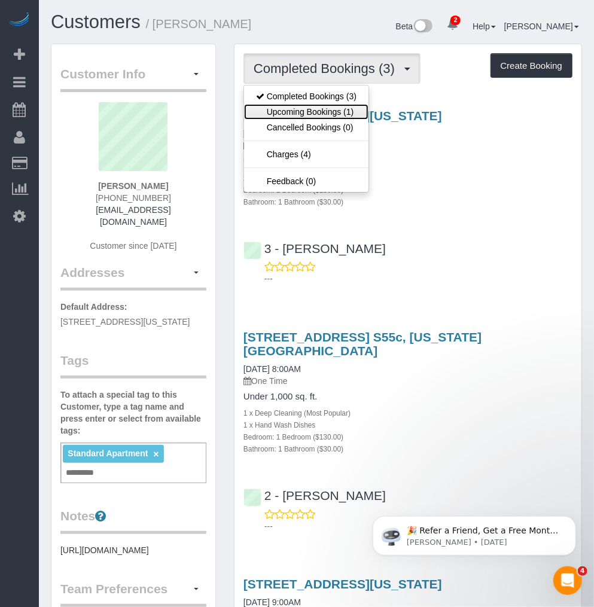
click at [321, 112] on link "Upcoming Bookings (1)" at bounding box center [306, 112] width 124 height 16
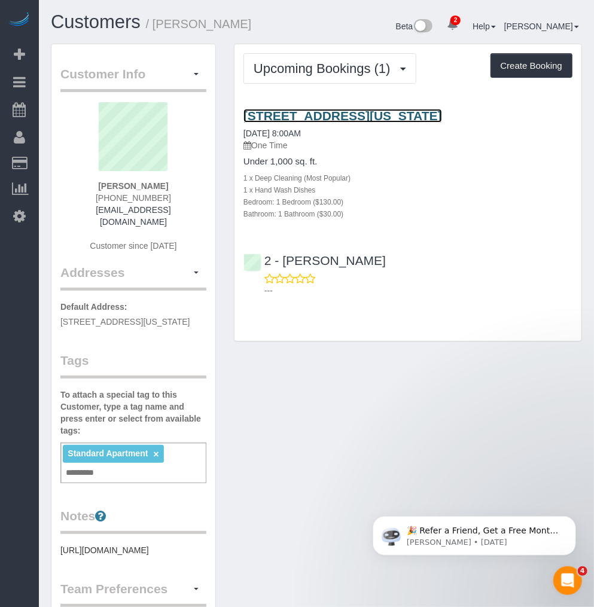
click at [335, 115] on link "[STREET_ADDRESS][US_STATE]" at bounding box center [342, 116] width 199 height 14
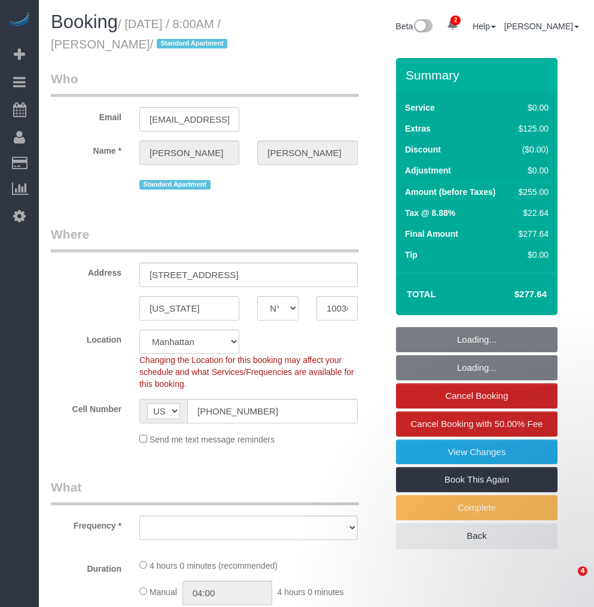
select select "NY"
select select "number:56"
select select "number:79"
select select "number:15"
select select "number:6"
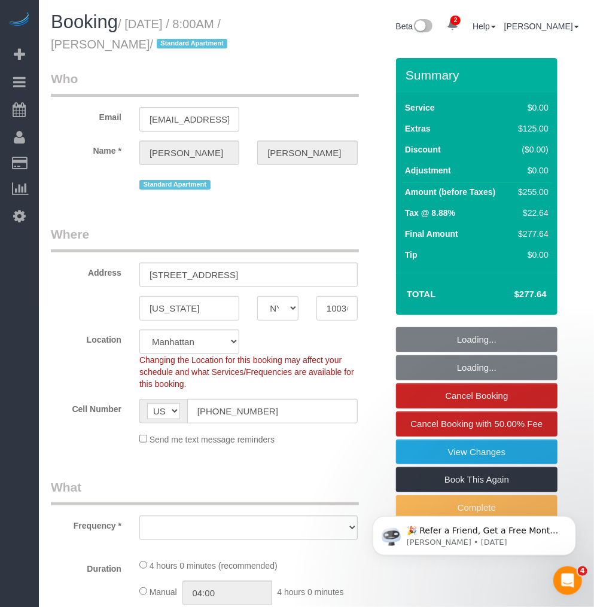
select select "string:stripe-pm_1RzKk84VGloSiKo7bgUNgTTV"
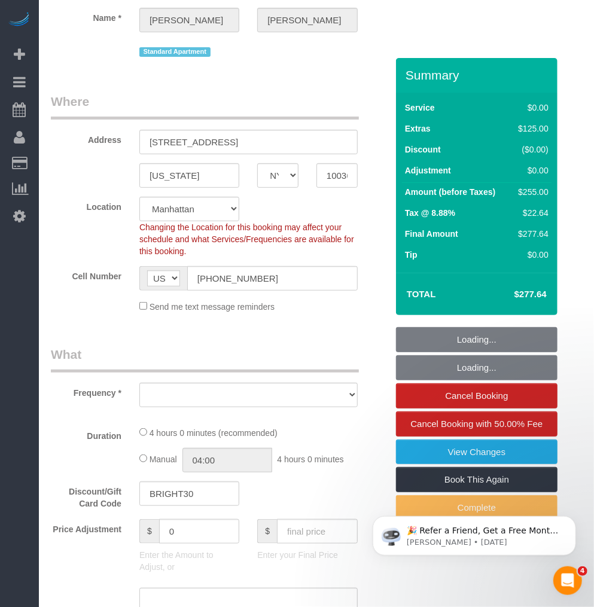
select select "object:1314"
select select "1"
select select "spot1"
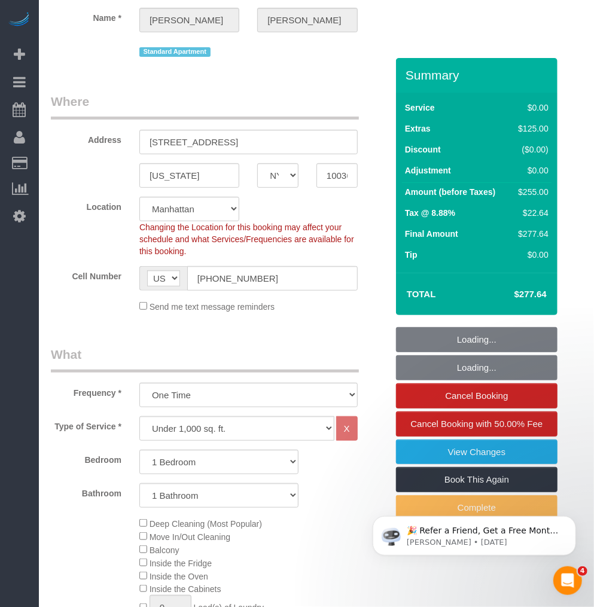
scroll to position [199, 0]
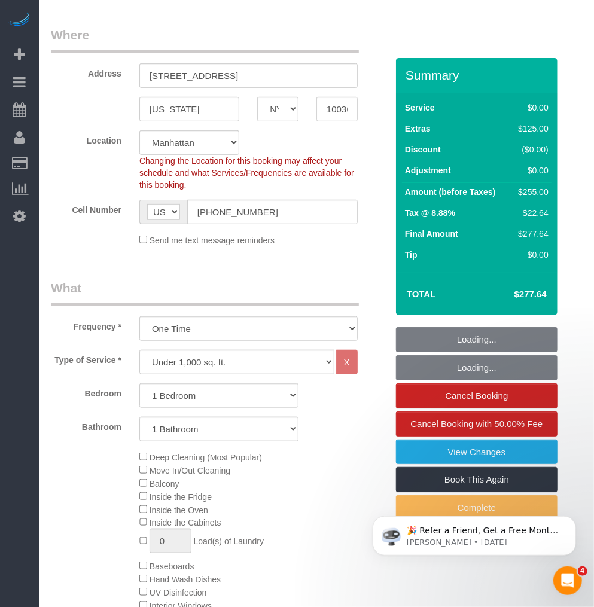
select select "1"
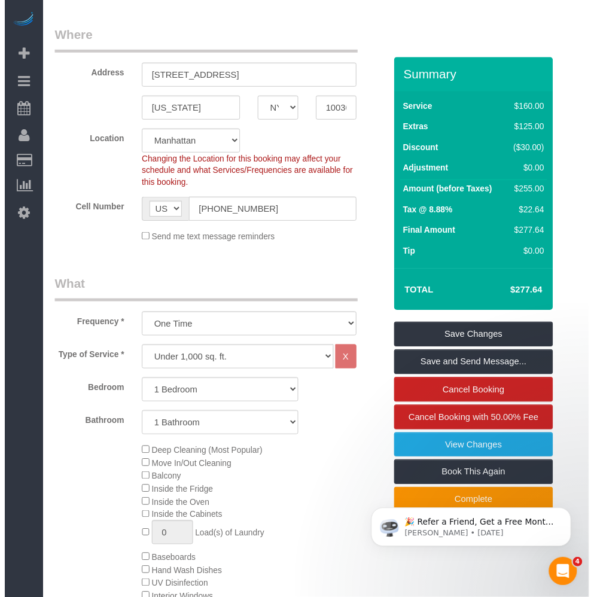
scroll to position [0, 0]
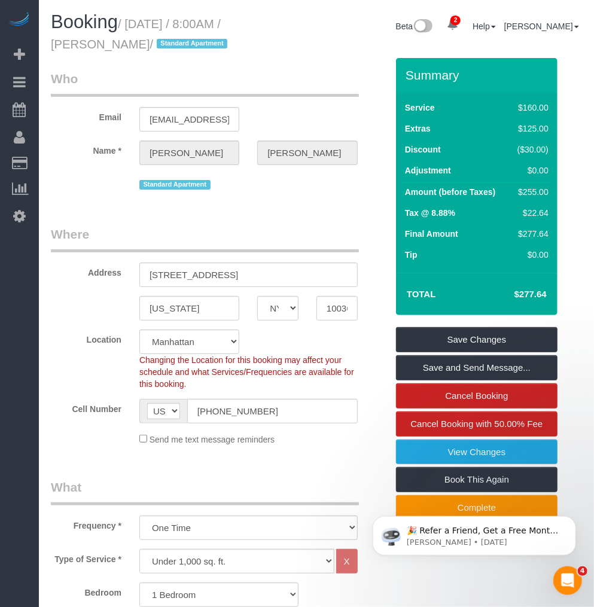
drag, startPoint x: 117, startPoint y: 45, endPoint x: 51, endPoint y: 45, distance: 65.8
click at [51, 45] on small "/ August 24, 2025 / 8:00AM / Komal Shah / Standard Apartment" at bounding box center [141, 34] width 180 height 34
copy small "Komal Shah"
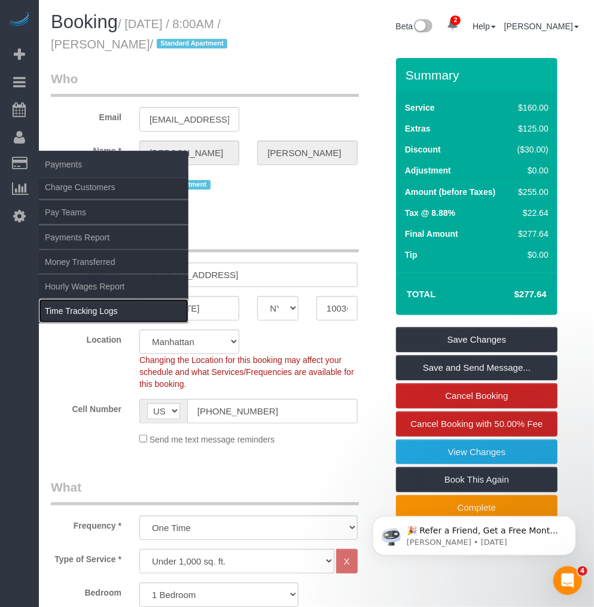
click at [82, 316] on link "Time Tracking Logs" at bounding box center [114, 311] width 150 height 24
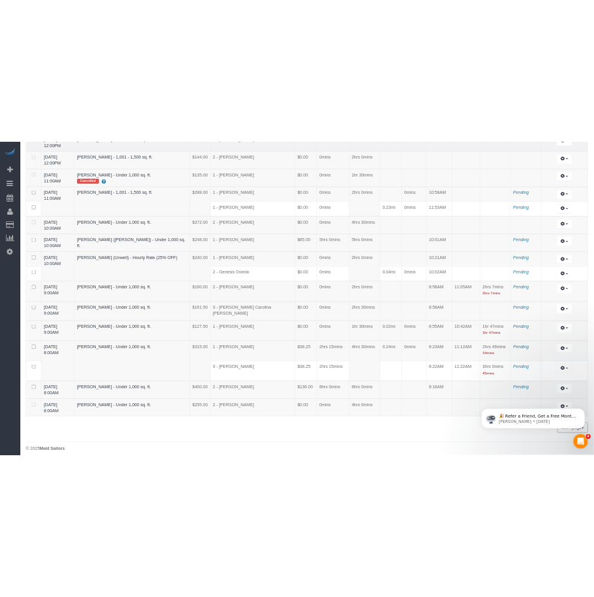
scroll to position [919, 0]
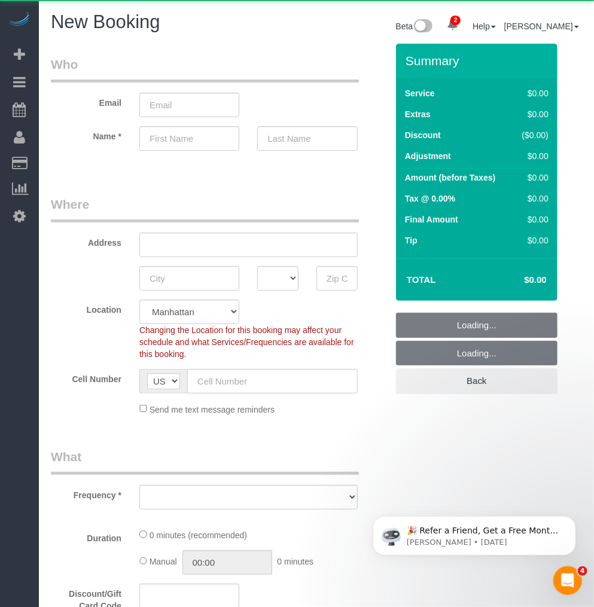
select select "number:89"
select select "number:90"
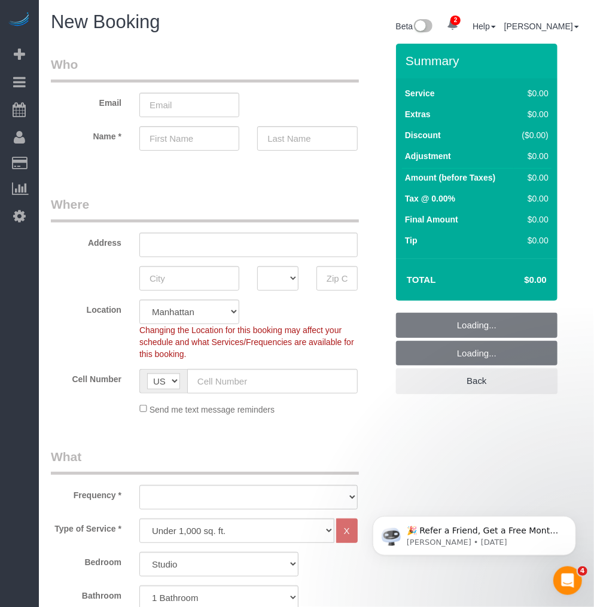
select select "object:2432"
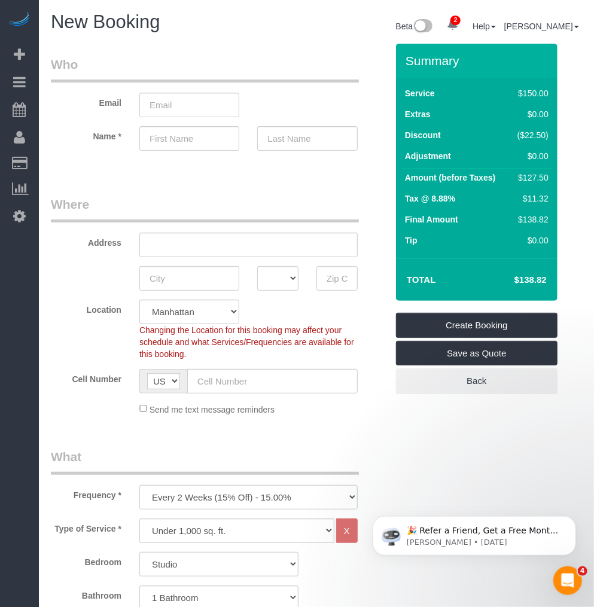
click at [232, 198] on legend "Where" at bounding box center [205, 209] width 308 height 27
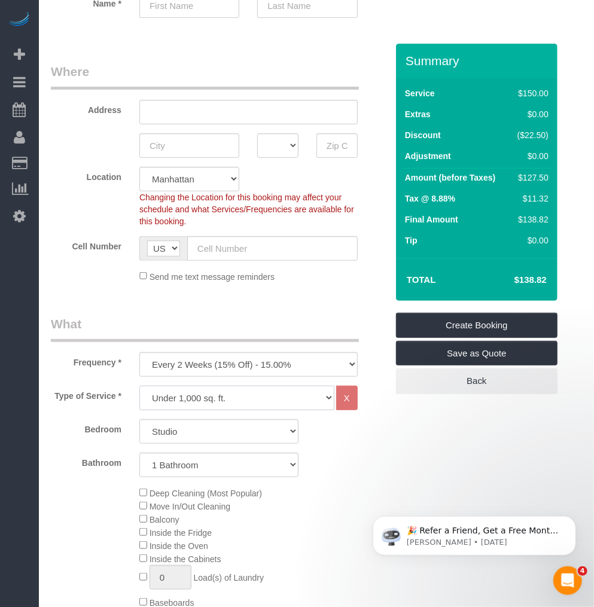
drag, startPoint x: 216, startPoint y: 396, endPoint x: 212, endPoint y: 404, distance: 9.4
click at [216, 396] on select "Under 1,000 sq. ft. 1,001 - 1,500 sq. ft. 1,500+ sq. ft. Custom Cleaning Office…" at bounding box center [236, 398] width 195 height 25
select select "308"
click at [139, 386] on select "Under 1,000 sq. ft. 1,001 - 1,500 sq. ft. 1,500+ sq. ft. Custom Cleaning Office…" at bounding box center [236, 398] width 195 height 25
select select "1"
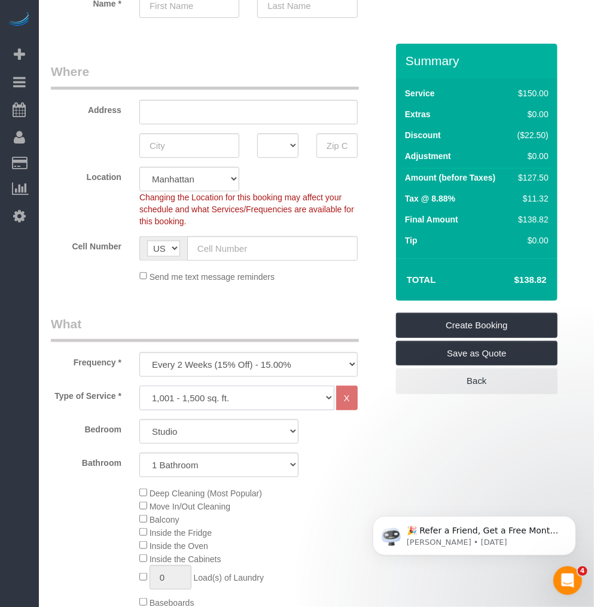
select select "120"
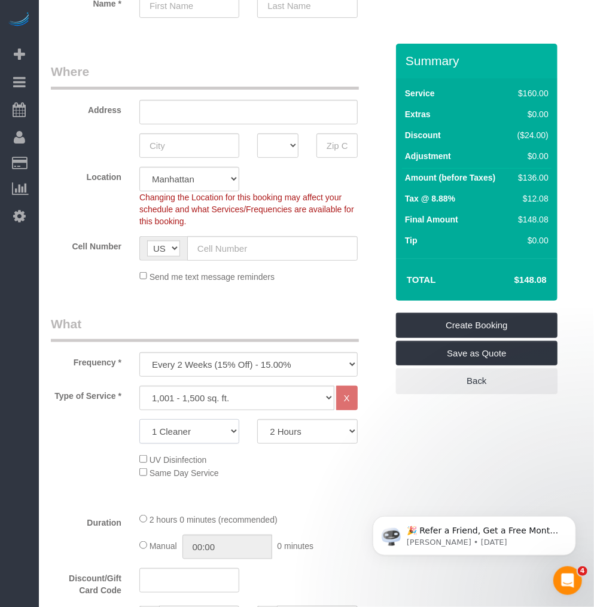
click at [223, 434] on select "1 Cleaner 2 Cleaners 3 Cleaners 4 Cleaners 5 Cleaners" at bounding box center [189, 431] width 100 height 25
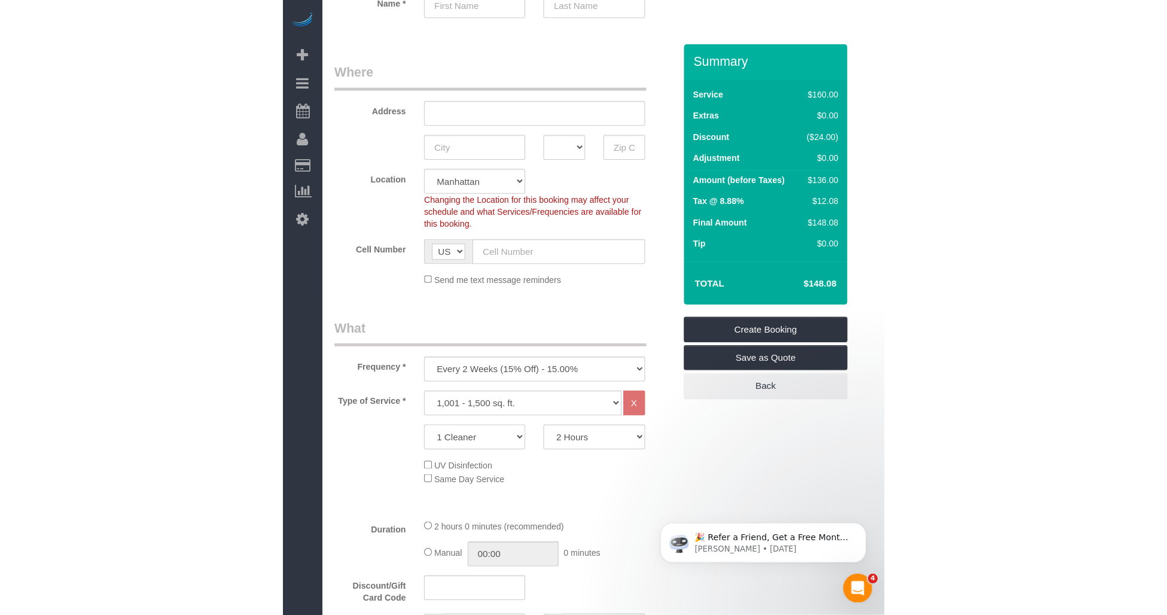
scroll to position [332, 0]
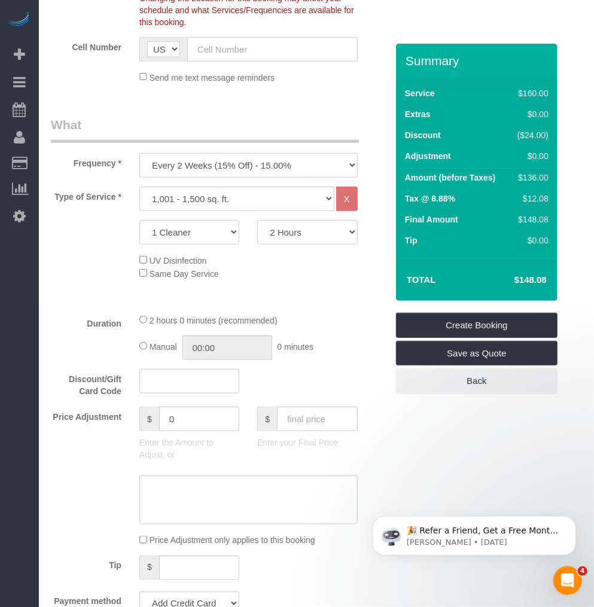
click at [236, 170] on select "One Time Weekly (20% Off) - 20.00% Every 2 Weeks (15% Off) - 15.00% Every 4 Wee…" at bounding box center [248, 165] width 218 height 25
select select "object:2433"
click at [139, 154] on select "One Time Weekly (20% Off) - 20.00% Every 2 Weeks (15% Off) - 15.00% Every 4 Wee…" at bounding box center [248, 165] width 218 height 25
drag, startPoint x: 211, startPoint y: 205, endPoint x: 220, endPoint y: 208, distance: 9.3
click at [211, 205] on select "Under 1,000 sq. ft. 1,001 - 1,500 sq. ft. 1,500+ sq. ft. Custom Cleaning Office…" at bounding box center [236, 199] width 195 height 25
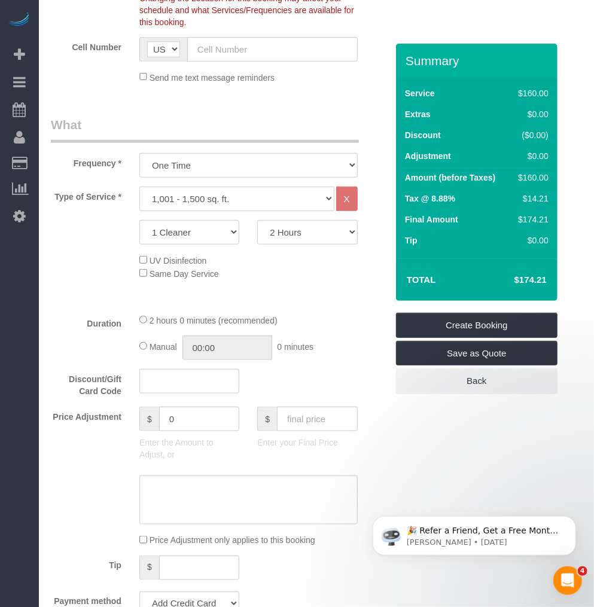
select select "213"
click at [139, 187] on select "Under 1,000 sq. ft. 1,001 - 1,500 sq. ft. 1,500+ sq. ft. Custom Cleaning Office…" at bounding box center [236, 199] width 195 height 25
click at [312, 235] on select "2 Hours 2.5 Hours 3 Hours 3.5 Hours 4 Hours 4.5 Hours 5 Hours 5.5 Hours 6 Hours…" at bounding box center [307, 232] width 100 height 25
select select "210"
click at [257, 221] on select "2 Hours 2.5 Hours 3 Hours 3.5 Hours 4 Hours 4.5 Hours 5 Hours 5.5 Hours 6 Hours…" at bounding box center [307, 232] width 100 height 25
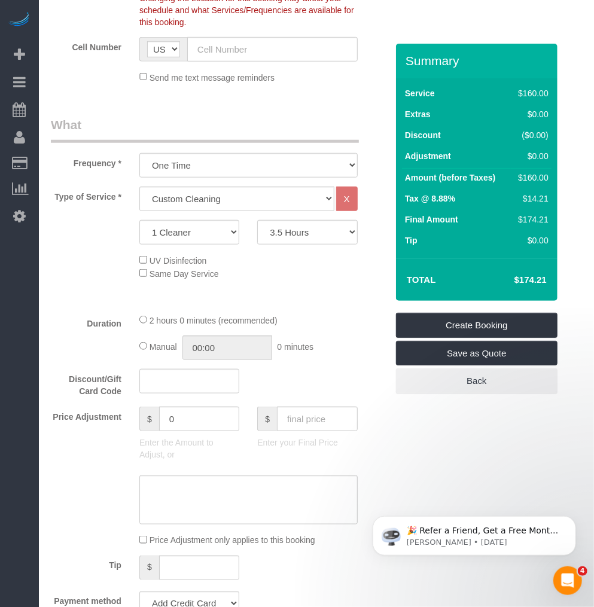
click at [306, 290] on div "Type of Service * Under 1,000 sq. ft. 1,001 - 1,500 sq. ft. 1,500+ sq. ft. Cust…" at bounding box center [219, 245] width 336 height 117
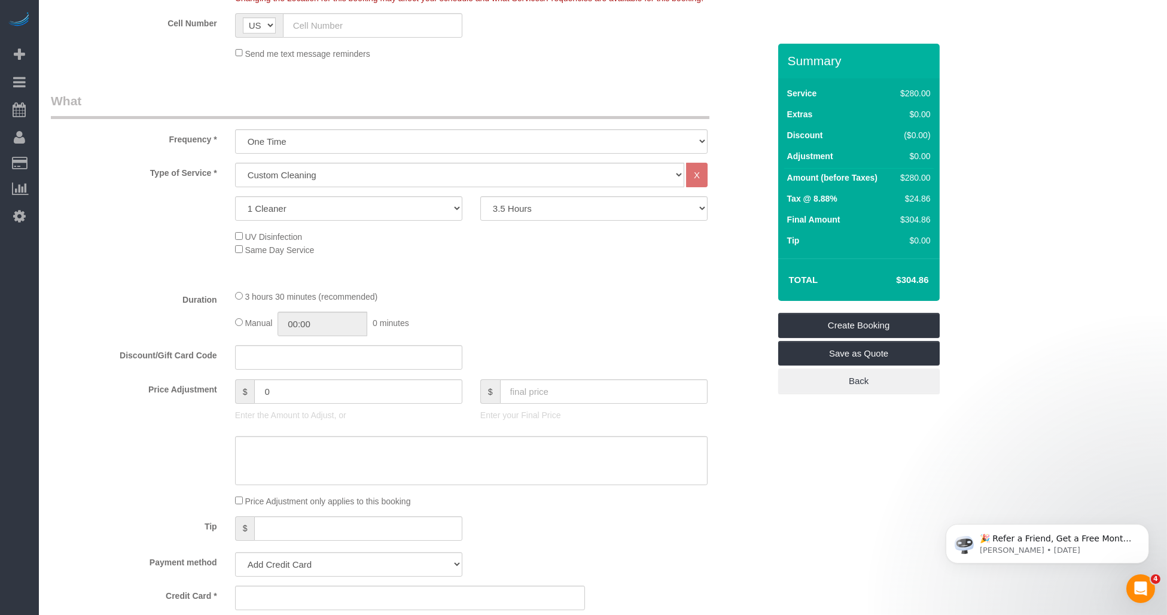
click at [571, 264] on div "Type of Service * Under 1,000 sq. ft. 1,001 - 1,500 sq. ft. 1,500+ sq. ft. Cust…" at bounding box center [410, 221] width 718 height 117
click at [593, 302] on div "3 hours 30 minutes (recommended)" at bounding box center [471, 296] width 473 height 13
click at [593, 267] on div "Type of Service * Under 1,000 sq. ft. 1,001 - 1,500 sq. ft. 1,500+ sq. ft. Cust…" at bounding box center [410, 221] width 718 height 117
click at [591, 291] on fieldset "What Frequency * One Time Weekly (20% Off) - 20.00% Every 2 Weeks (15% Off) - 1…" at bounding box center [410, 377] width 718 height 571
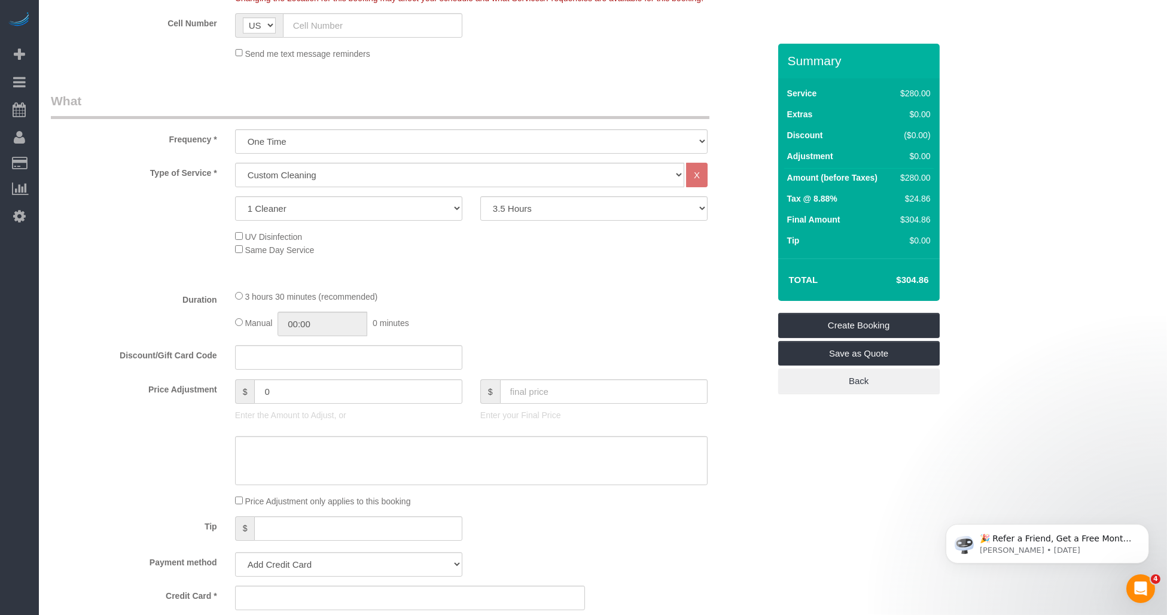
scroll to position [199, 0]
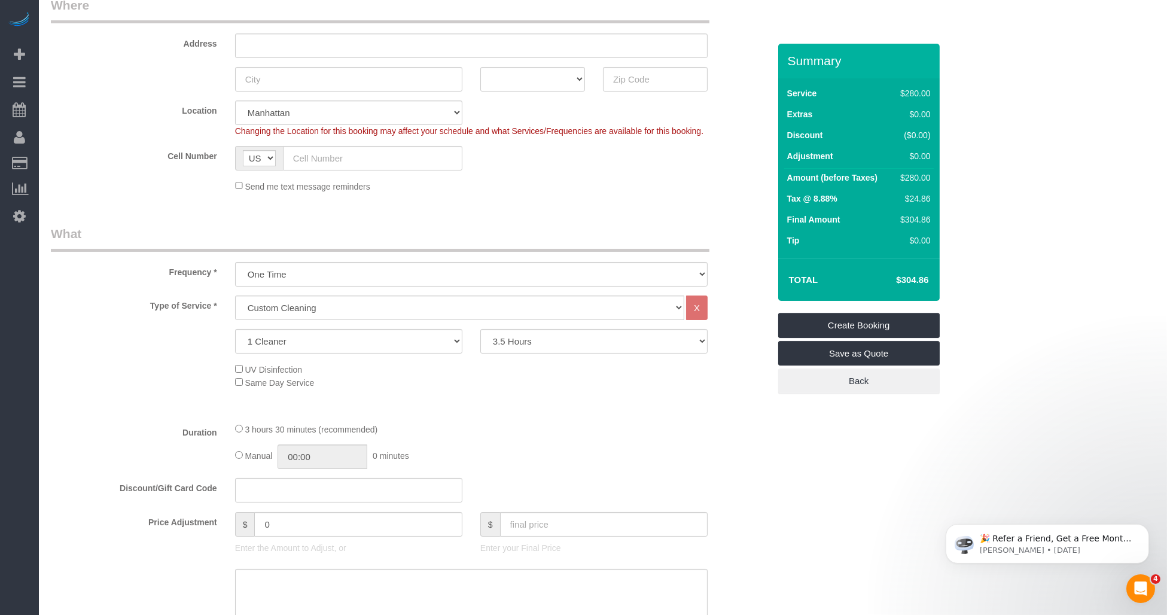
click at [578, 194] on fieldset "Where Address AK AL AR AZ CA CO CT DC DE FL GA HI IA ID IL IN KS KY LA MA MD ME…" at bounding box center [410, 98] width 718 height 205
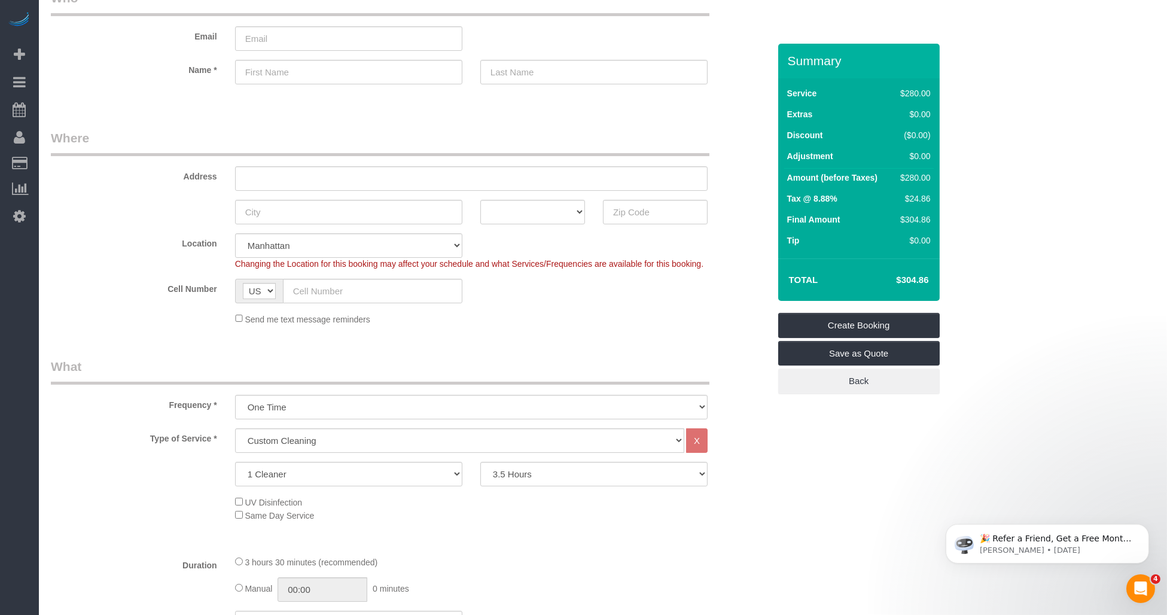
click at [577, 136] on legend "Where" at bounding box center [380, 142] width 659 height 27
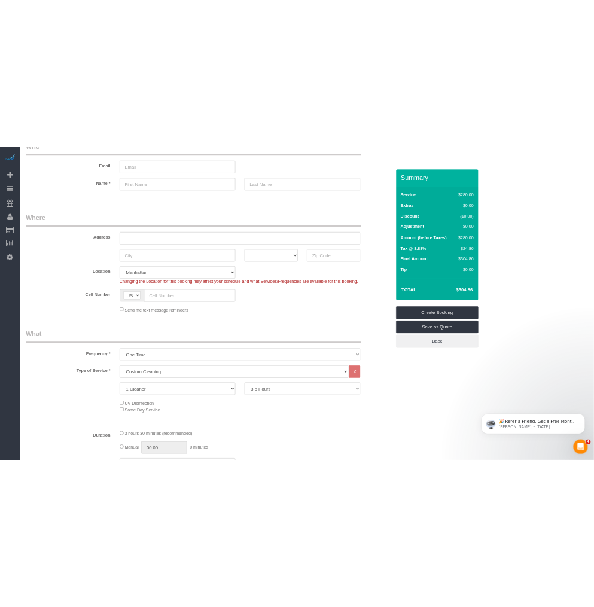
scroll to position [0, 0]
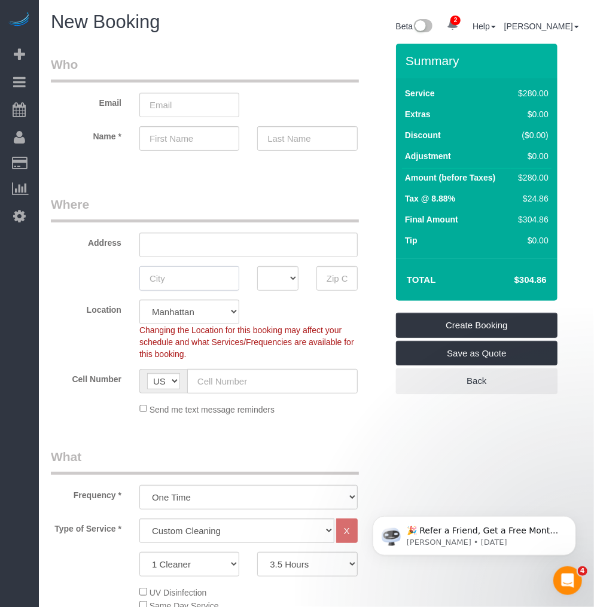
click at [194, 272] on input "text" at bounding box center [189, 278] width 100 height 25
click at [203, 255] on input "text" at bounding box center [248, 245] width 218 height 25
paste input "2344 Boston Road, Apt. 7T"
type input "2344 Boston Road, Apt. 7T"
click at [202, 276] on input "text" at bounding box center [189, 278] width 100 height 25
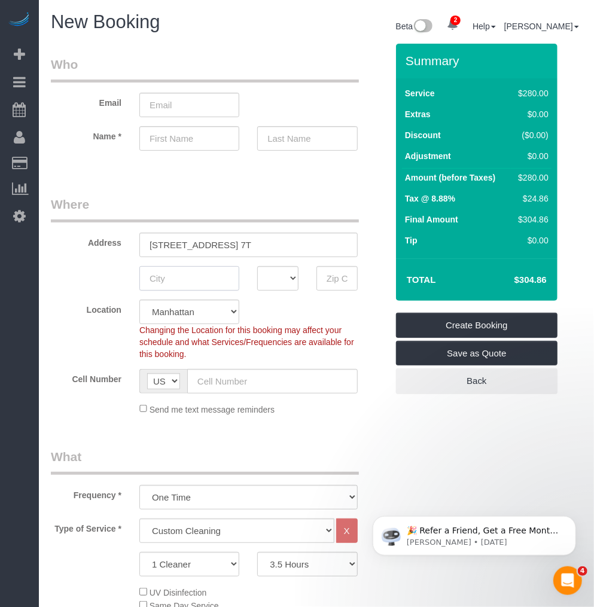
click at [170, 273] on input "text" at bounding box center [189, 278] width 100 height 25
paste input "[GEOGRAPHIC_DATA]"
type input "[GEOGRAPHIC_DATA]"
click at [283, 281] on select "AK AL AR AZ CA CO CT DC DE FL GA HI IA ID IL IN KS KY LA MA MD ME MI MN MO MS M…" at bounding box center [277, 278] width 41 height 25
select select "NY"
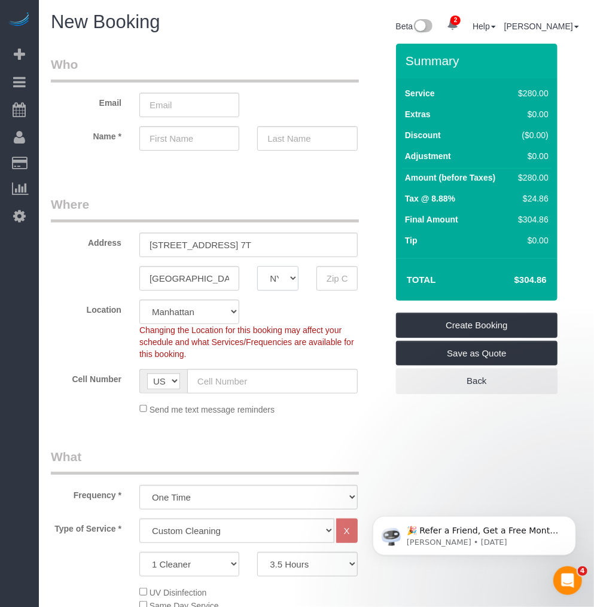
click at [257, 266] on select "AK AL AR AZ CA CO CT DC DE FL GA HI IA ID IL IN KS KY LA MA MD ME MI MN MO MS M…" at bounding box center [277, 278] width 41 height 25
click at [220, 300] on select "Manhattan Austin Boston Bronx Brooklyn Charlotte Denver New Jersey Portland Que…" at bounding box center [189, 312] width 100 height 25
select select "10"
click at [139, 300] on select "Manhattan Austin Boston Bronx Brooklyn Charlotte Denver New Jersey Portland Que…" at bounding box center [189, 312] width 100 height 25
select select "object:2563"
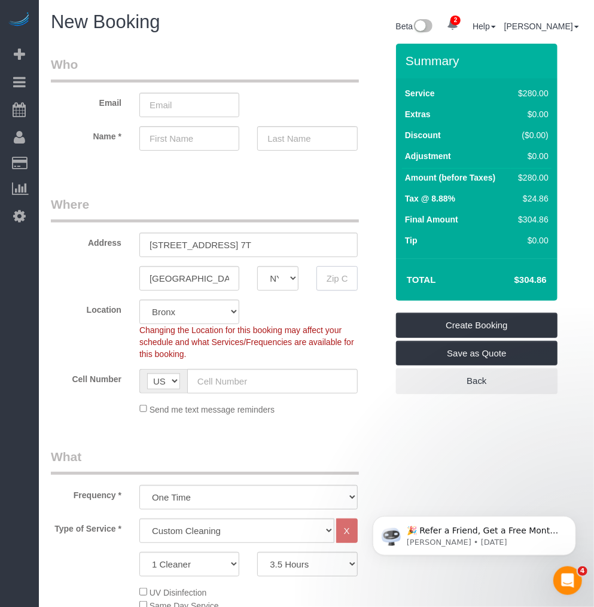
click at [328, 278] on input "text" at bounding box center [336, 278] width 41 height 25
paste input "10467"
type input "10467"
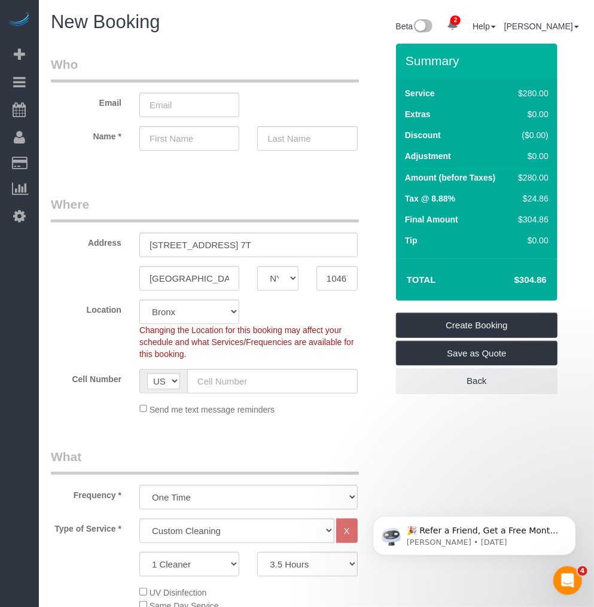
click at [219, 212] on legend "Where" at bounding box center [205, 209] width 308 height 27
click at [216, 106] on input "email" at bounding box center [189, 105] width 100 height 25
paste input "letiana0206@gmail.com"
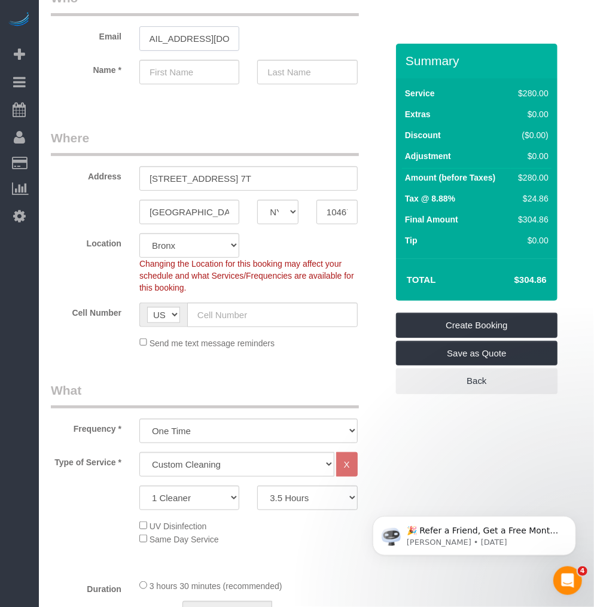
type input "letiana0206@gmail.com"
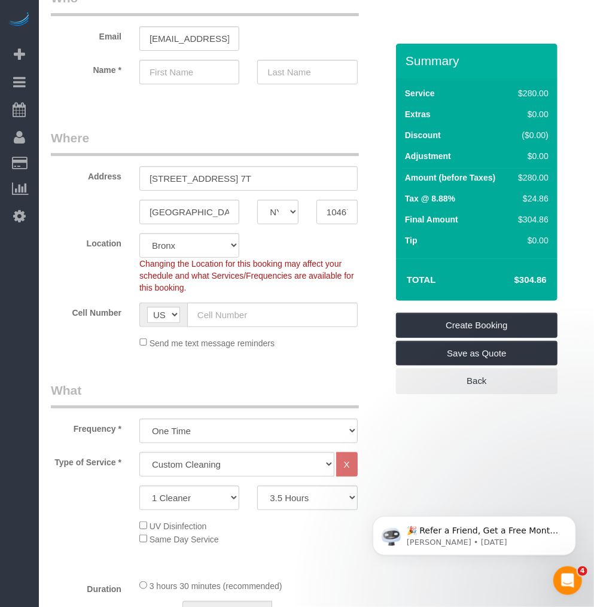
drag, startPoint x: 244, startPoint y: 114, endPoint x: 209, endPoint y: 100, distance: 37.6
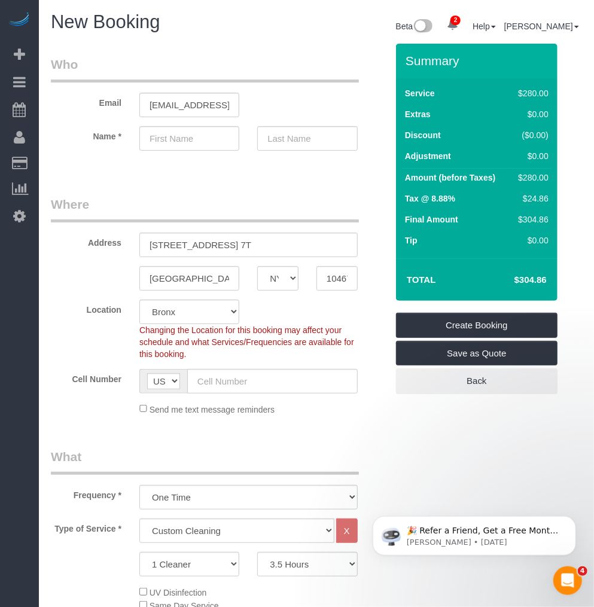
drag, startPoint x: 115, startPoint y: 166, endPoint x: 193, endPoint y: 173, distance: 77.5
click at [116, 166] on fieldset "Who Email letiana0206@gmail.com Name *" at bounding box center [219, 114] width 336 height 116
click at [168, 139] on input "text" at bounding box center [189, 138] width 100 height 25
paste input "Letiana"
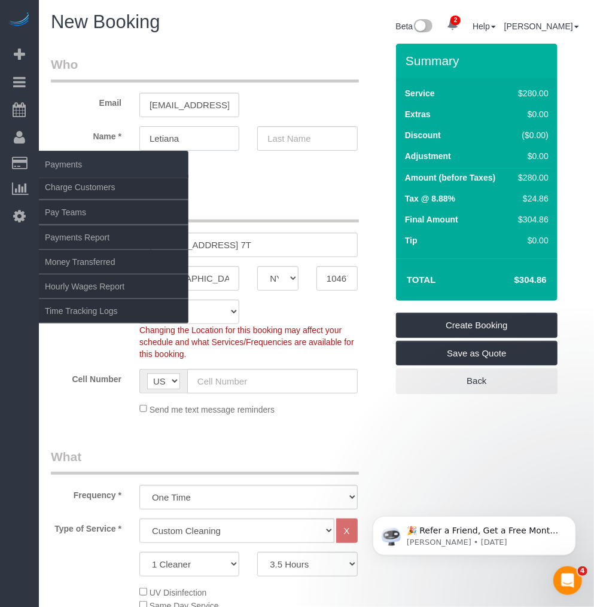
type input "Letiana"
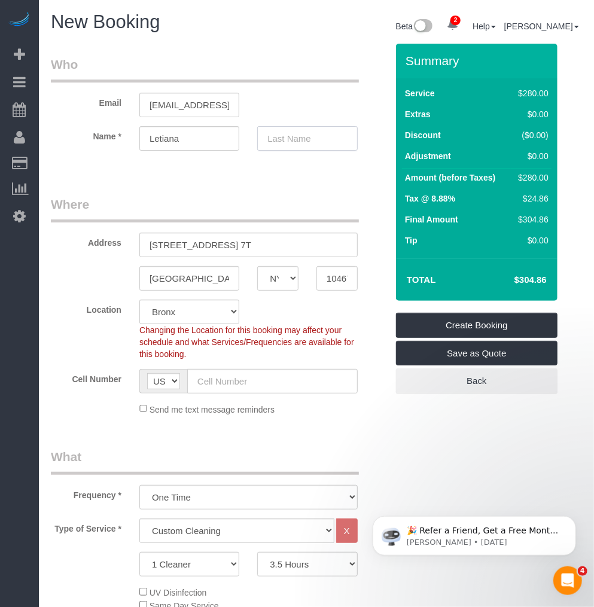
click at [312, 144] on input "text" at bounding box center [307, 138] width 100 height 25
paste input "Shala"
click at [297, 148] on input "Shala" at bounding box center [307, 138] width 100 height 25
type input "Shala"
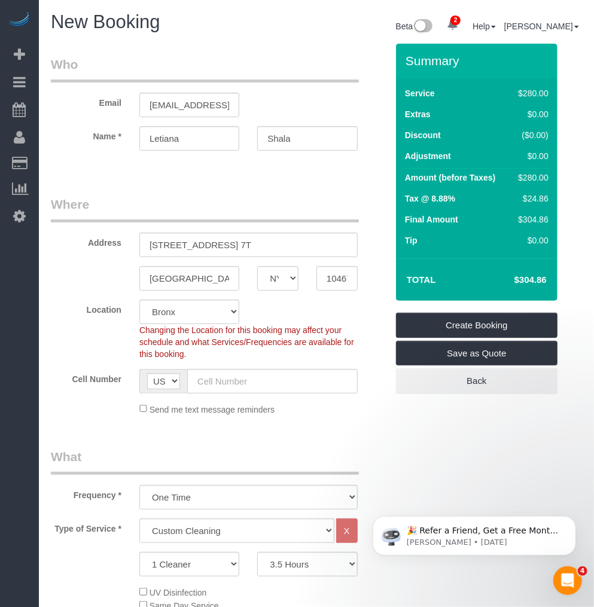
click at [247, 162] on div at bounding box center [248, 161] width 218 height 3
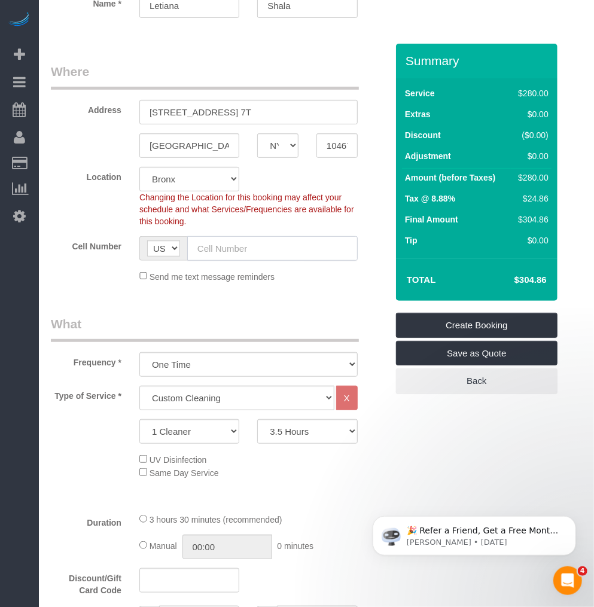
click at [248, 245] on input "text" at bounding box center [272, 248] width 170 height 25
paste input "(203) 895-8412"
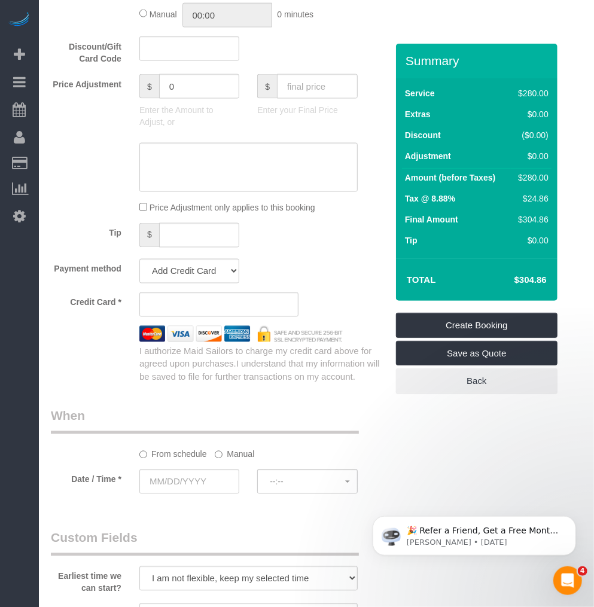
scroll to position [731, 0]
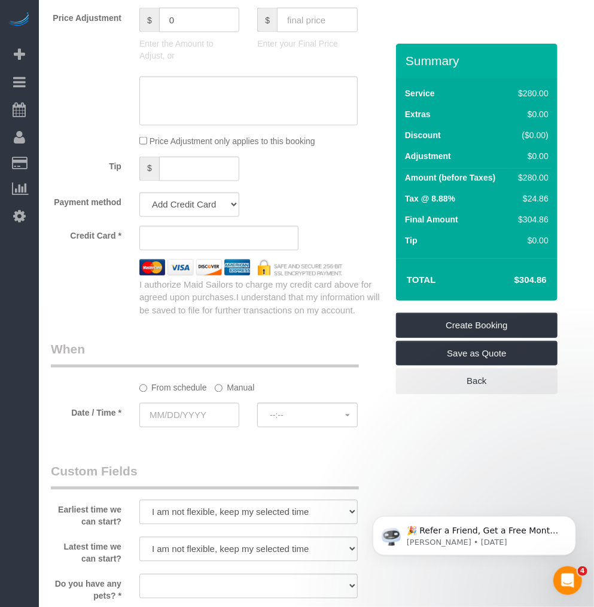
type input "(203) 895-8412"
click at [168, 422] on input "text" at bounding box center [189, 415] width 100 height 25
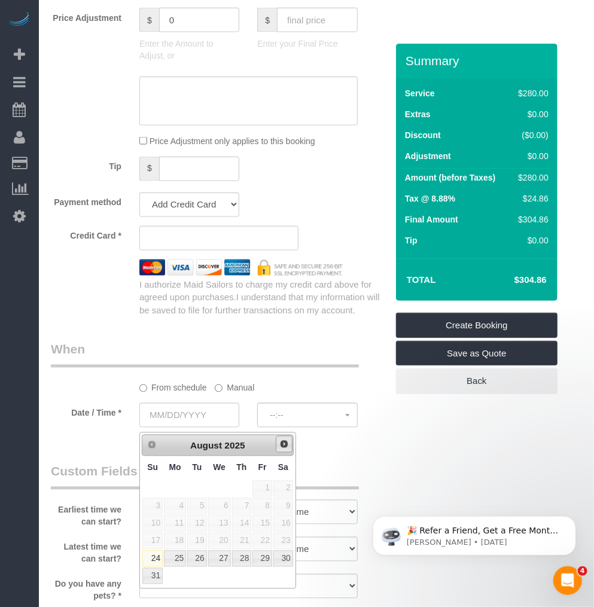
click at [280, 446] on span "Next" at bounding box center [284, 445] width 10 height 10
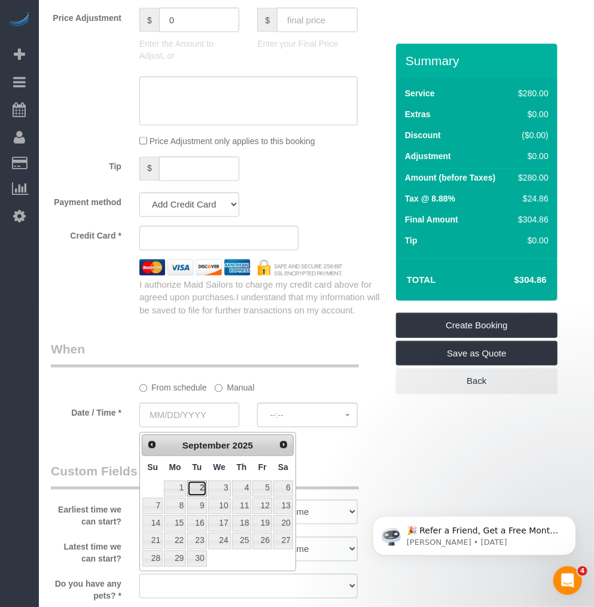
click at [200, 492] on link "2" at bounding box center [196, 489] width 19 height 16
type input "09/02/2025"
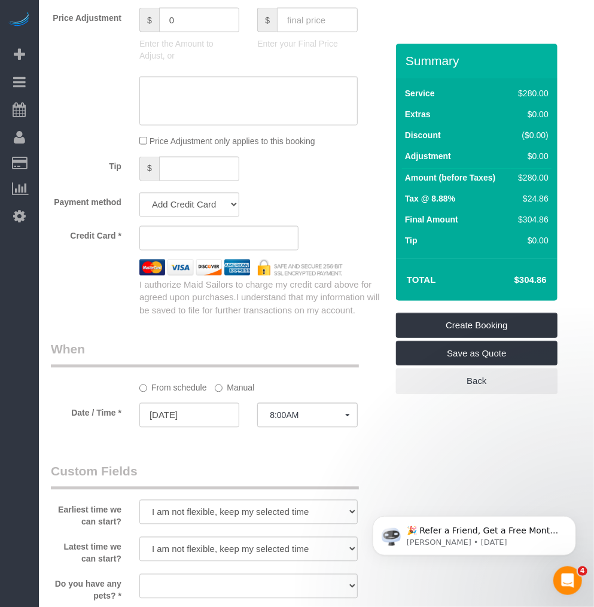
scroll to position [797, 0]
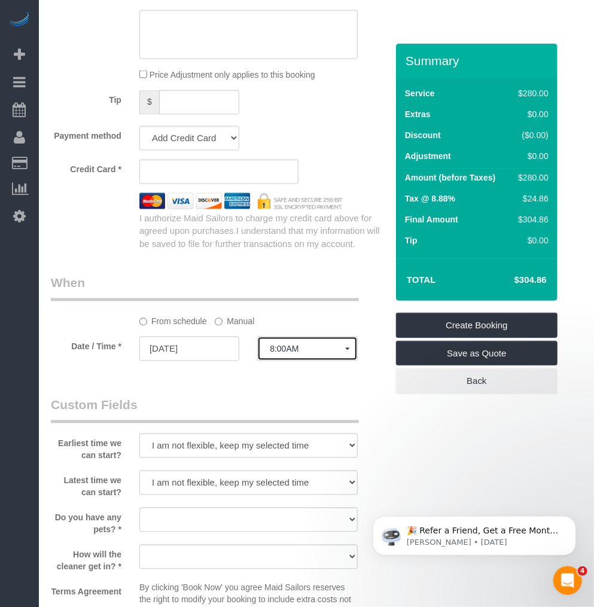
click at [296, 354] on span "8:00AM" at bounding box center [307, 350] width 75 height 10
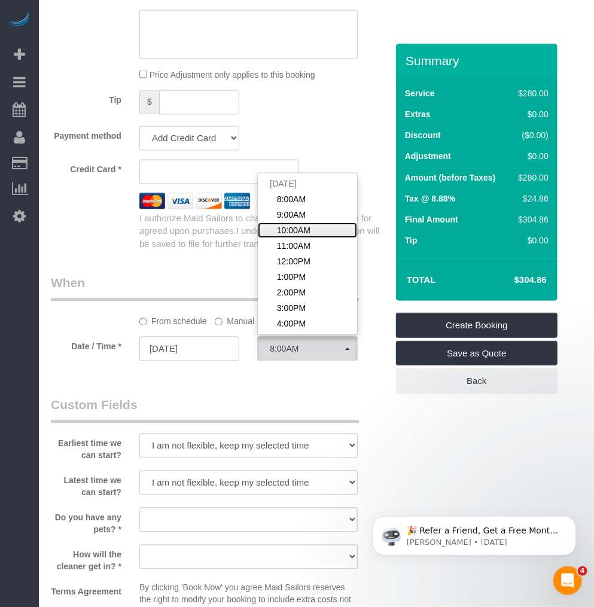
click at [301, 236] on span "10:00AM" at bounding box center [294, 231] width 34 height 12
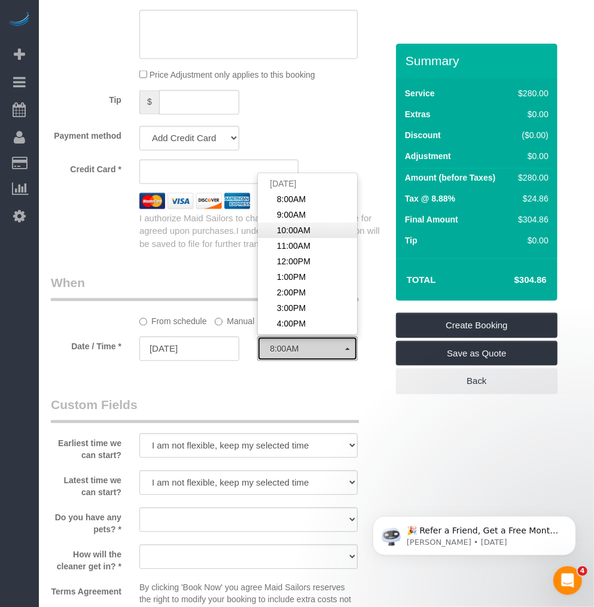
select select "spot3"
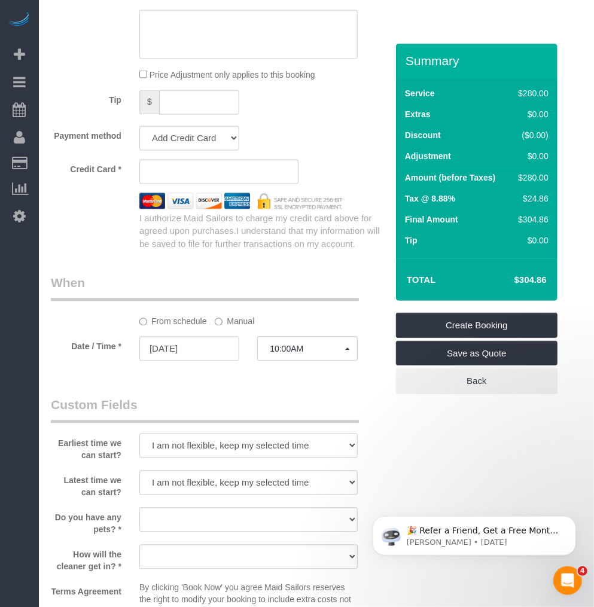
drag, startPoint x: 188, startPoint y: 451, endPoint x: 183, endPoint y: 459, distance: 9.5
click at [188, 451] on select "I am not flexible, keep my selected time 8:00 AM 9:00 AM 10:00 AM 11:00 AM 12:0…" at bounding box center [248, 446] width 218 height 25
select select "number:58"
click at [139, 438] on select "I am not flexible, keep my selected time 8:00 AM 9:00 AM 10:00 AM 11:00 AM 12:0…" at bounding box center [248, 446] width 218 height 25
click at [166, 397] on div "Who Email letiana0206@gmail.com Name * Letiana Shala Where Address 2344 Boston …" at bounding box center [219, 138] width 354 height 1785
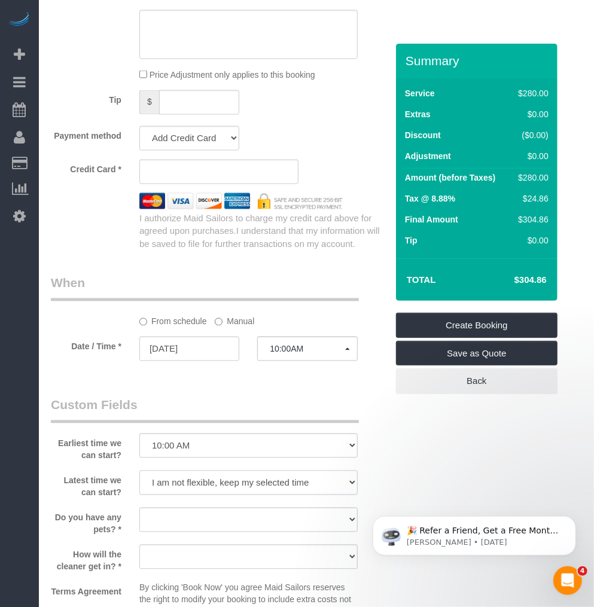
click at [192, 483] on select "I am not flexible, keep my selected time 8:00 AM 9:00 AM 10:00 AM 11:00 AM 12:0…" at bounding box center [248, 483] width 218 height 25
select select "number:72"
click at [139, 475] on select "I am not flexible, keep my selected time 8:00 AM 9:00 AM 10:00 AM 11:00 AM 12:0…" at bounding box center [248, 483] width 218 height 25
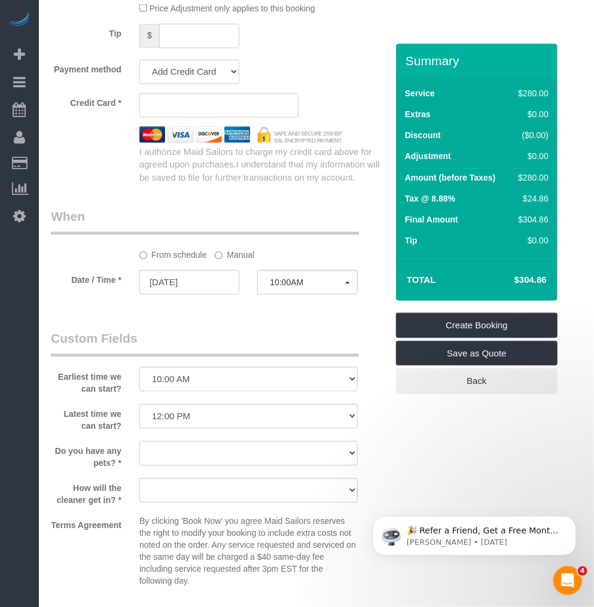
click at [206, 453] on select "Dog Cat None" at bounding box center [248, 453] width 218 height 25
select select "number:15"
click at [139, 446] on select "Dog Cat None" at bounding box center [248, 453] width 218 height 25
drag, startPoint x: 166, startPoint y: 498, endPoint x: 157, endPoint y: 506, distance: 12.3
click at [166, 498] on select "We'll let you in. Doorman/Front Desk has the key. Other (Provide details)" at bounding box center [248, 491] width 218 height 25
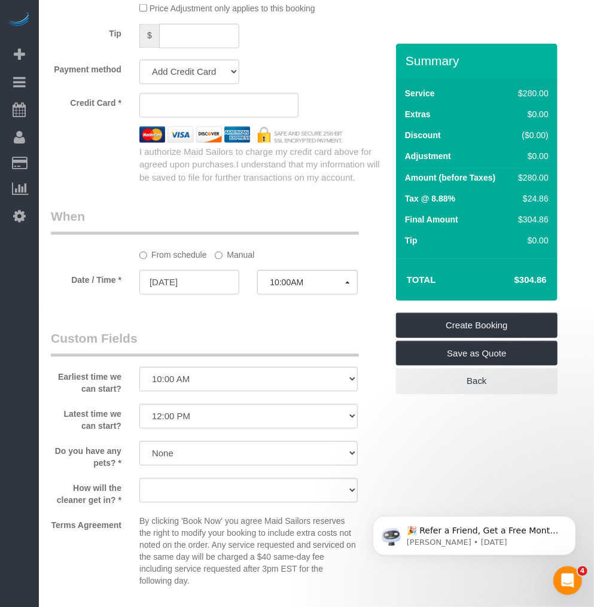
click at [102, 494] on label "How will the cleaner get in? *" at bounding box center [86, 493] width 89 height 28
click at [195, 501] on select "We'll let you in. Doorman/Front Desk has the key. Other (Provide details)" at bounding box center [248, 491] width 218 height 25
select select "number:5"
click at [139, 483] on select "We'll let you in. Doorman/Front Desk has the key. Other (Provide details)" at bounding box center [248, 491] width 218 height 25
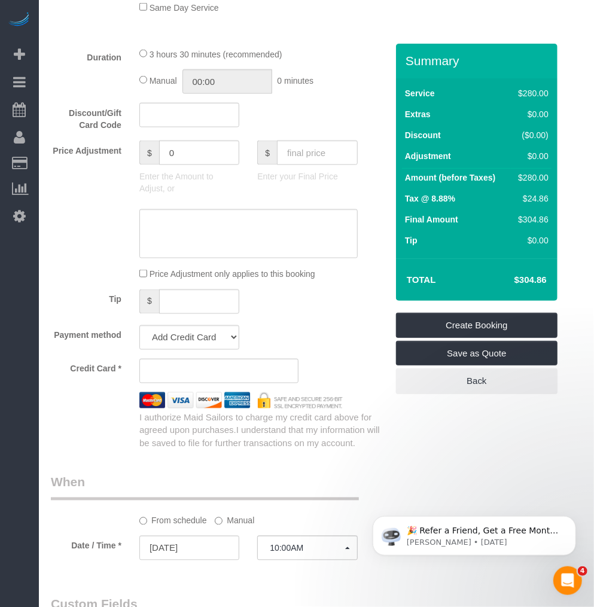
scroll to position [465, 0]
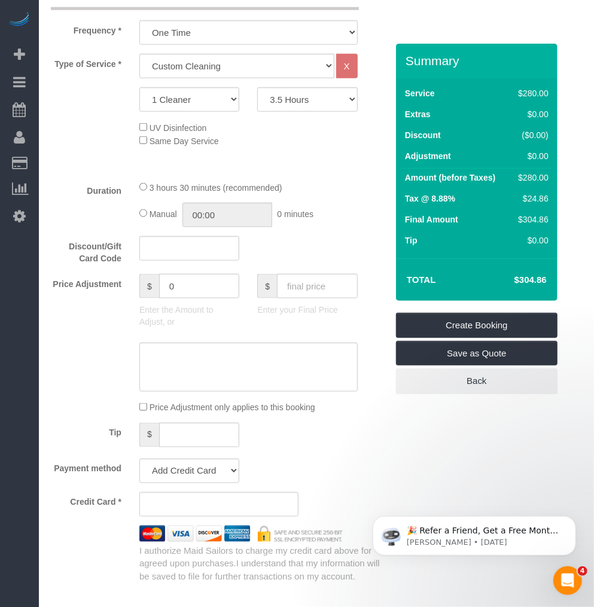
click at [288, 163] on div "Type of Service * Under 1,000 sq. ft. 1,001 - 1,500 sq. ft. 1,500+ sq. ft. Cust…" at bounding box center [219, 112] width 336 height 117
click at [270, 163] on div "Type of Service * Under 1,000 sq. ft. 1,001 - 1,500 sq. ft. 1,500+ sq. ft. Cust…" at bounding box center [219, 112] width 336 height 117
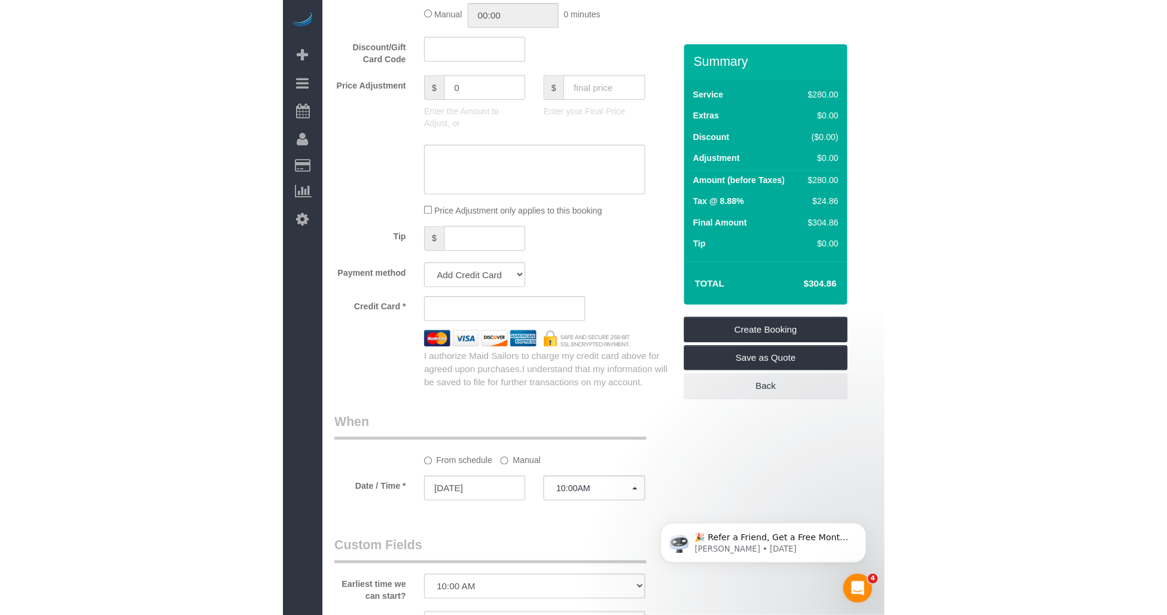
scroll to position [641, 0]
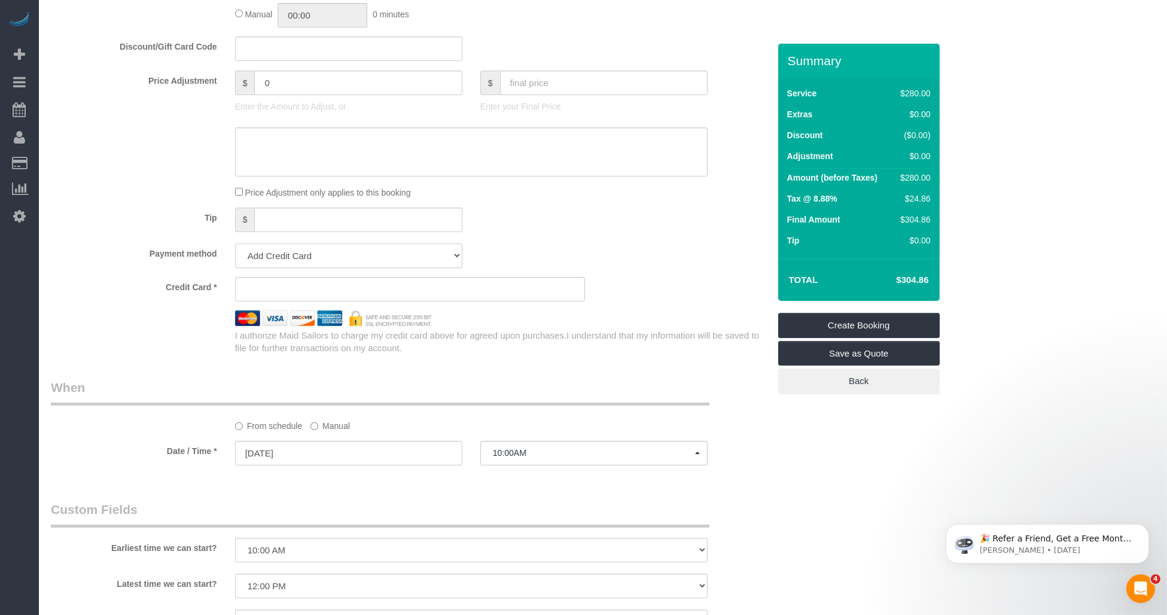
click at [301, 254] on select "Add Credit Card Cash Check Paypal" at bounding box center [348, 255] width 227 height 25
click at [235, 248] on select "Add Credit Card Cash Check Paypal" at bounding box center [348, 255] width 227 height 25
click at [299, 285] on sui-stripe-card at bounding box center [410, 289] width 350 height 25
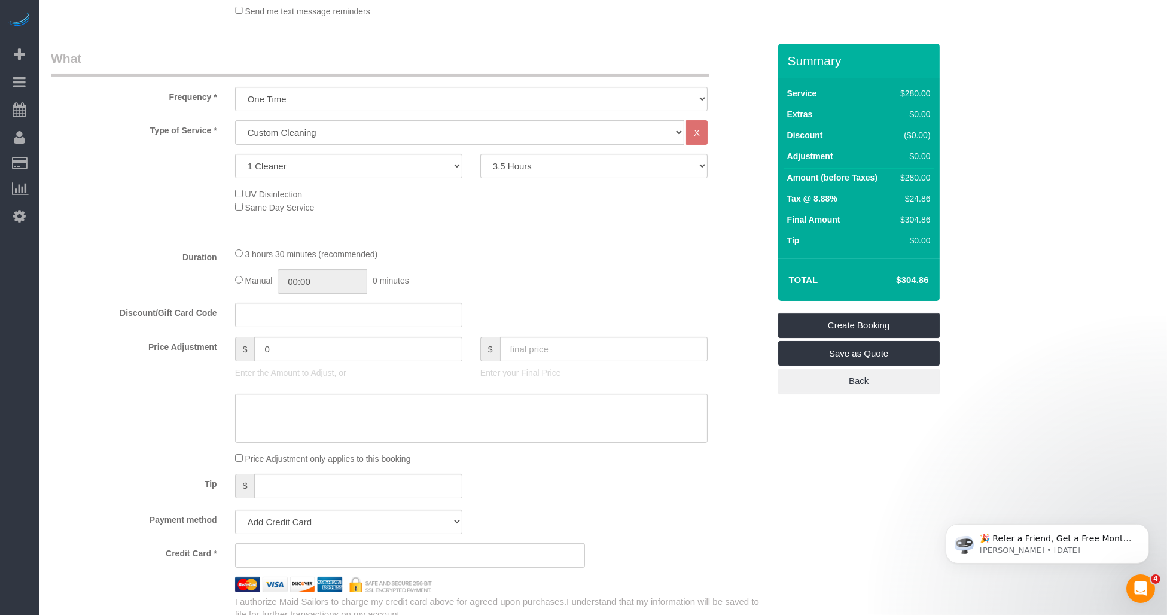
scroll to position [507, 0]
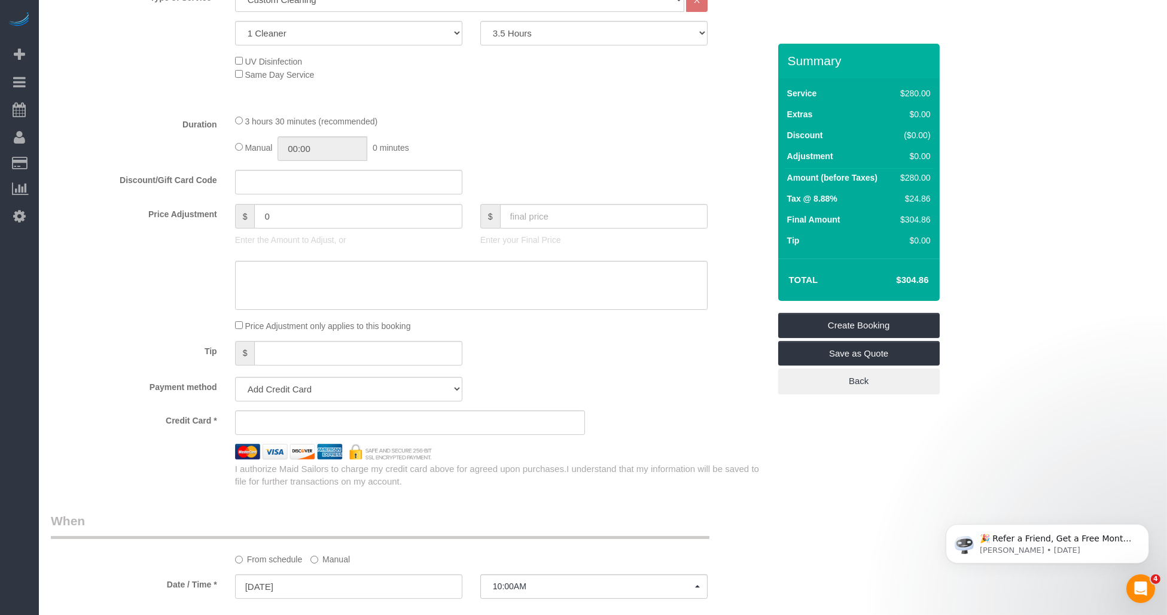
click at [593, 357] on div "Tip $" at bounding box center [410, 354] width 736 height 27
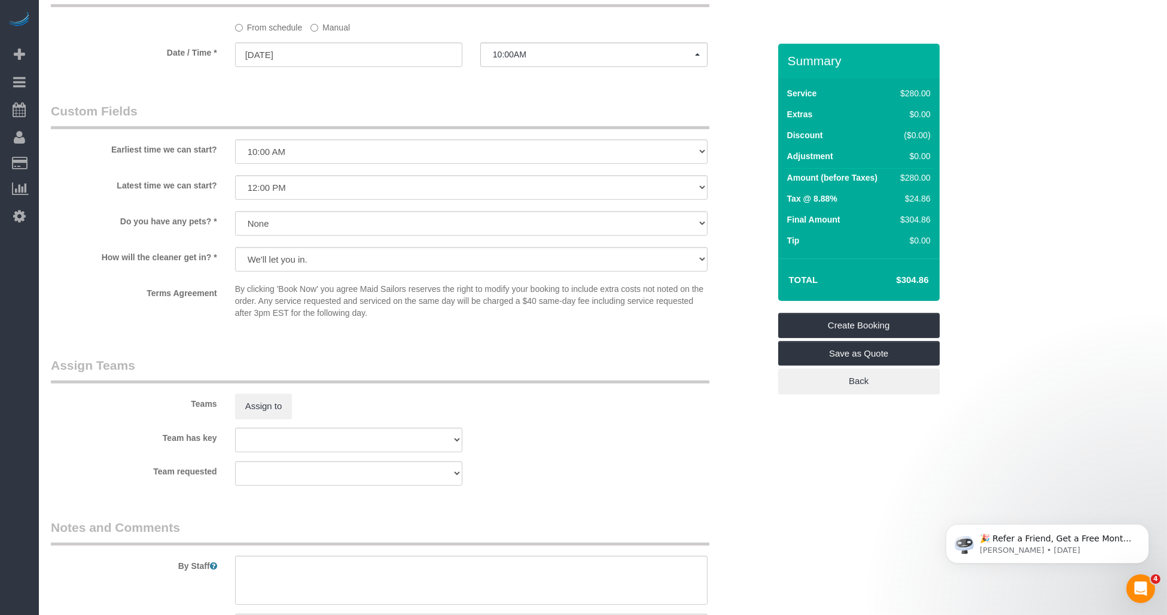
scroll to position [1165, 0]
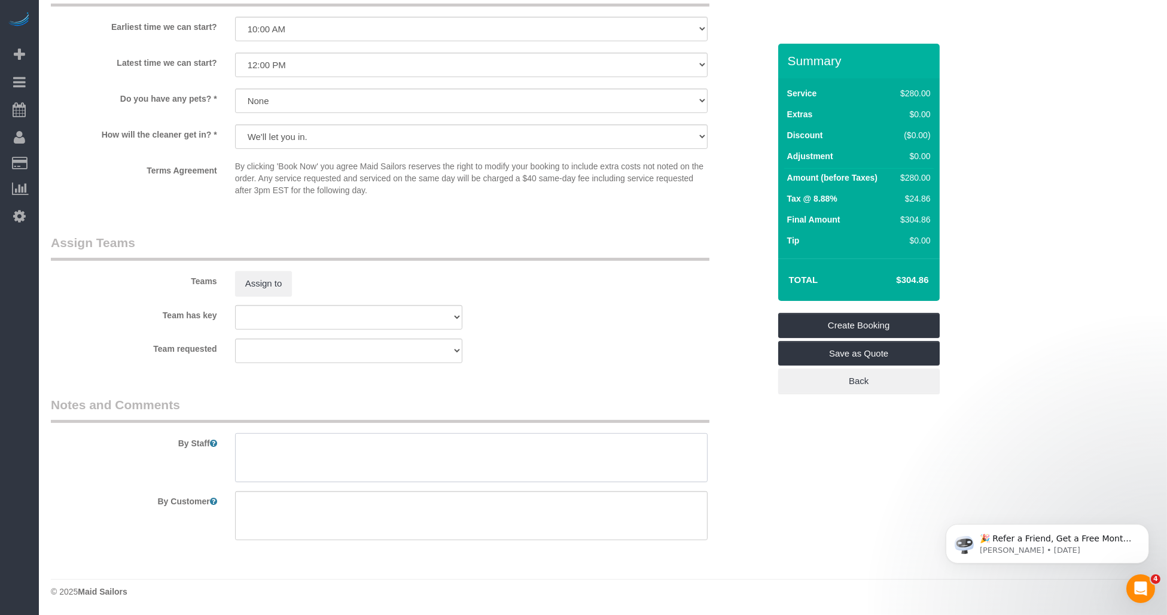
click at [509, 464] on textarea at bounding box center [471, 457] width 473 height 49
click at [453, 506] on textarea at bounding box center [471, 515] width 473 height 49
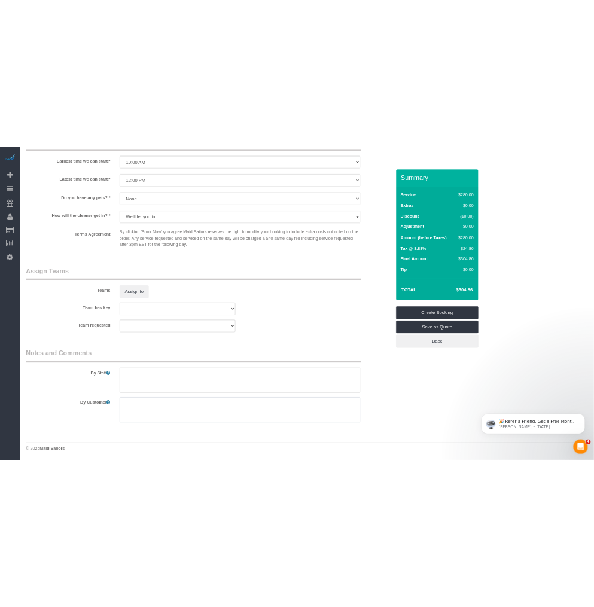
scroll to position [1217, 0]
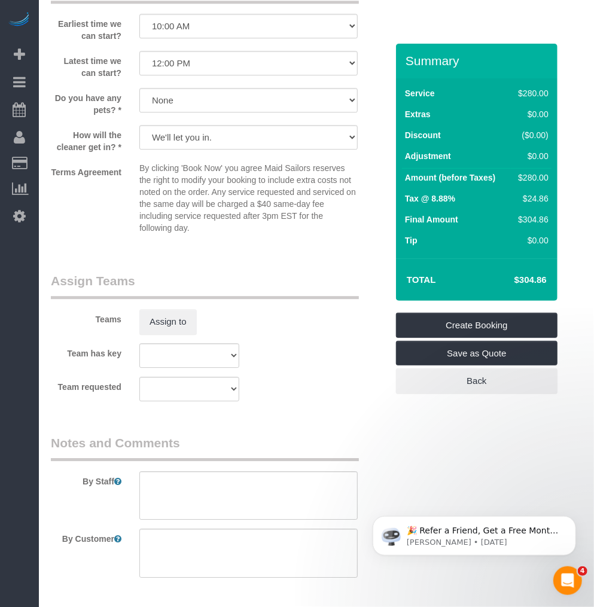
click at [312, 296] on legend "Assign Teams" at bounding box center [205, 285] width 308 height 27
click at [68, 223] on div "Terms Agreement By clicking 'Book Now' you agree Maid Sailors reserves the righ…" at bounding box center [219, 200] width 354 height 77
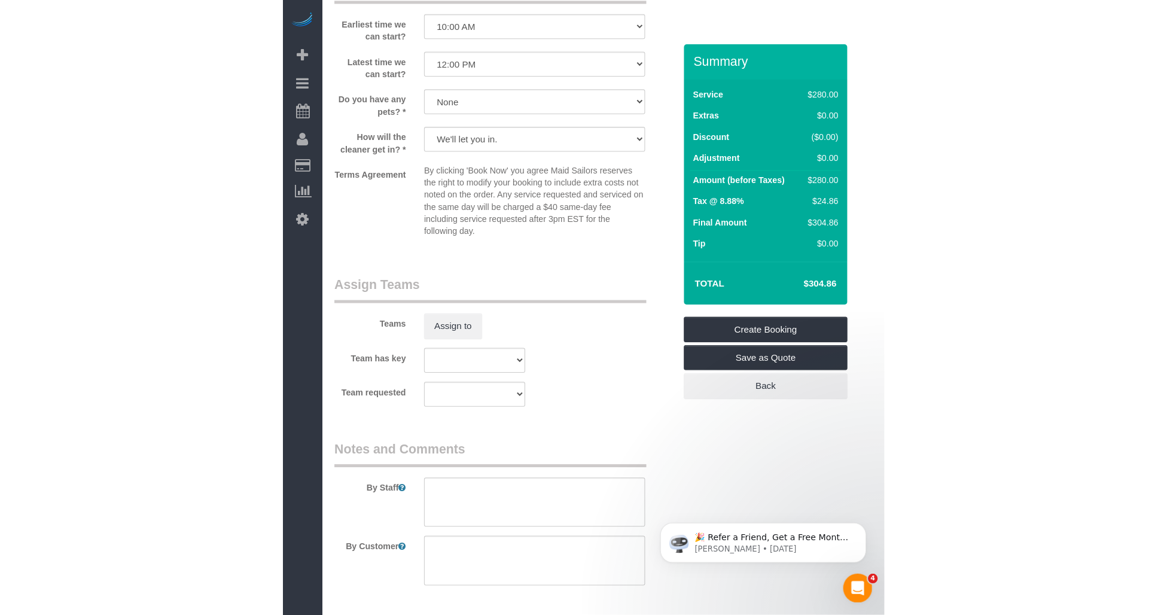
scroll to position [1165, 0]
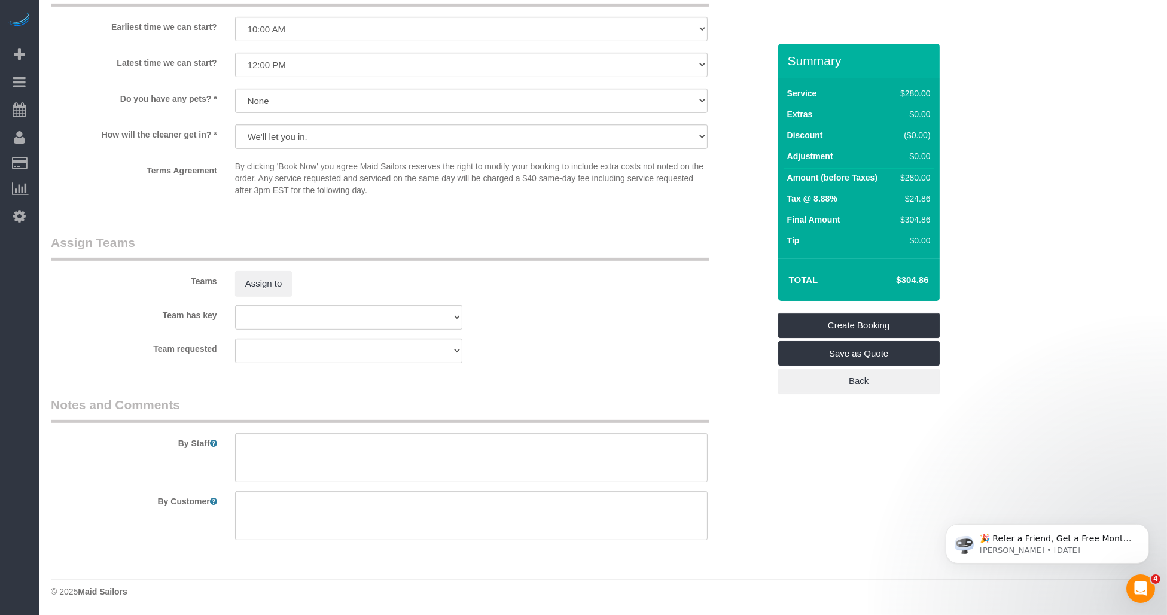
click at [584, 311] on div "Team has key 000 - Partnerships 1 - Adiza Bangna 1 - Amidatou Sebou 1 - Ana Lop…" at bounding box center [410, 317] width 736 height 25
click at [539, 364] on fieldset "Assign Teams Teams Assign to Team has key 000 - Partnerships 1 - Adiza Bangna 1…" at bounding box center [410, 303] width 718 height 138
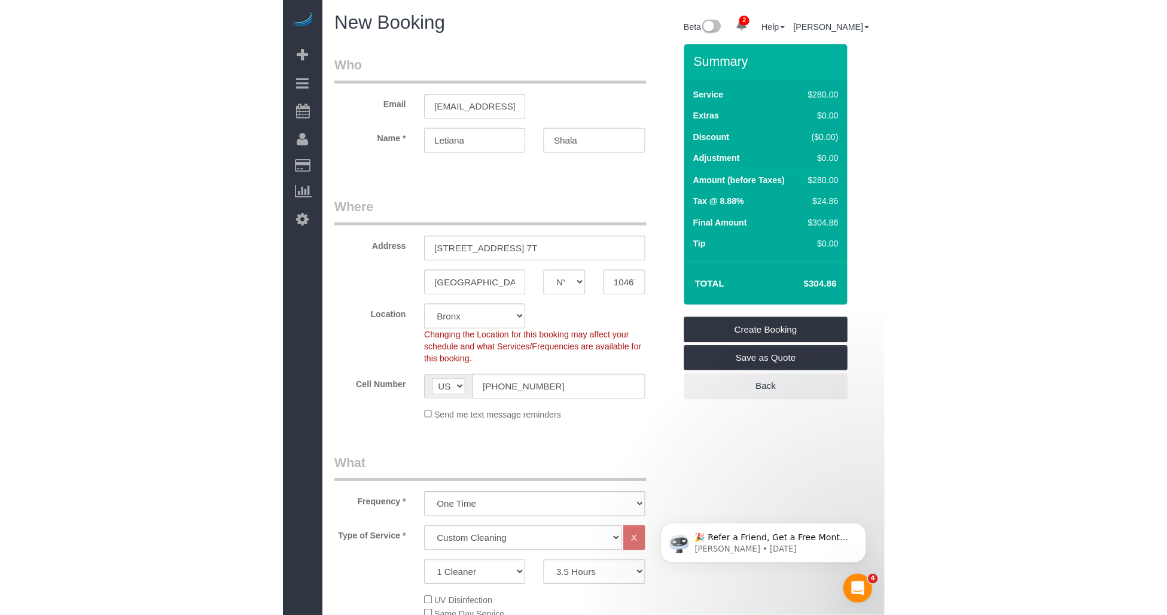
scroll to position [66, 0]
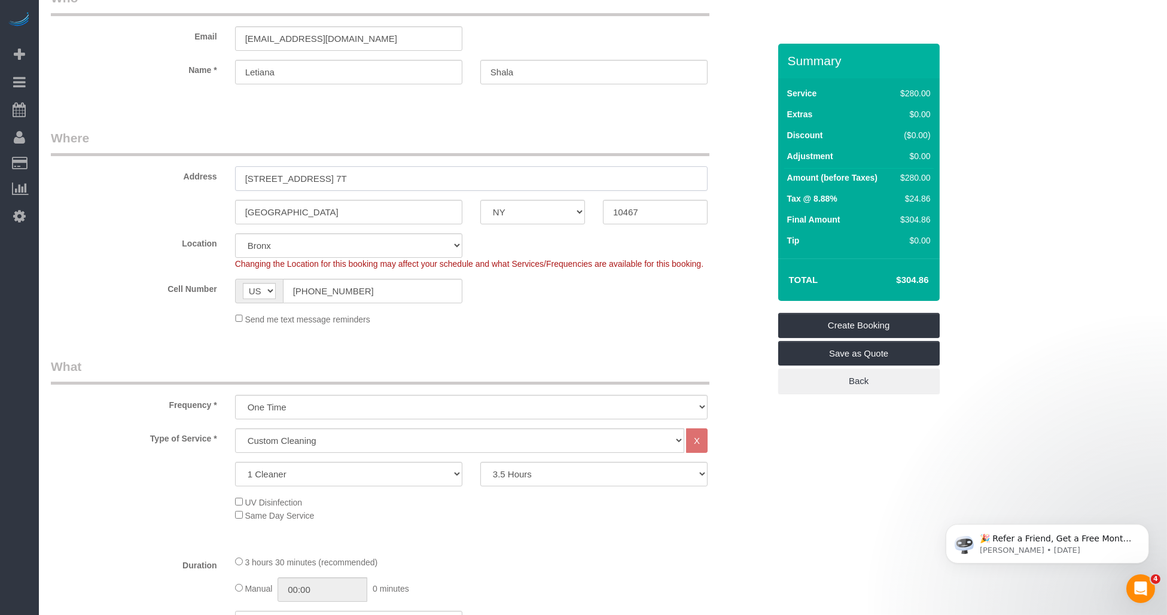
click at [409, 181] on input "2344 Boston Road, Apt. 7T" at bounding box center [471, 178] width 473 height 25
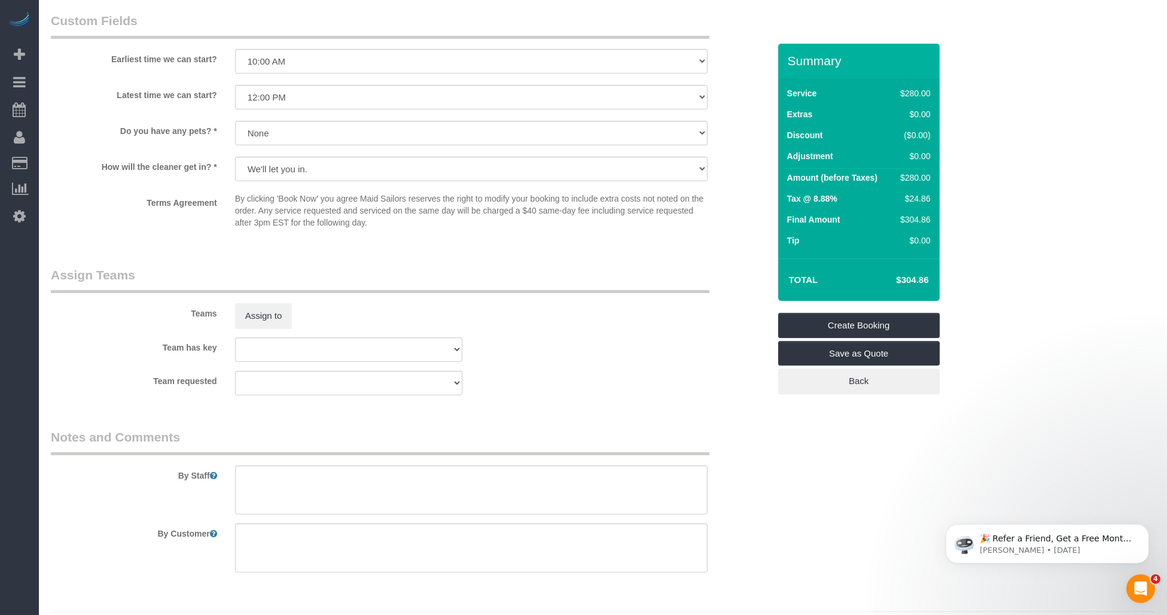
scroll to position [1165, 0]
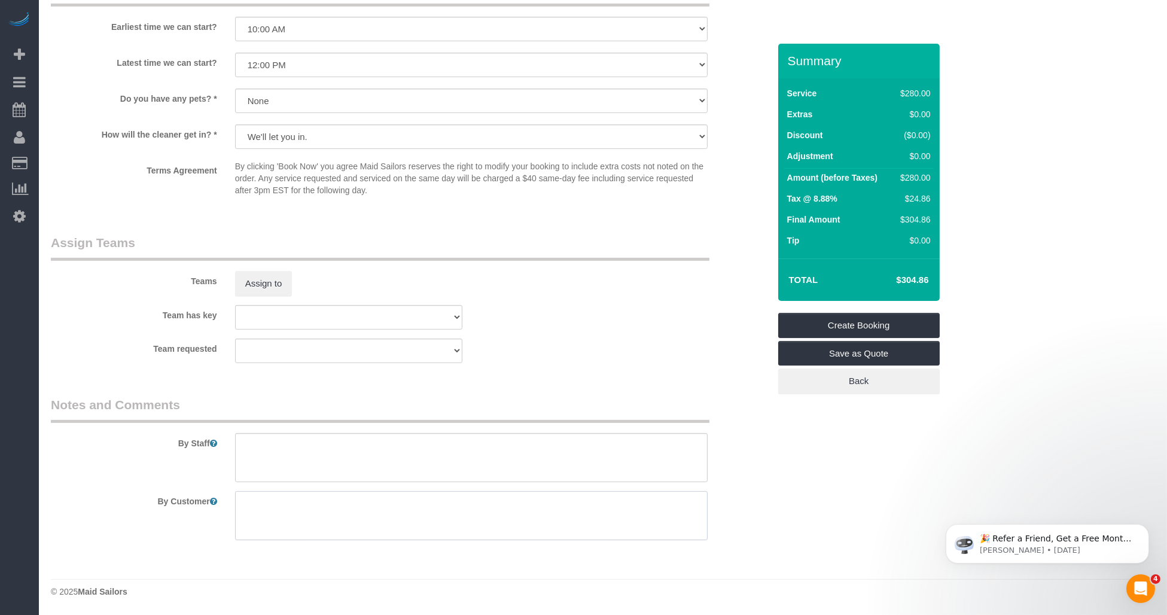
click at [291, 512] on textarea at bounding box center [471, 515] width 473 height 49
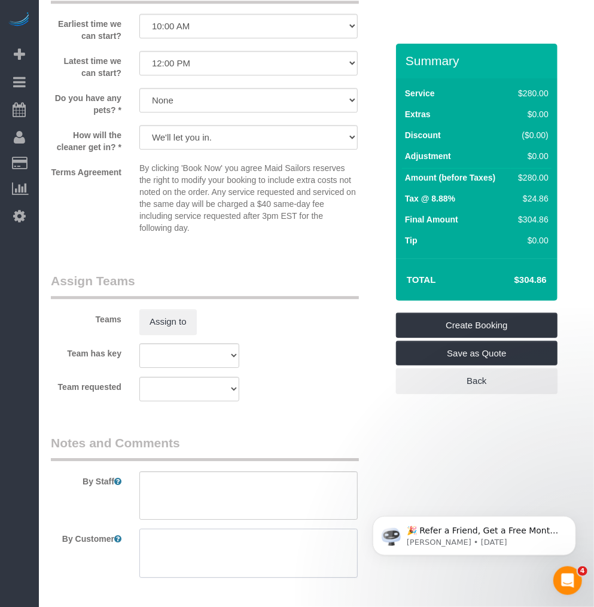
scroll to position [1266, 0]
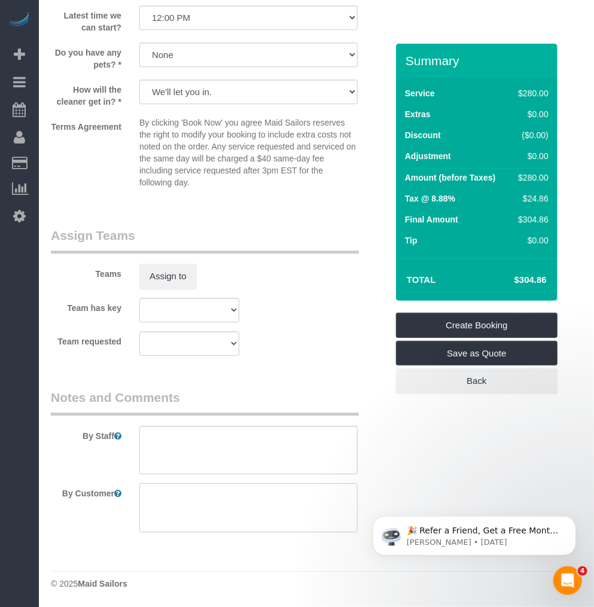
click at [176, 501] on textarea at bounding box center [248, 507] width 218 height 49
type textarea "C"
click at [243, 521] on textarea at bounding box center [248, 507] width 218 height 49
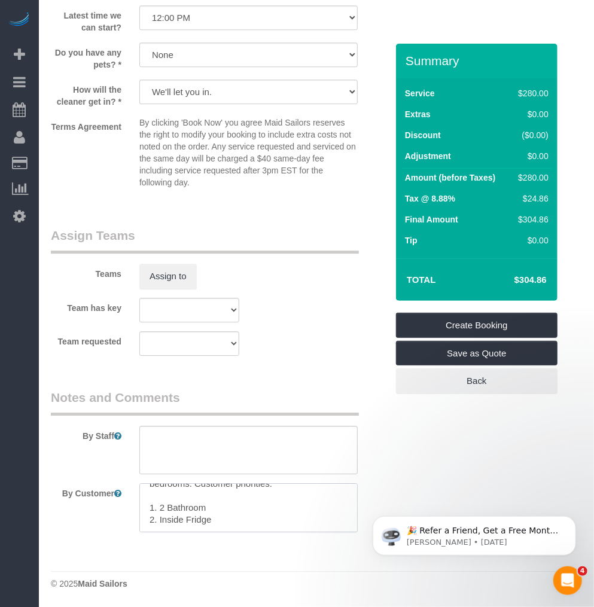
click at [229, 507] on textarea at bounding box center [248, 507] width 218 height 49
click at [187, 516] on textarea at bounding box center [248, 507] width 218 height 49
click at [175, 526] on textarea at bounding box center [248, 507] width 218 height 49
click at [242, 514] on textarea at bounding box center [248, 507] width 218 height 49
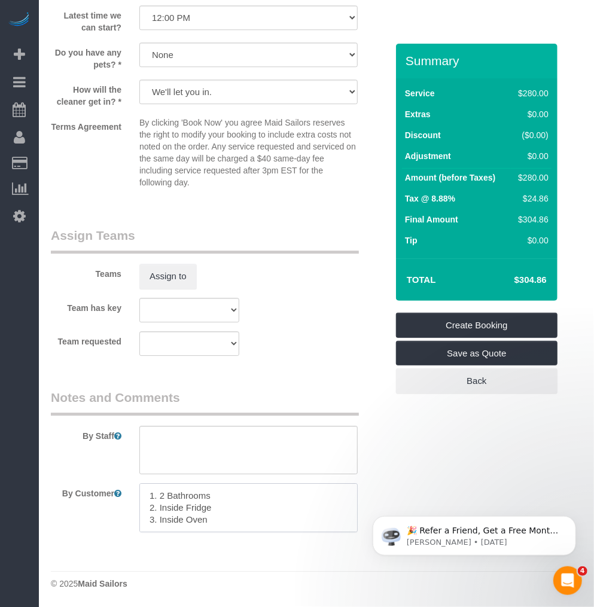
click at [237, 521] on textarea at bounding box center [248, 507] width 218 height 49
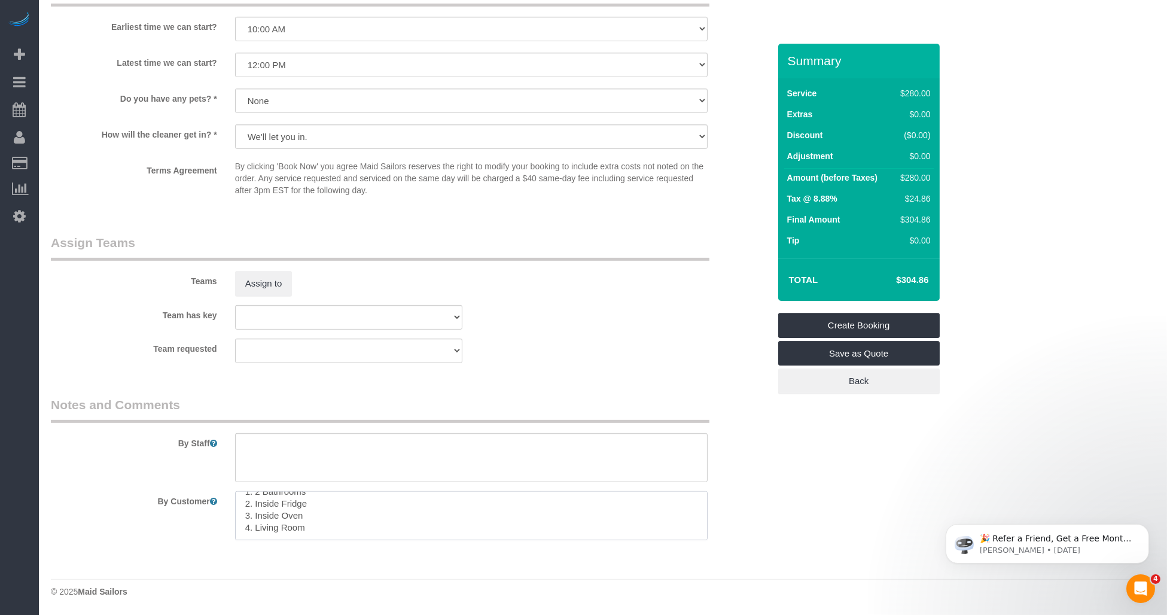
scroll to position [0, 0]
click at [377, 507] on textarea at bounding box center [471, 515] width 473 height 49
click at [462, 507] on textarea at bounding box center [471, 515] width 473 height 49
click at [524, 509] on textarea at bounding box center [471, 515] width 473 height 49
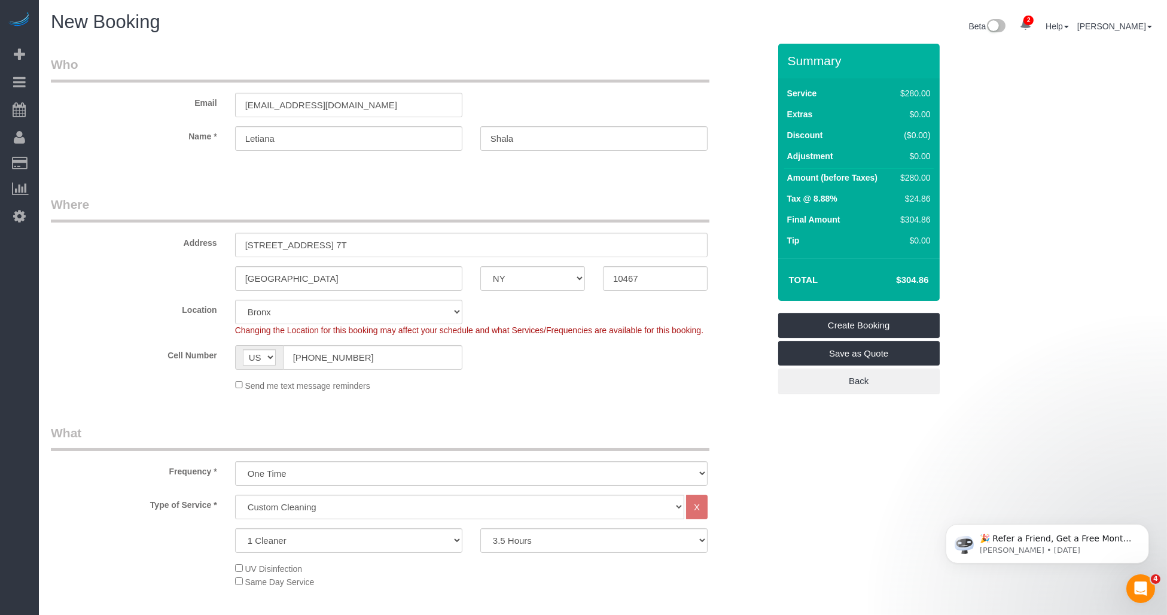
type textarea "Custom cleaning. We are skipping the 3 bedrooms. Customer priorities: 1. 2 Bath…"
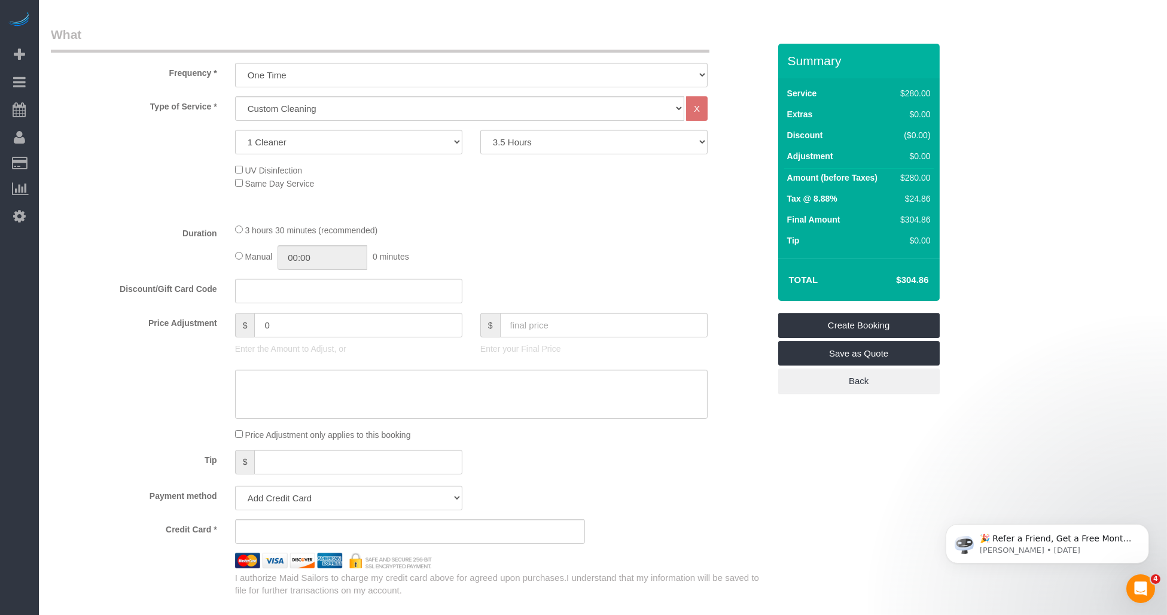
scroll to position [598, 0]
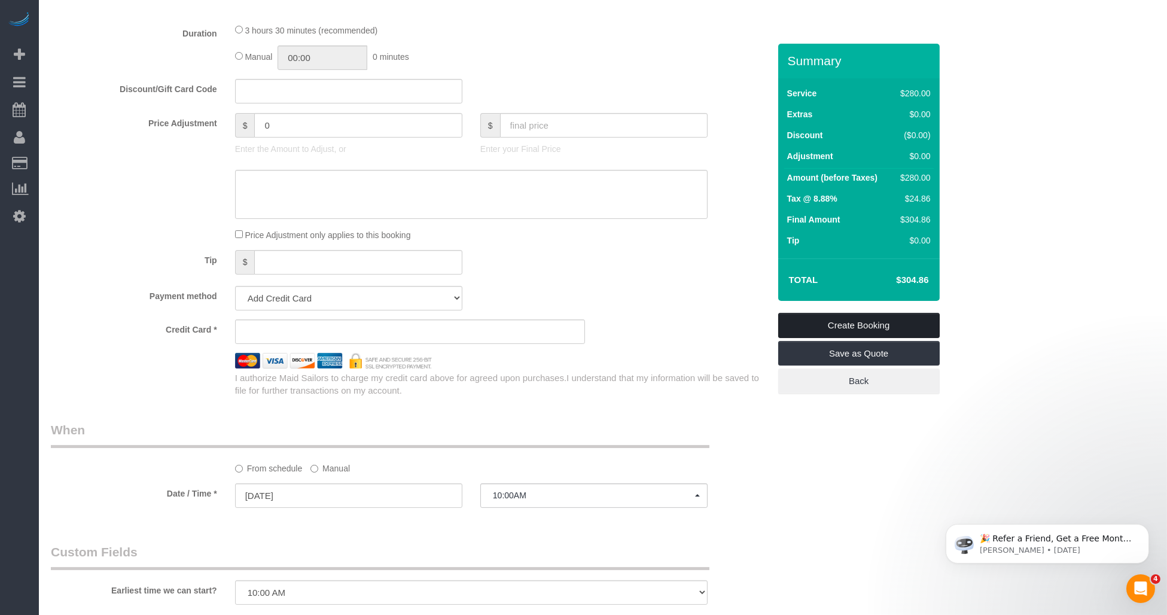
click at [593, 322] on link "Create Booking" at bounding box center [859, 325] width 162 height 25
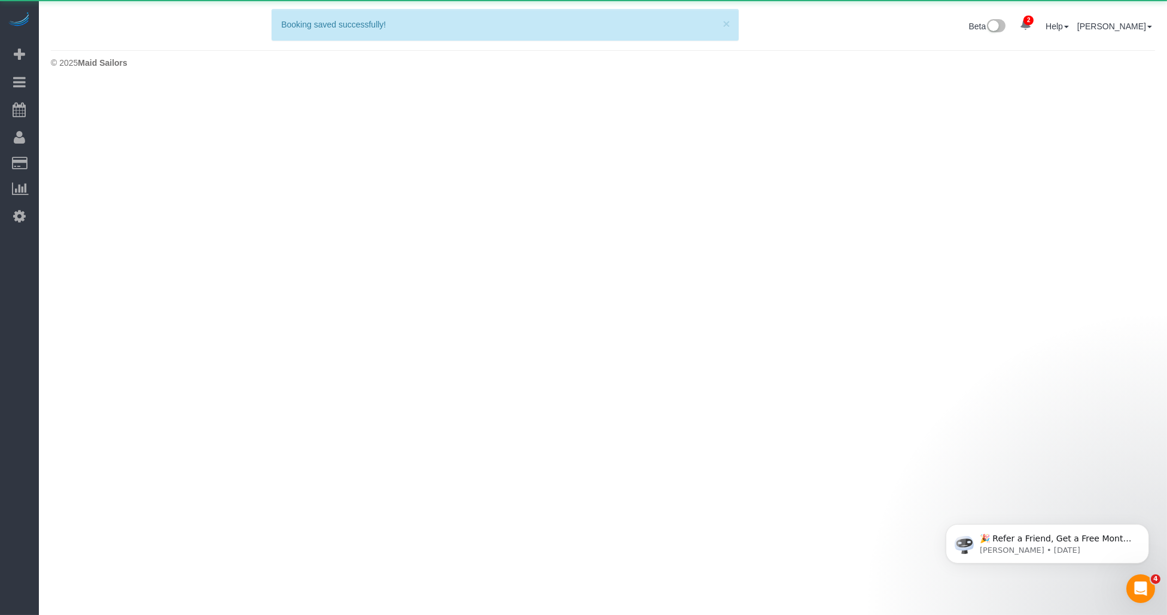
scroll to position [0, 0]
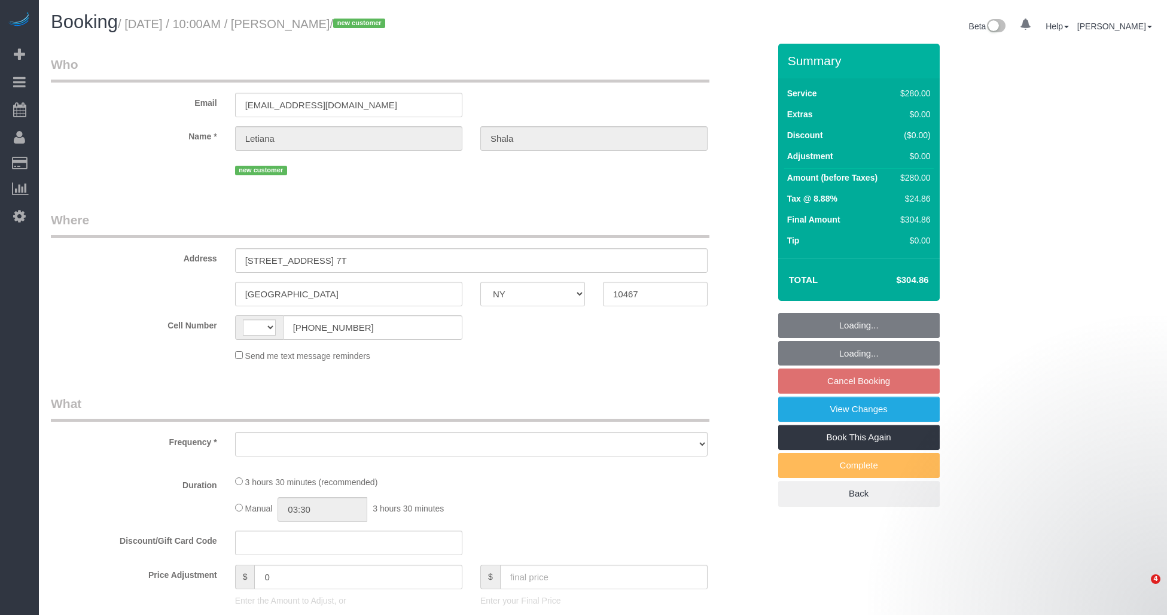
select select "NY"
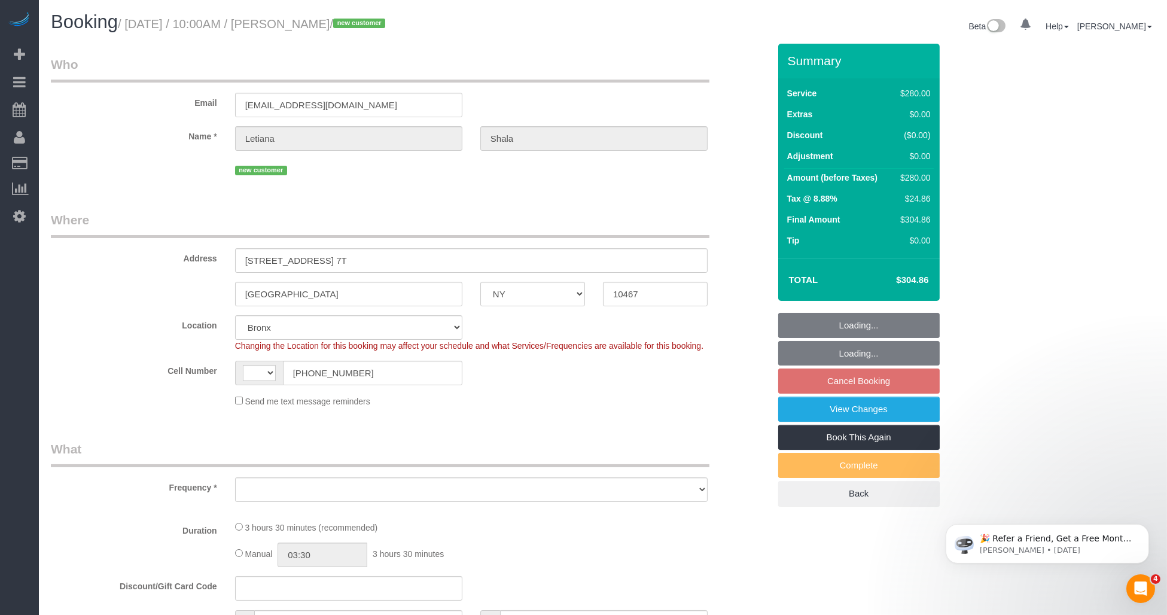
select select "object:387"
select select "210"
select select "spot3"
select select "number:58"
select select "number:72"
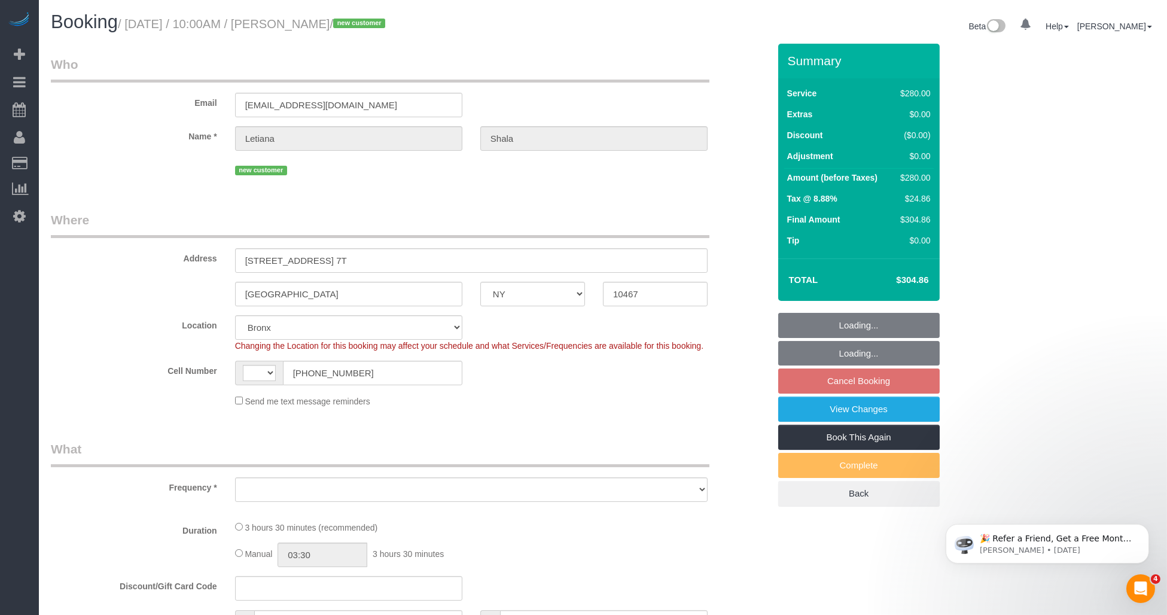
select select "number:15"
select select "number:5"
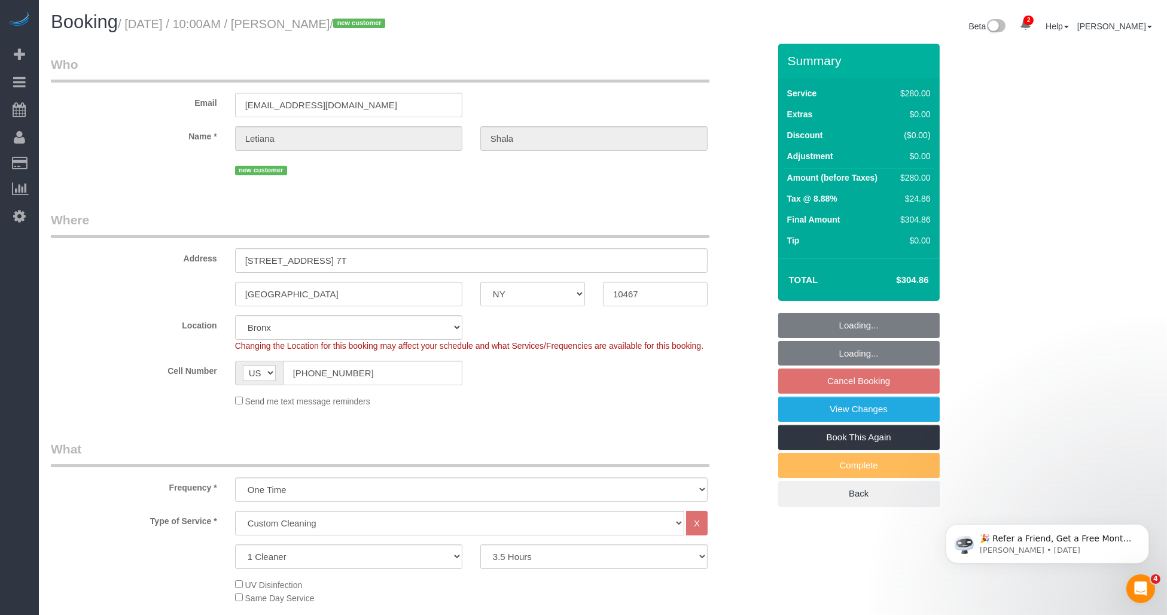
select select "string:US"
select select "string:stripe-pm_1RzgpR4VGloSiKo7jOSi1bzp"
select select "object:1078"
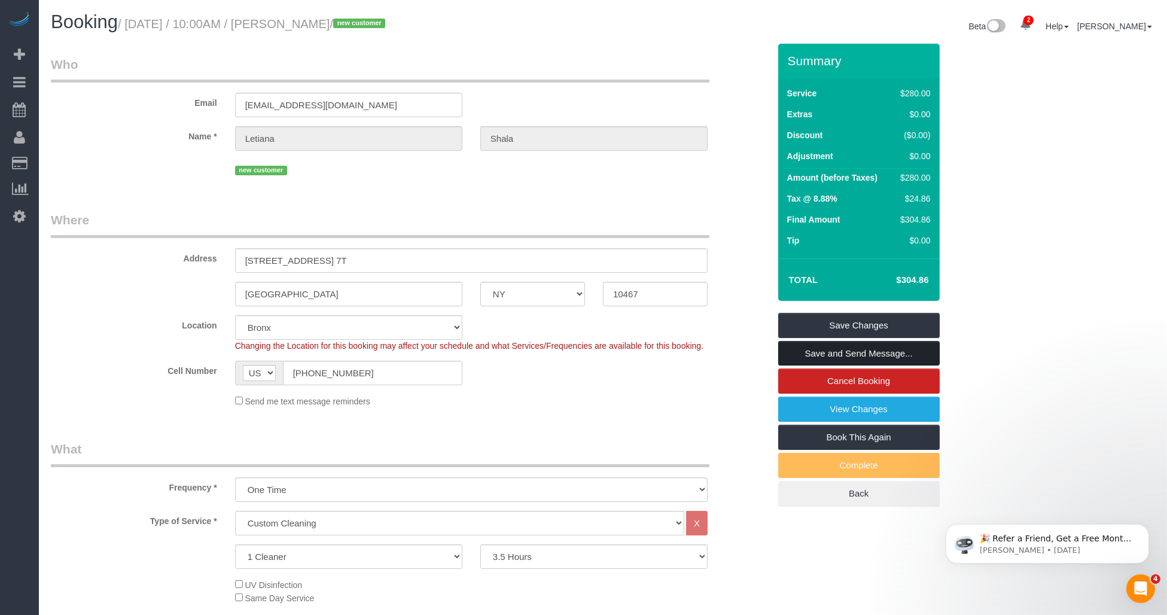
click at [827, 355] on link "Save and Send Message..." at bounding box center [859, 353] width 162 height 25
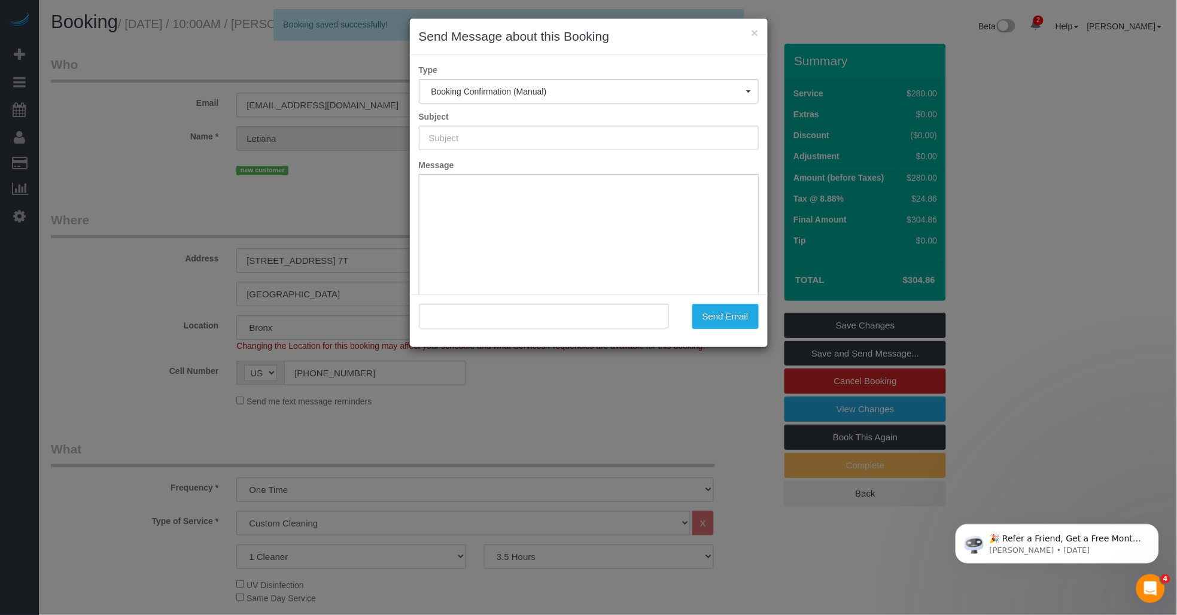
type input "Cleaning Confirmed for 09/02/2025 at 10:00am"
type input ""Letiana Shala" <letiana0206@gmail.com>"
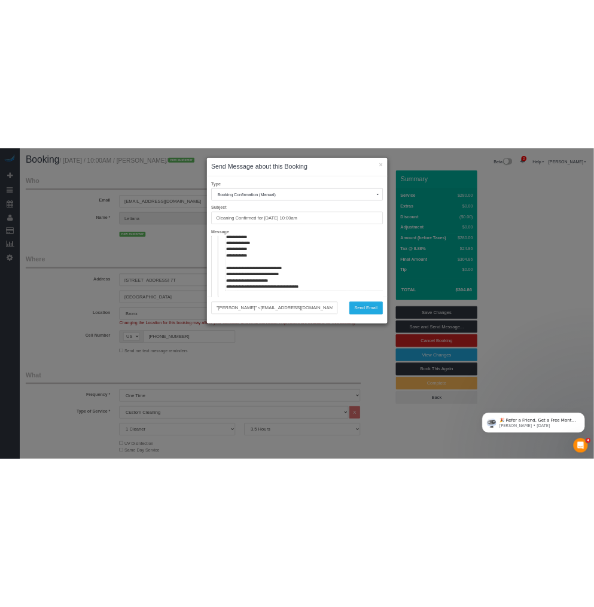
scroll to position [465, 0]
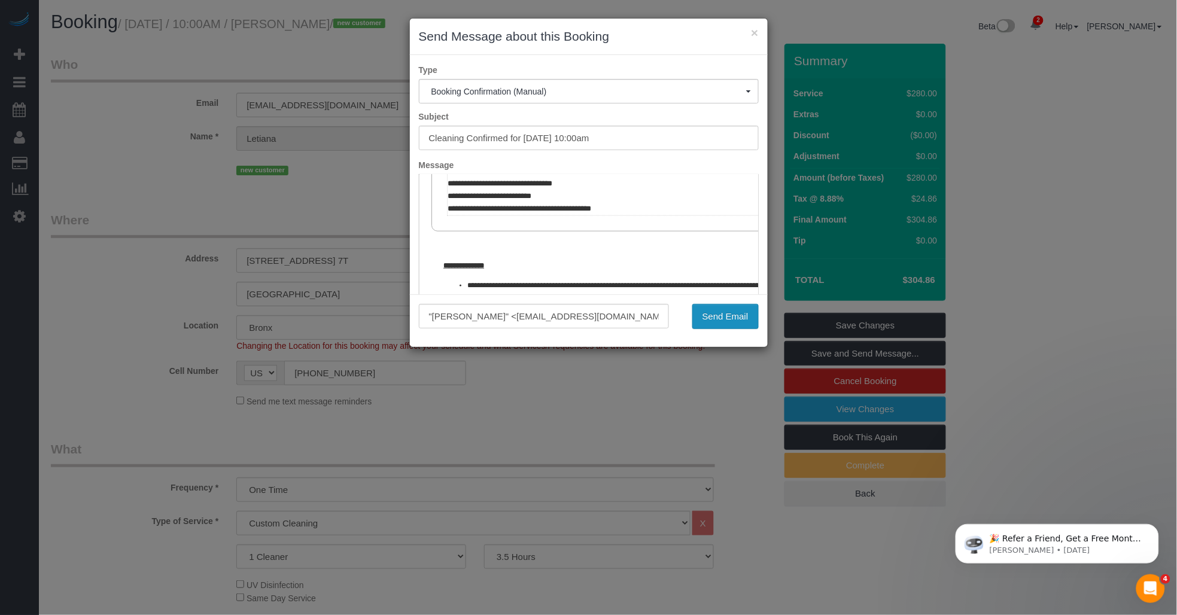
click at [721, 313] on button "Send Email" at bounding box center [725, 316] width 66 height 25
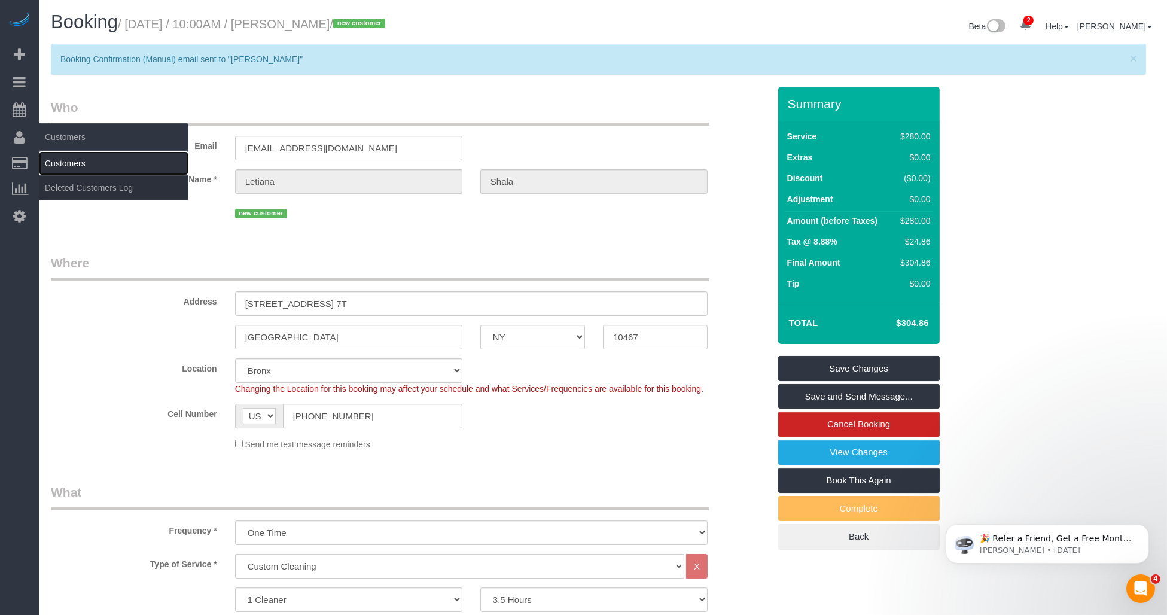
click at [49, 160] on link "Customers" at bounding box center [114, 163] width 150 height 24
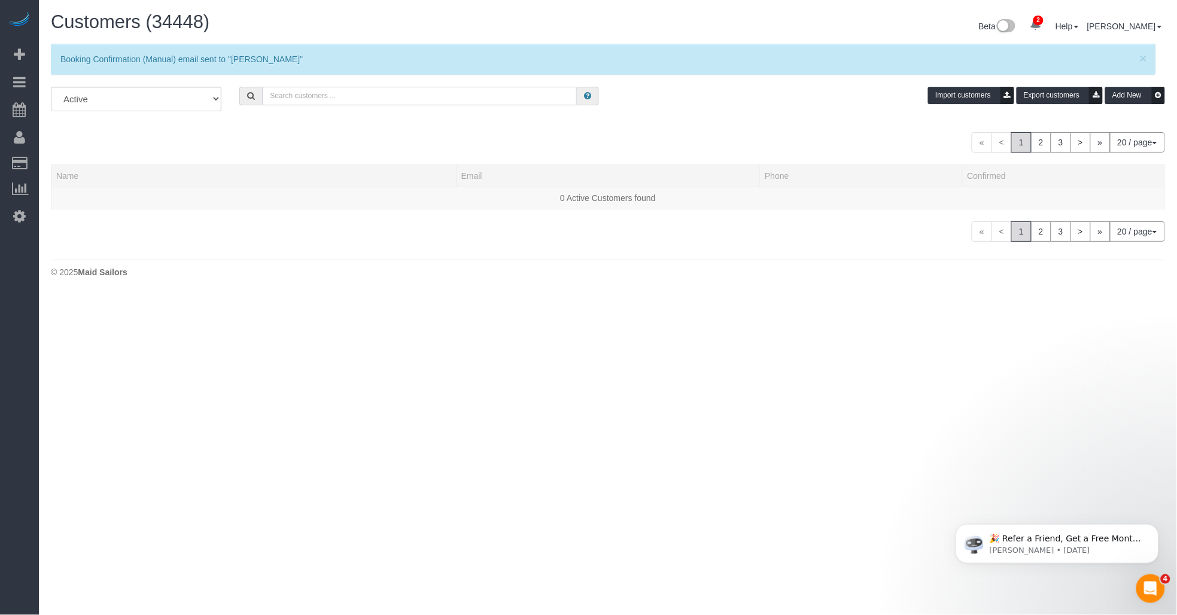
click at [290, 96] on input "text" at bounding box center [419, 96] width 315 height 19
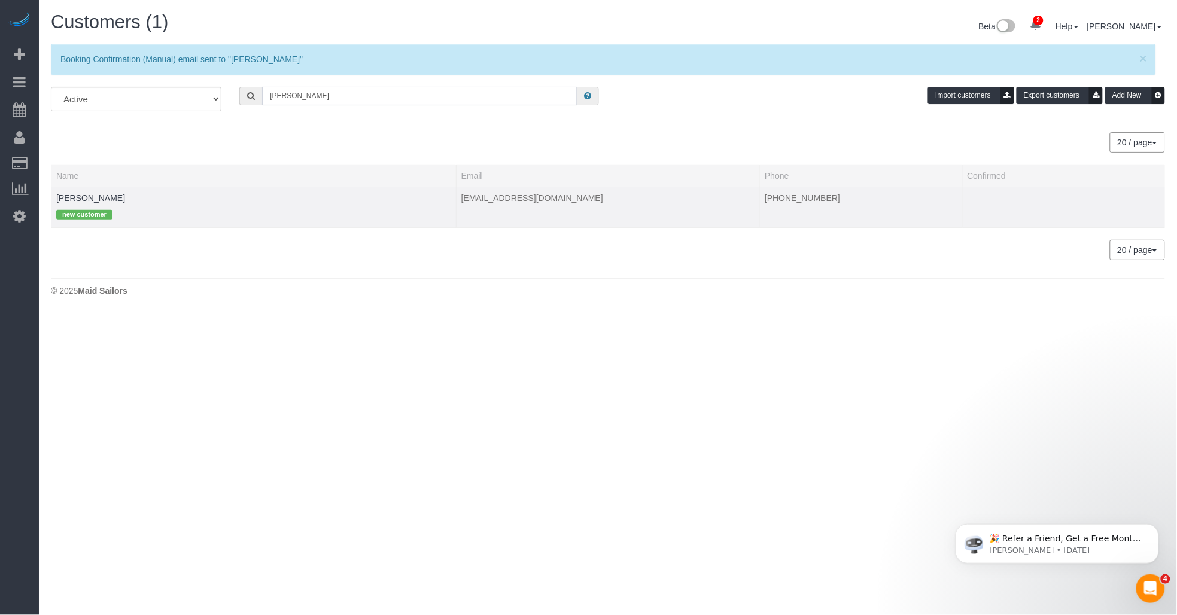
type input "letiana shala"
click at [367, 196] on td "Letiana Shala new customer" at bounding box center [253, 207] width 405 height 41
click at [226, 202] on td "Letiana Shala new customer" at bounding box center [253, 207] width 405 height 41
click at [94, 199] on link "Letiana Shala" at bounding box center [90, 198] width 69 height 10
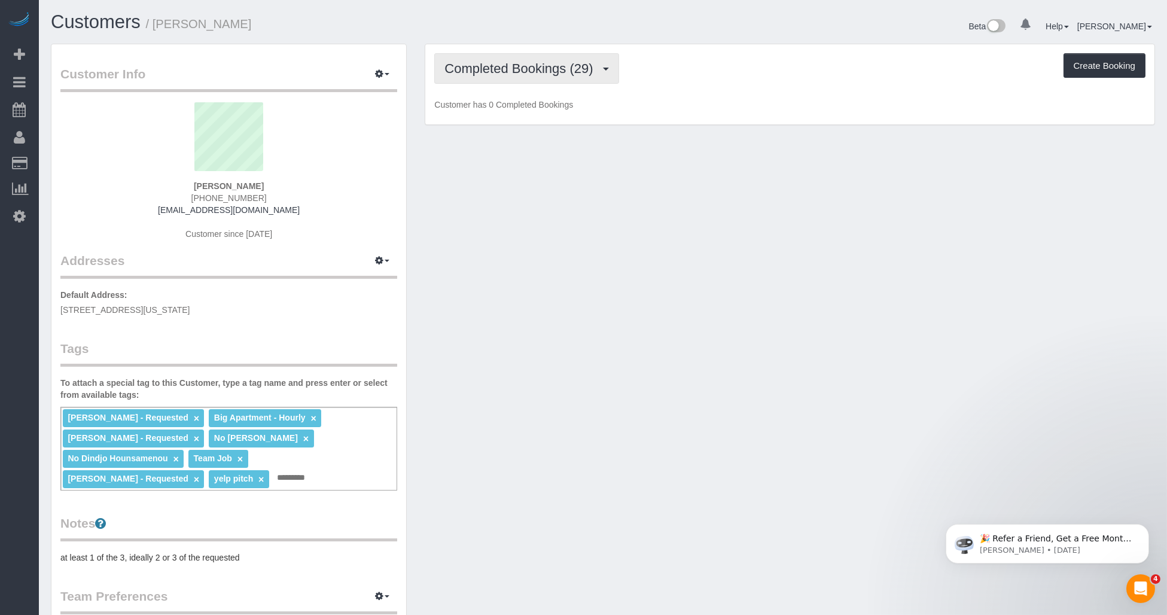
click at [560, 66] on span "Completed Bookings (29)" at bounding box center [521, 68] width 154 height 15
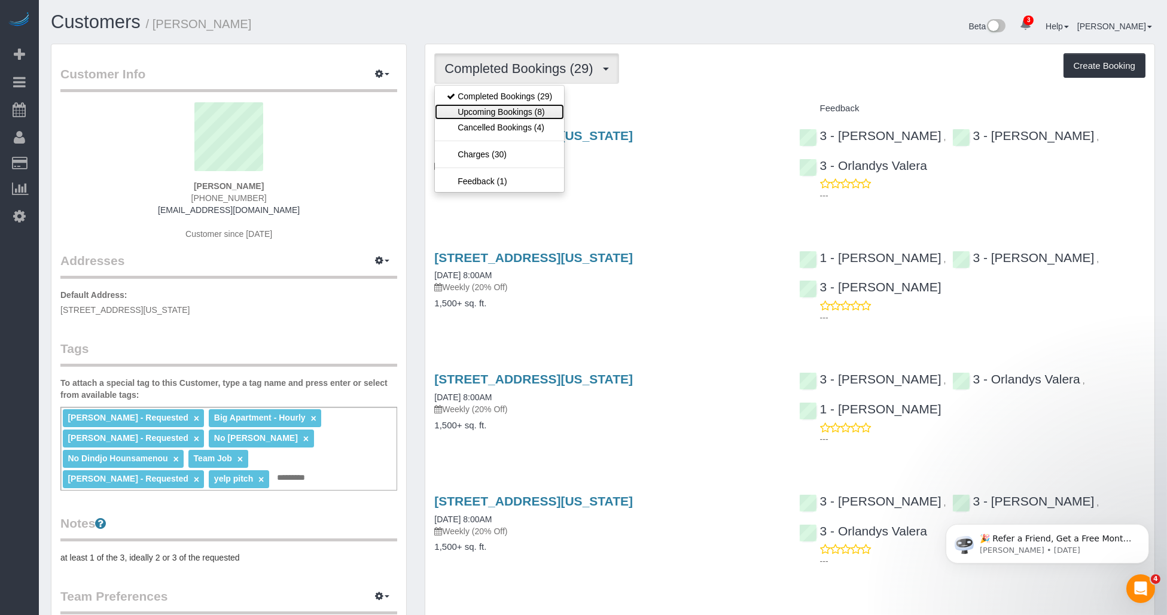
click at [504, 108] on link "Upcoming Bookings (8)" at bounding box center [499, 112] width 129 height 16
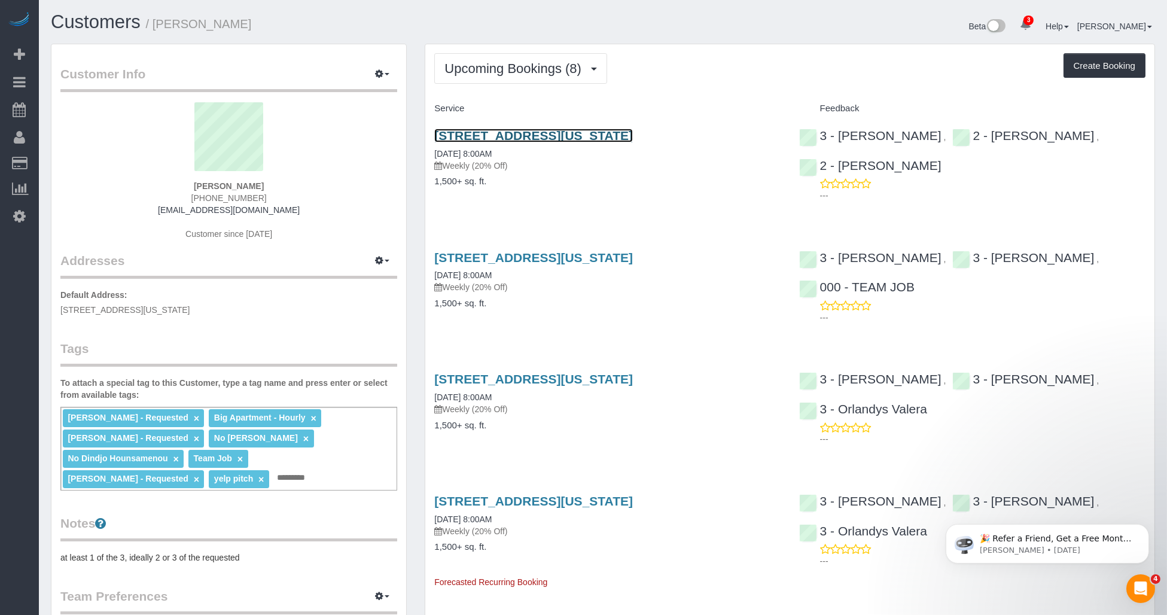
click at [559, 135] on link "113 West 95th Street, New York, NY 10025" at bounding box center [533, 136] width 199 height 14
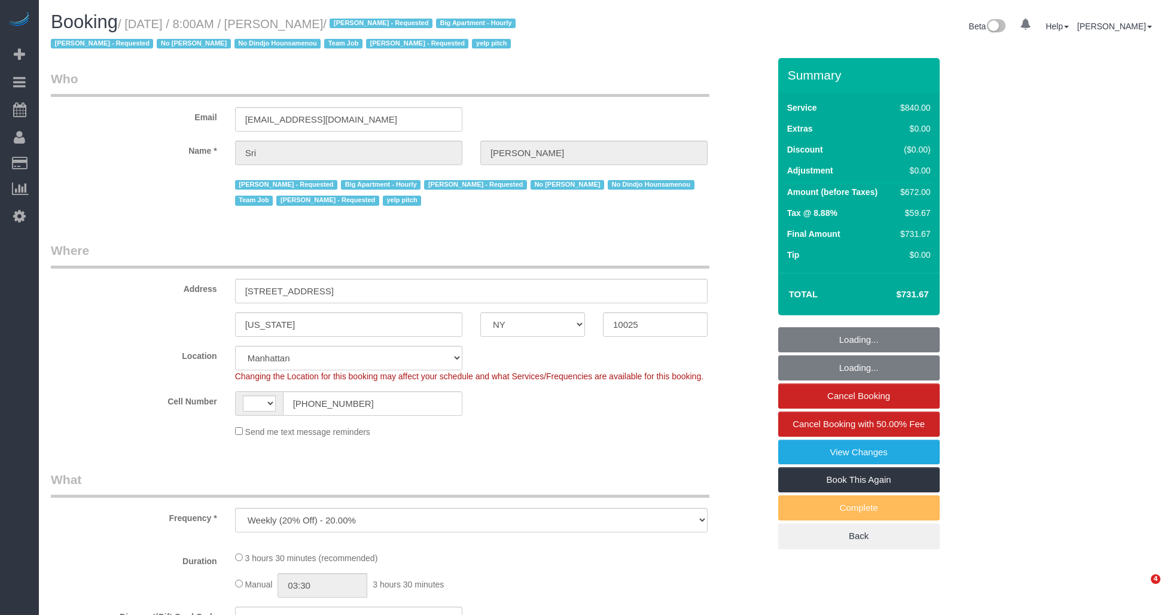
select select "NY"
select select "object:682"
select select "string:[GEOGRAPHIC_DATA]"
select select "3"
select select "210"
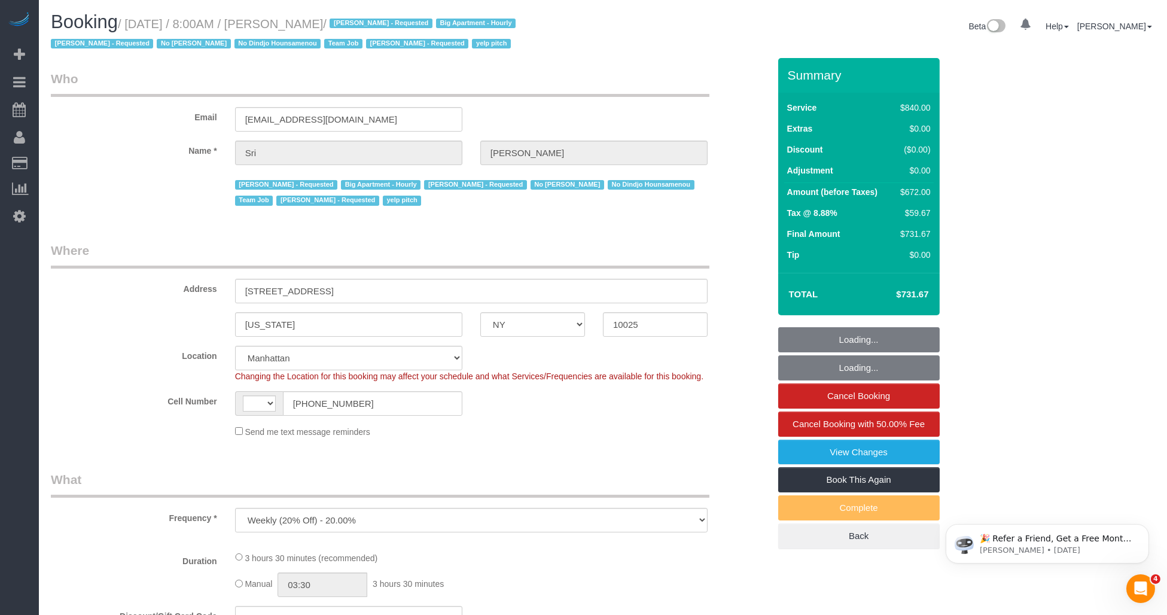
select select "number:89"
select select "number:90"
select select "number:15"
select select "number:5"
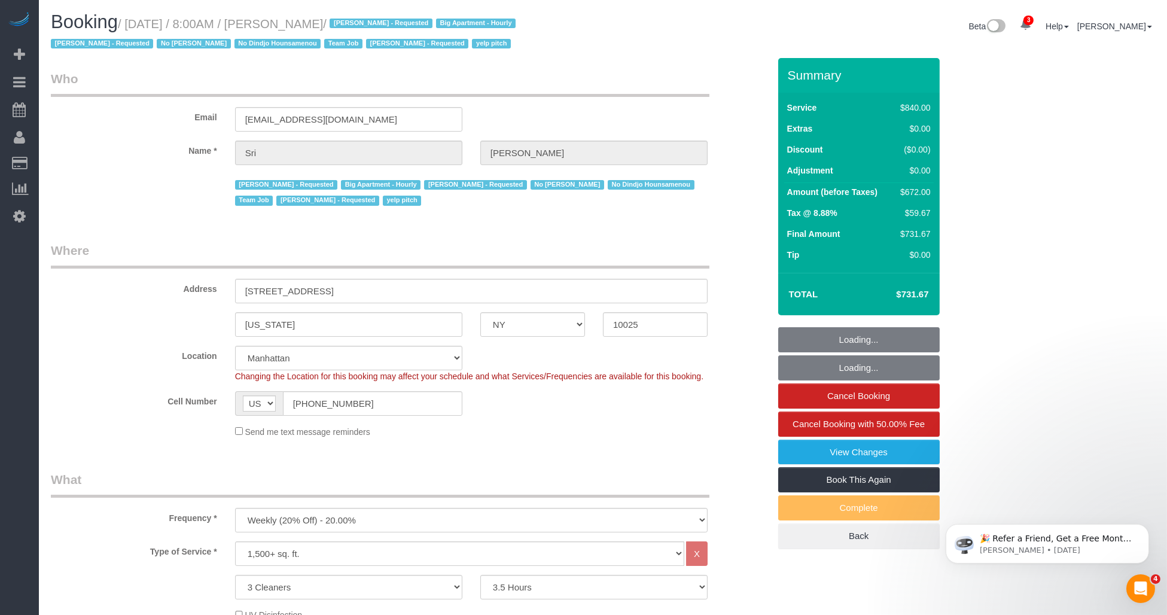
select select "spot1"
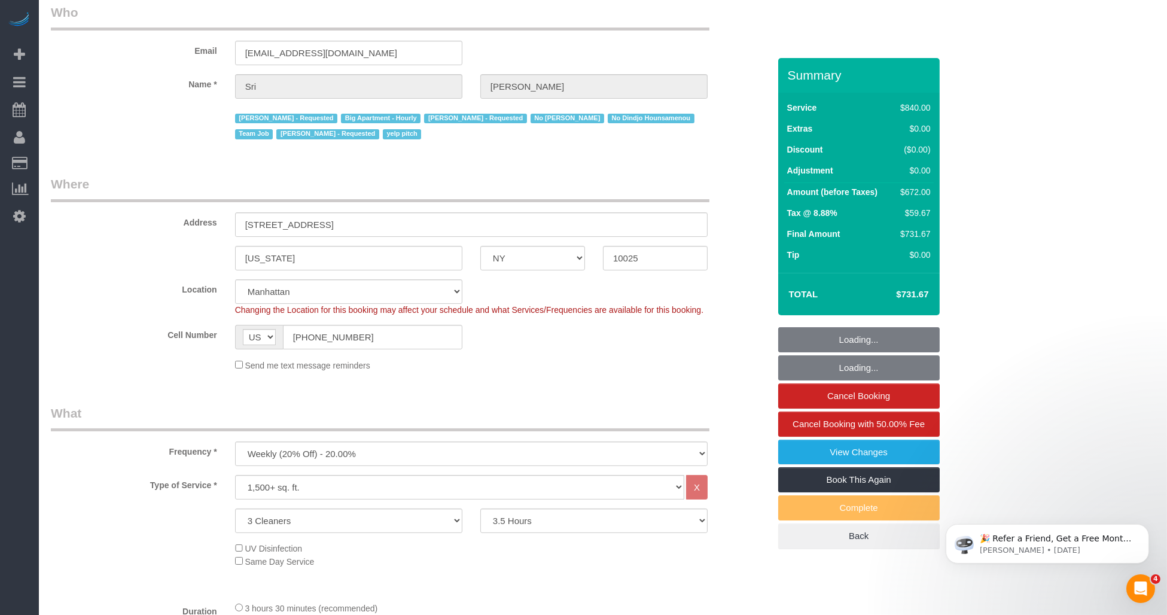
select select "string:stripe-pm_1I87dt4VGloSiKo7CuPcnWZf"
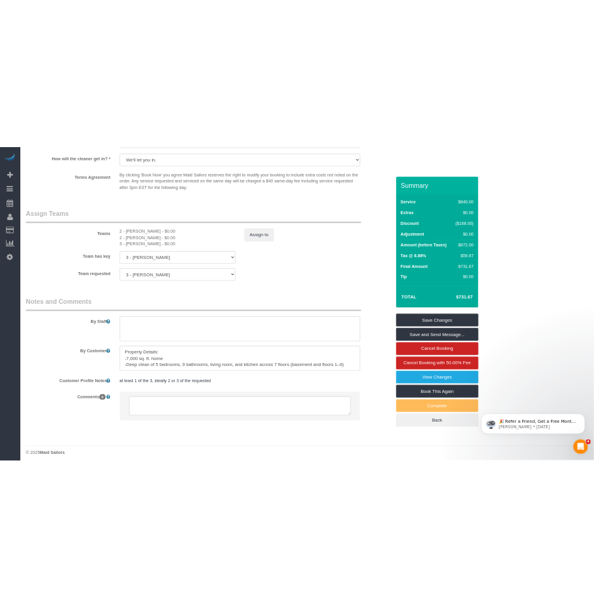
scroll to position [1391, 0]
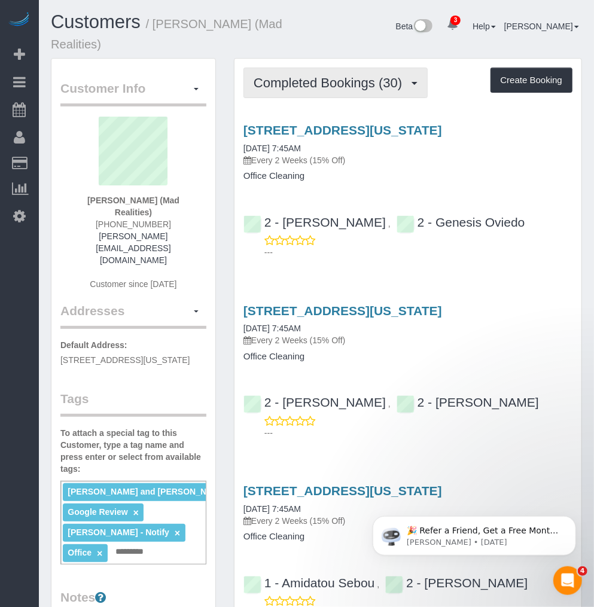
click at [325, 75] on span "Completed Bookings (30)" at bounding box center [331, 82] width 154 height 15
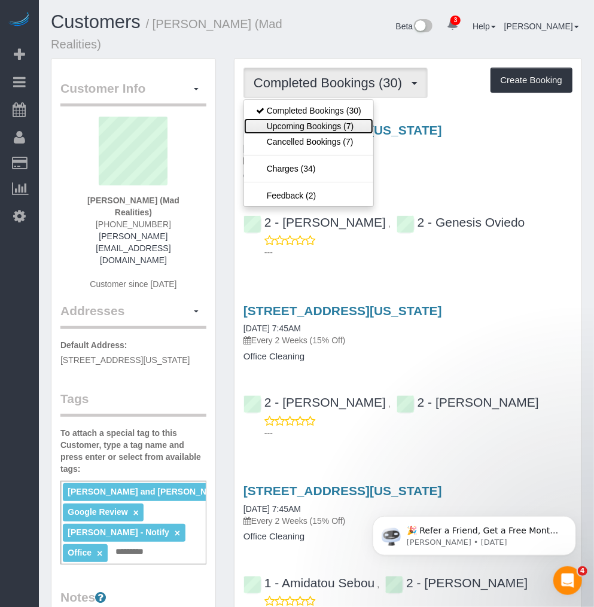
click at [285, 118] on link "Upcoming Bookings (7)" at bounding box center [308, 126] width 129 height 16
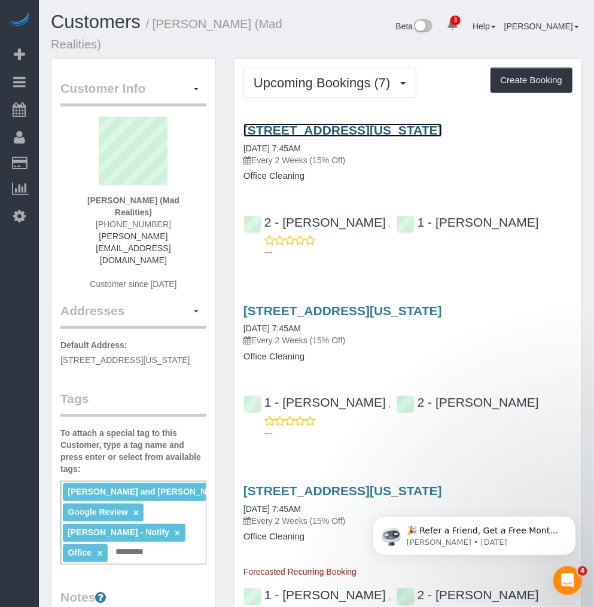
click at [326, 123] on link "[STREET_ADDRESS][US_STATE]" at bounding box center [342, 130] width 199 height 14
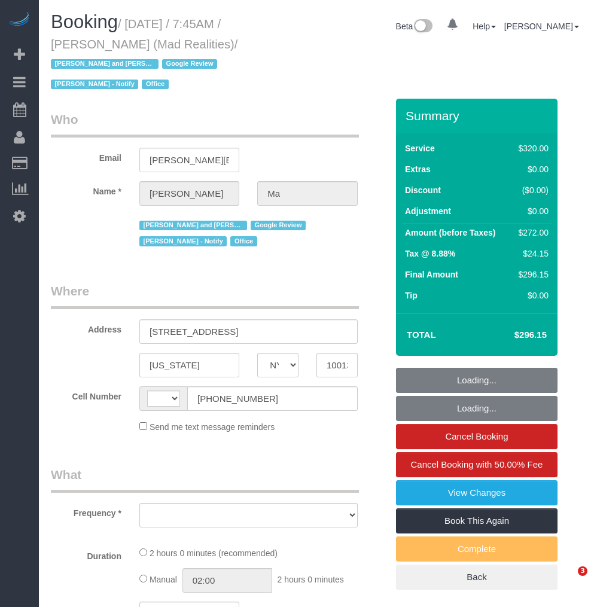
select select "NY"
select select "string:[GEOGRAPHIC_DATA]"
select select "object:667"
select select "number:89"
select select "number:90"
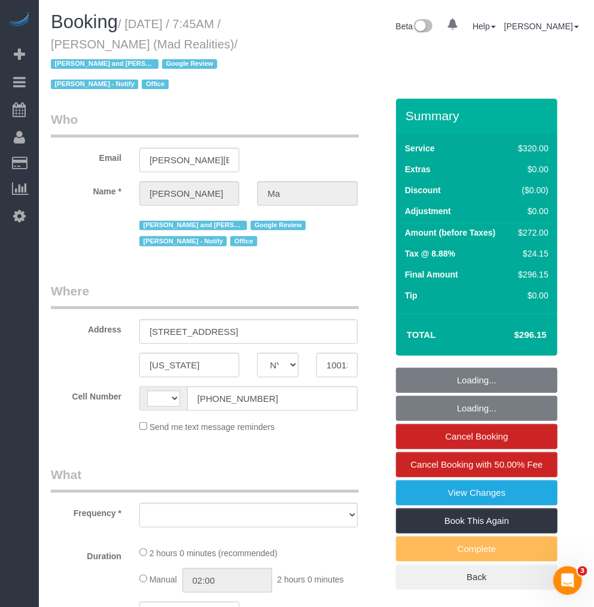
select select "number:15"
select select "number:7"
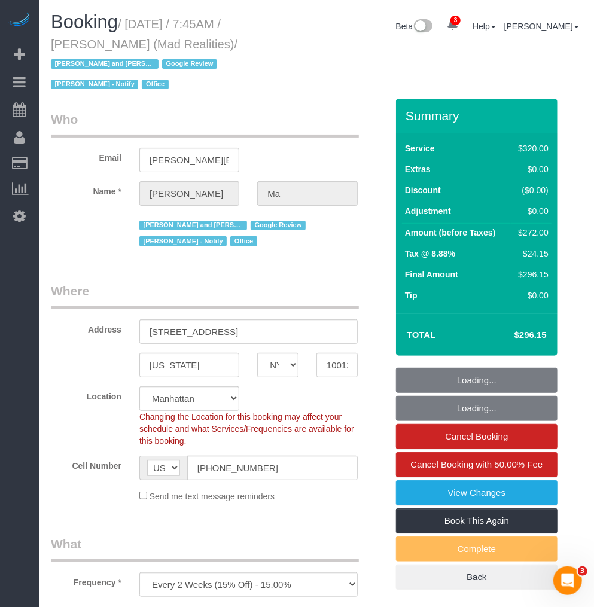
select select "object:906"
select select "string:stripe-pm_1PsB1j4VGloSiKo7cb06islp"
select select "2"
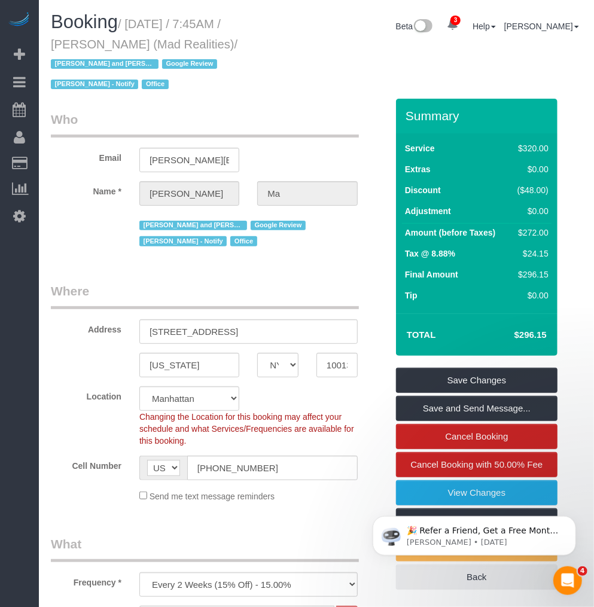
drag, startPoint x: 128, startPoint y: 22, endPoint x: 151, endPoint y: 38, distance: 28.2
click at [151, 38] on small "/ [DATE] / 7:45AM / [PERSON_NAME] (Mad Realities) / [PERSON_NAME] and Amidatou …" at bounding box center [144, 54] width 187 height 74
copy small "August 25, 2025 / 7:45AM / Alice Ma (Mad Realities)"
click at [196, 319] on input "[STREET_ADDRESS]" at bounding box center [248, 331] width 218 height 25
click at [196, 319] on input "425 Broadway, Suite 2" at bounding box center [248, 331] width 218 height 25
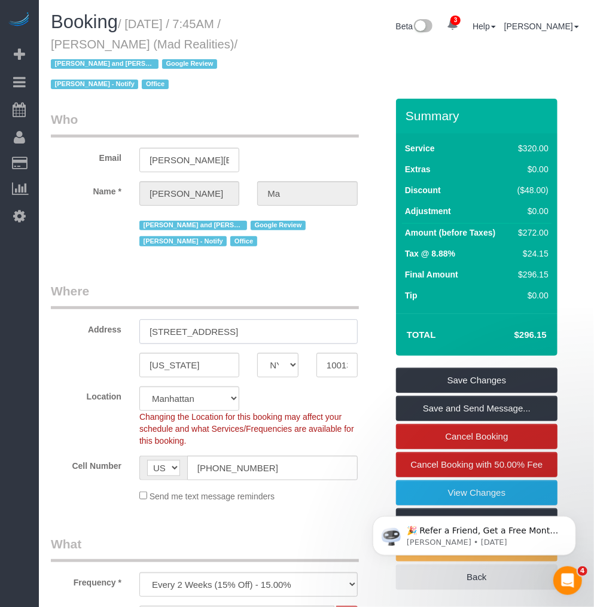
click at [196, 319] on input "425 Broadway, Suite 2" at bounding box center [248, 331] width 218 height 25
click at [174, 353] on input "[US_STATE]" at bounding box center [189, 365] width 100 height 25
click at [342, 353] on input "10013" at bounding box center [336, 365] width 41 height 25
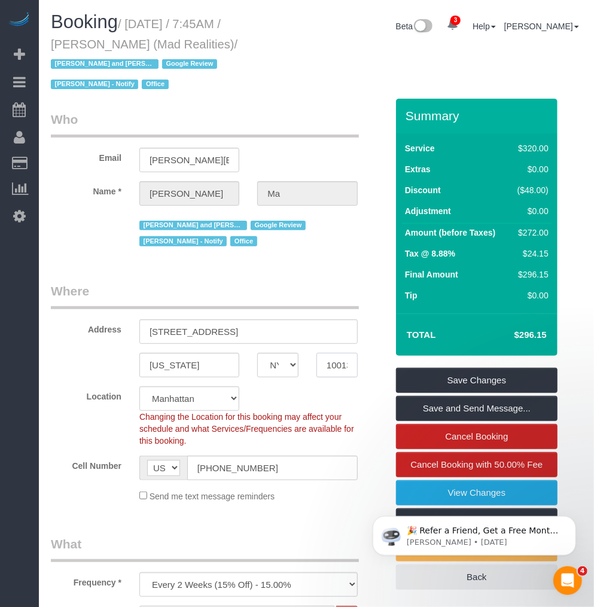
click at [342, 353] on input "10013" at bounding box center [336, 365] width 41 height 25
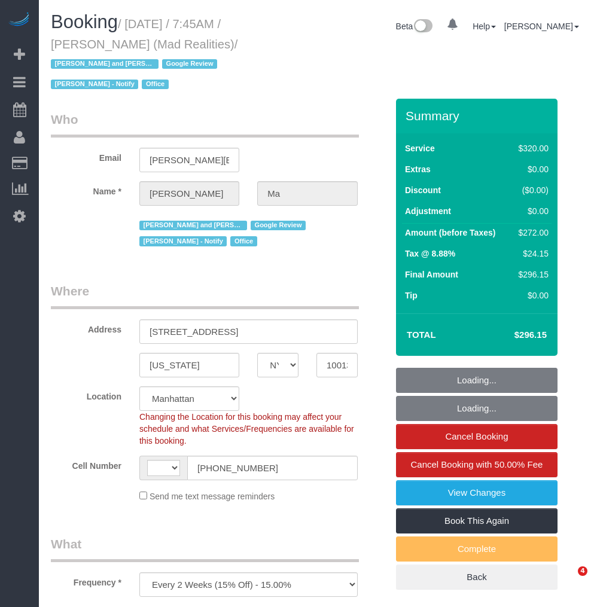
select select "NY"
select select "string:stripe-pm_1PsB1j4VGloSiKo7cb06islp"
select select "number:89"
select select "number:90"
select select "number:15"
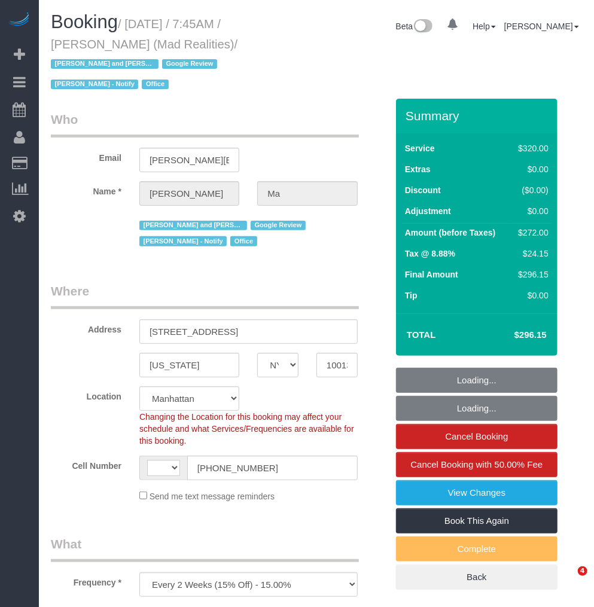
select select "number:7"
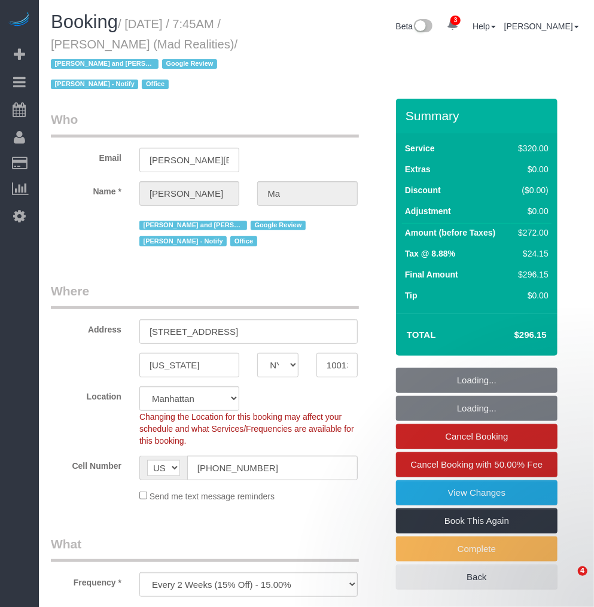
select select "string:[GEOGRAPHIC_DATA]"
select select "object:1003"
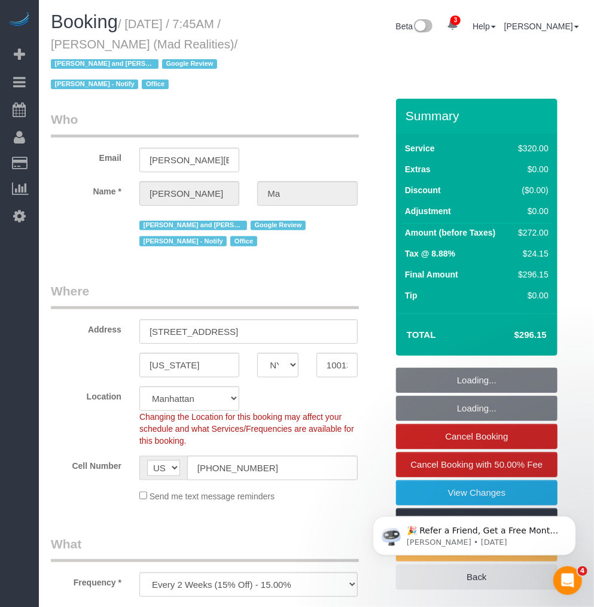
select select "2"
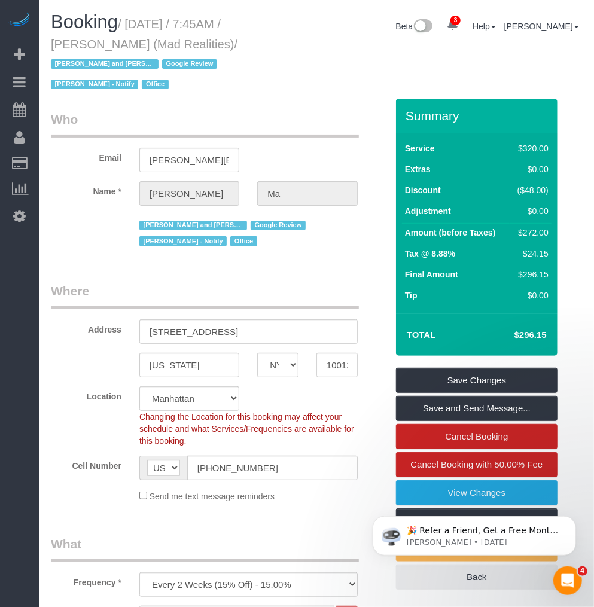
drag, startPoint x: 129, startPoint y: 21, endPoint x: 152, endPoint y: 44, distance: 33.0
click at [152, 44] on small "/ [DATE] / 7:45AM / [PERSON_NAME] (Mad Realities) / [PERSON_NAME] and Amidatou …" at bounding box center [144, 54] width 187 height 74
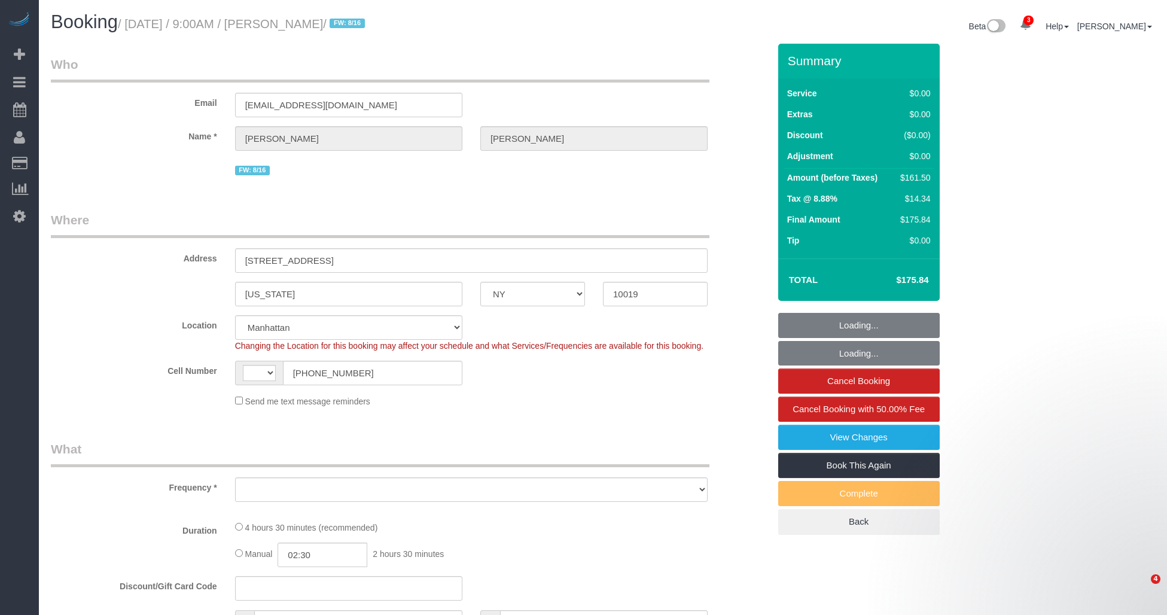
select select "NY"
select select "string:[GEOGRAPHIC_DATA]"
select select "string:stripe-pm_1RK0mp4VGloSiKo7cFIrzZQh"
select select "object:802"
select select "spot1"
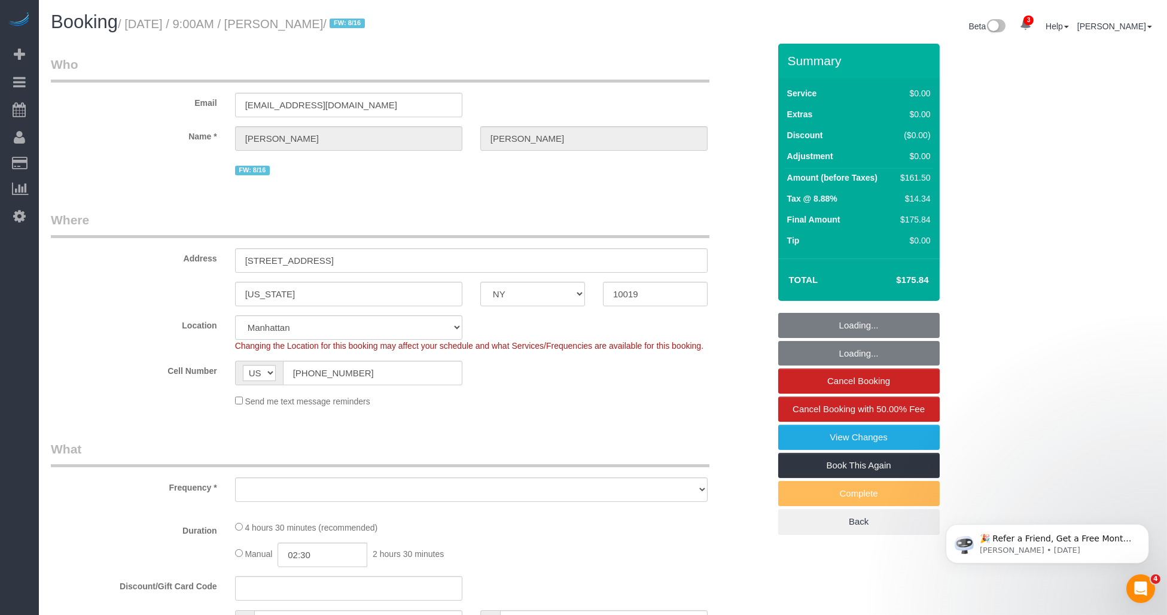
select select "number:59"
select select "number:76"
select select "number:15"
select select "number:6"
select select "2"
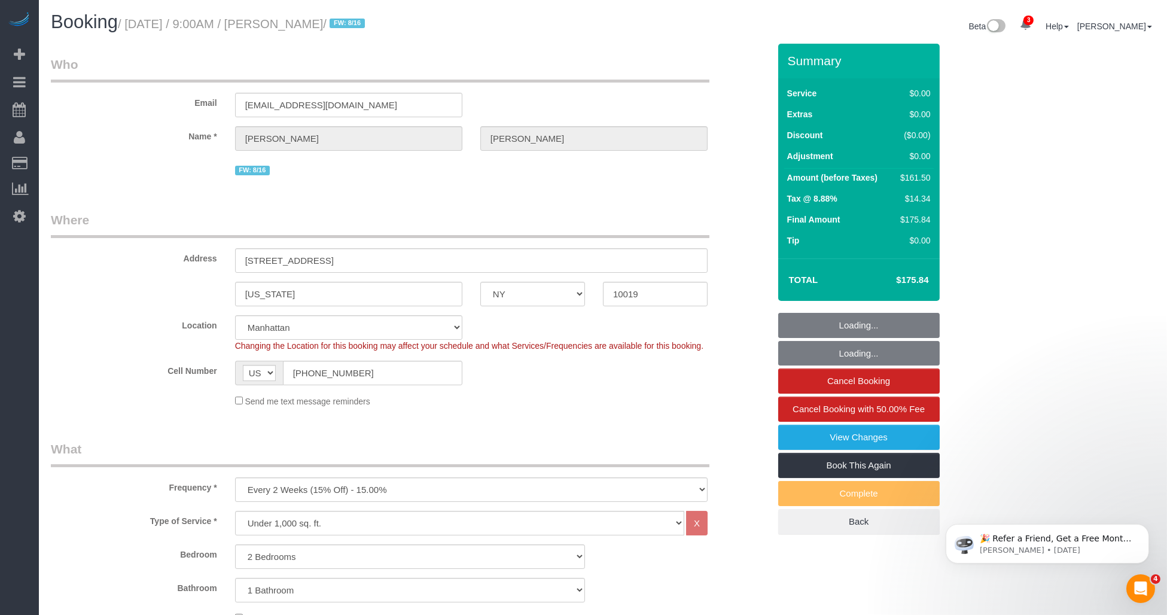
select select "object:1326"
select select "2"
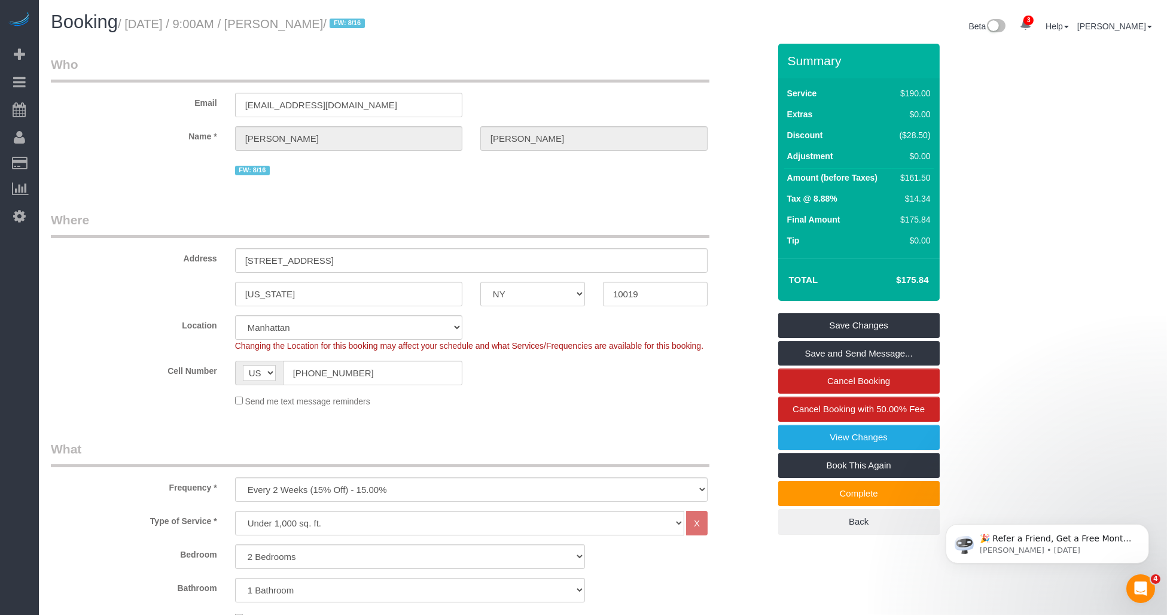
drag, startPoint x: 279, startPoint y: 21, endPoint x: 349, endPoint y: 25, distance: 70.1
click at [349, 25] on small "/ [DATE] / 9:00AM / [PERSON_NAME] / FW: 8/16" at bounding box center [243, 23] width 251 height 13
copy small "[PERSON_NAME]"
